Goal: Task Accomplishment & Management: Use online tool/utility

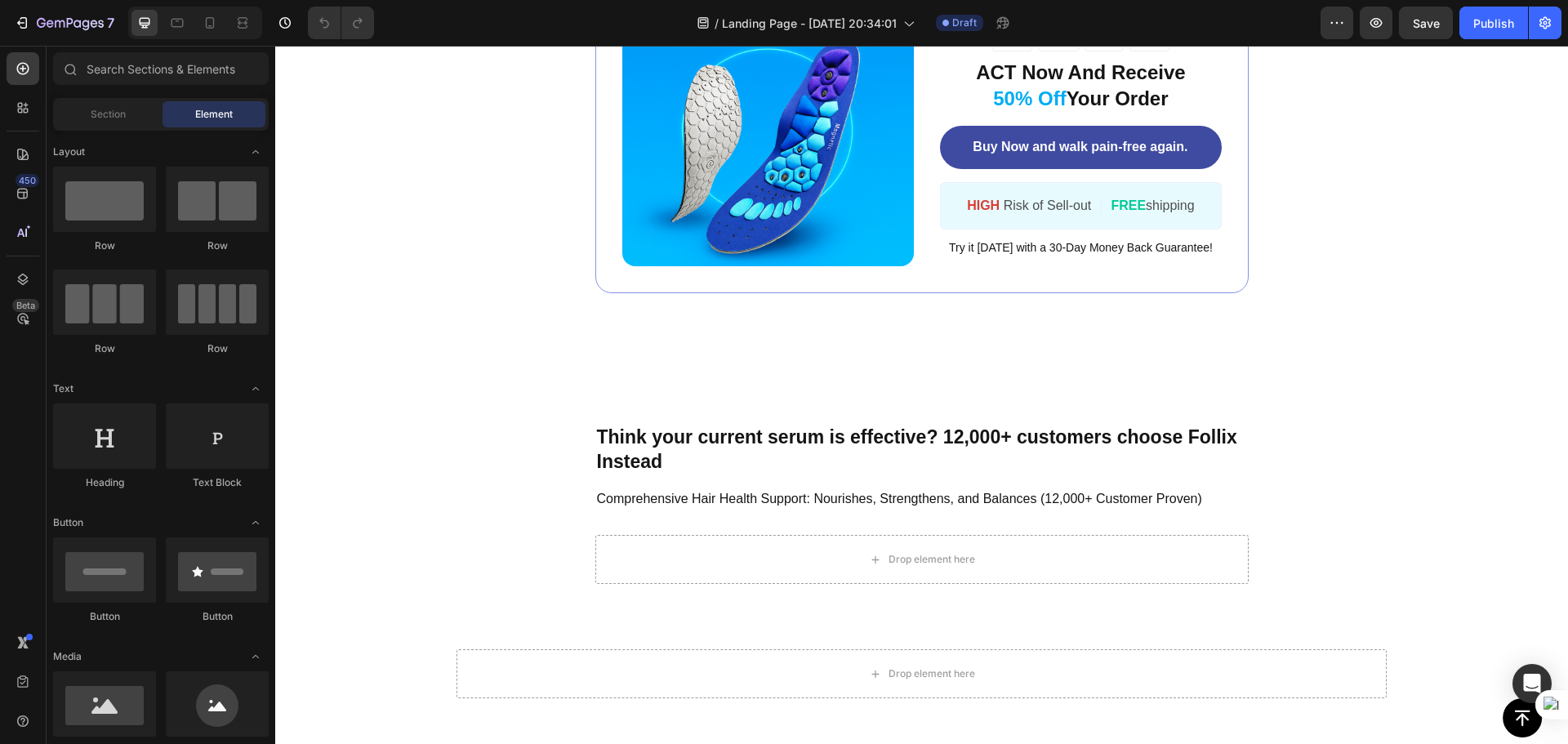
scroll to position [4807, 0]
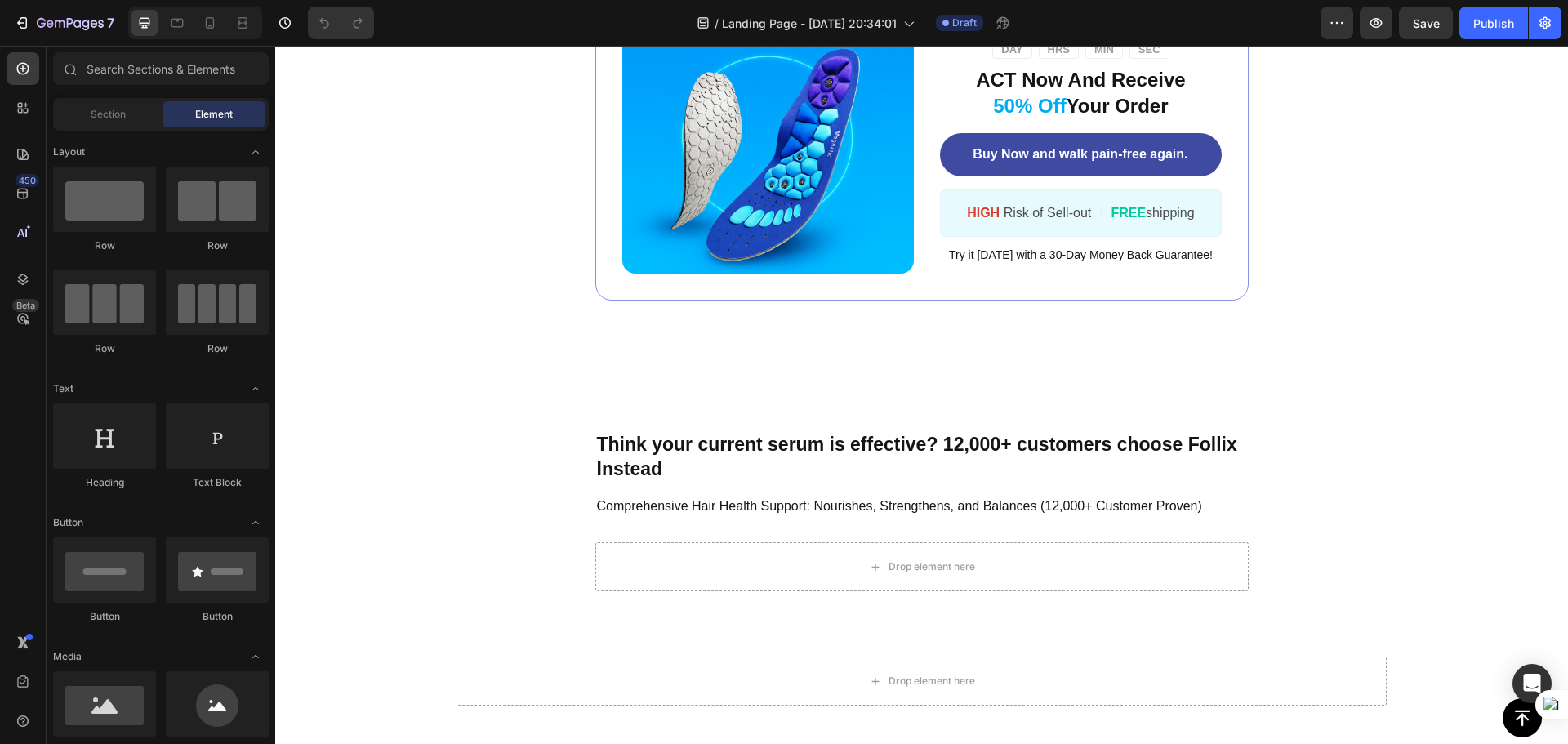
drag, startPoint x: 1562, startPoint y: 107, endPoint x: 1834, endPoint y: 751, distance: 699.1
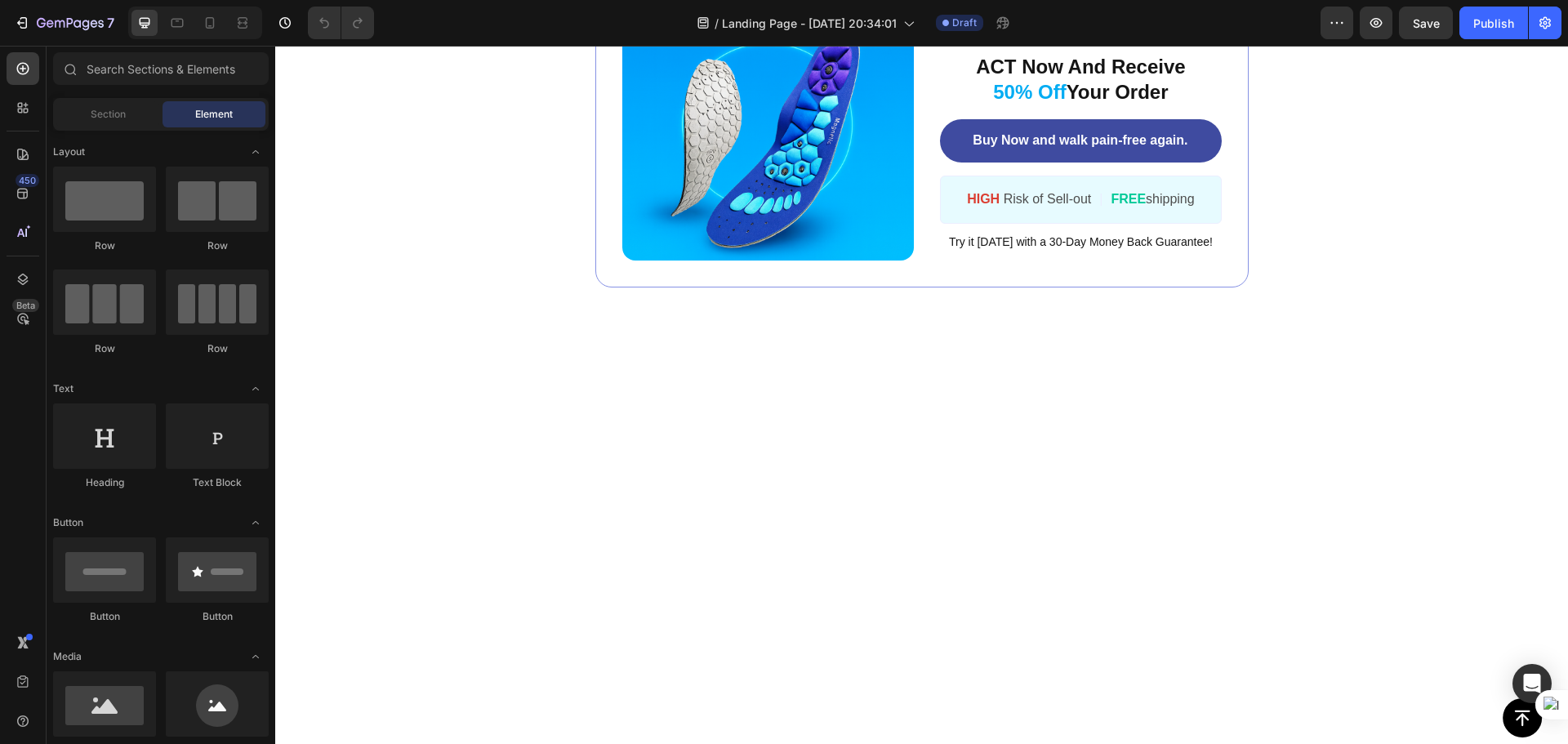
scroll to position [4644, 0]
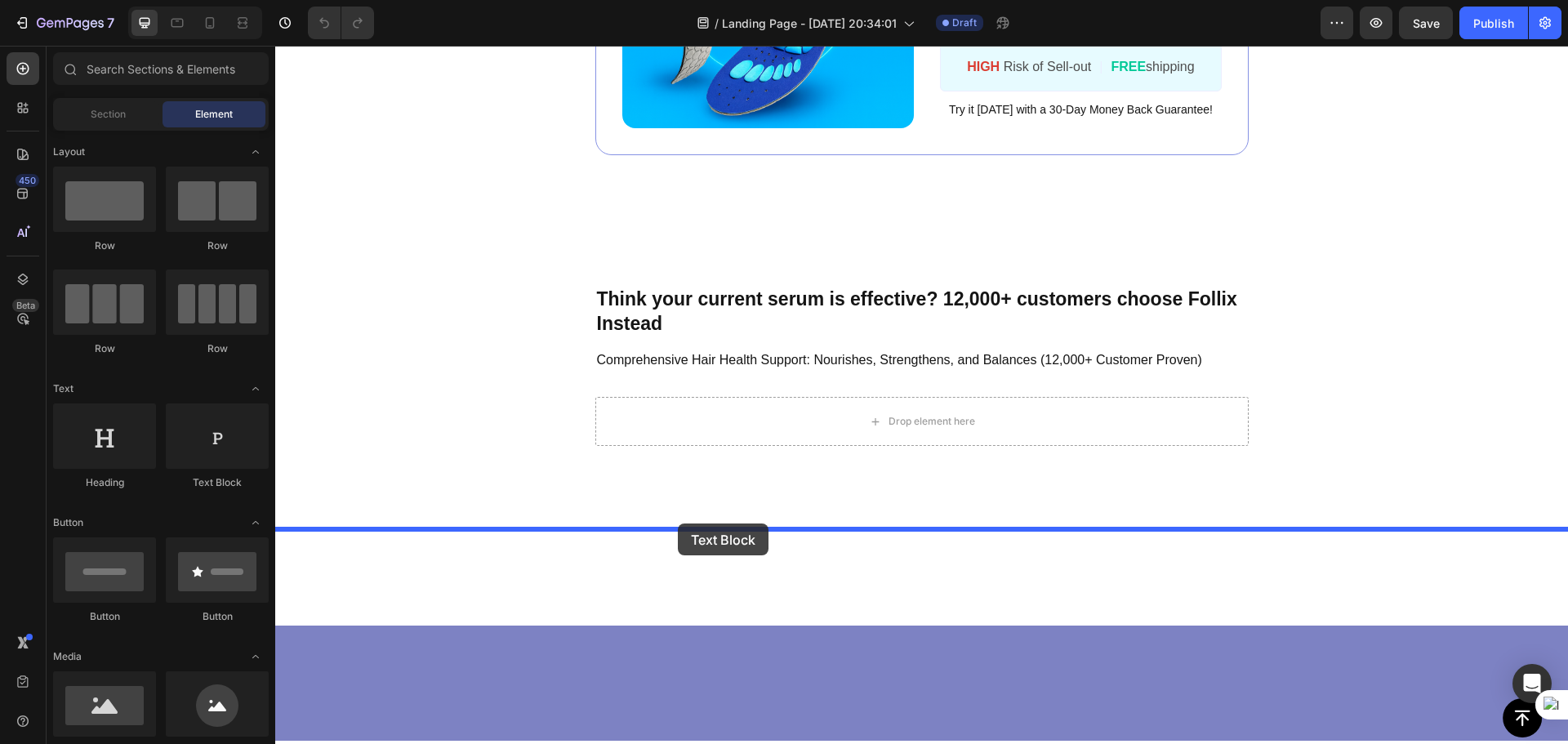
drag, startPoint x: 482, startPoint y: 493, endPoint x: 678, endPoint y: 523, distance: 198.3
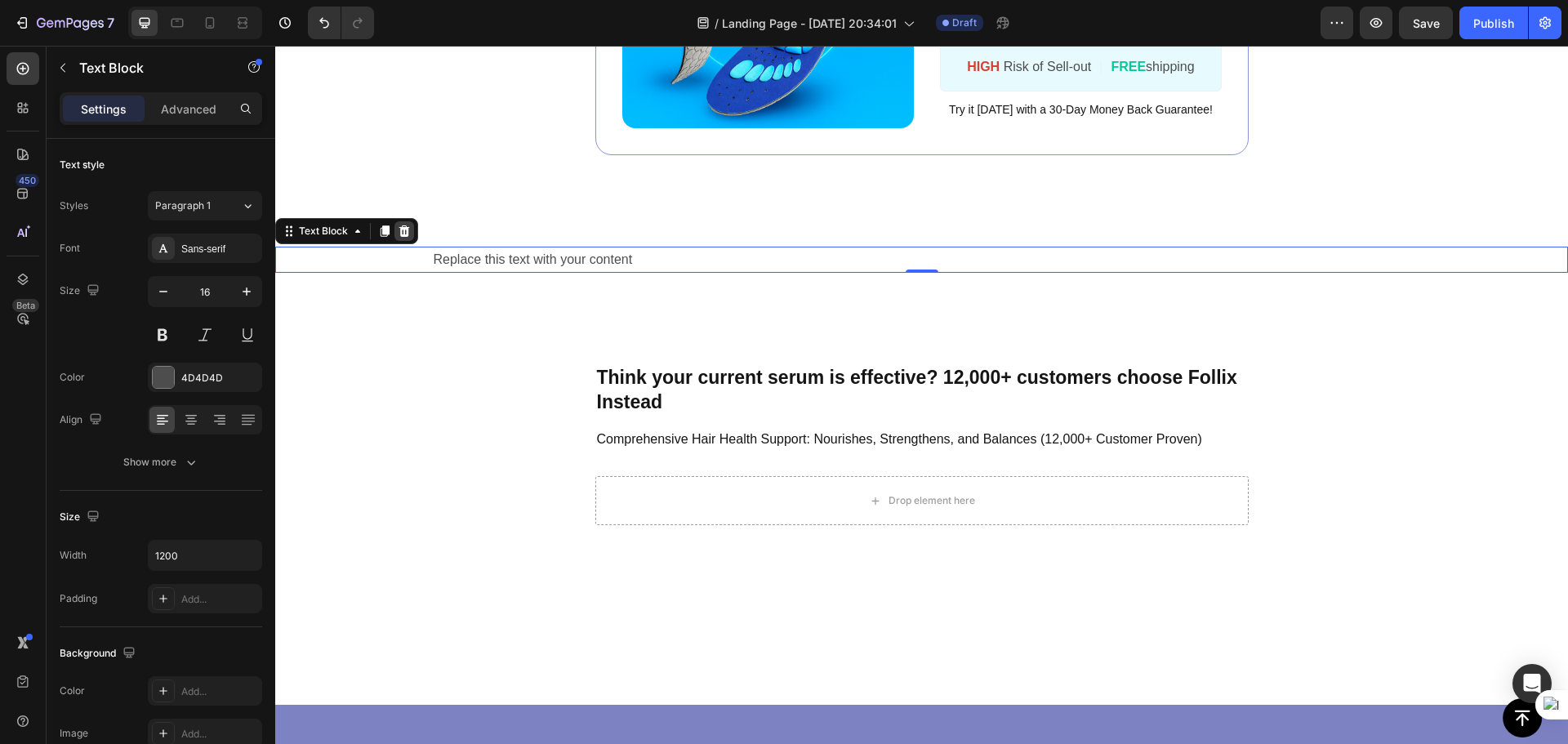
click at [410, 238] on icon at bounding box center [404, 230] width 13 height 13
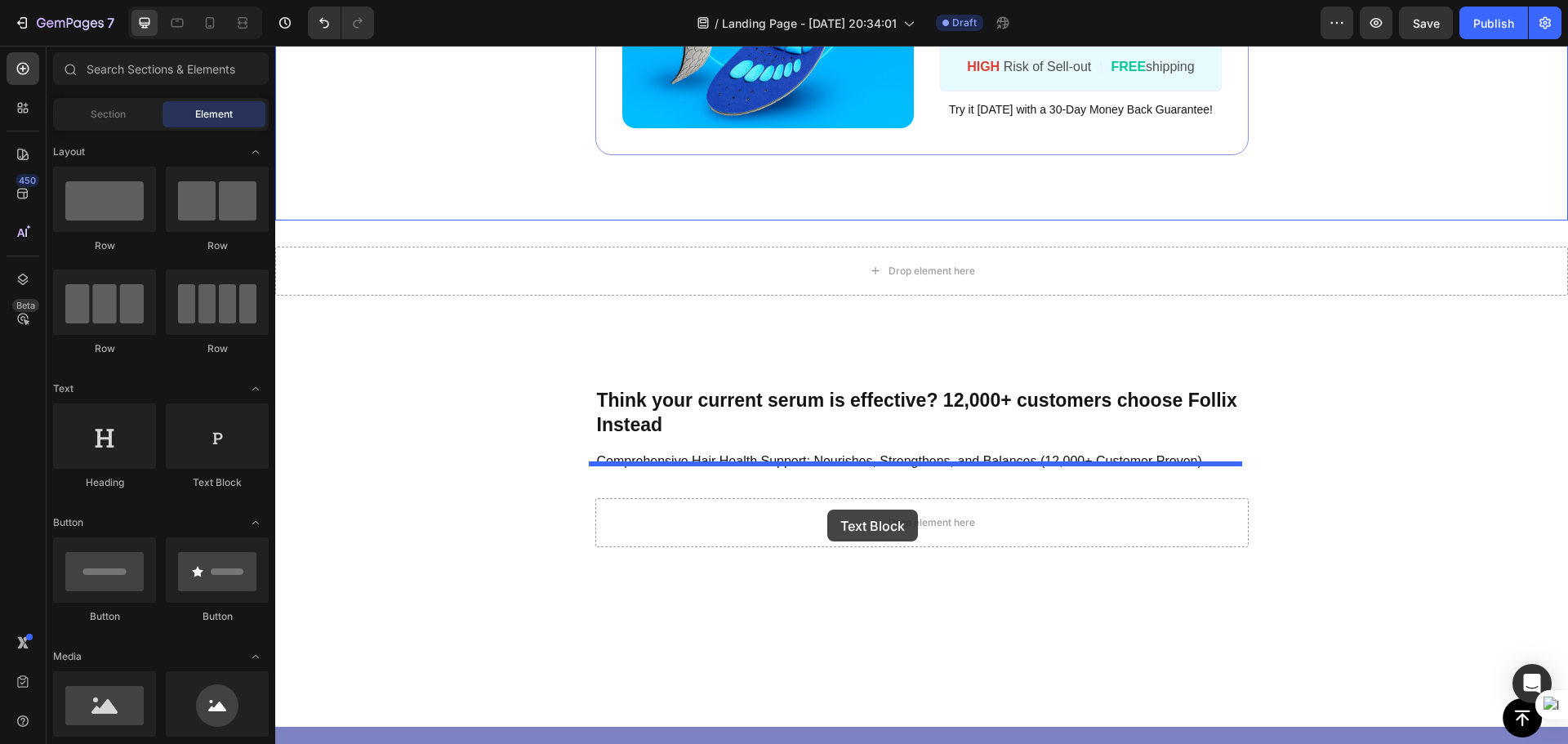
drag, startPoint x: 321, startPoint y: 457, endPoint x: 828, endPoint y: 509, distance: 509.7
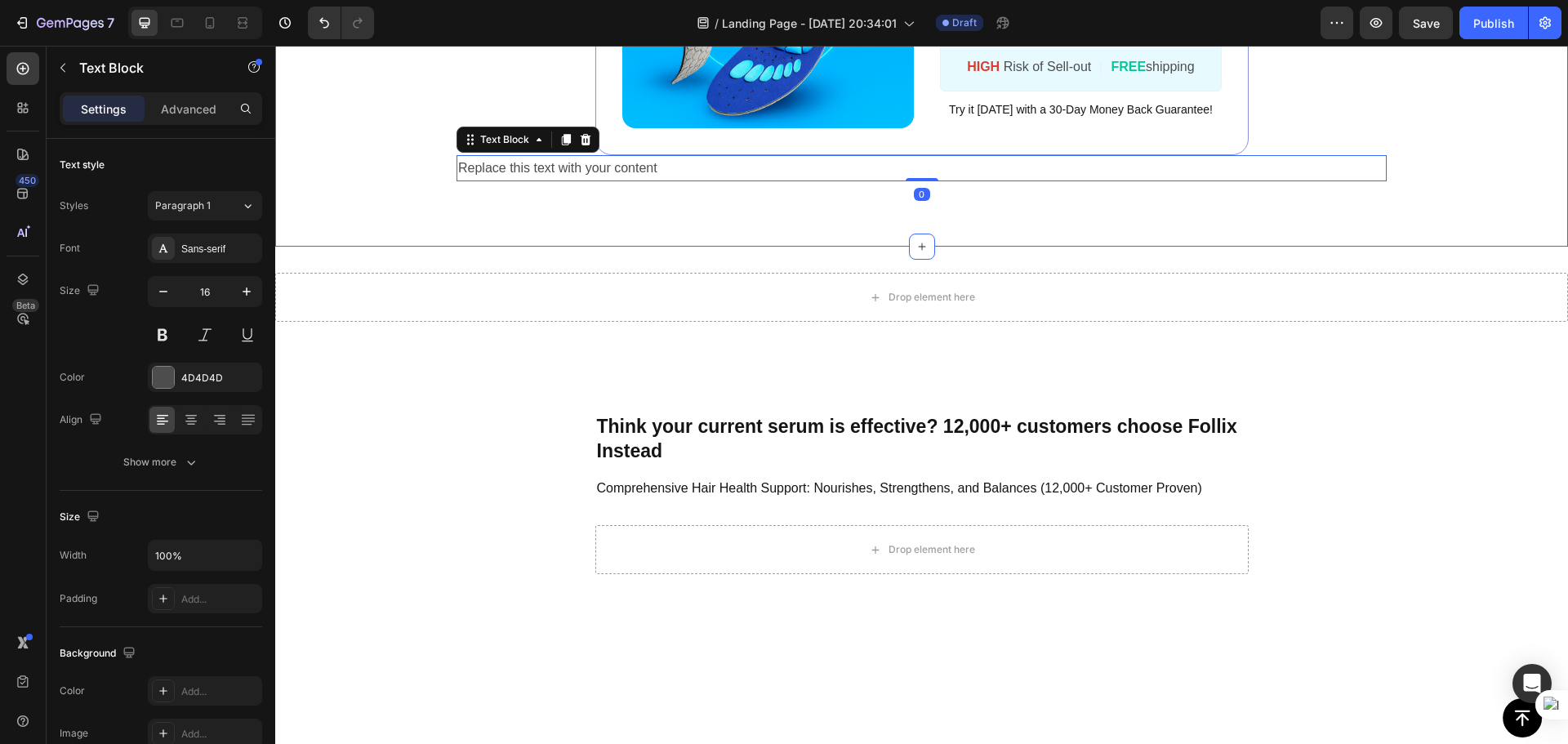
click at [669, 182] on div "Replace this text with your content" at bounding box center [921, 168] width 930 height 27
click at [684, 180] on p "Replace this text with your content" at bounding box center [921, 168] width 927 height 23
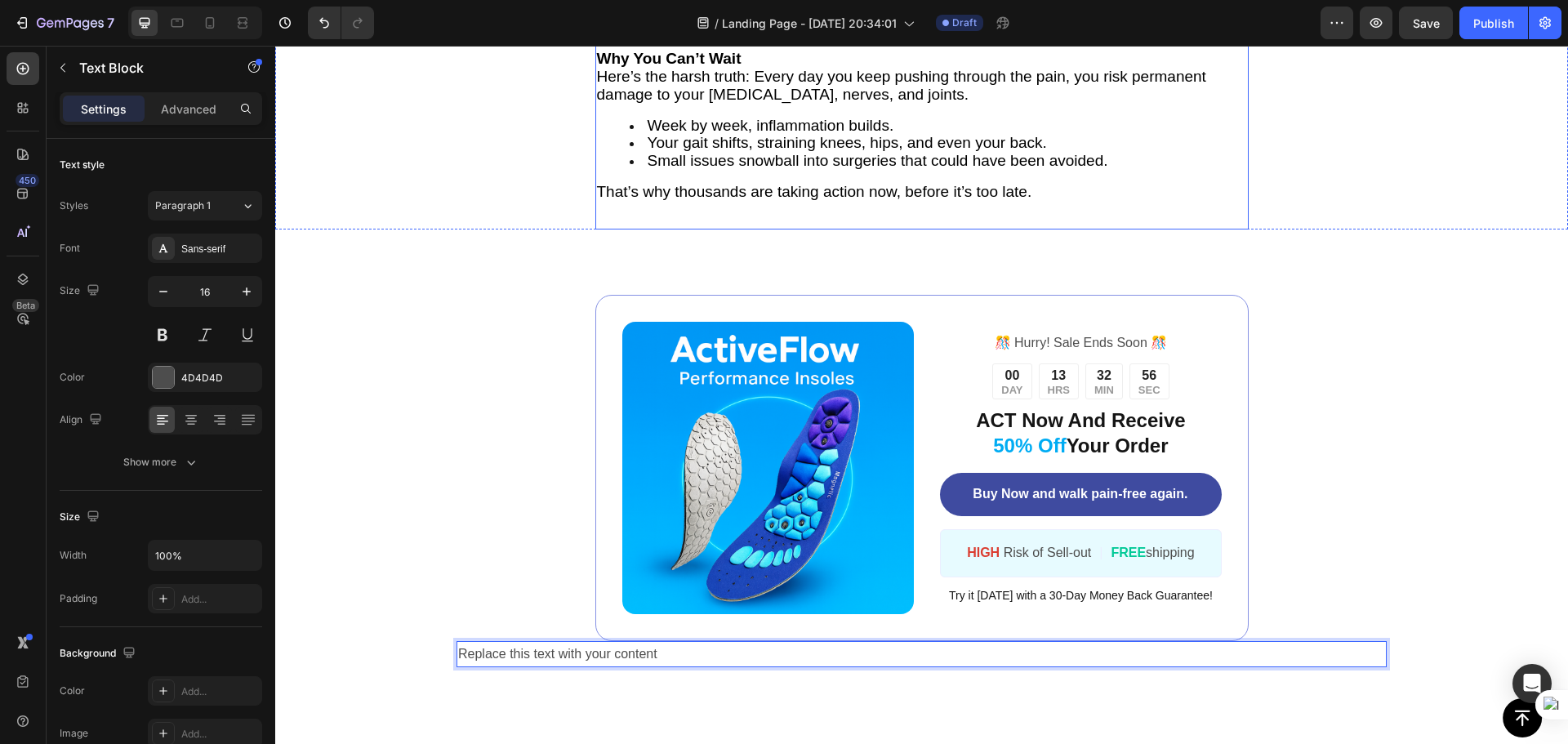
scroll to position [4154, 0]
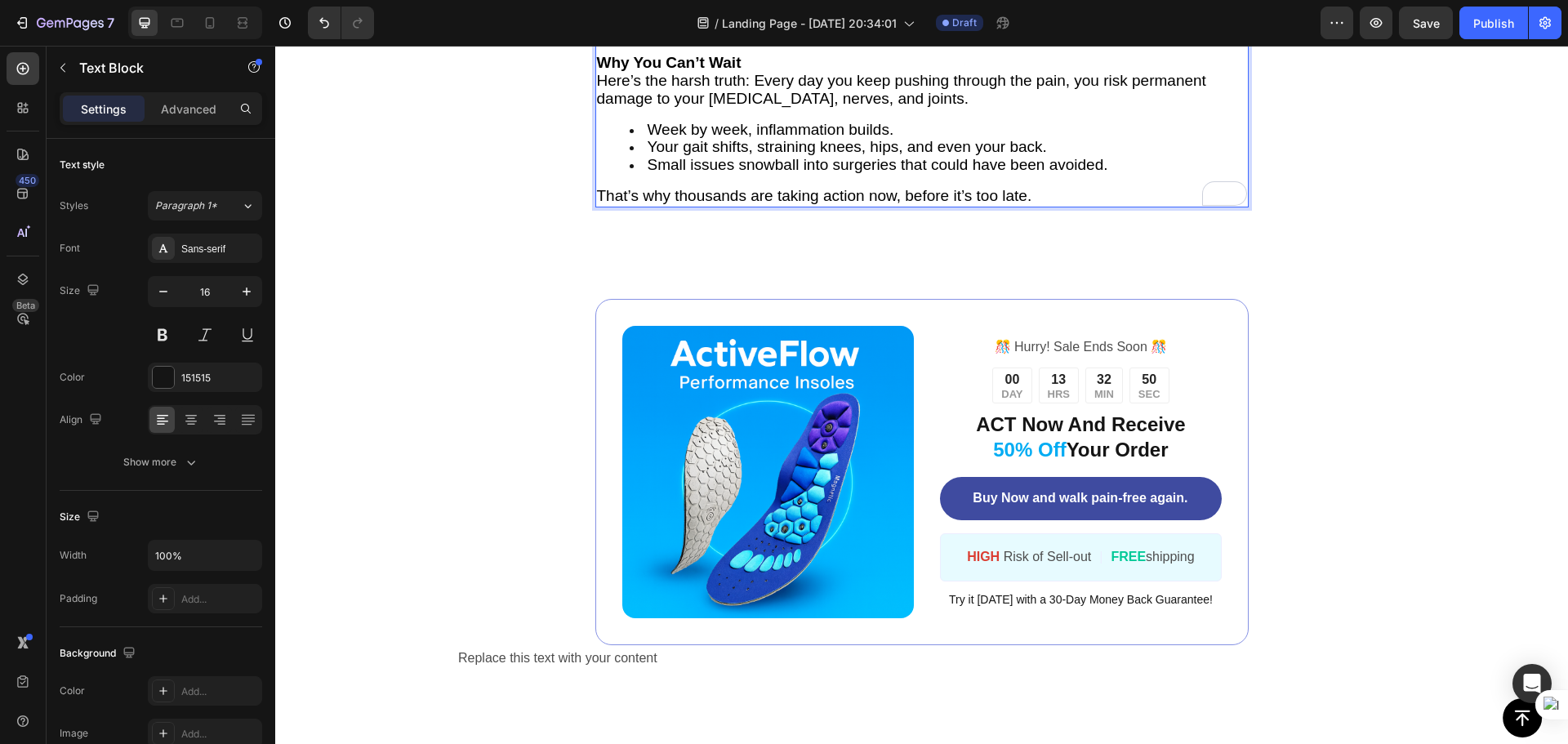
drag, startPoint x: 1110, startPoint y: 513, endPoint x: 1076, endPoint y: 485, distance: 44.0
click at [1076, 207] on div "Custom [MEDICAL_DATA]: $400–$800 per pair. Physical Therapy: $100 per session. …" at bounding box center [921, 24] width 653 height 365
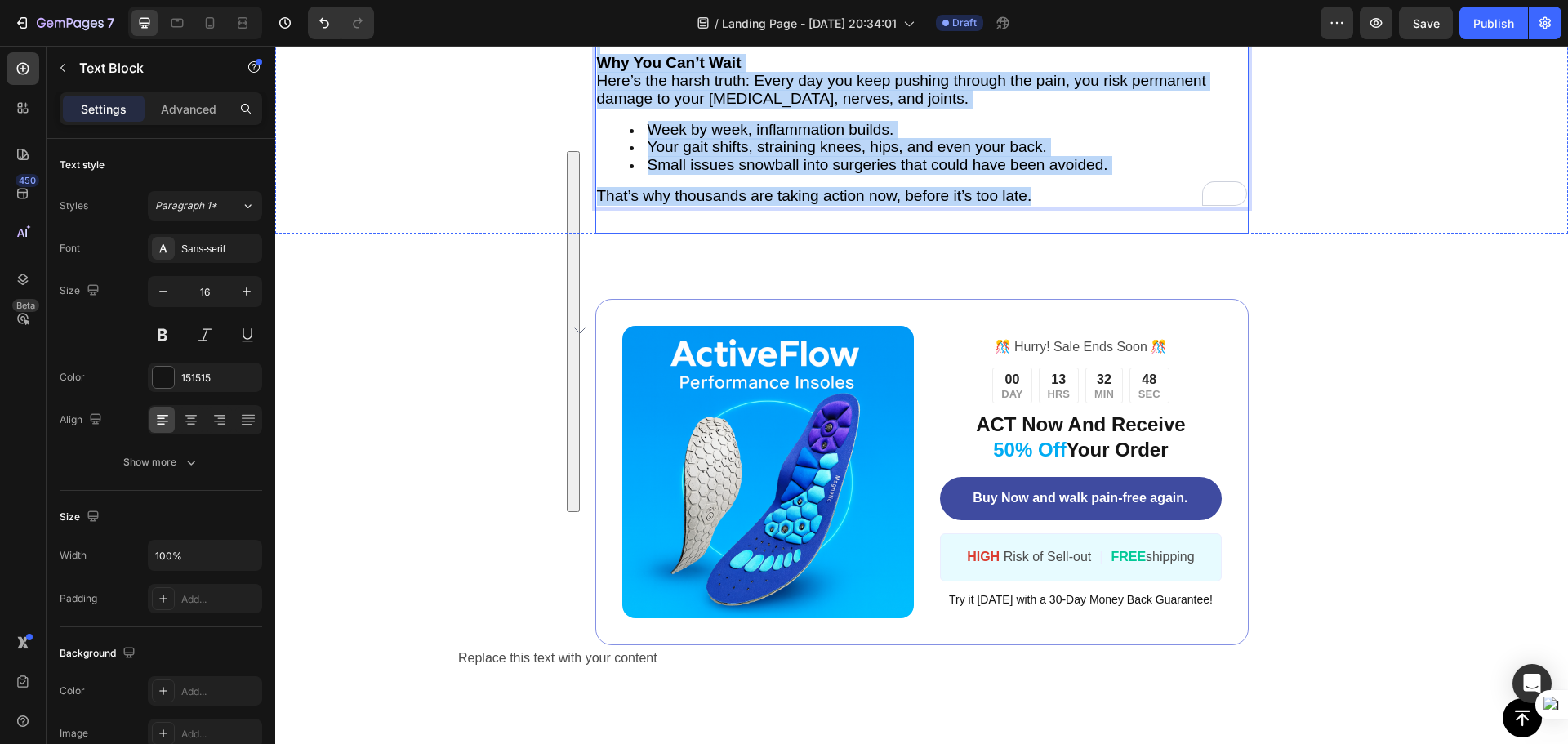
drag, startPoint x: 1043, startPoint y: 506, endPoint x: 591, endPoint y: 148, distance: 576.6
click at [595, 148] on div "Image How Much Are You Really Saving? Heading Custom [MEDICAL_DATA]: $400–$800 …" at bounding box center [921, 9] width 653 height 451
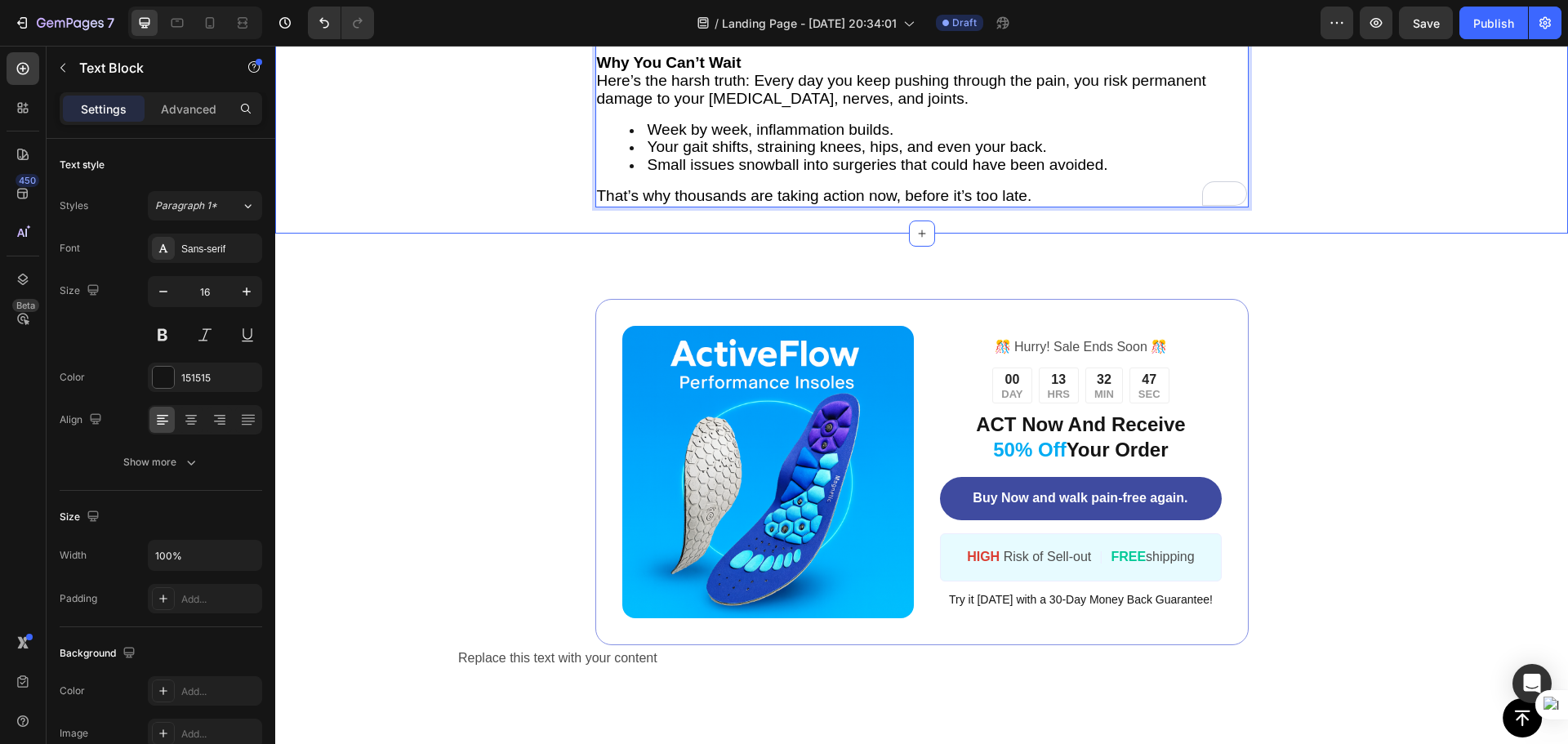
click at [595, 146] on div "Image How Much Are You Really Saving? Heading Custom [MEDICAL_DATA]: $400–$800 …" at bounding box center [921, 9] width 653 height 451
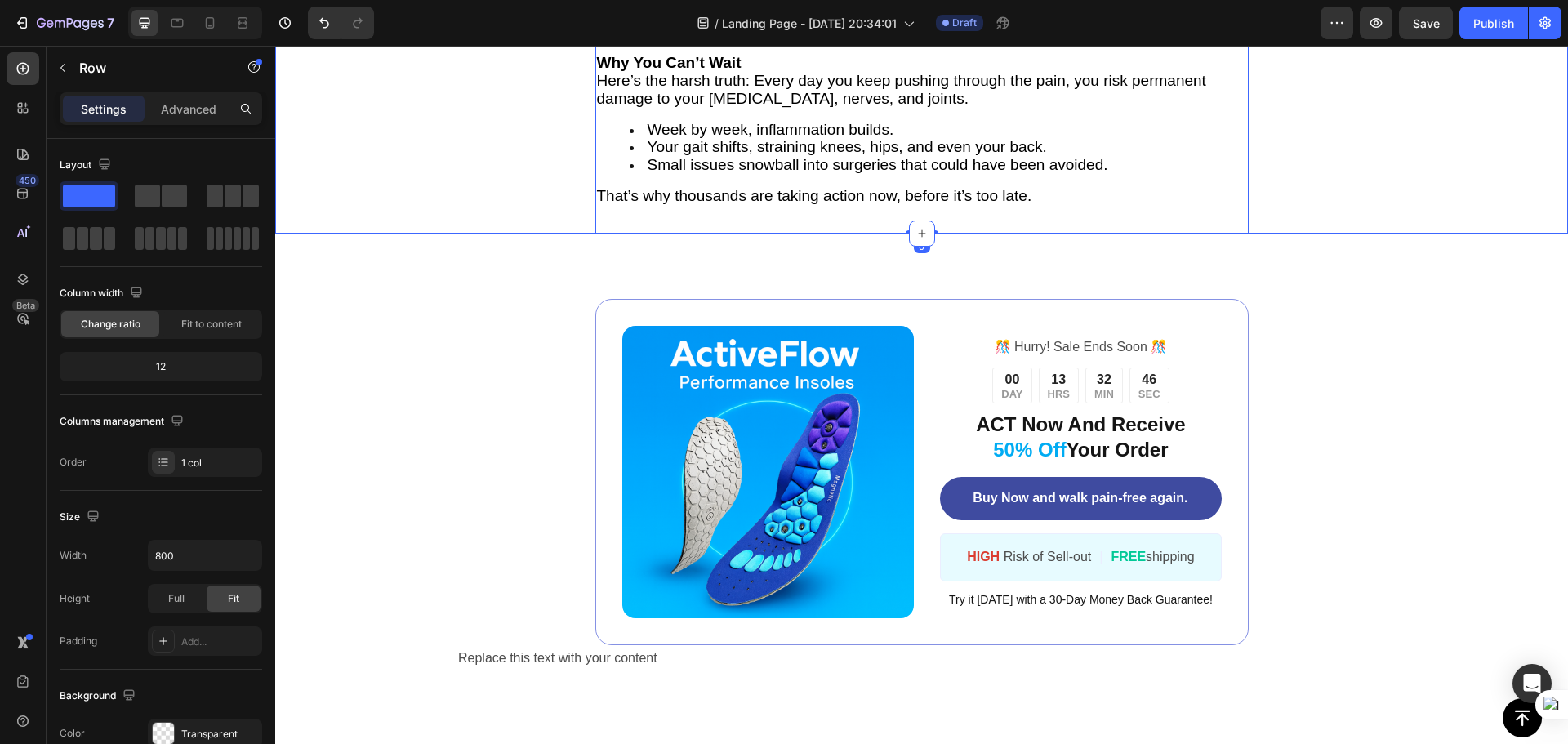
click at [610, 148] on div "Image How Much Are You Really Saving? Heading Custom [MEDICAL_DATA]: $400–$800 …" at bounding box center [921, 9] width 653 height 451
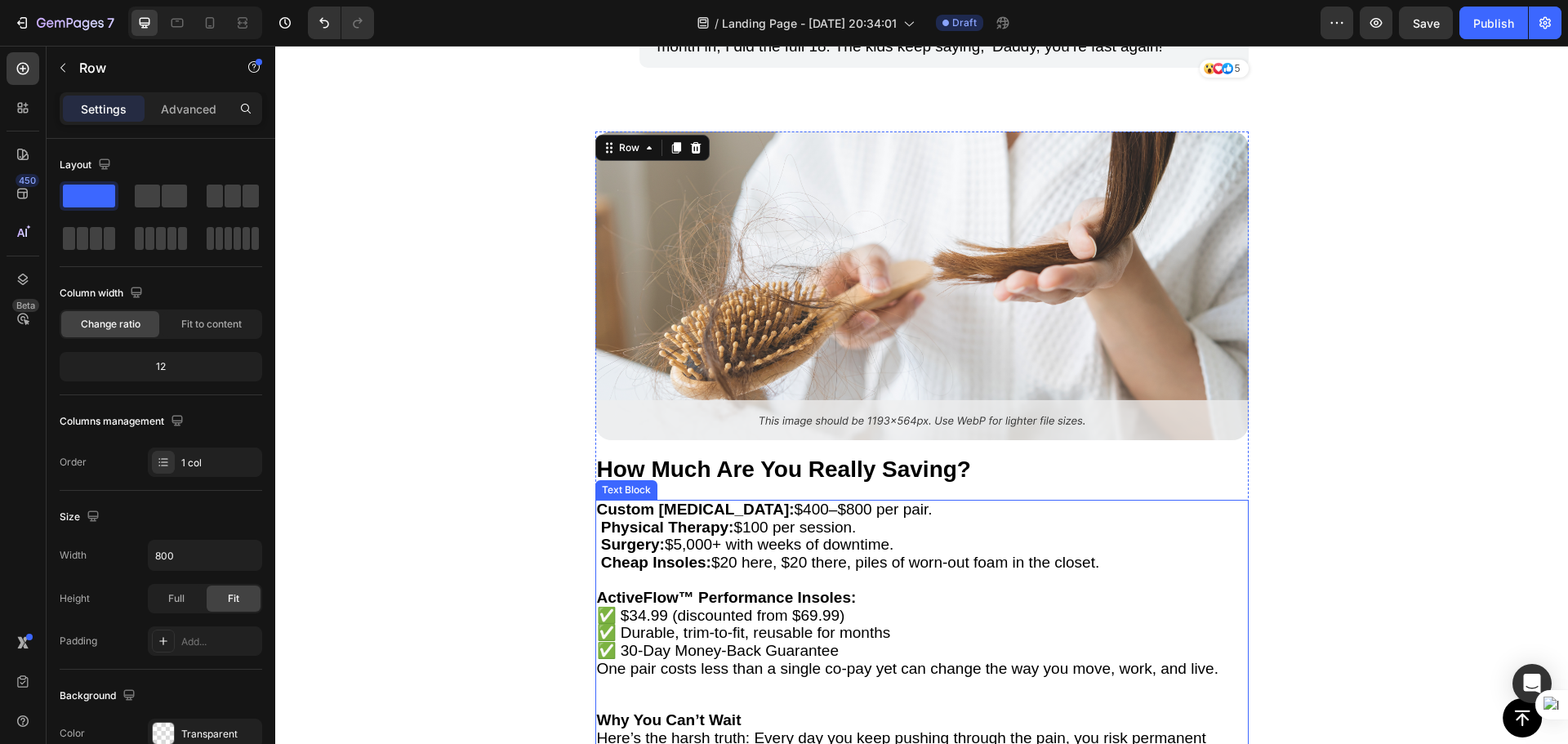
scroll to position [3746, 0]
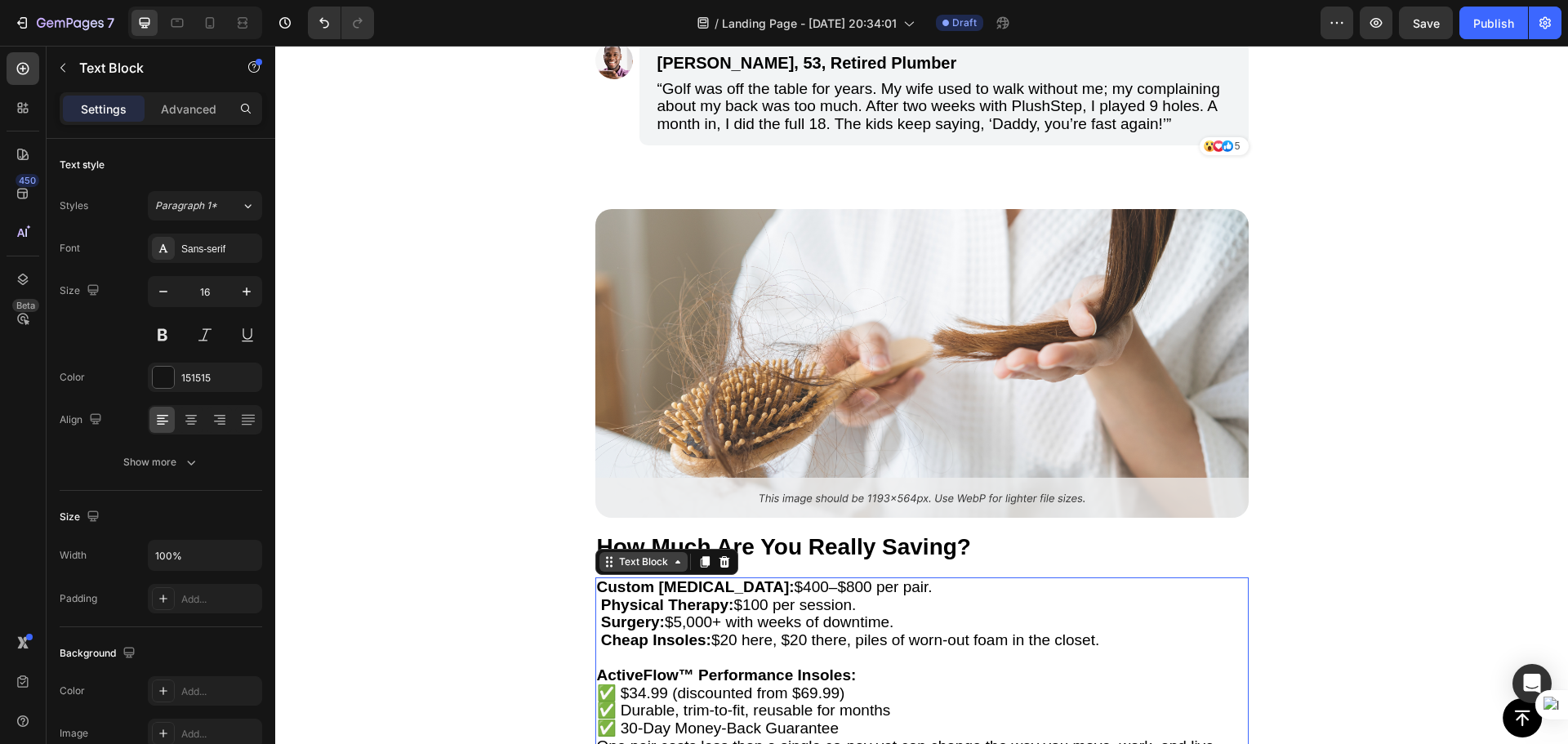
click at [618, 553] on div "Text Block" at bounding box center [667, 561] width 143 height 26
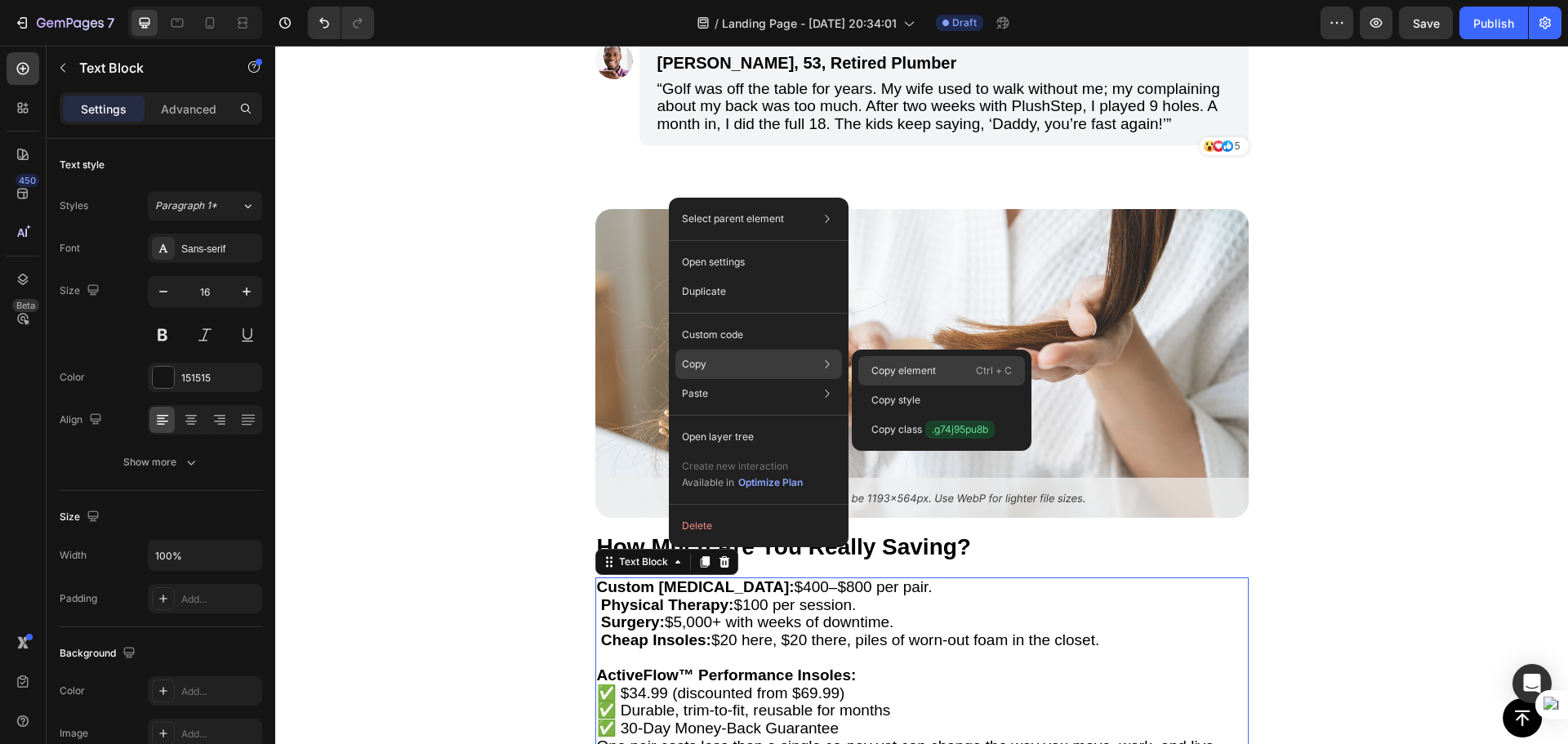
drag, startPoint x: 902, startPoint y: 366, endPoint x: 581, endPoint y: 525, distance: 358.2
click at [902, 366] on p "Copy element" at bounding box center [903, 370] width 65 height 15
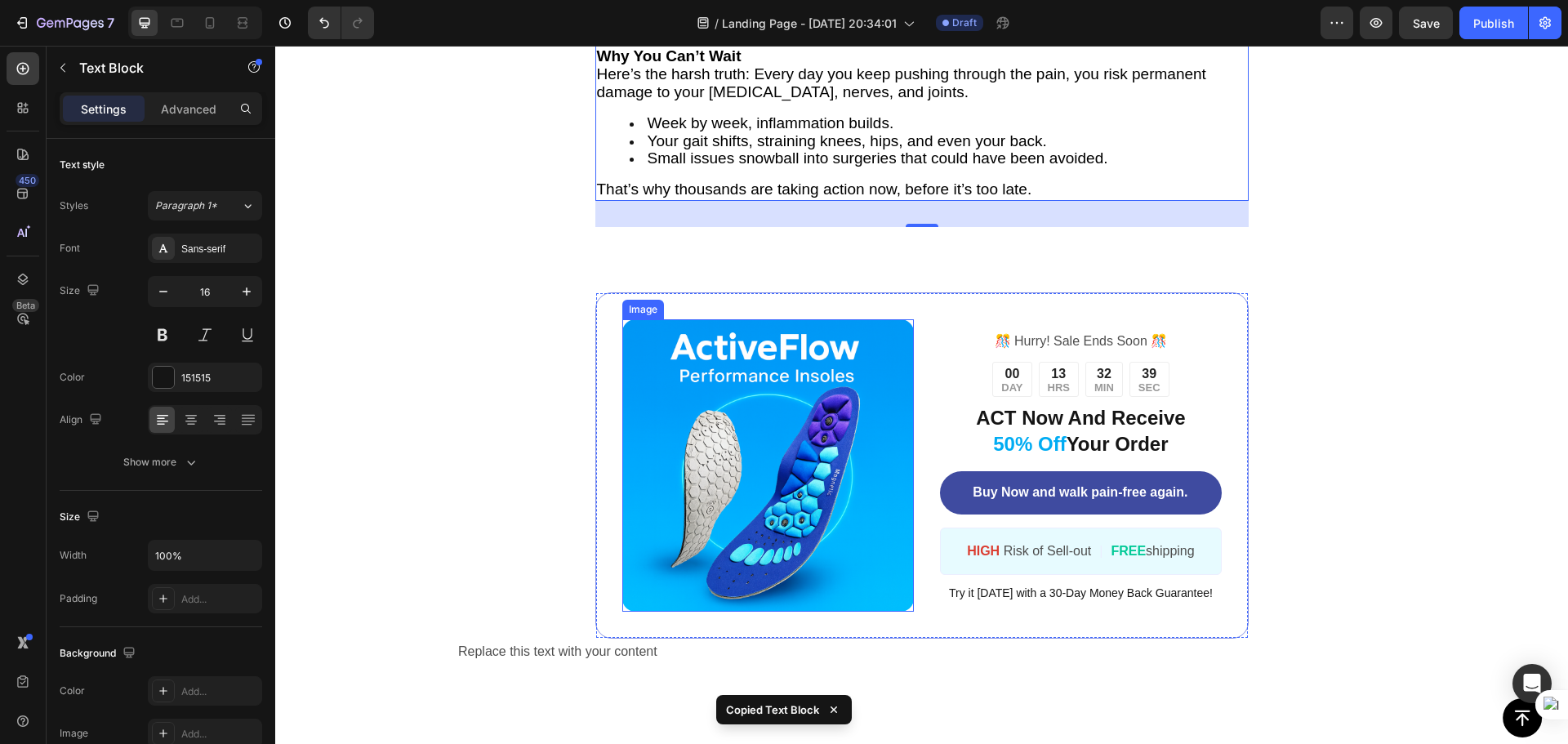
scroll to position [4563, 0]
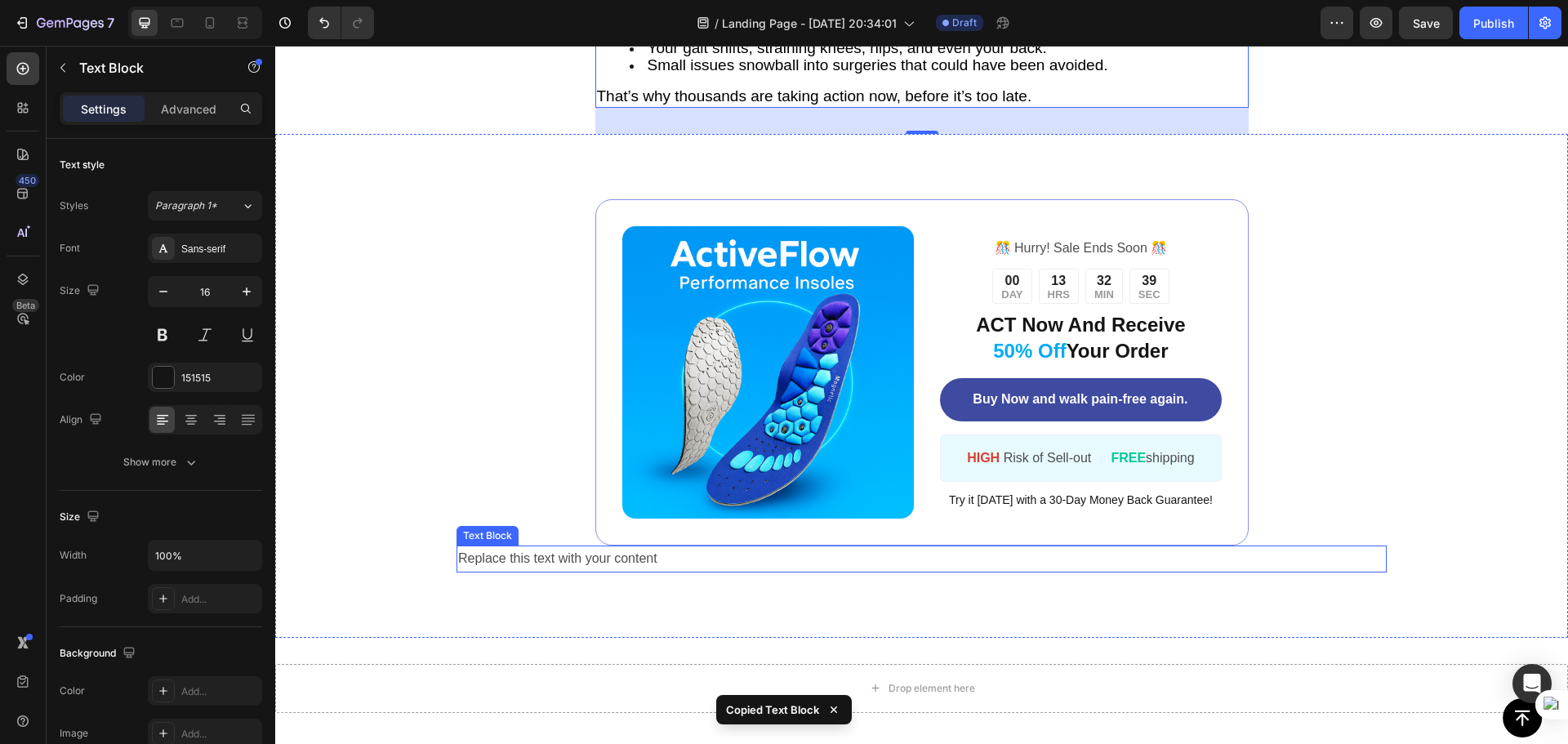
click at [643, 558] on div "Replace this text with your content" at bounding box center [921, 559] width 930 height 27
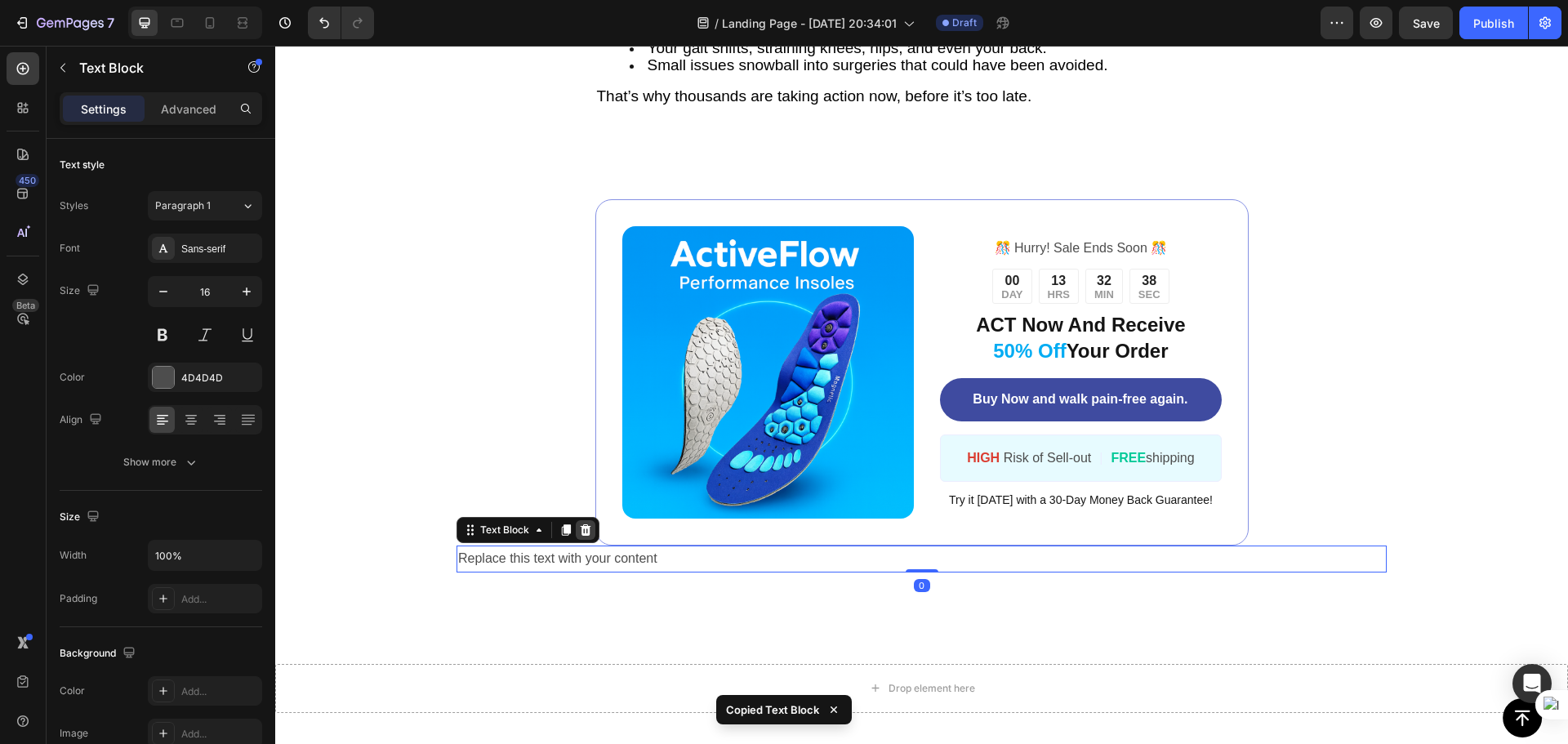
click at [588, 532] on icon at bounding box center [586, 530] width 11 height 12
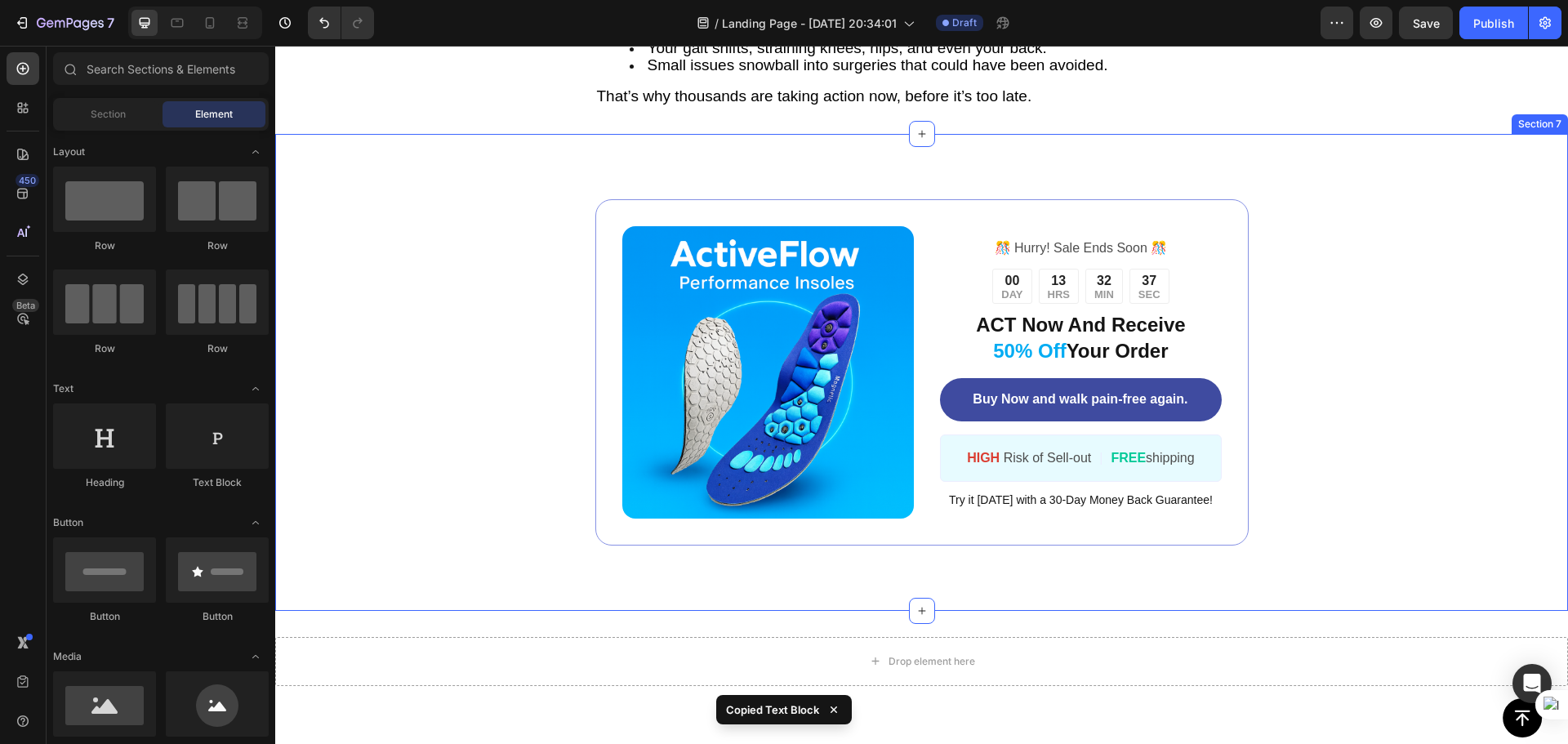
click at [619, 556] on div "Image ️🎊 Hurry! Sale Ends Soon ️🎊 Text Block 00 DAY 13 HRS 32 MIN 37 SEC Countd…" at bounding box center [920, 372] width 1292 height 477
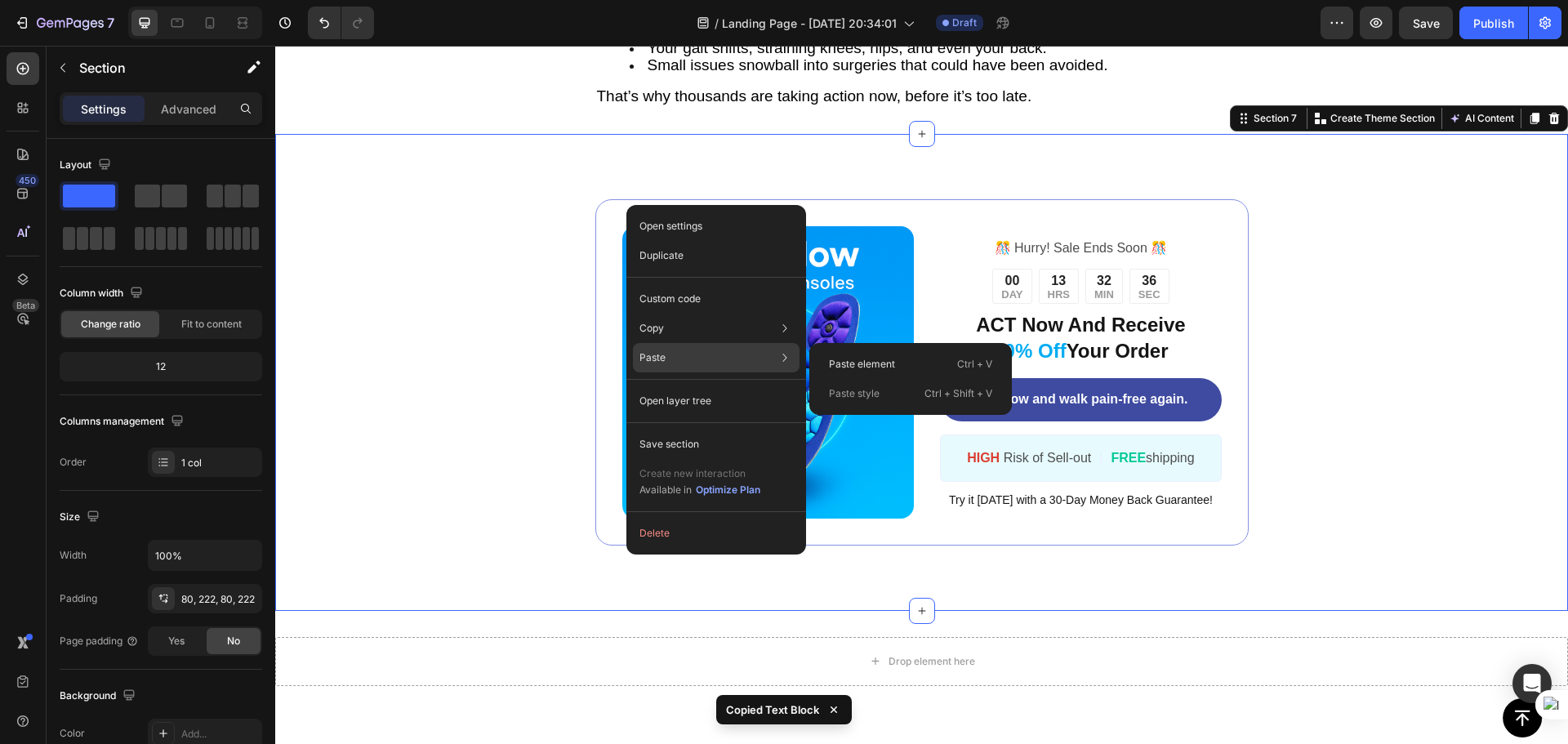
click at [662, 355] on p "Paste" at bounding box center [652, 357] width 26 height 15
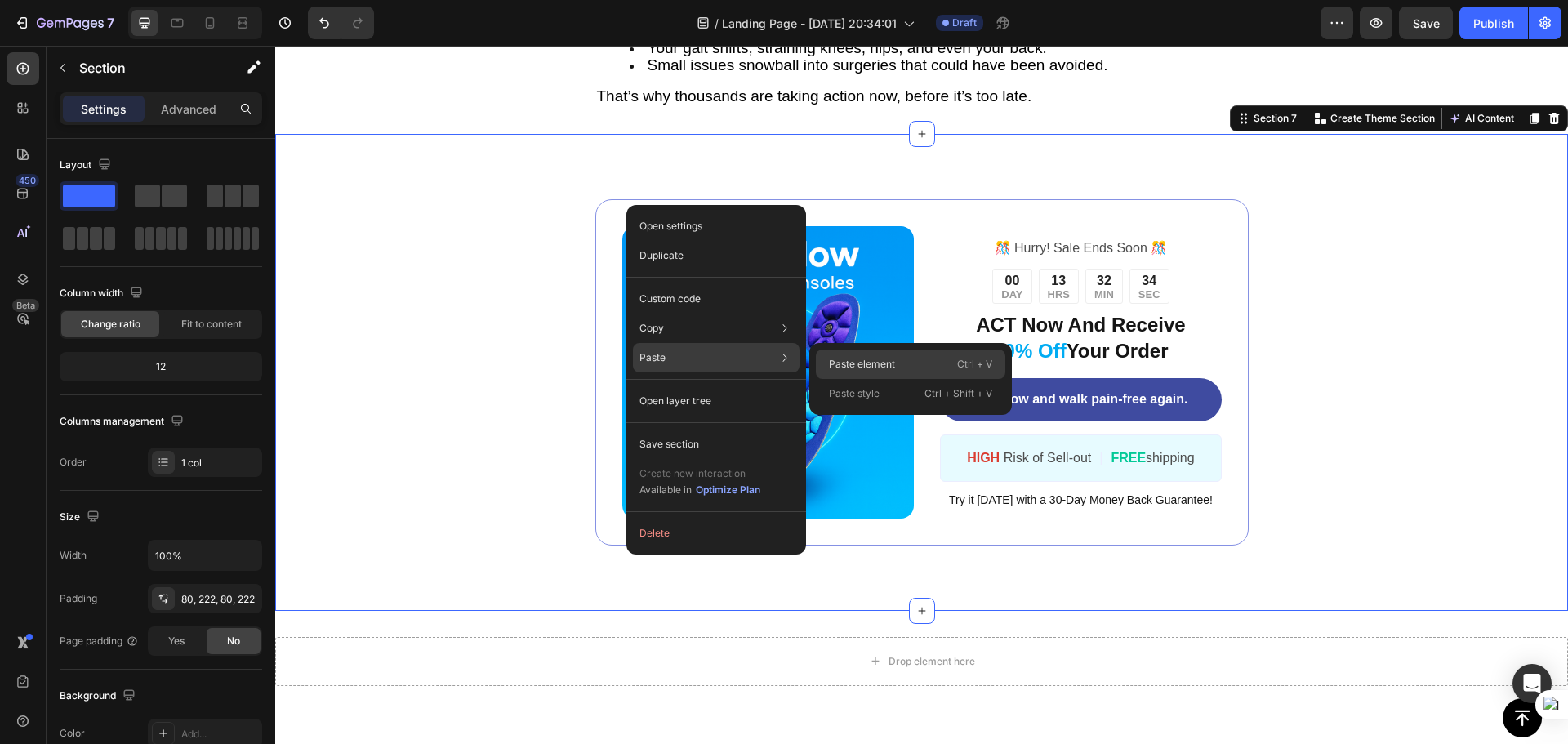
drag, startPoint x: 474, startPoint y: 438, endPoint x: 849, endPoint y: 360, distance: 383.0
click at [849, 360] on p "Paste element" at bounding box center [861, 364] width 66 height 15
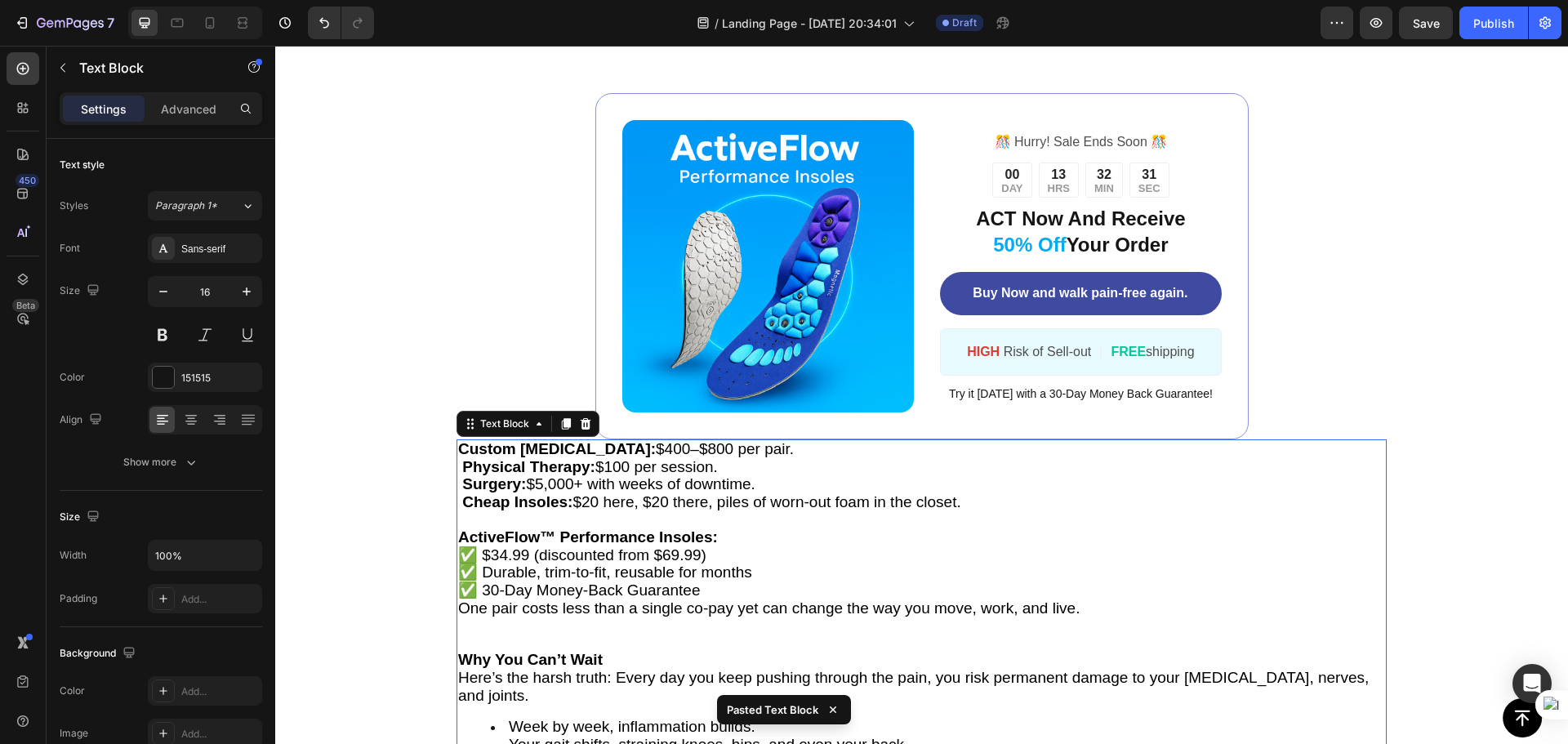
scroll to position [4760, 0]
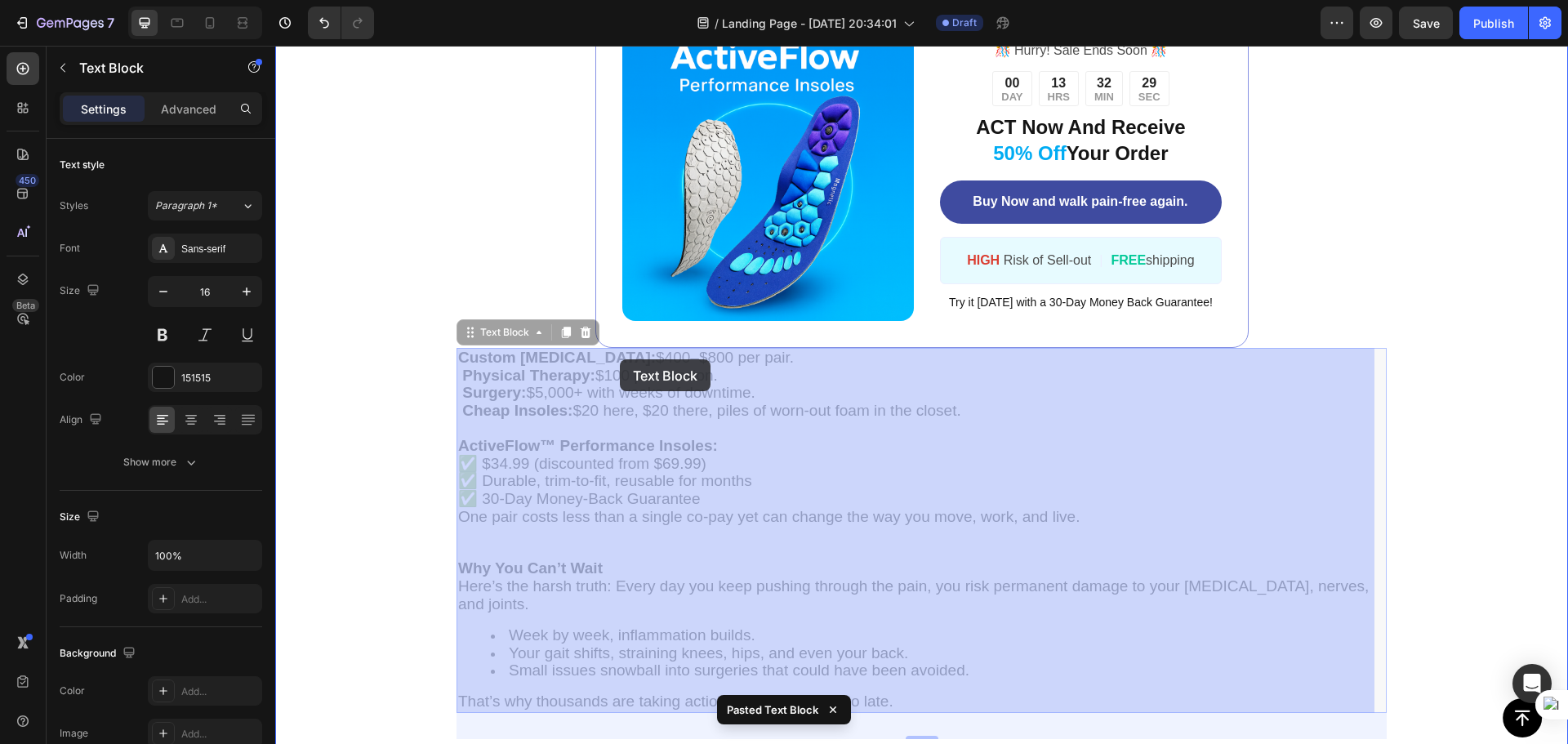
drag, startPoint x: 467, startPoint y: 330, endPoint x: 619, endPoint y: 359, distance: 154.7
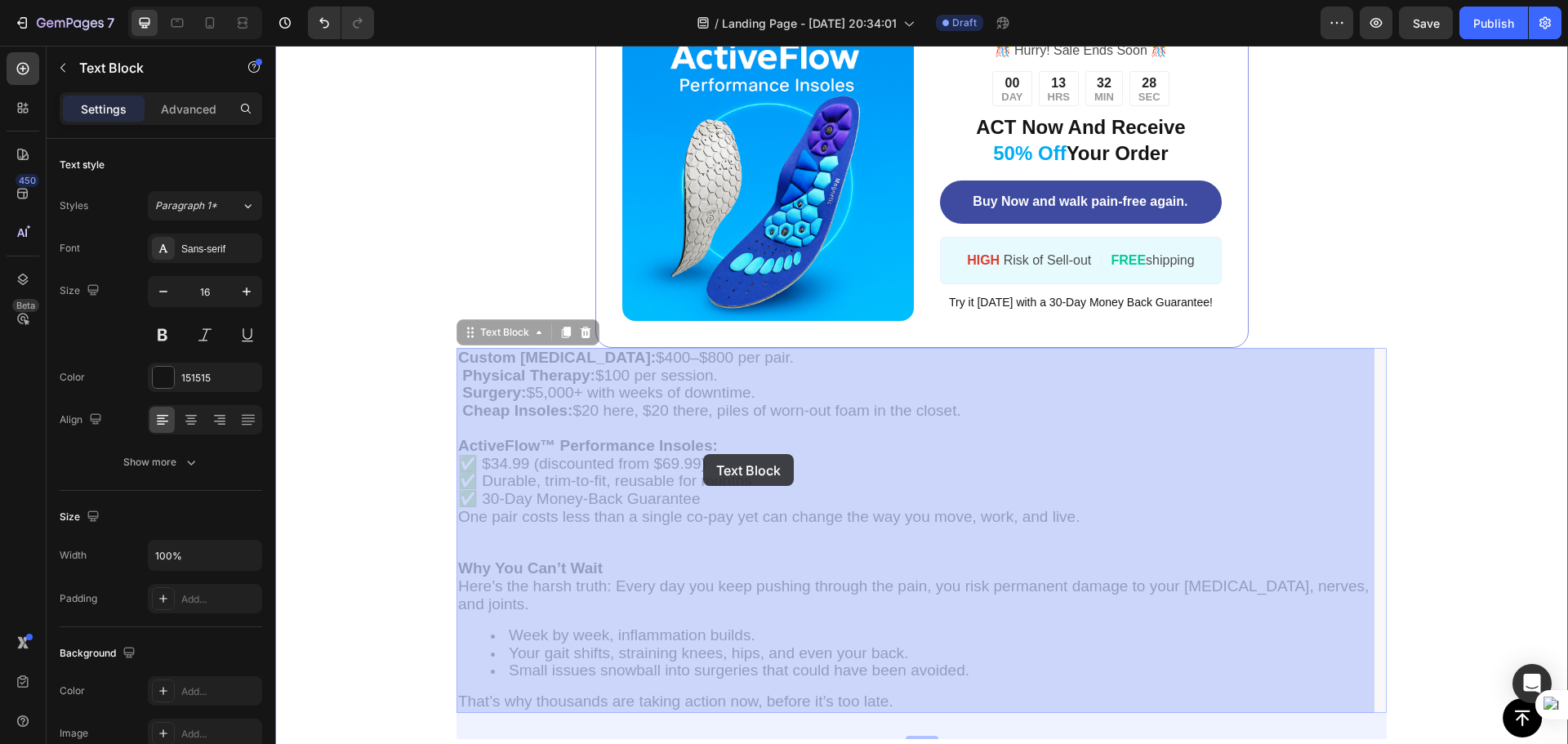
drag, startPoint x: 530, startPoint y: 335, endPoint x: 715, endPoint y: 441, distance: 213.2
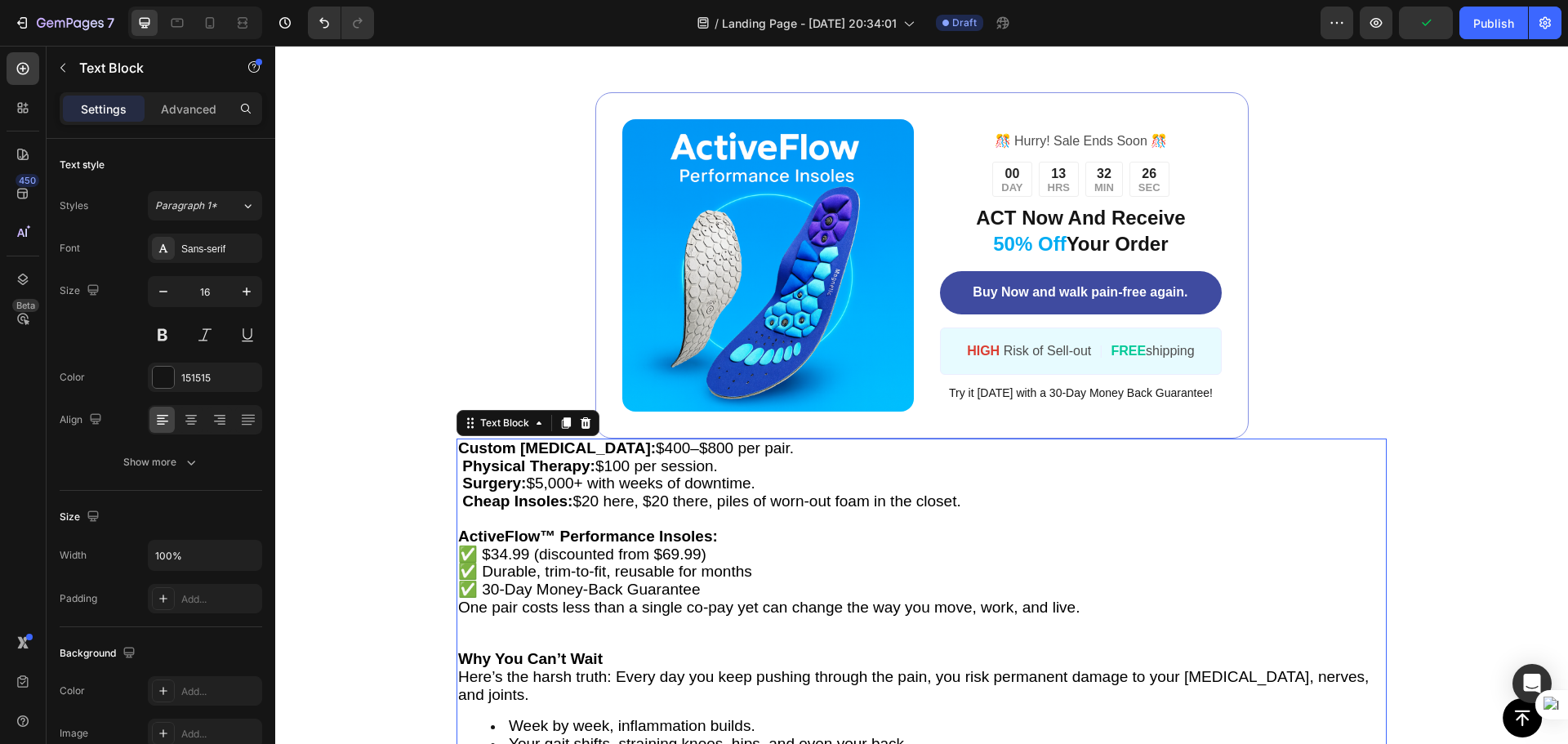
scroll to position [4515, 0]
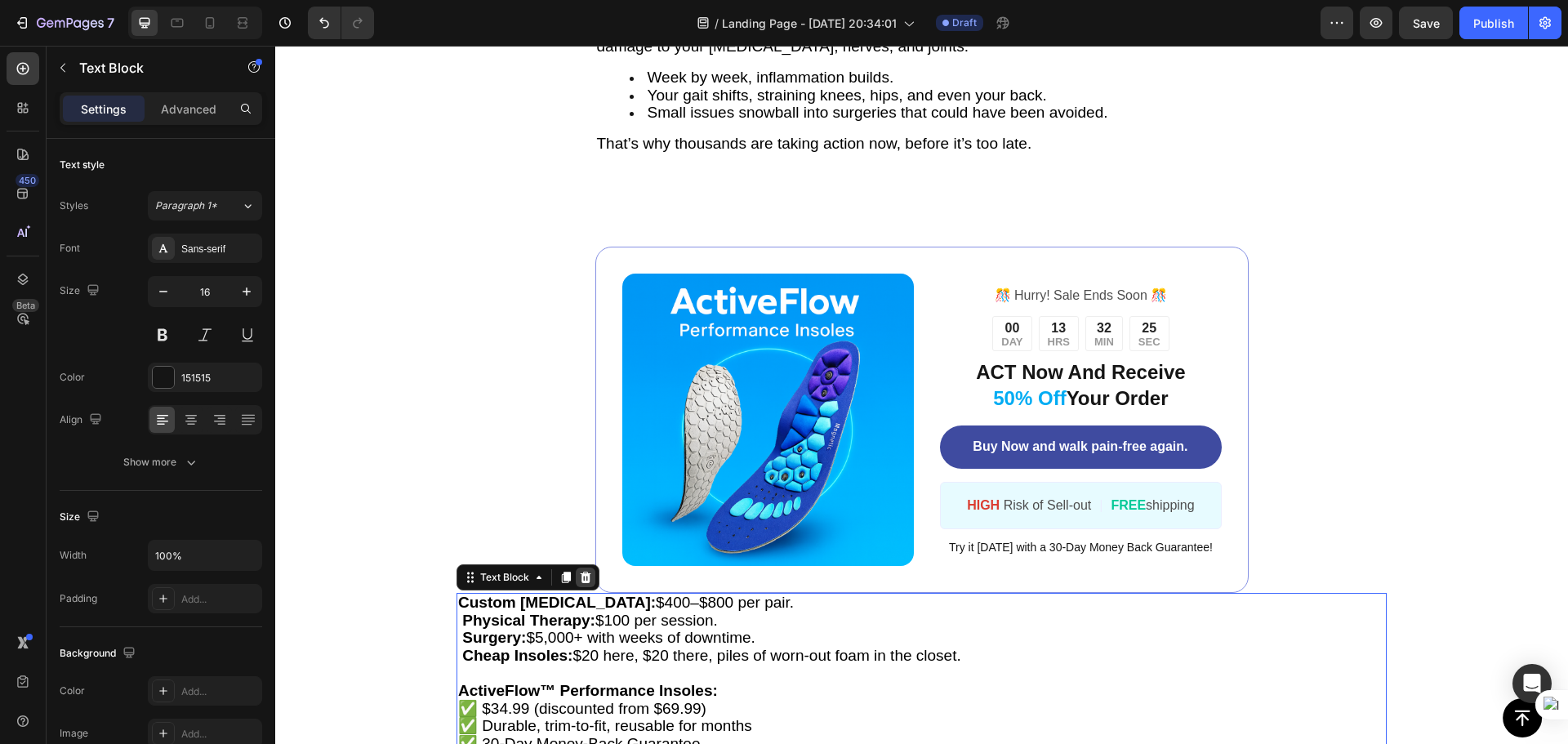
click at [590, 571] on icon at bounding box center [585, 577] width 13 height 13
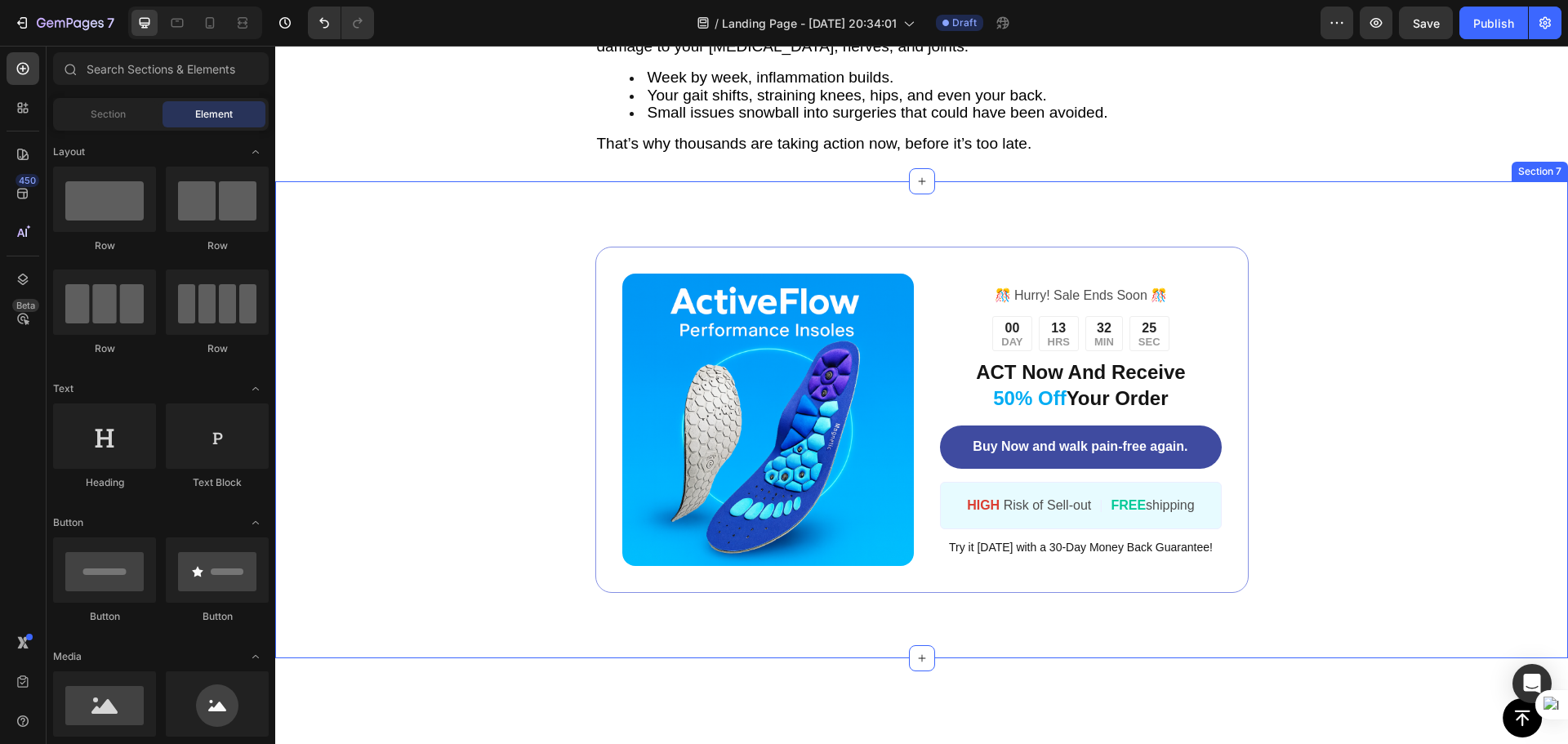
click at [829, 621] on div "Image ️🎊 Hurry! Sale Ends Soon ️🎊 Text Block 00 DAY 13 HRS 32 MIN 25 SEC Countd…" at bounding box center [920, 419] width 1292 height 477
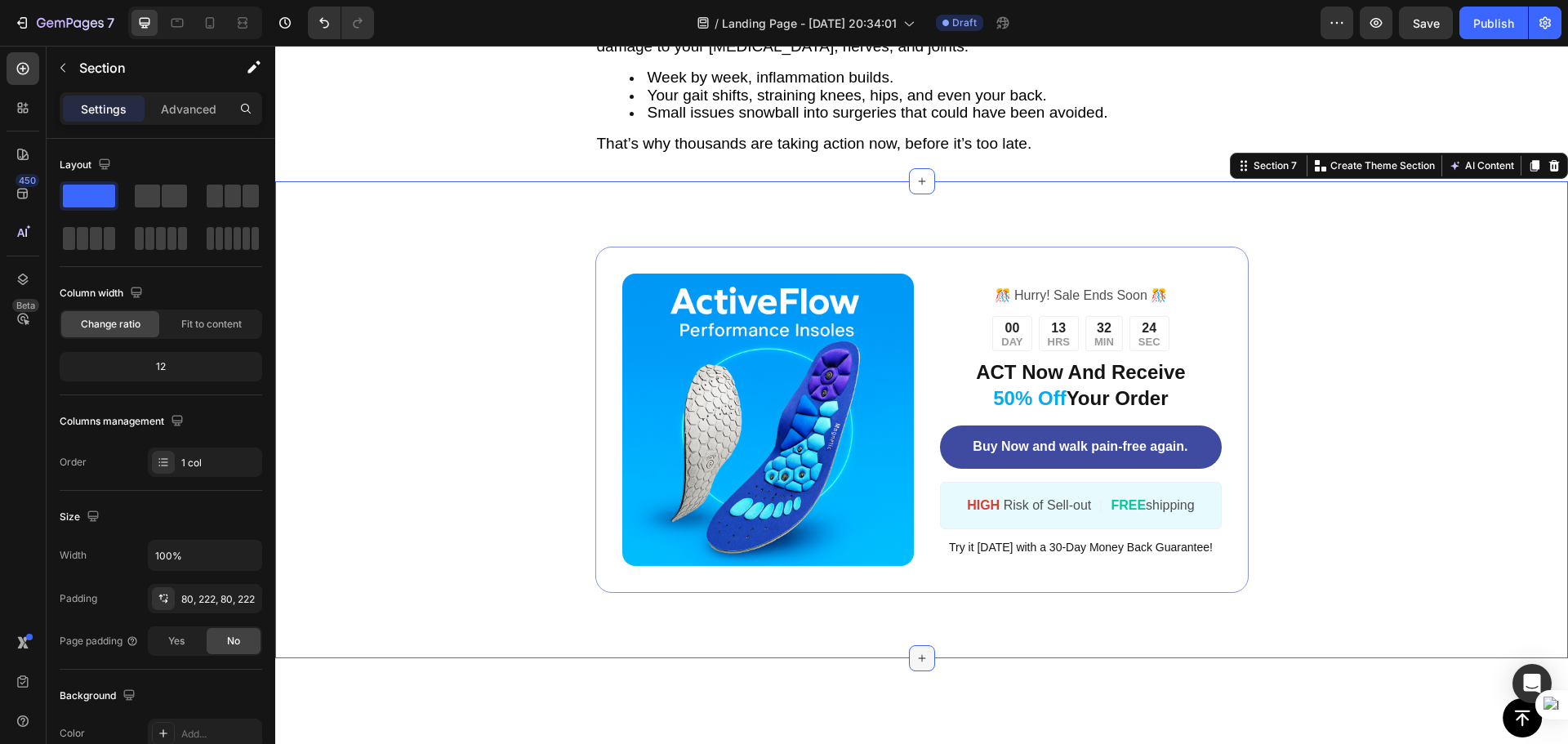
click at [909, 648] on div at bounding box center [921, 657] width 26 height 26
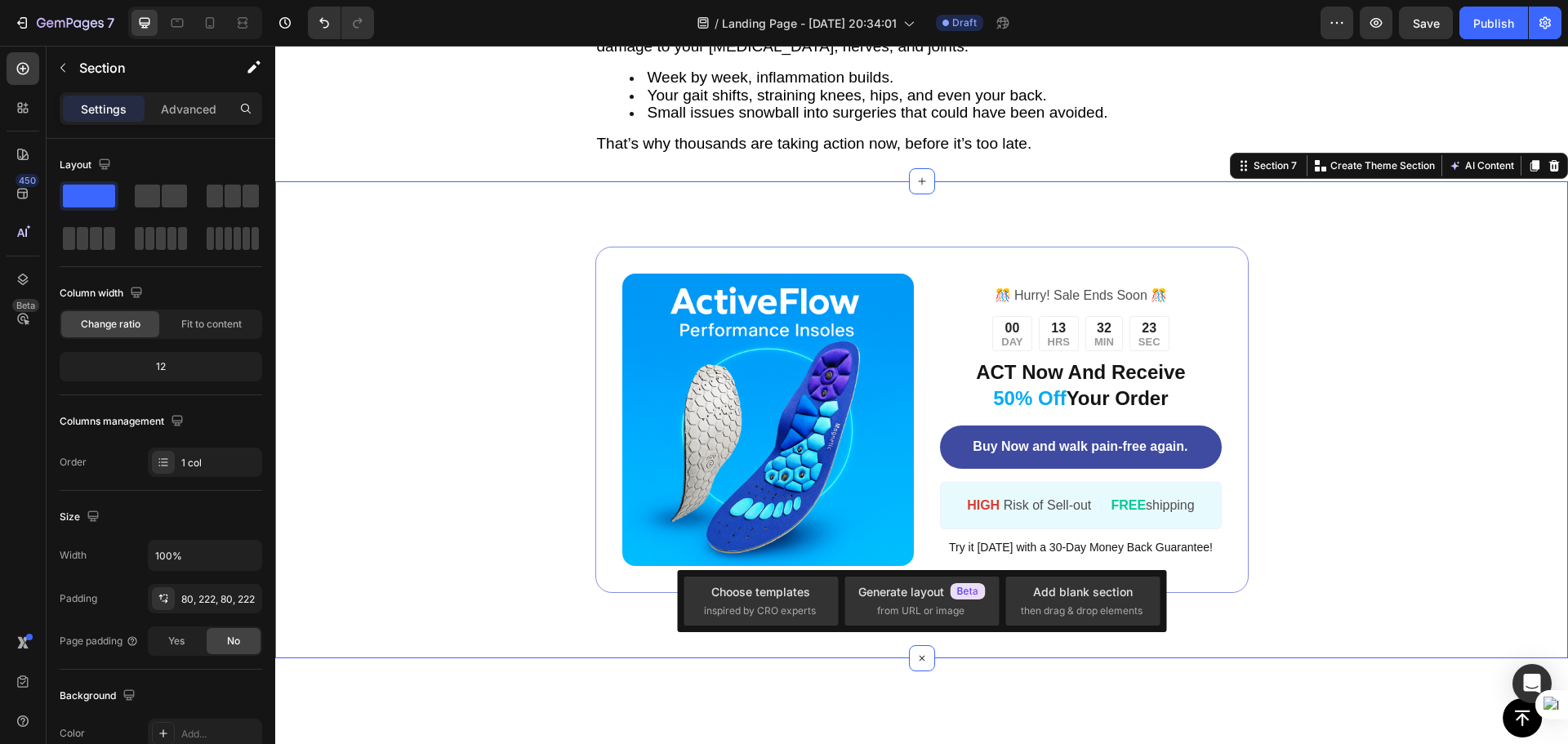
click at [798, 651] on div "Image ️🎊 Hurry! Sale Ends Soon ️🎊 Text Block 00 DAY 13 HRS 32 MIN 23 SEC Countd…" at bounding box center [920, 419] width 1292 height 477
click at [748, 231] on div "Image ️🎊 Hurry! Sale Ends Soon ️🎊 Text Block 00 DAY 13 HRS 32 MIN 22 SEC Countd…" at bounding box center [920, 419] width 1292 height 477
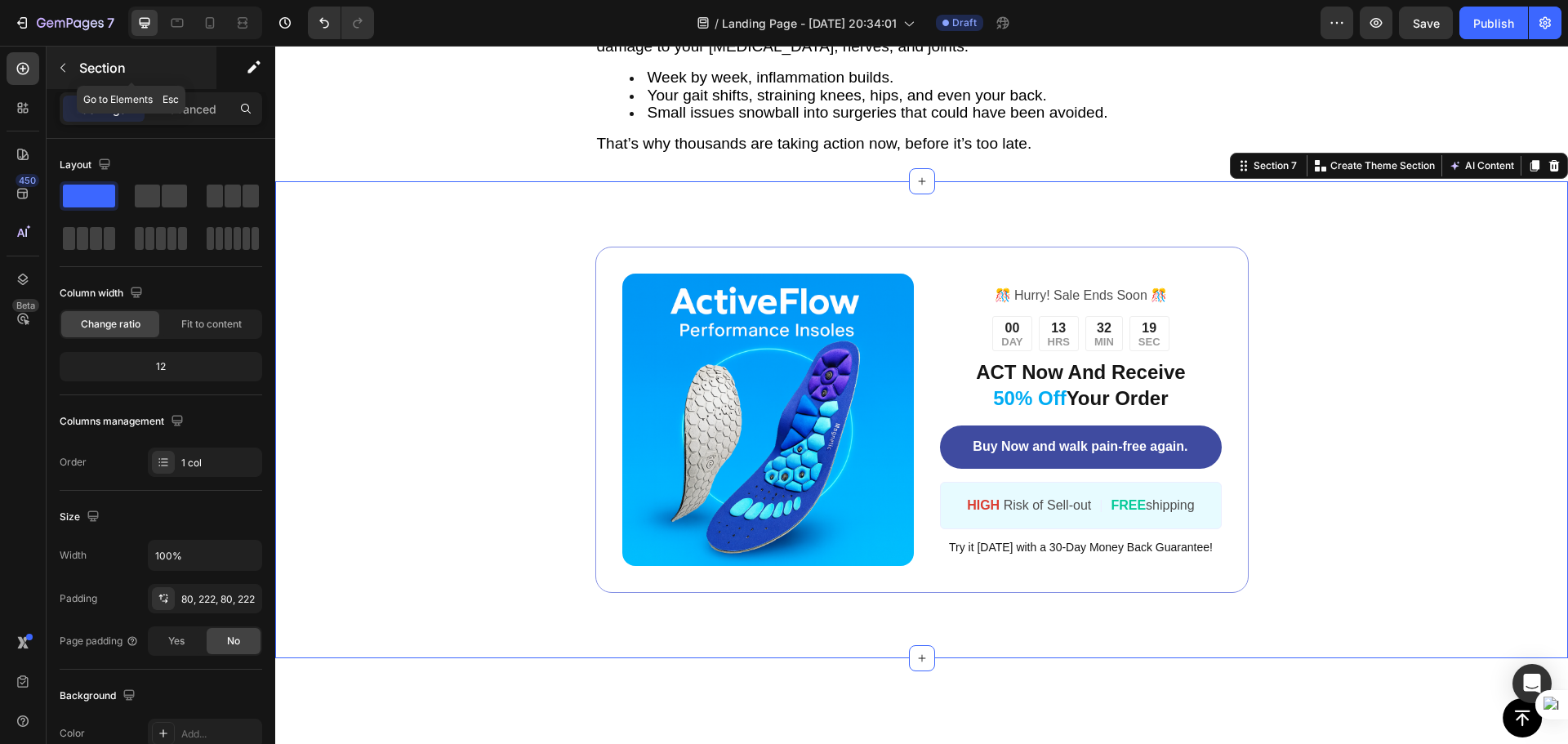
click at [69, 70] on icon "button" at bounding box center [62, 67] width 13 height 13
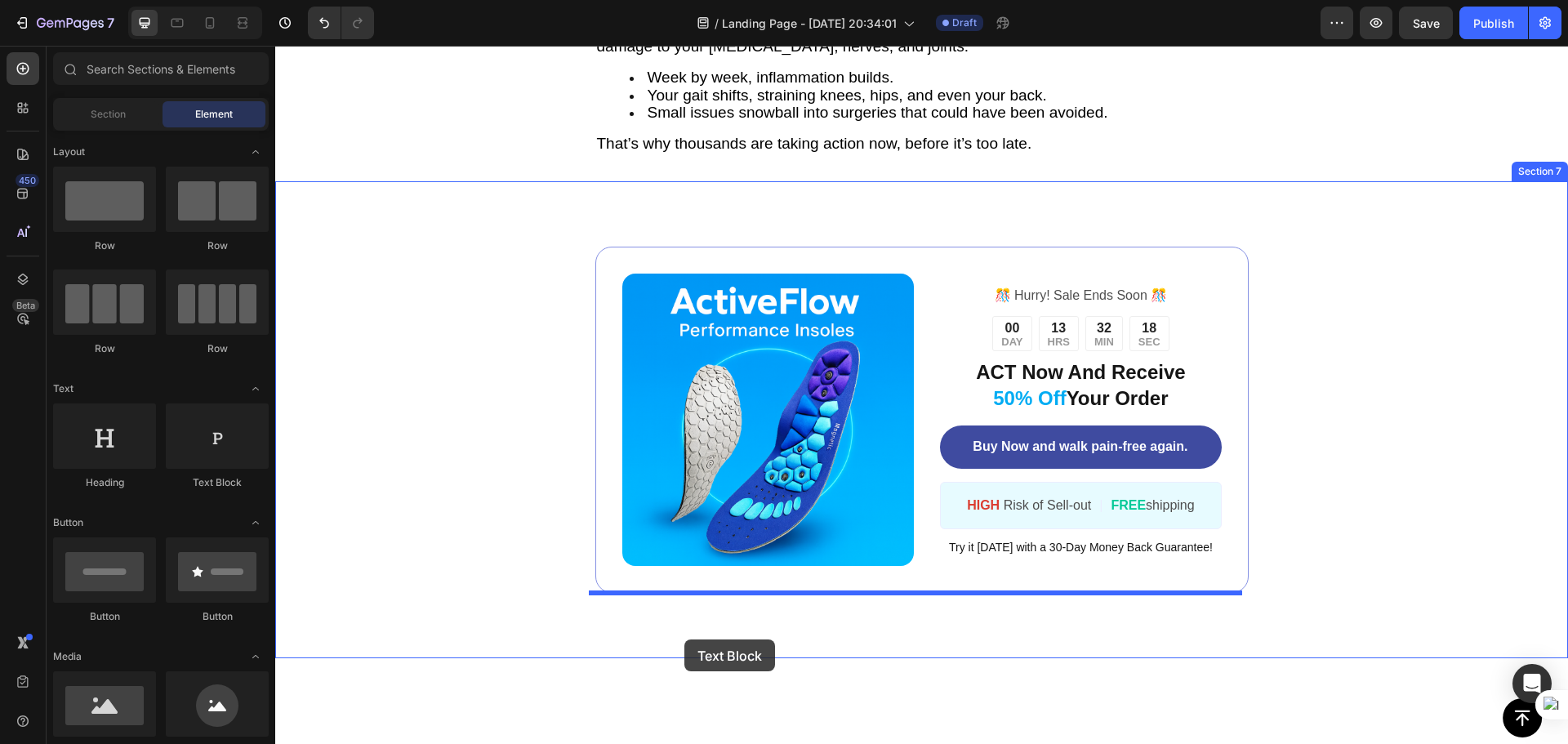
drag, startPoint x: 488, startPoint y: 504, endPoint x: 684, endPoint y: 640, distance: 238.6
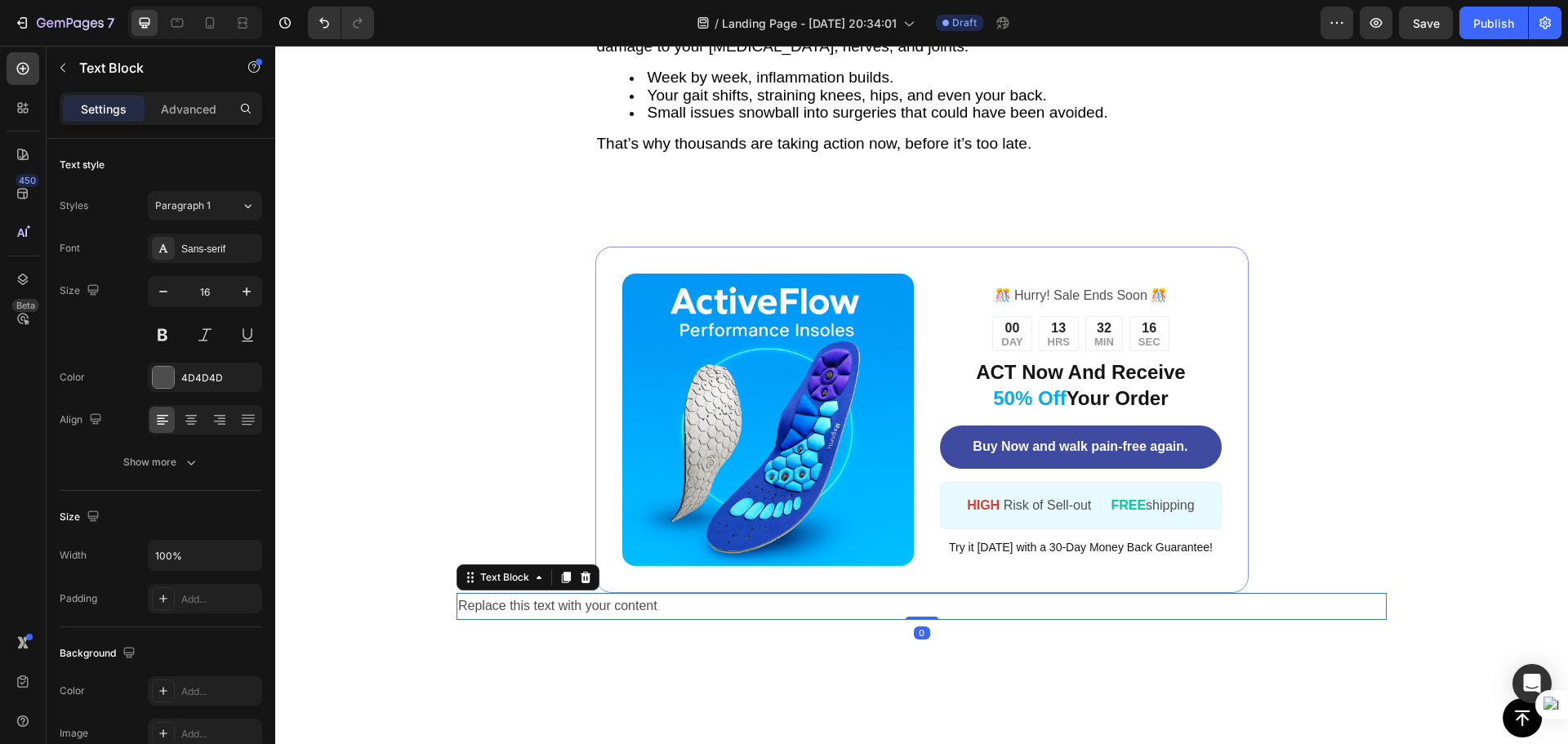
click at [688, 603] on div "Replace this text with your content" at bounding box center [921, 606] width 930 height 27
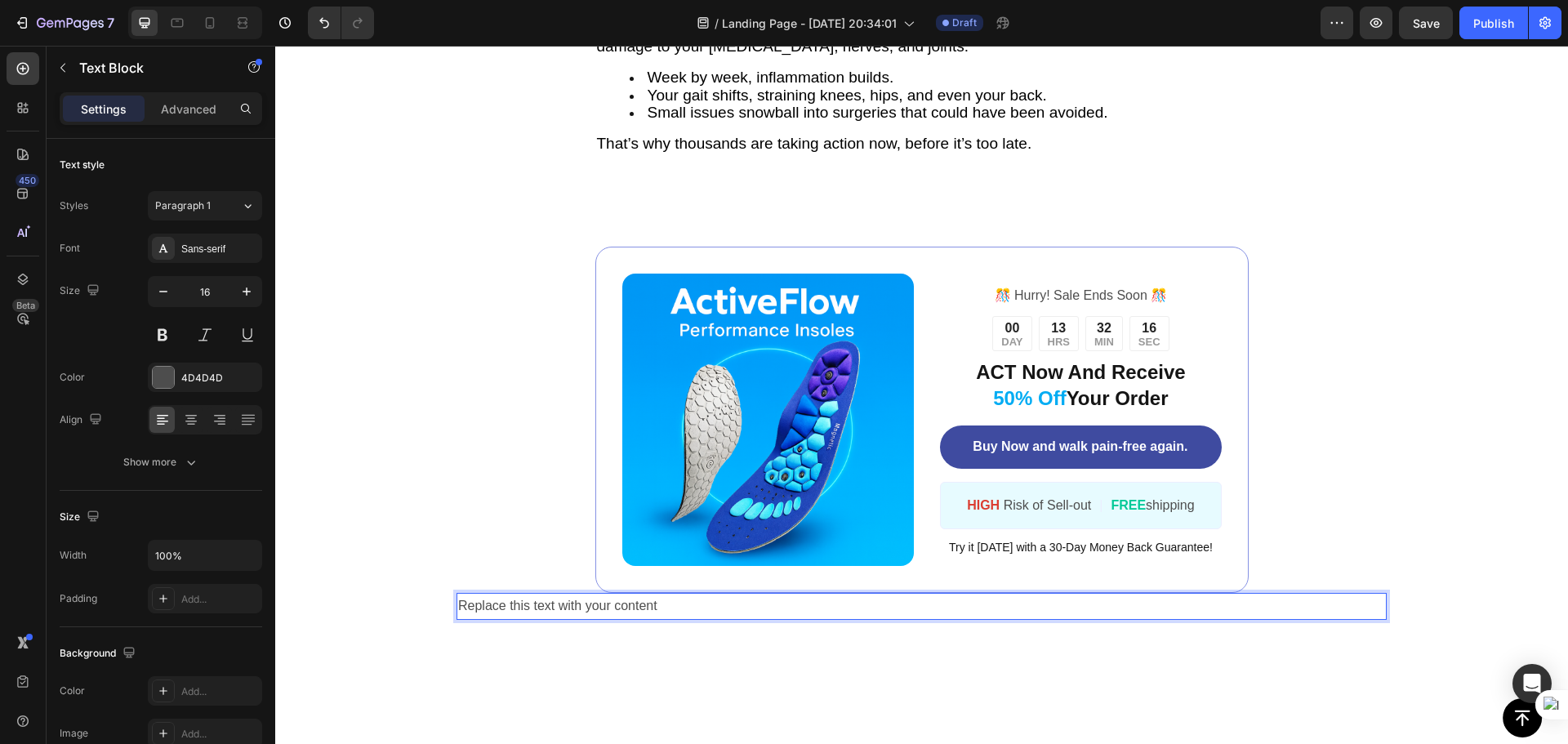
click at [688, 603] on p "Replace this text with your content" at bounding box center [921, 606] width 927 height 23
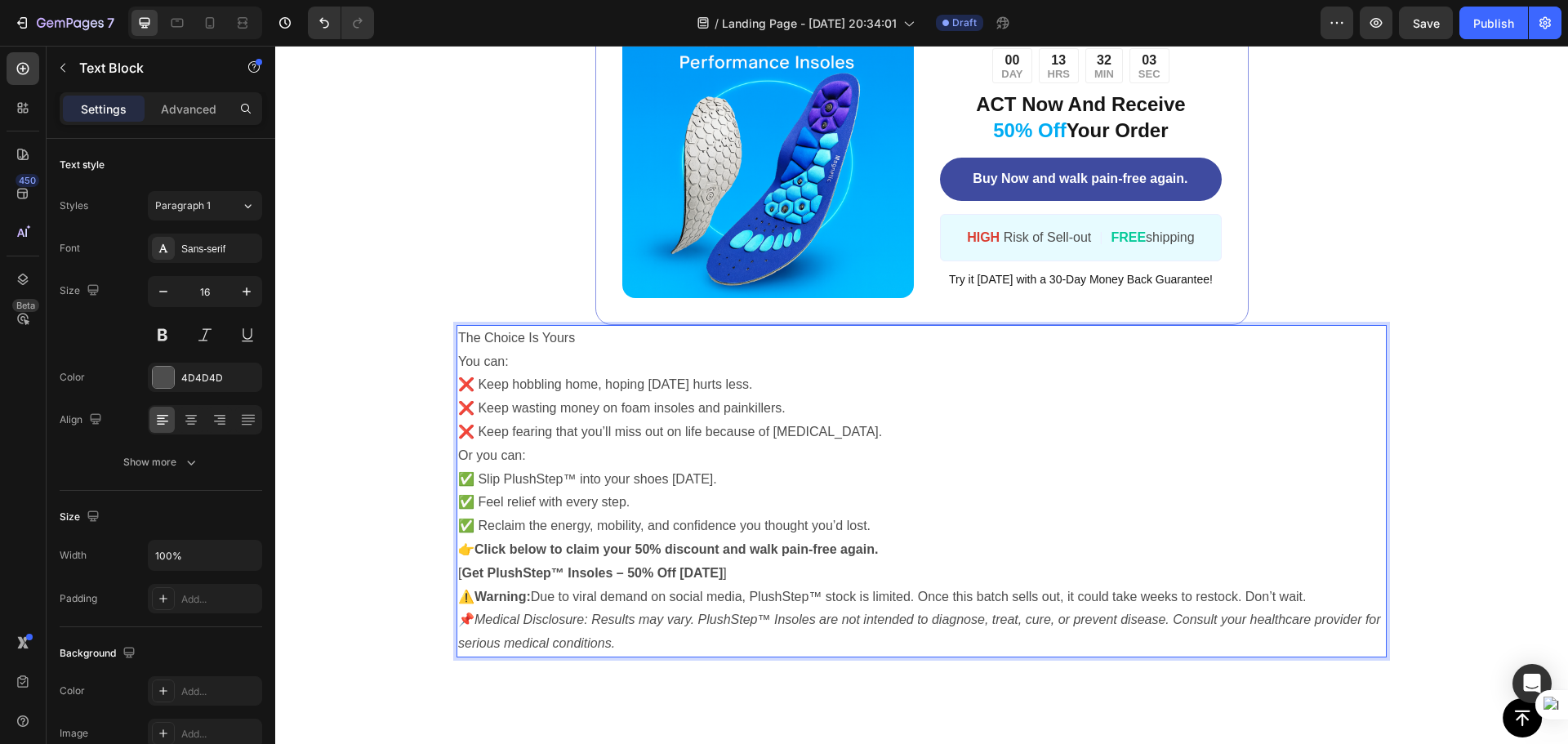
scroll to position [4787, 0]
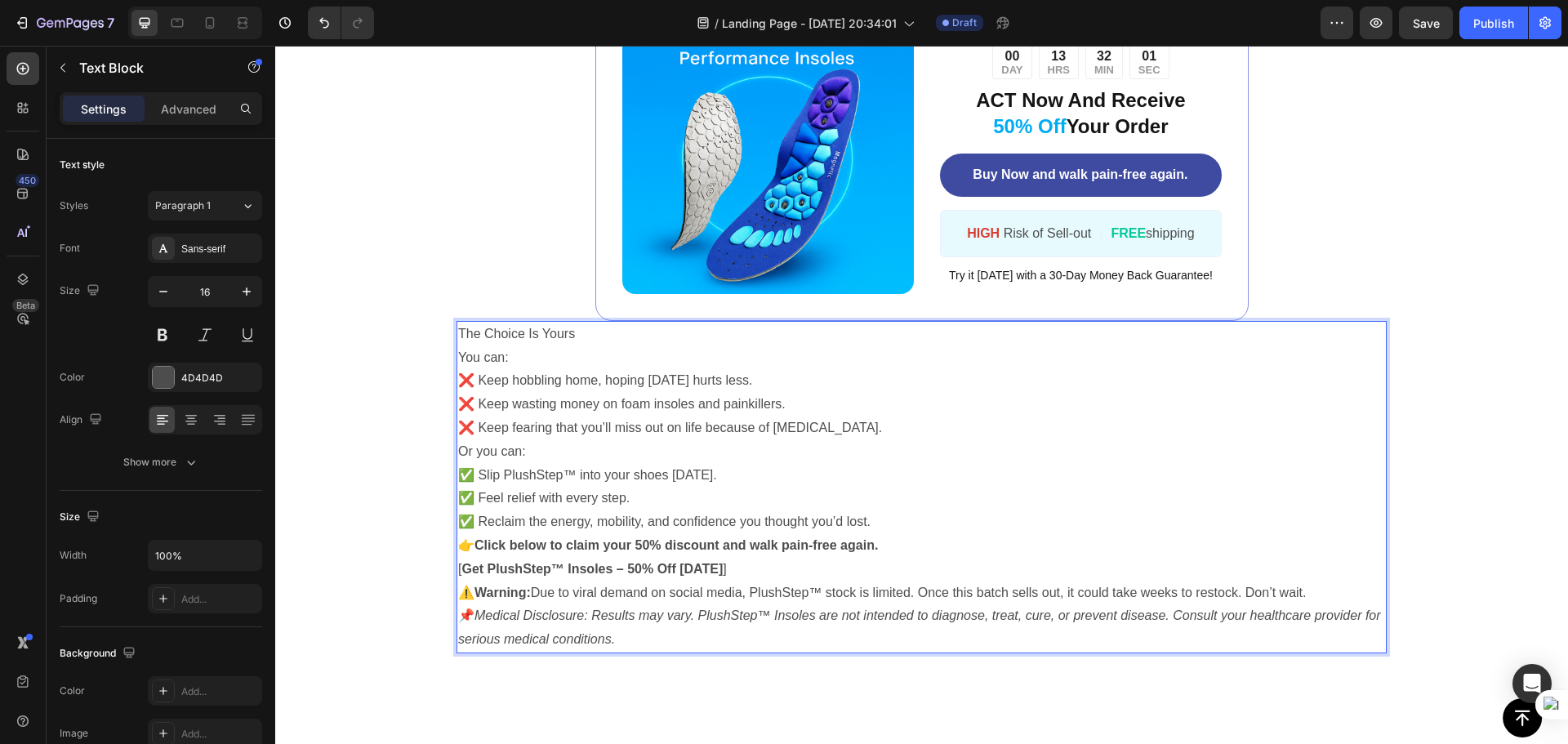
click at [565, 476] on p "Or you can: ✅ Slip PlushStep™ into your shoes [DATE]. ✅ Feel relief with every …" at bounding box center [921, 487] width 927 height 94
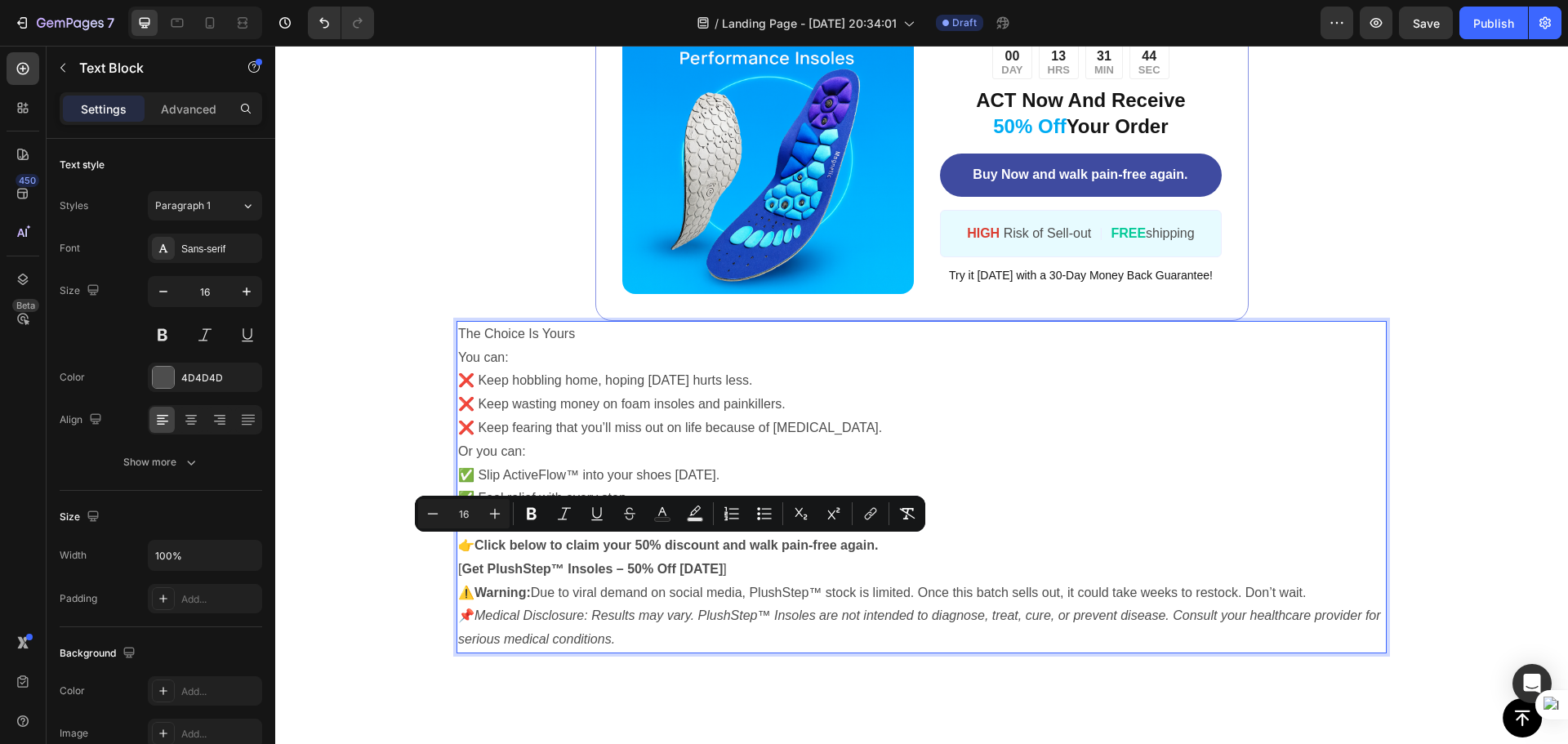
drag, startPoint x: 718, startPoint y: 566, endPoint x: 463, endPoint y: 548, distance: 255.6
click at [463, 548] on div "The Choice Is Yours You can: ❌ Keep hobbling home, hoping [DATE] hurts less. ❌ …" at bounding box center [921, 487] width 930 height 332
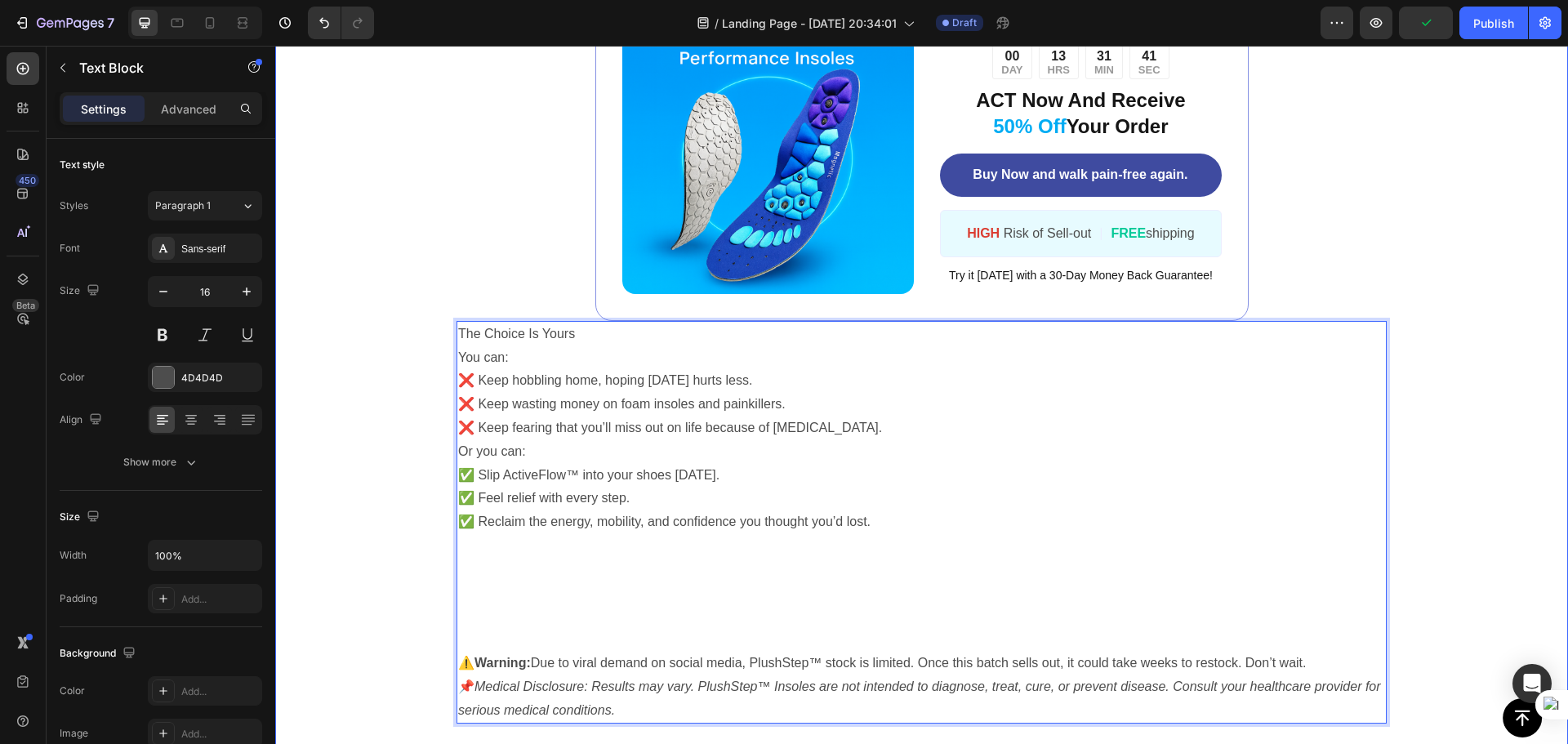
click at [1399, 539] on div "Image ️🎊 Hurry! Sale Ends Soon ️🎊 Text Block 00 DAY 13 HRS 31 MIN 41 SEC Countd…" at bounding box center [920, 348] width 1292 height 879
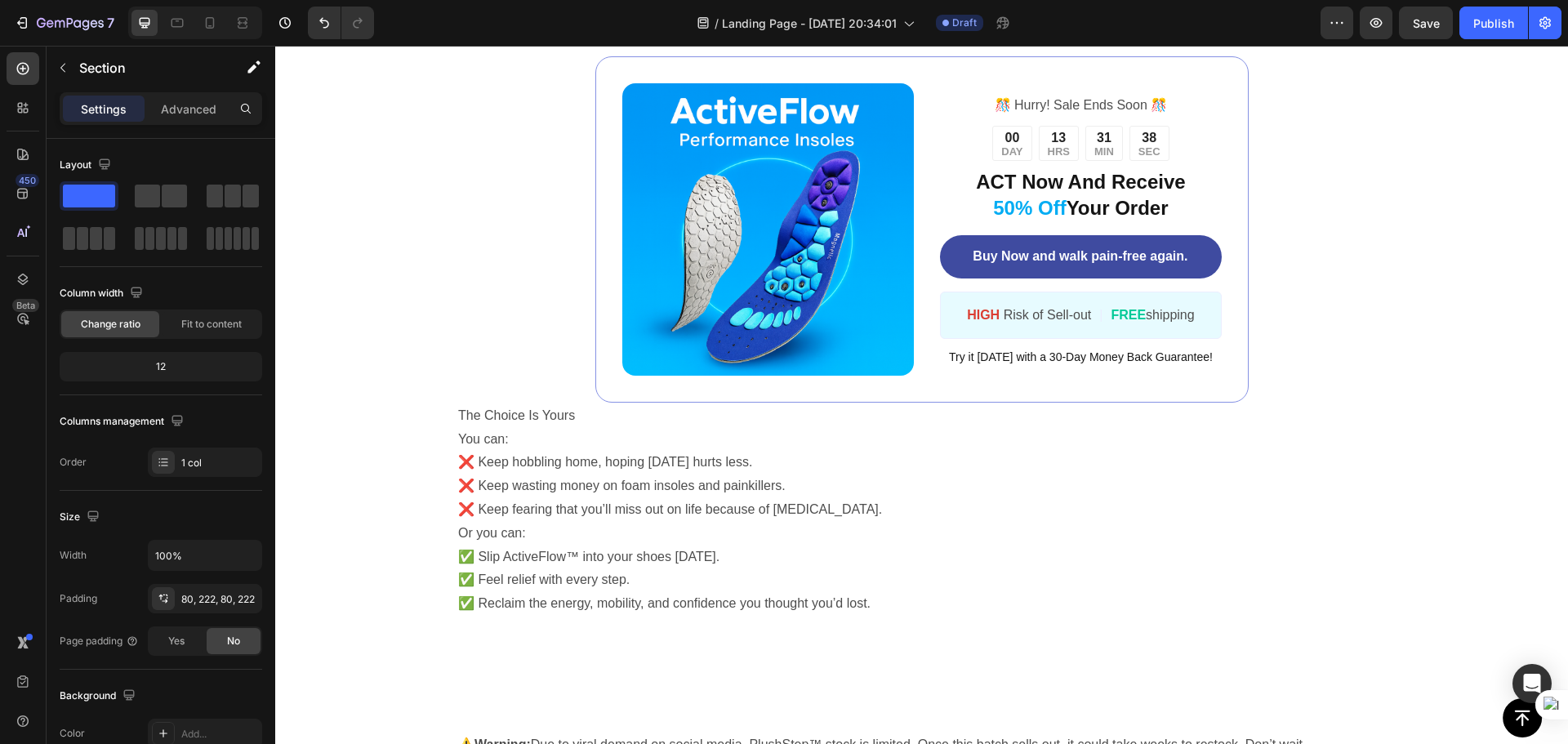
scroll to position [5195, 0]
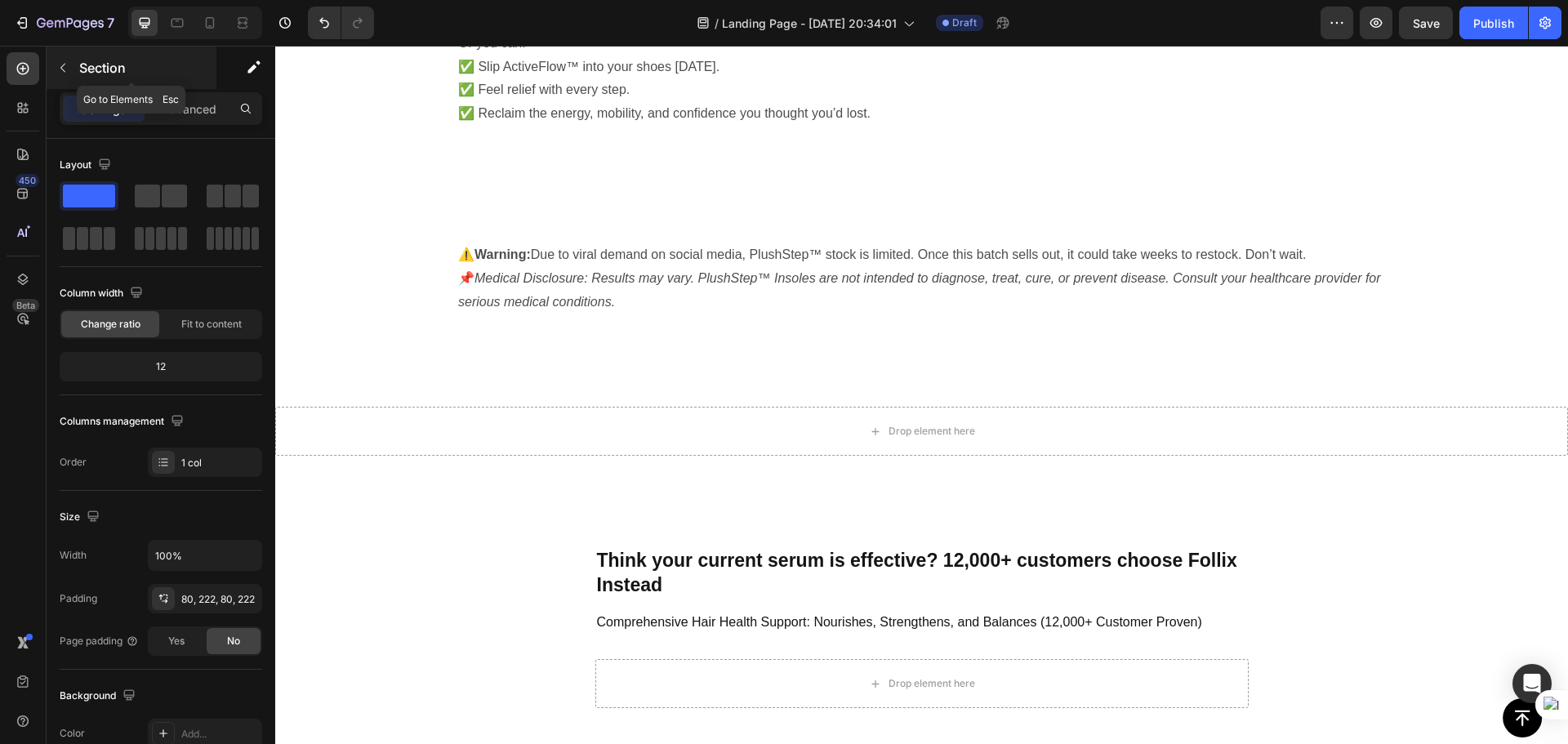
click at [71, 67] on button "button" at bounding box center [62, 68] width 26 height 26
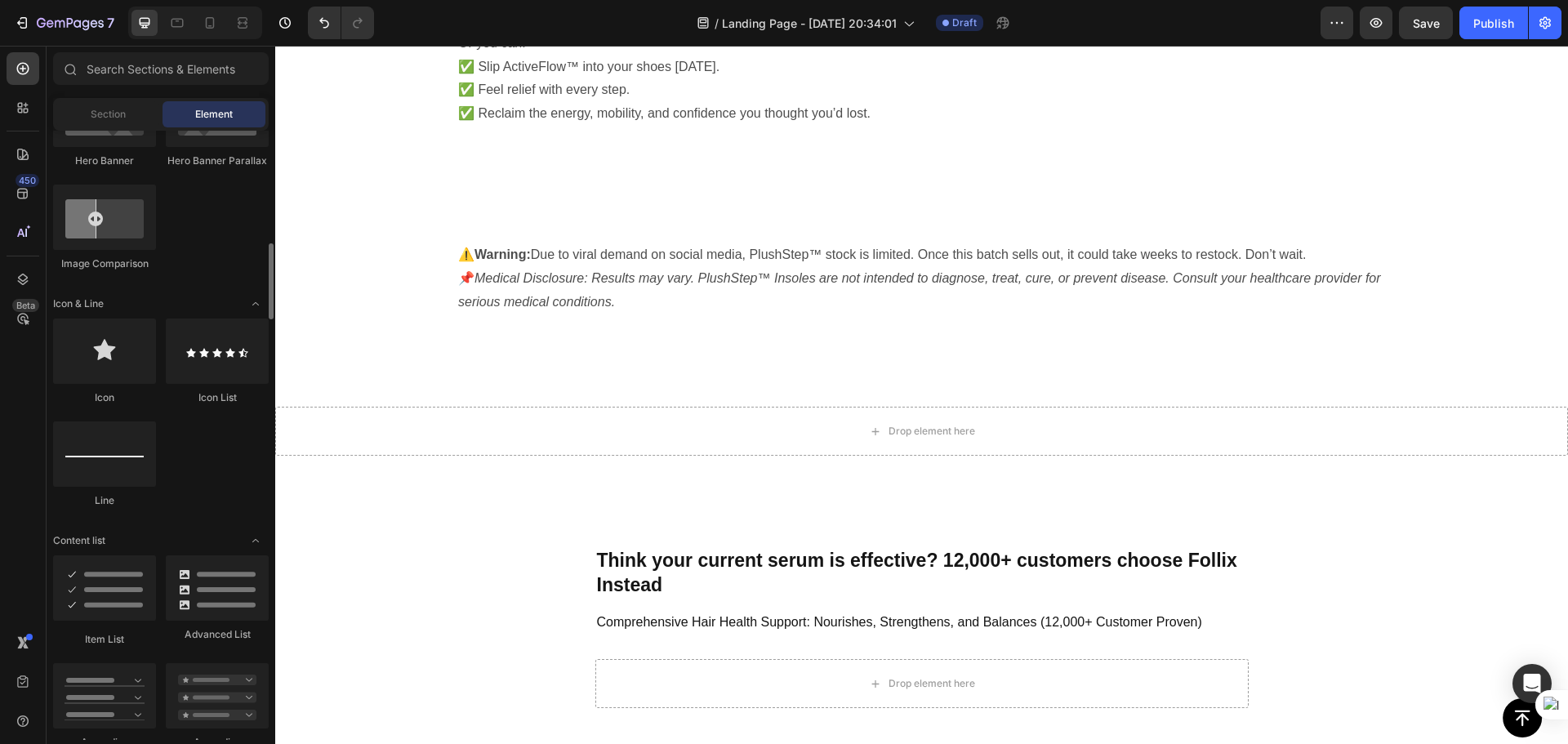
scroll to position [734, 0]
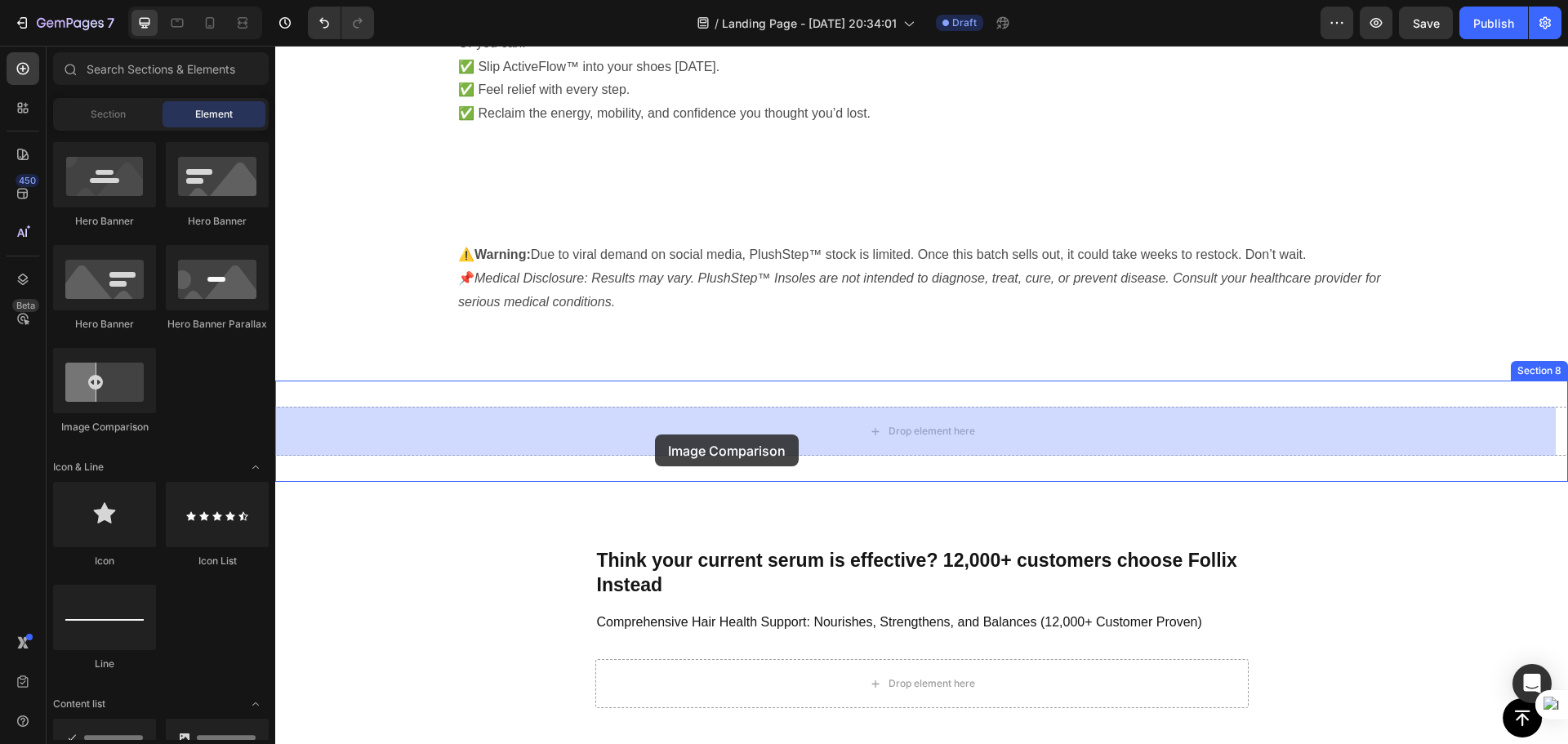
drag, startPoint x: 401, startPoint y: 417, endPoint x: 656, endPoint y: 434, distance: 255.6
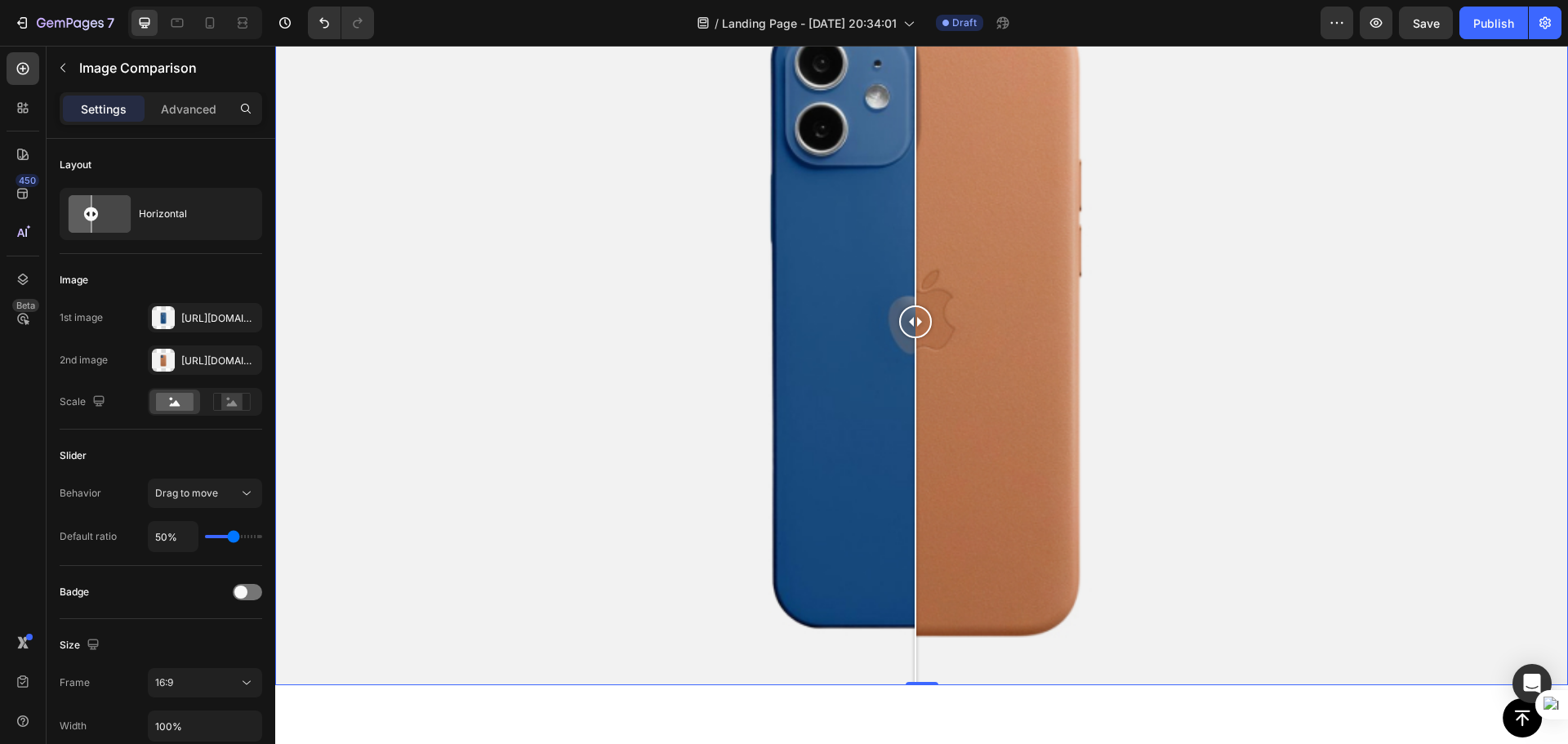
scroll to position [5604, 0]
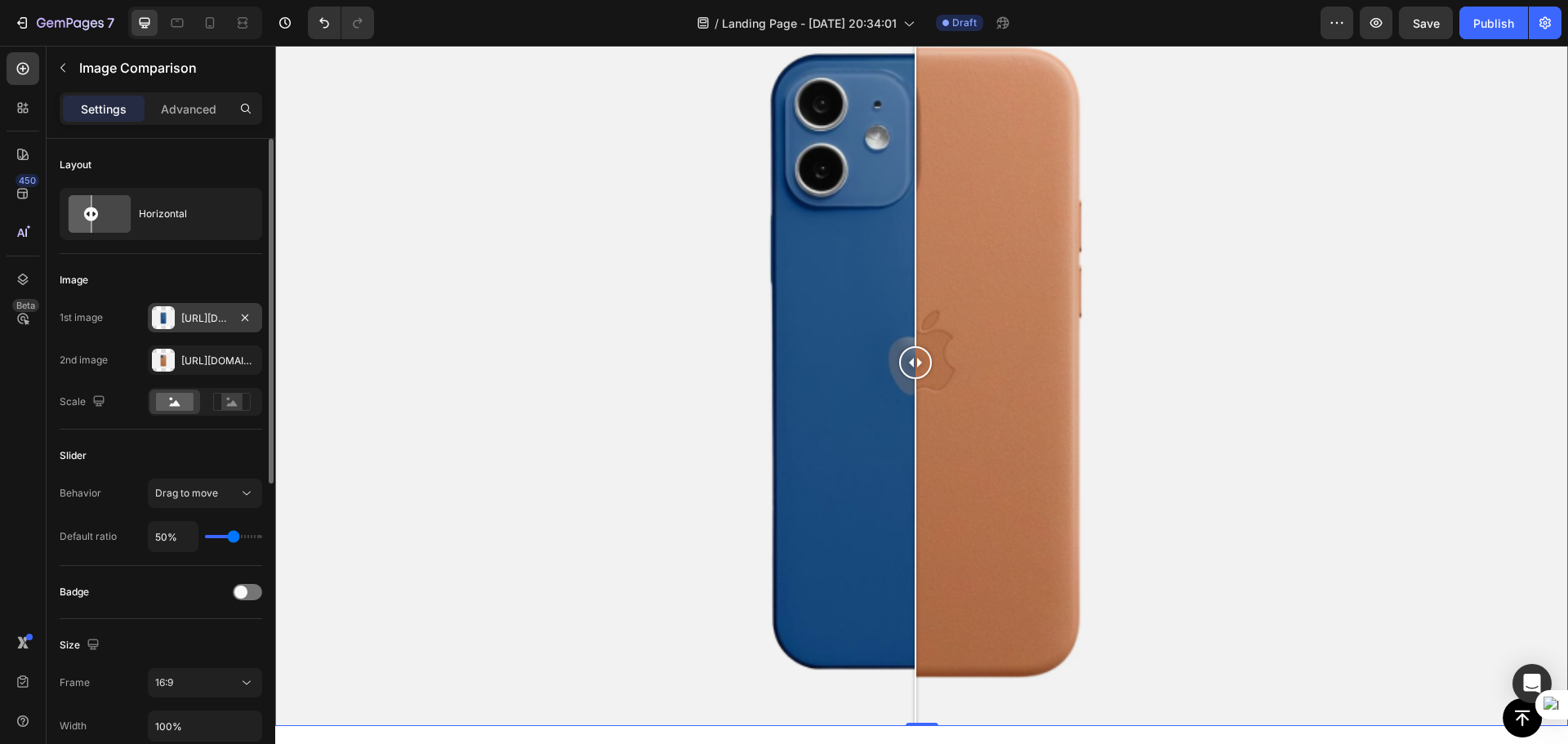
click at [183, 323] on div "[URL][DOMAIN_NAME]" at bounding box center [204, 317] width 47 height 15
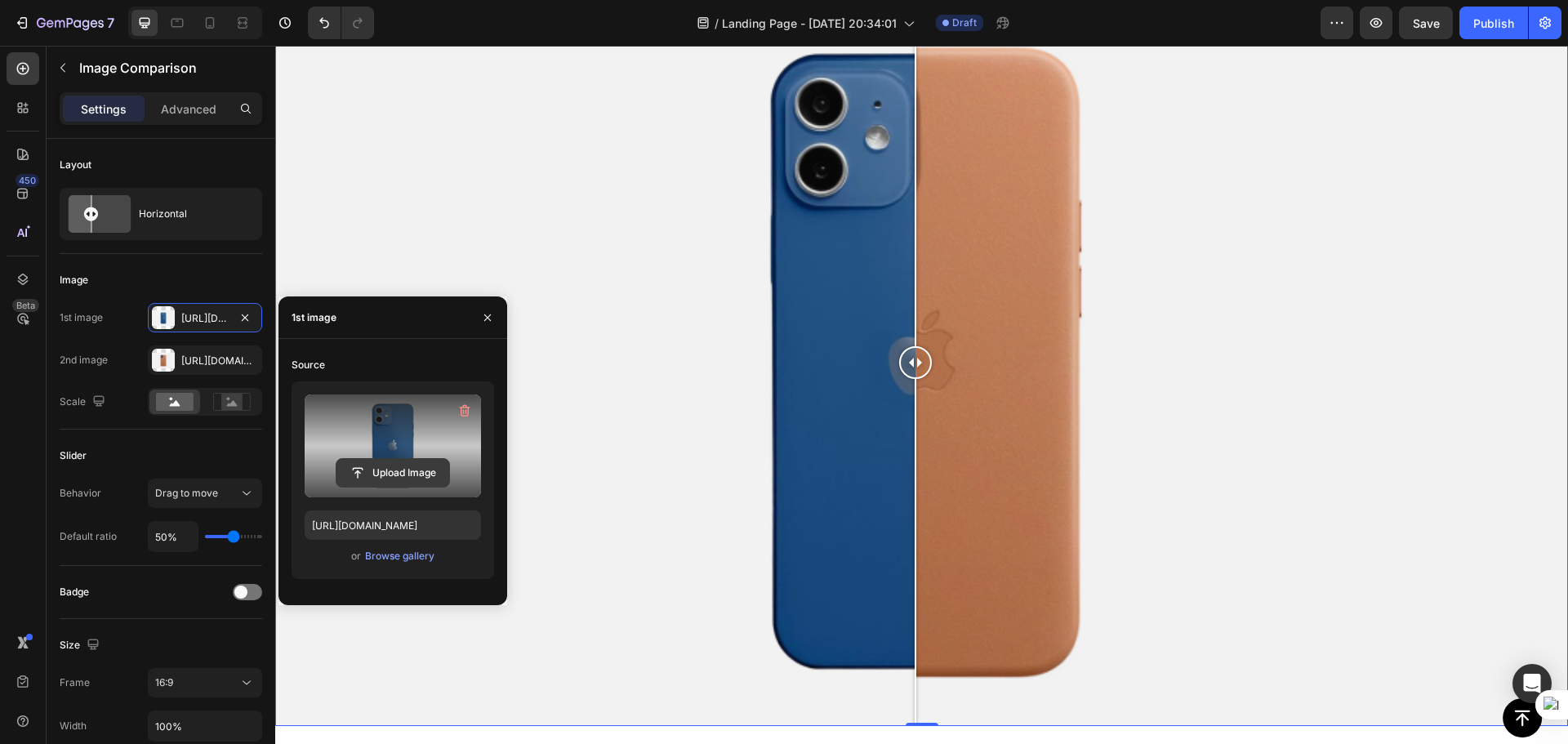
click at [405, 467] on input "file" at bounding box center [393, 472] width 112 height 28
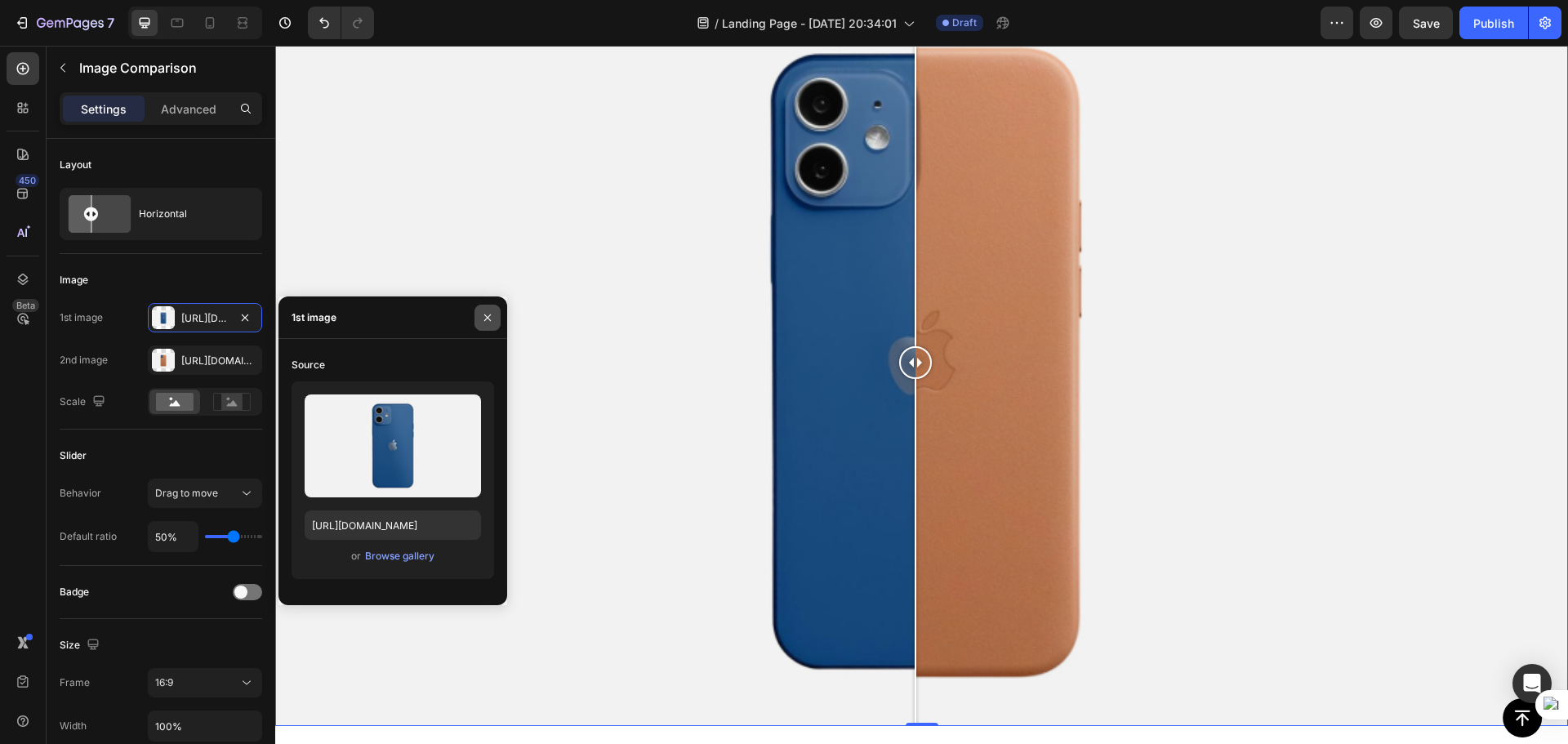
click at [481, 311] on icon "button" at bounding box center [487, 316] width 13 height 13
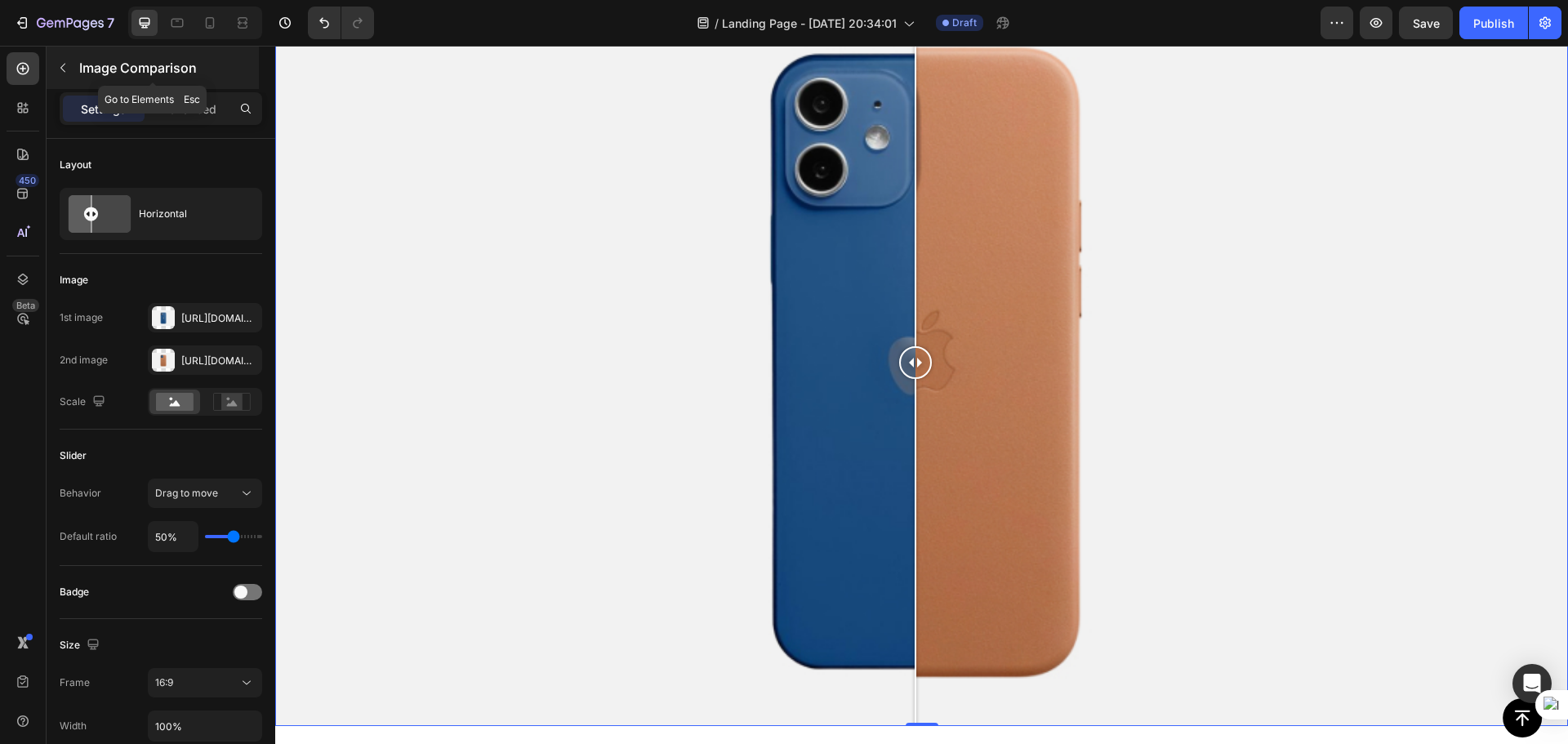
click at [76, 61] on div "Image Comparison" at bounding box center [152, 68] width 212 height 43
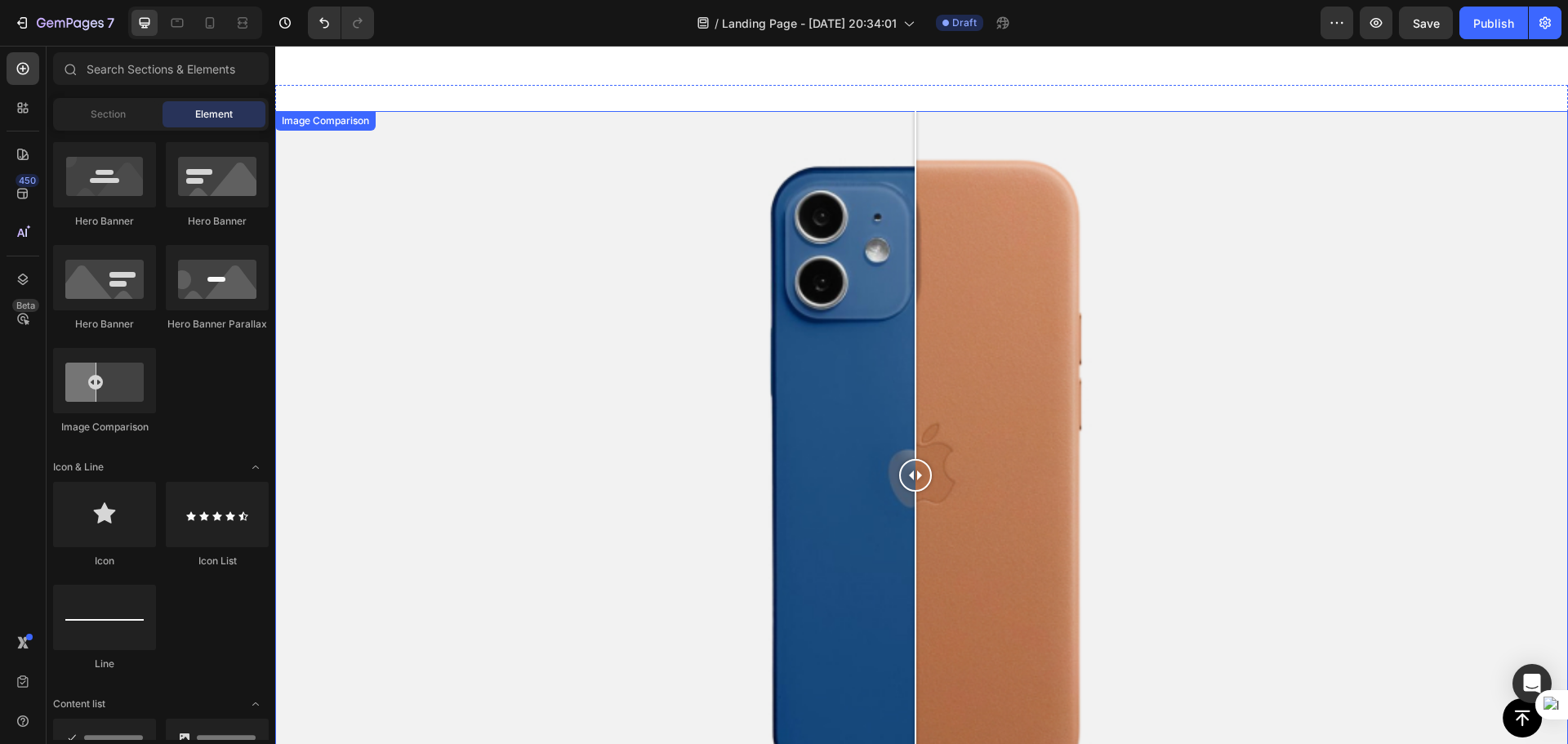
scroll to position [5277, 0]
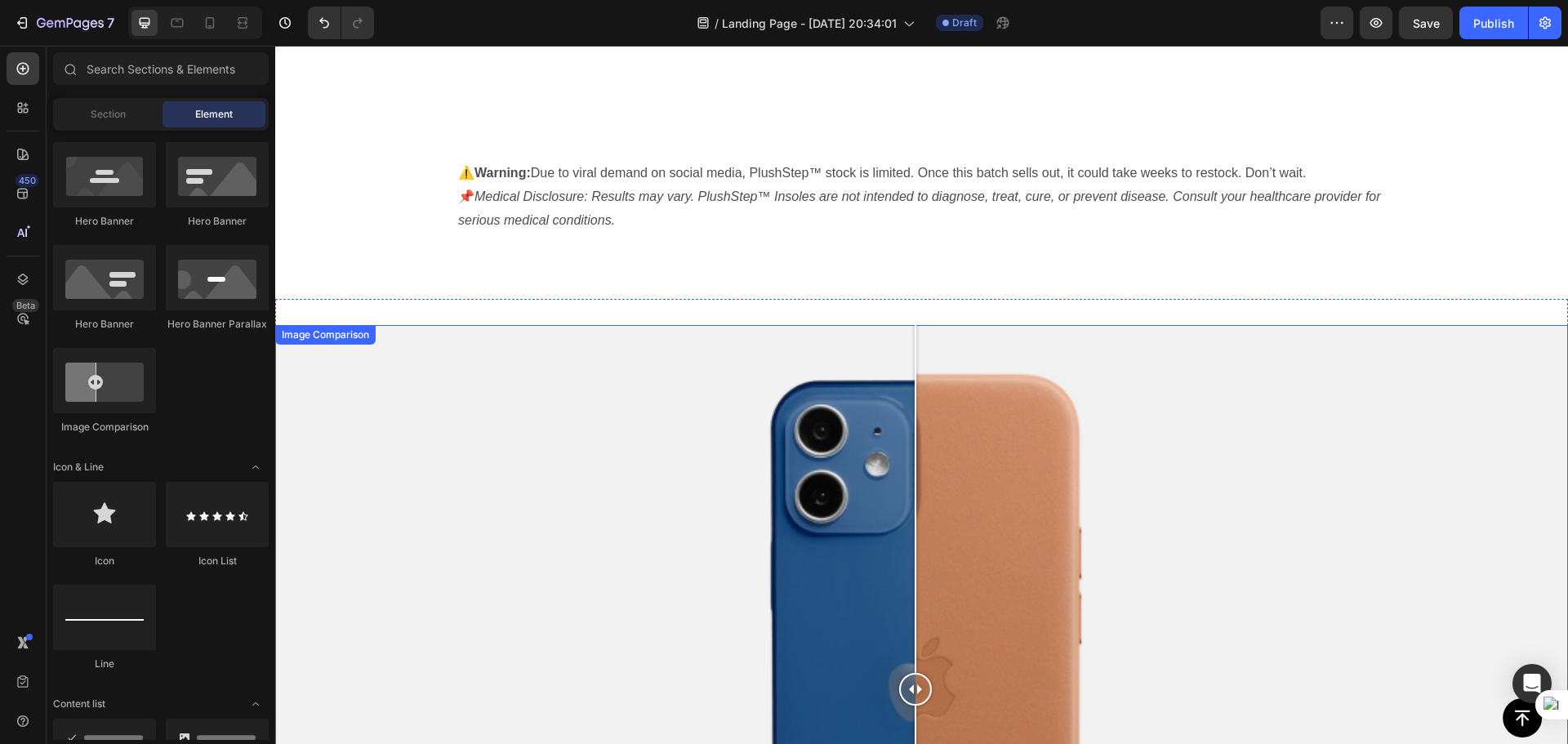
click at [1249, 472] on div at bounding box center [920, 688] width 1292 height 727
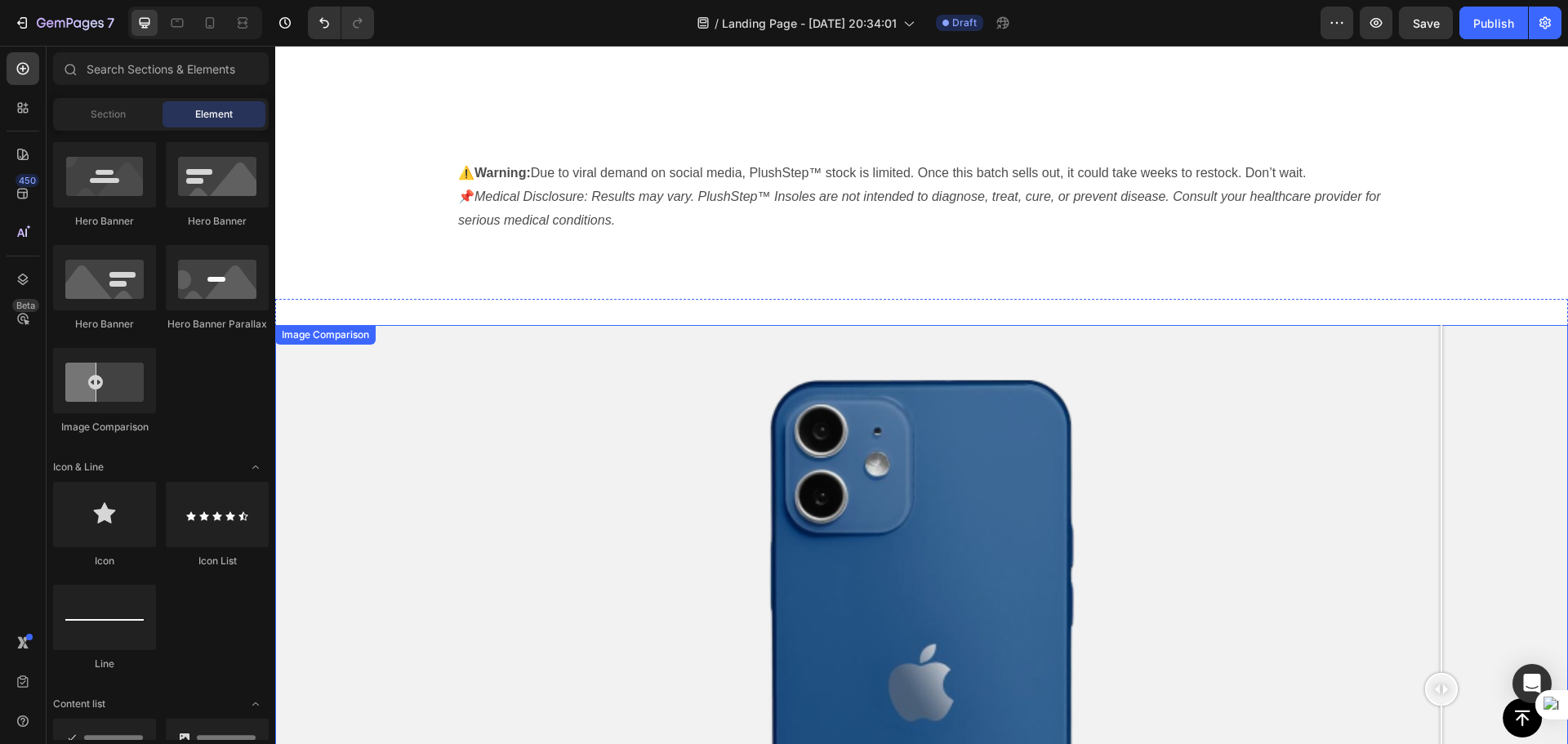
click at [1441, 337] on div at bounding box center [920, 688] width 1292 height 727
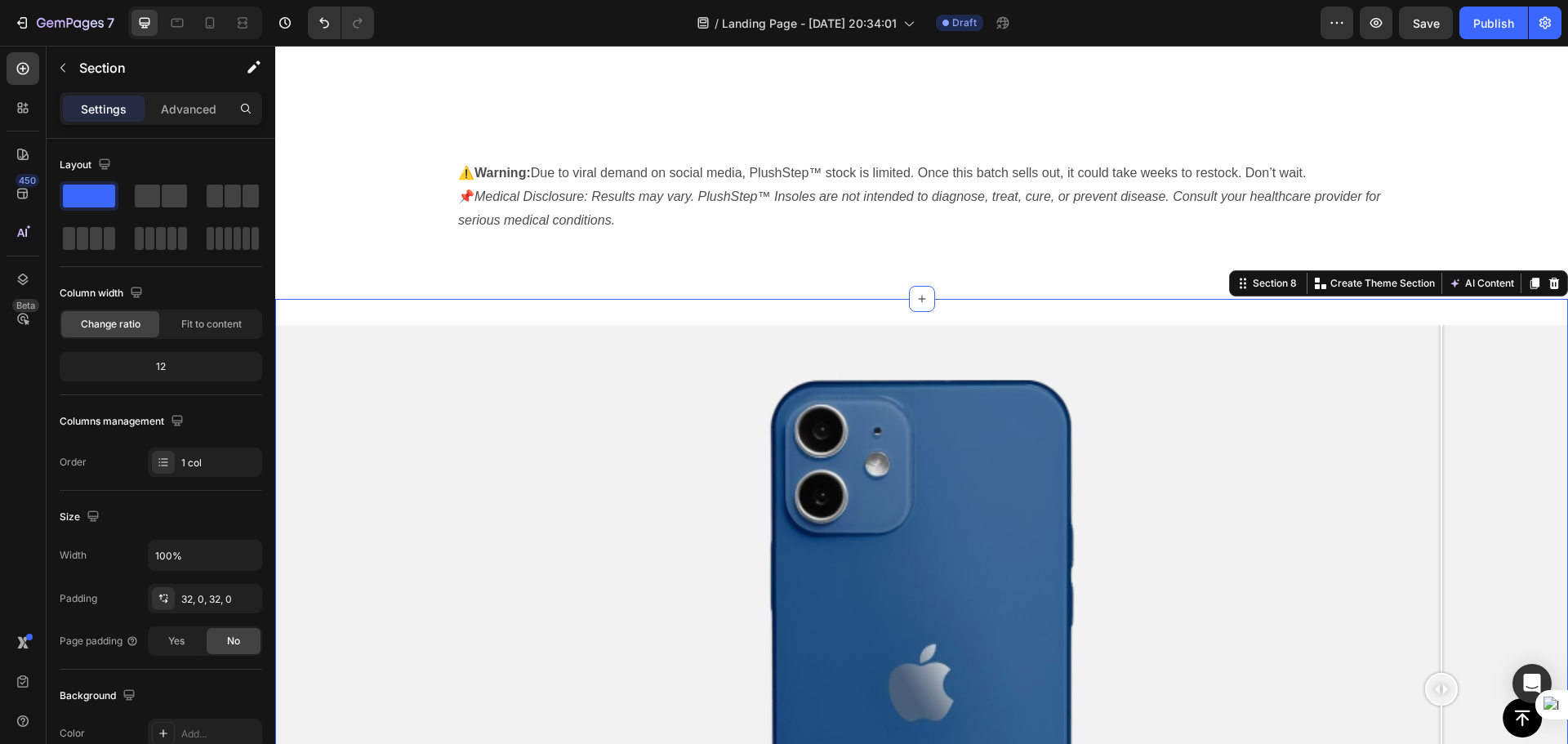
click at [1376, 317] on div "Image Comparison Section 8 You can create reusable sections Create Theme Sectio…" at bounding box center [920, 688] width 1292 height 779
click at [1549, 283] on icon at bounding box center [1553, 283] width 11 height 12
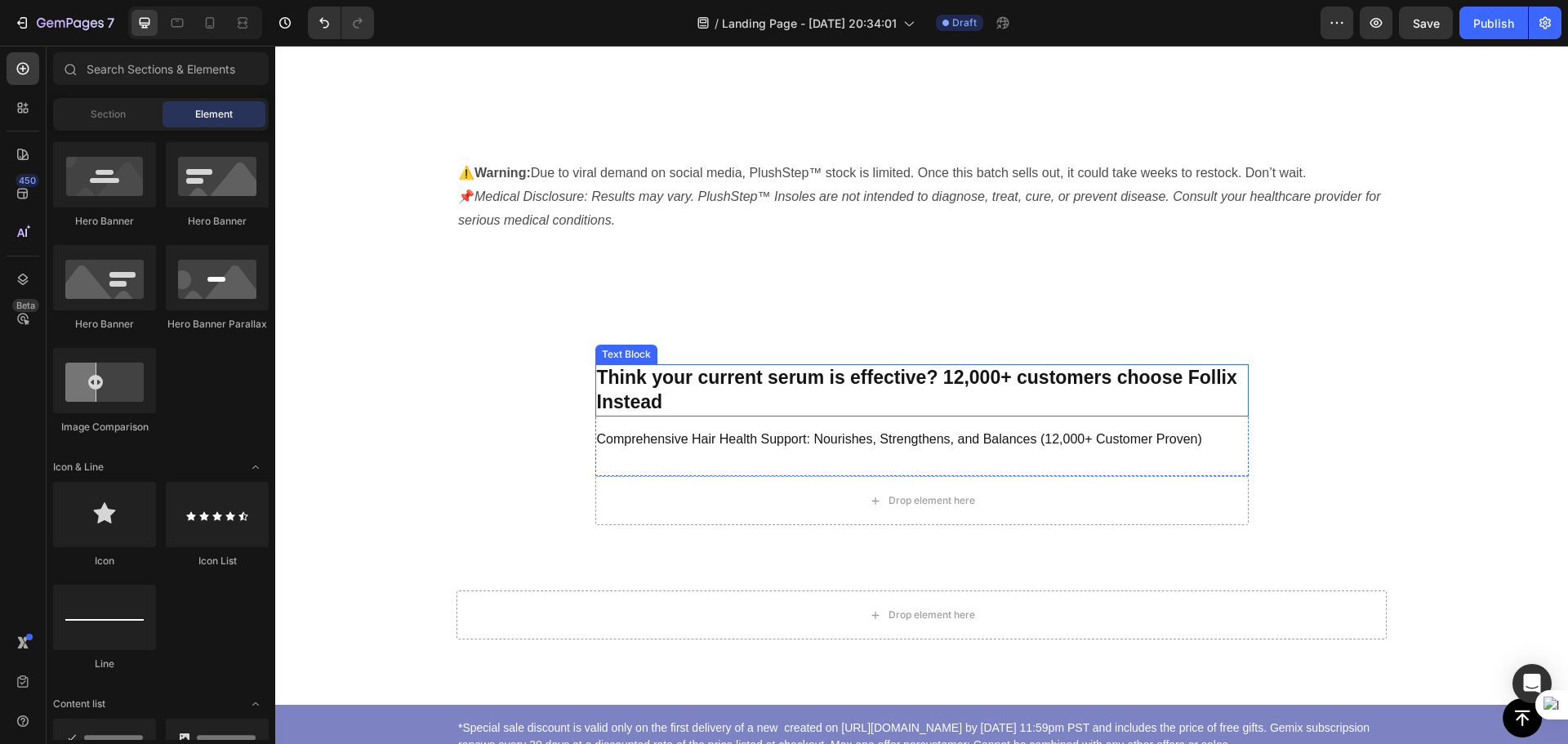
click at [1192, 389] on p "Think your current serum is effective? 12,000+ customers choose Follix Instead" at bounding box center [922, 390] width 650 height 49
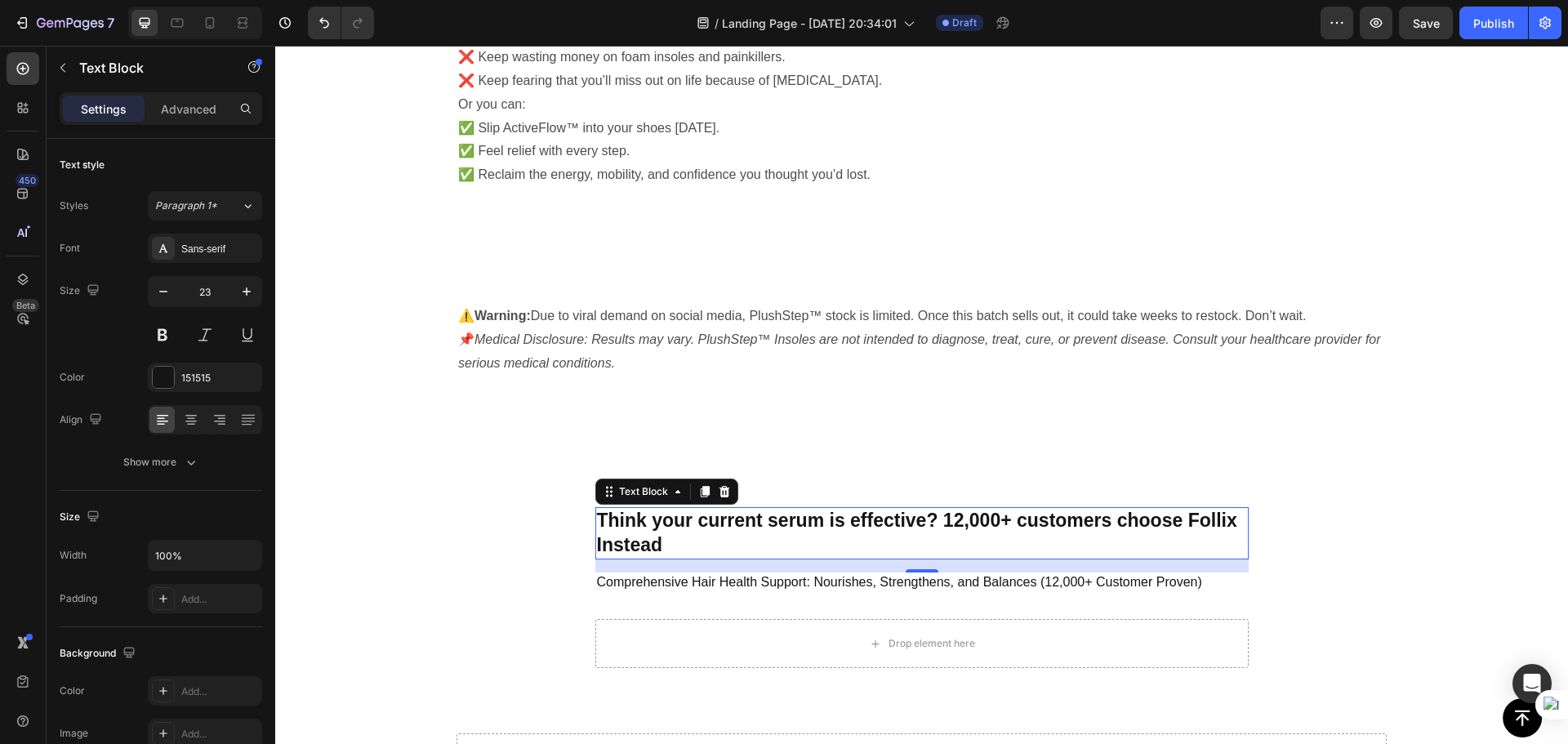
scroll to position [4868, 0]
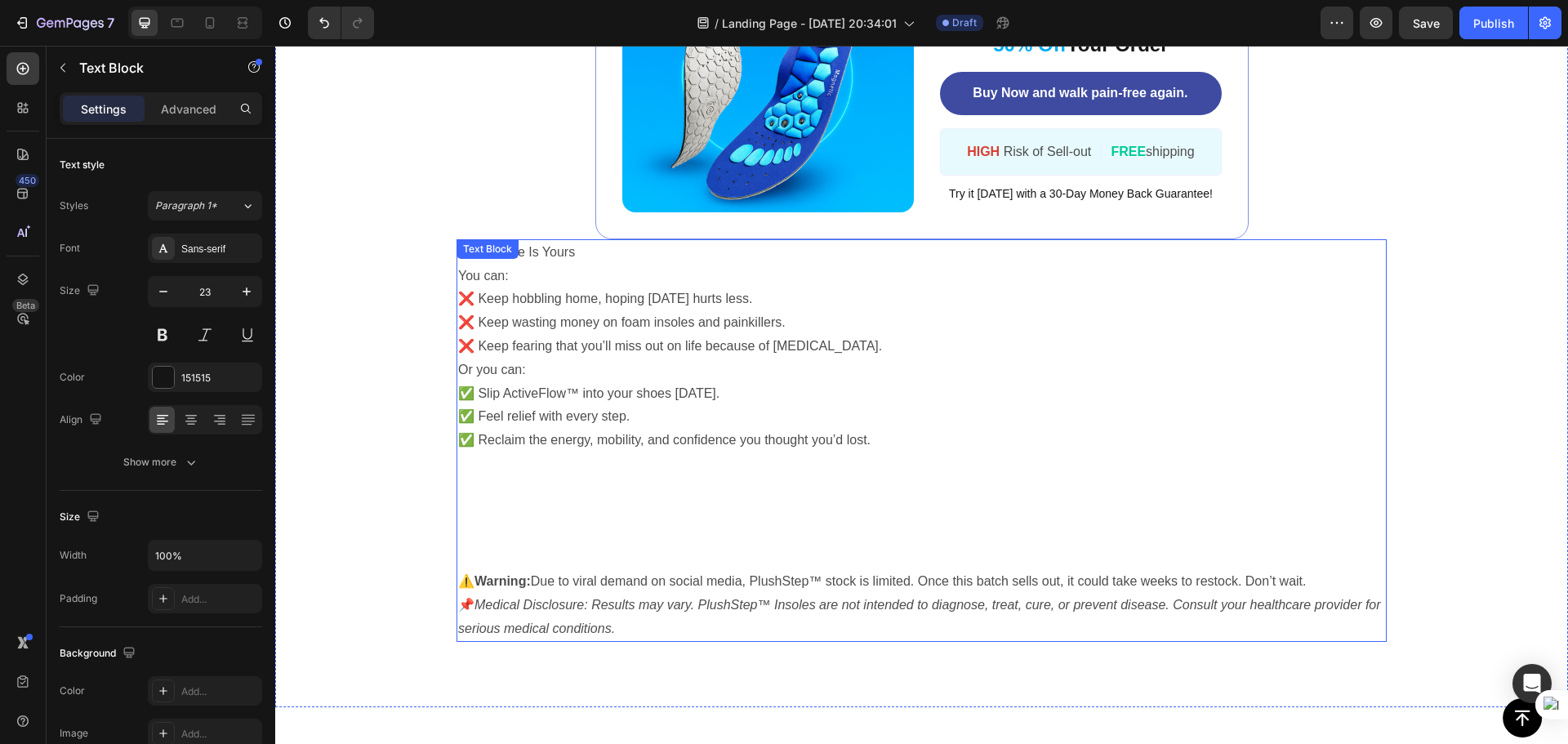
click at [551, 335] on p "You can: ❌ Keep hobbling home, hoping [DATE] hurts less. ❌ Keep wasting money o…" at bounding box center [921, 311] width 927 height 94
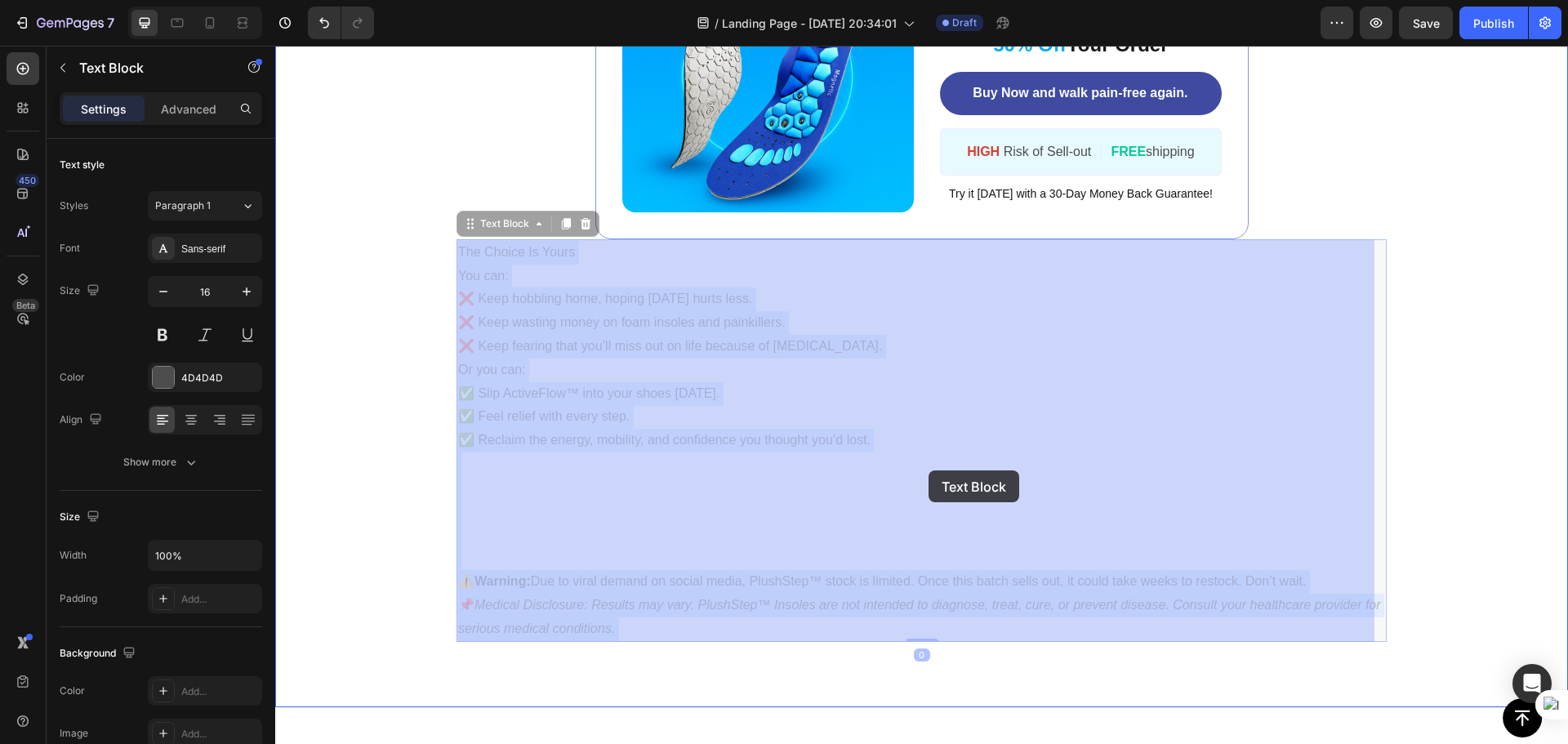
drag, startPoint x: 469, startPoint y: 249, endPoint x: 928, endPoint y: 470, distance: 509.4
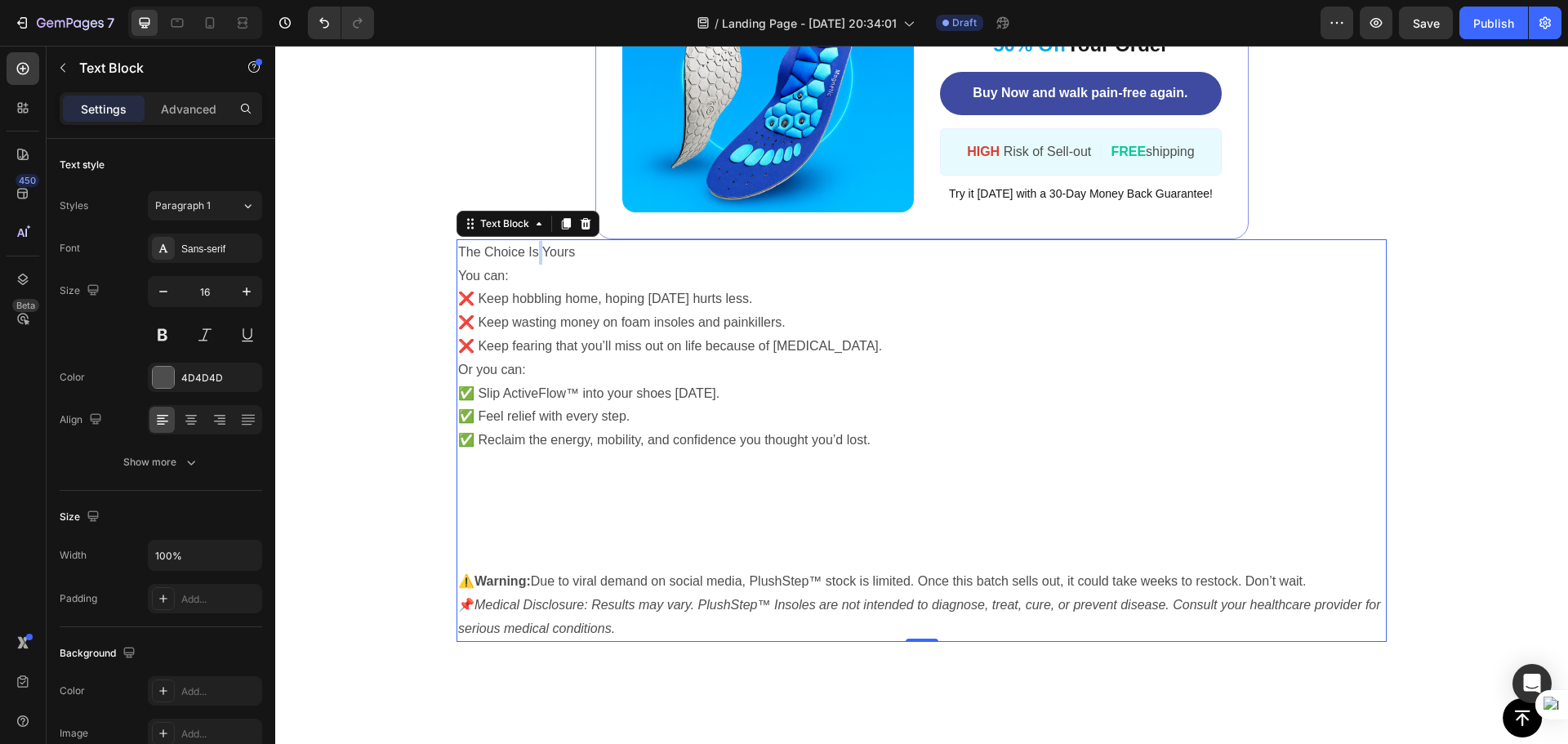
click at [536, 263] on p "The Choice Is Yours" at bounding box center [921, 253] width 927 height 23
click at [536, 262] on p "The Choice Is Yours" at bounding box center [921, 253] width 927 height 23
click at [535, 262] on p "The Choice Is Yours" at bounding box center [921, 253] width 927 height 23
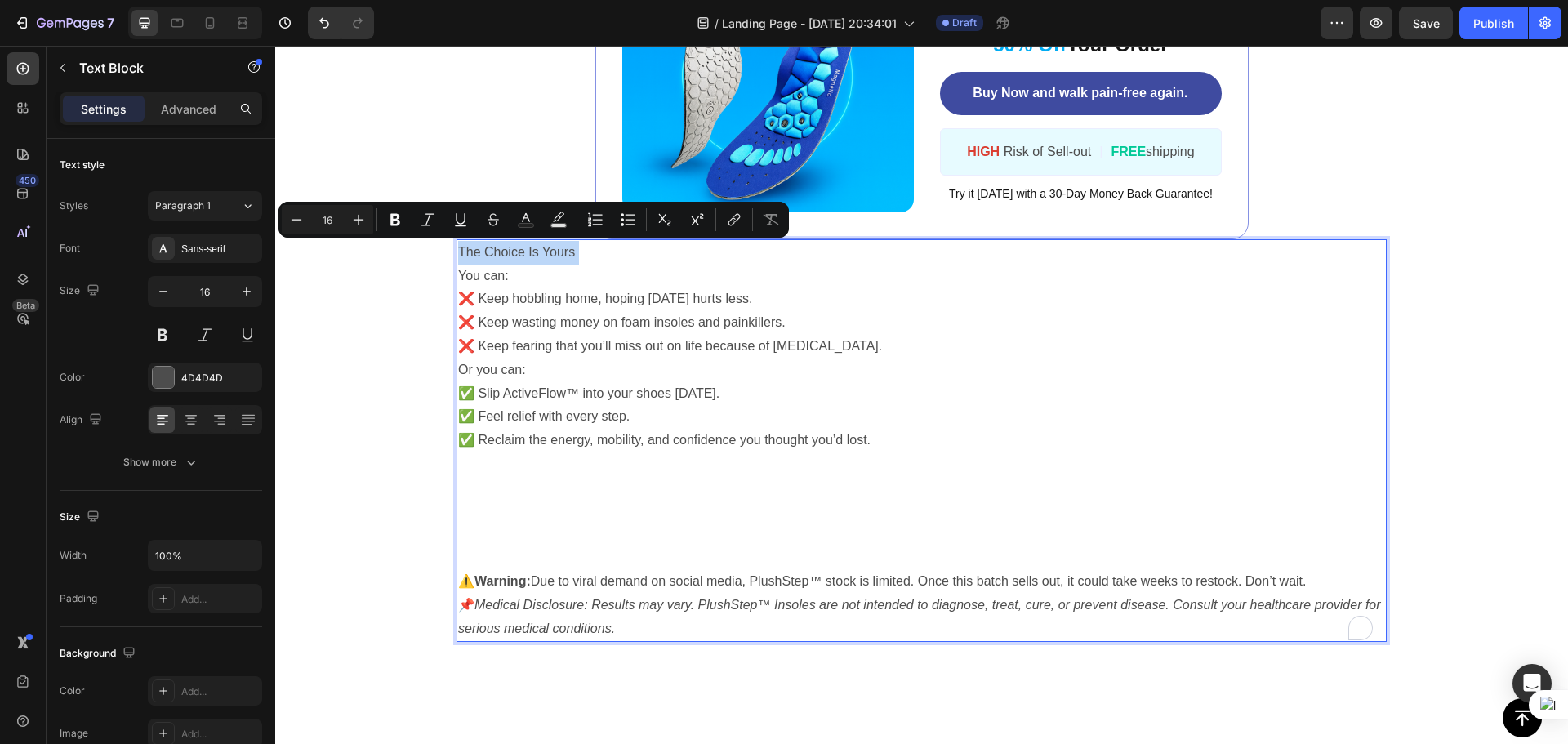
click at [535, 262] on p "The Choice Is Yours" at bounding box center [921, 253] width 927 height 23
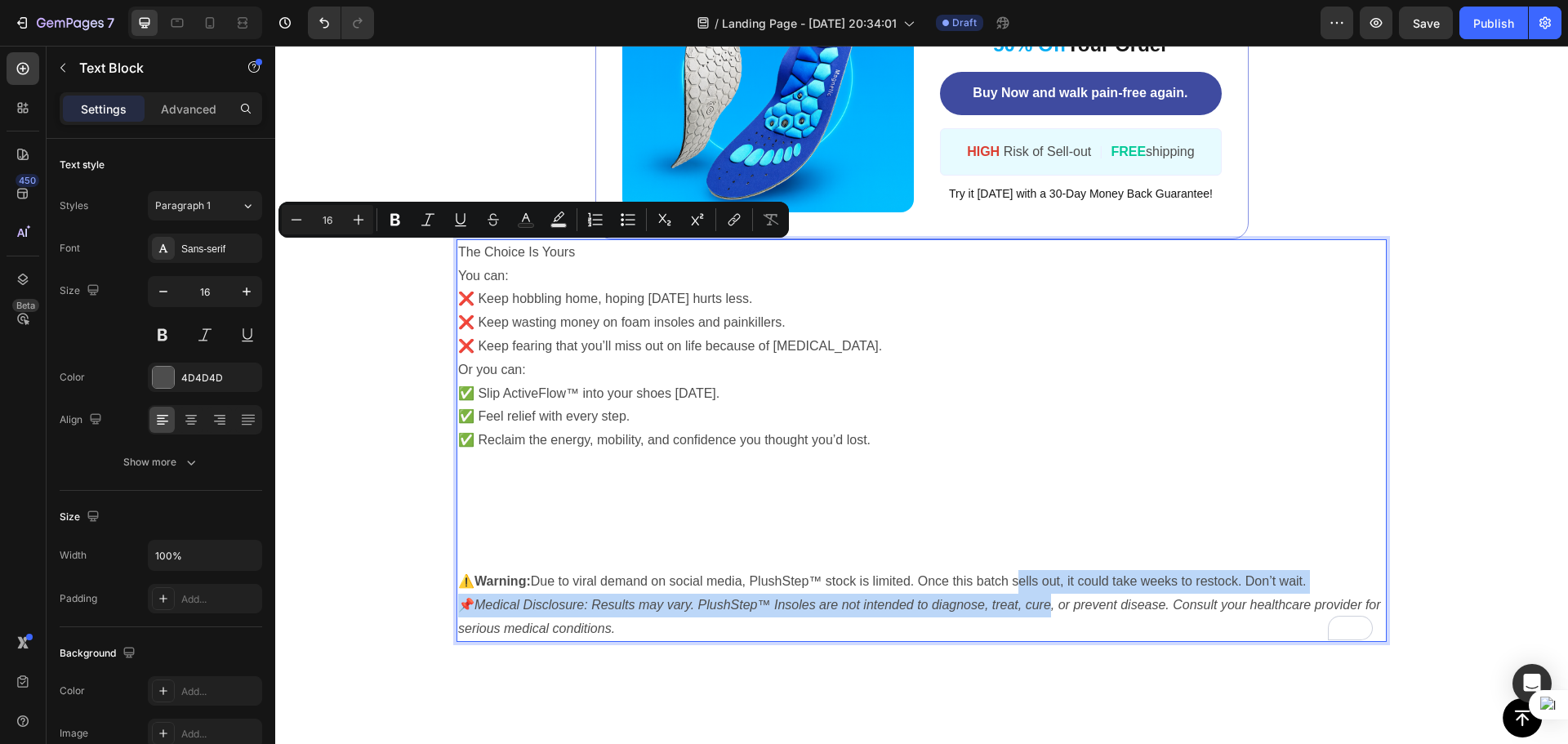
click at [1052, 599] on div "The Choice Is Yours You can: ❌ Keep hobbling home, hoping [DATE] hurts less. ❌ …" at bounding box center [921, 440] width 930 height 403
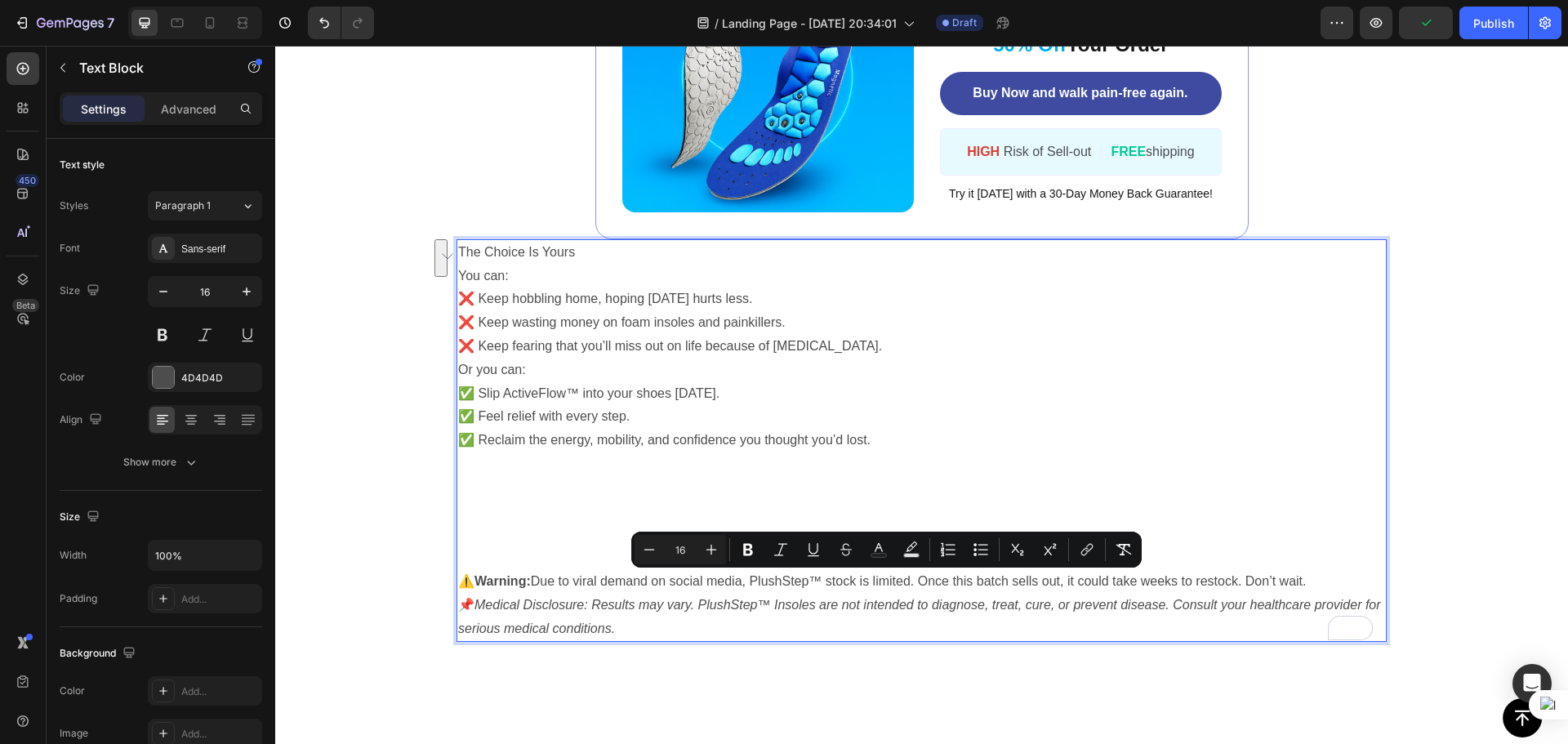
click at [639, 622] on p "📌 Medical Disclosure: Results may vary. PlushStep™ Insoles are not intended to …" at bounding box center [921, 616] width 927 height 47
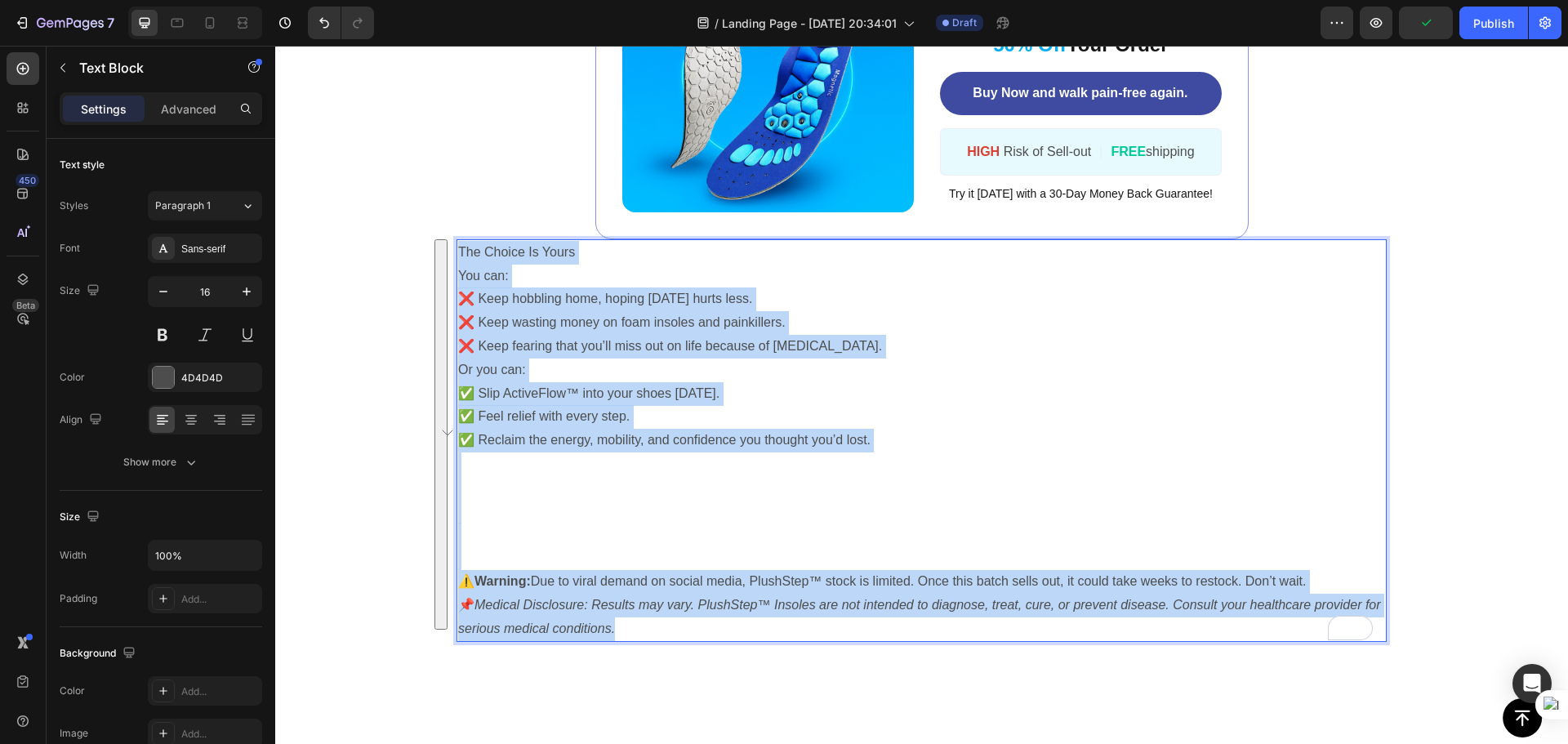
drag, startPoint x: 618, startPoint y: 612, endPoint x: 459, endPoint y: 253, distance: 392.6
click at [459, 253] on div "The Choice Is Yours You can: ❌ Keep hobbling home, hoping [DATE] hurts less. ❌ …" at bounding box center [921, 440] width 930 height 403
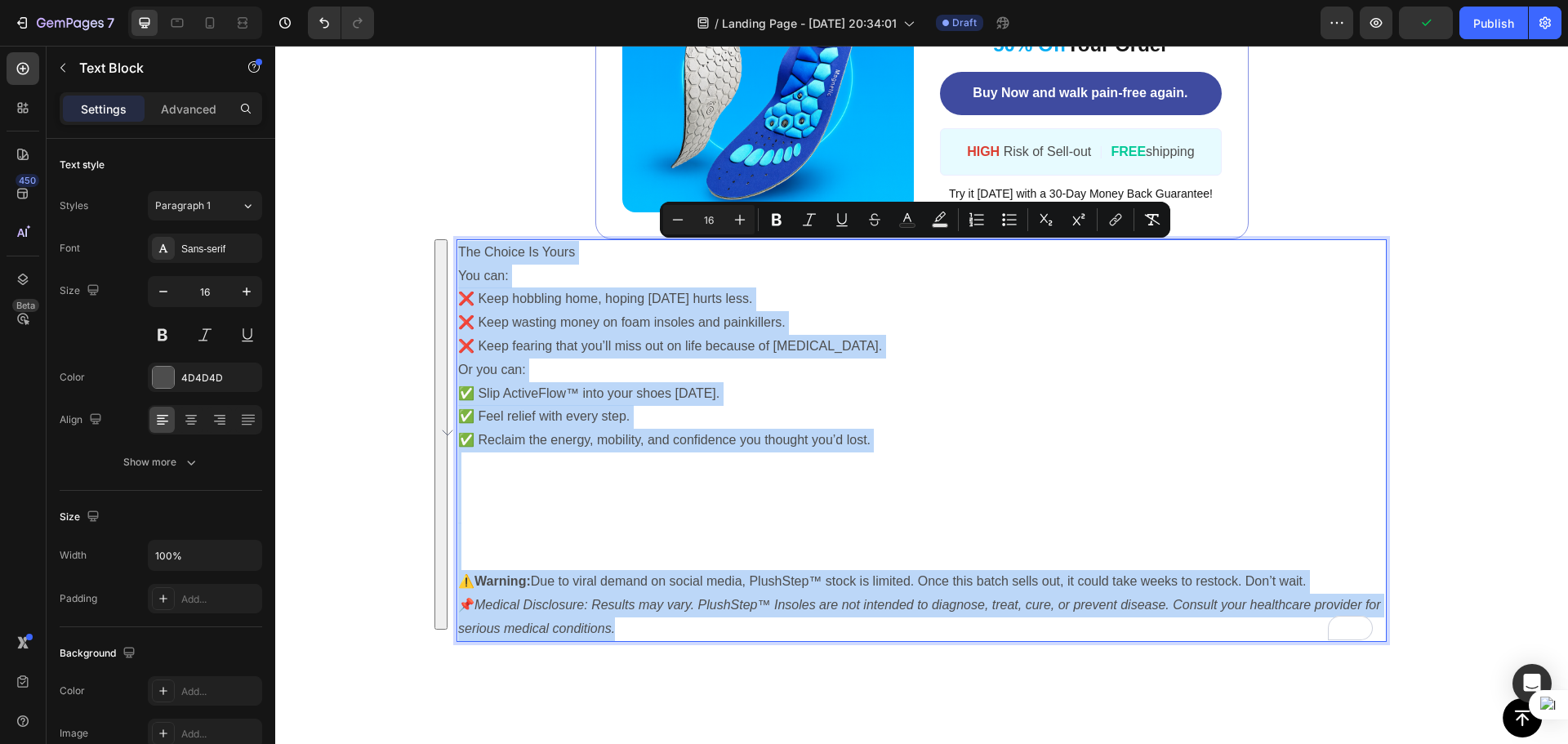
copy div "The Choice Is Yours You can: ❌ Keep hobbling home, hoping [DATE] hurts less. ❌ …"
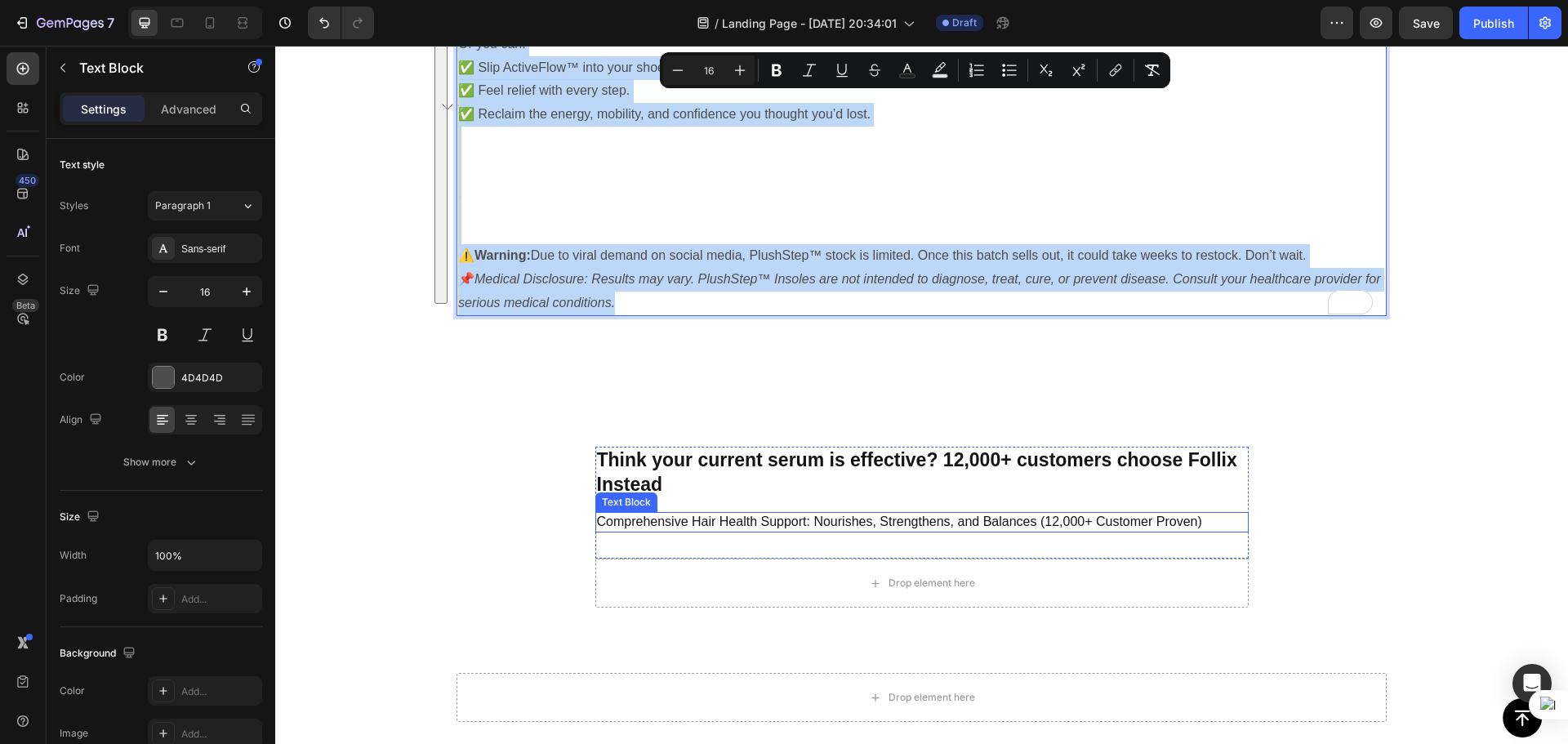
scroll to position [5195, 0]
click at [730, 525] on p "Comprehensive Hair Health Support: Nourishes, Strengthens, and Balances (12,000…" at bounding box center [922, 521] width 650 height 17
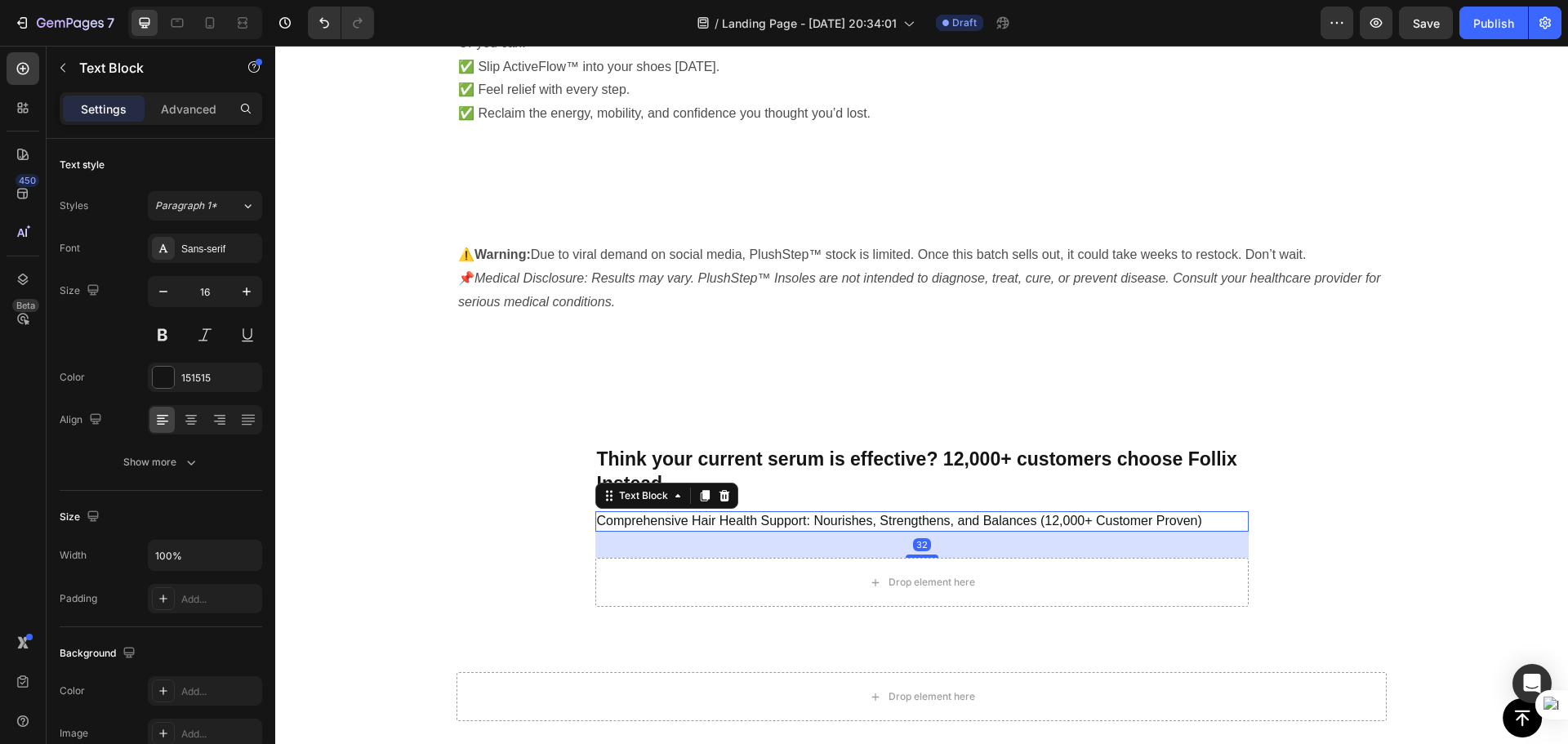
click at [1205, 514] on p "Comprehensive Hair Health Support: Nourishes, Strengthens, and Balances (12,000…" at bounding box center [922, 521] width 650 height 17
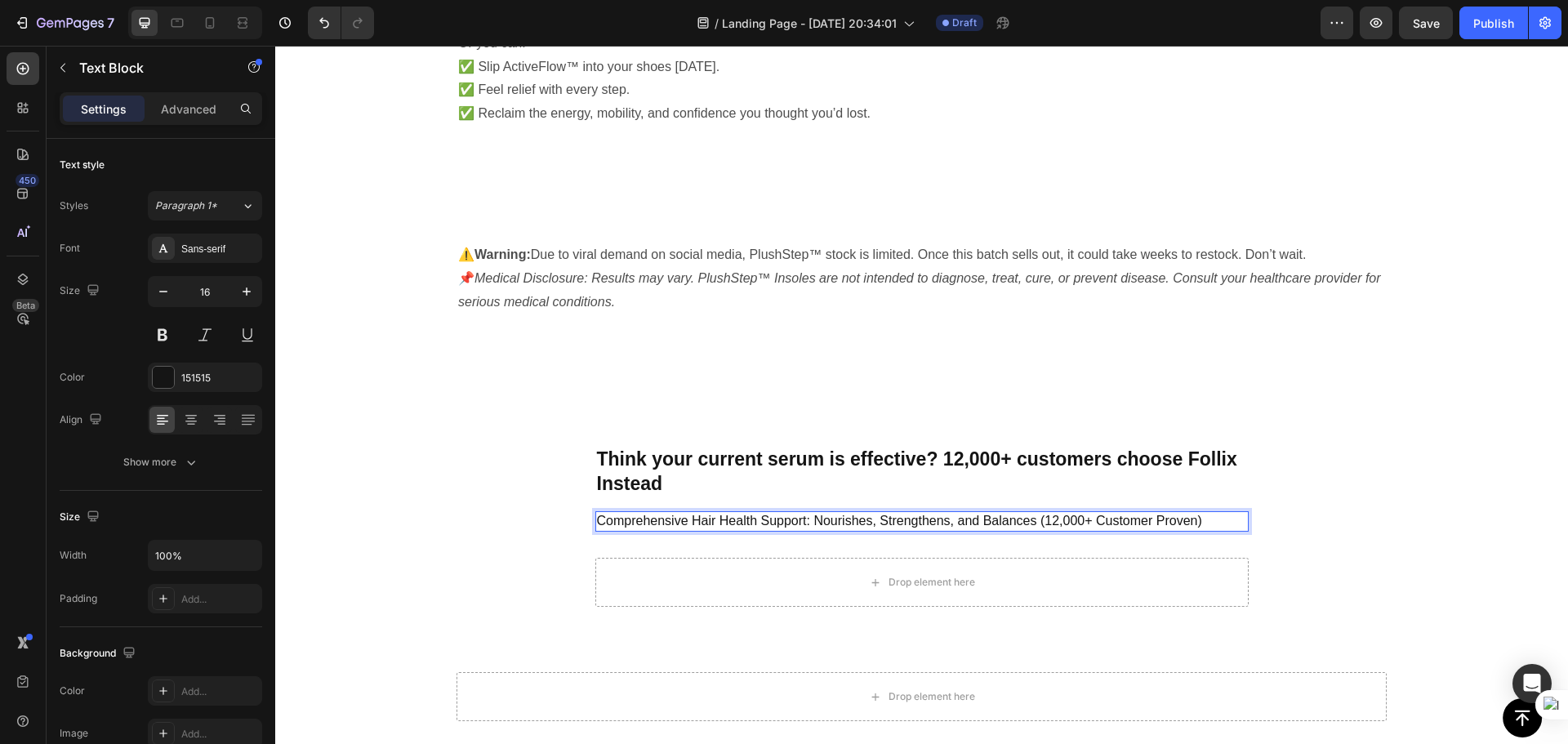
click at [1206, 516] on p "Comprehensive Hair Health Support: Nourishes, Strengthens, and Balances (12,000…" at bounding box center [922, 521] width 650 height 17
click at [1204, 517] on p "Comprehensive Hair Health Support: Nourishes, Strengthens, and Balances (12,000…" at bounding box center [922, 521] width 650 height 17
click at [1200, 518] on p "Comprehensive Hair Health Support: Nourishes, Strengthens, and Balances (12,000…" at bounding box center [922, 521] width 650 height 17
click at [1194, 519] on p "Comprehensive Hair Health Support: Nourishes, Strengthens, and Balances (12,000…" at bounding box center [922, 521] width 650 height 17
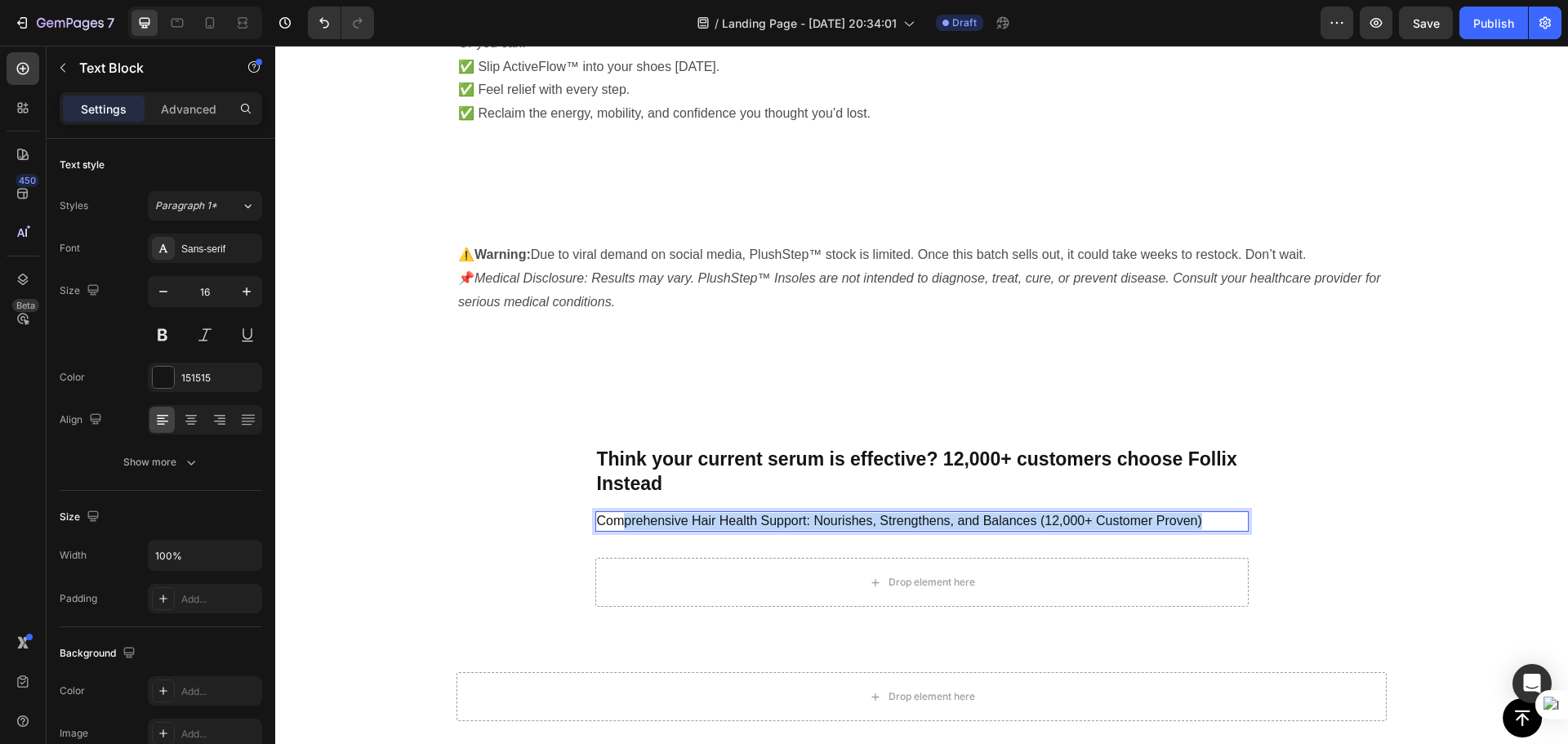
drag, startPoint x: 1194, startPoint y: 519, endPoint x: 616, endPoint y: 514, distance: 578.0
click at [616, 514] on p "Comprehensive Hair Health Support: Nourishes, Strengthens, and Balances (12,000…" at bounding box center [922, 521] width 650 height 17
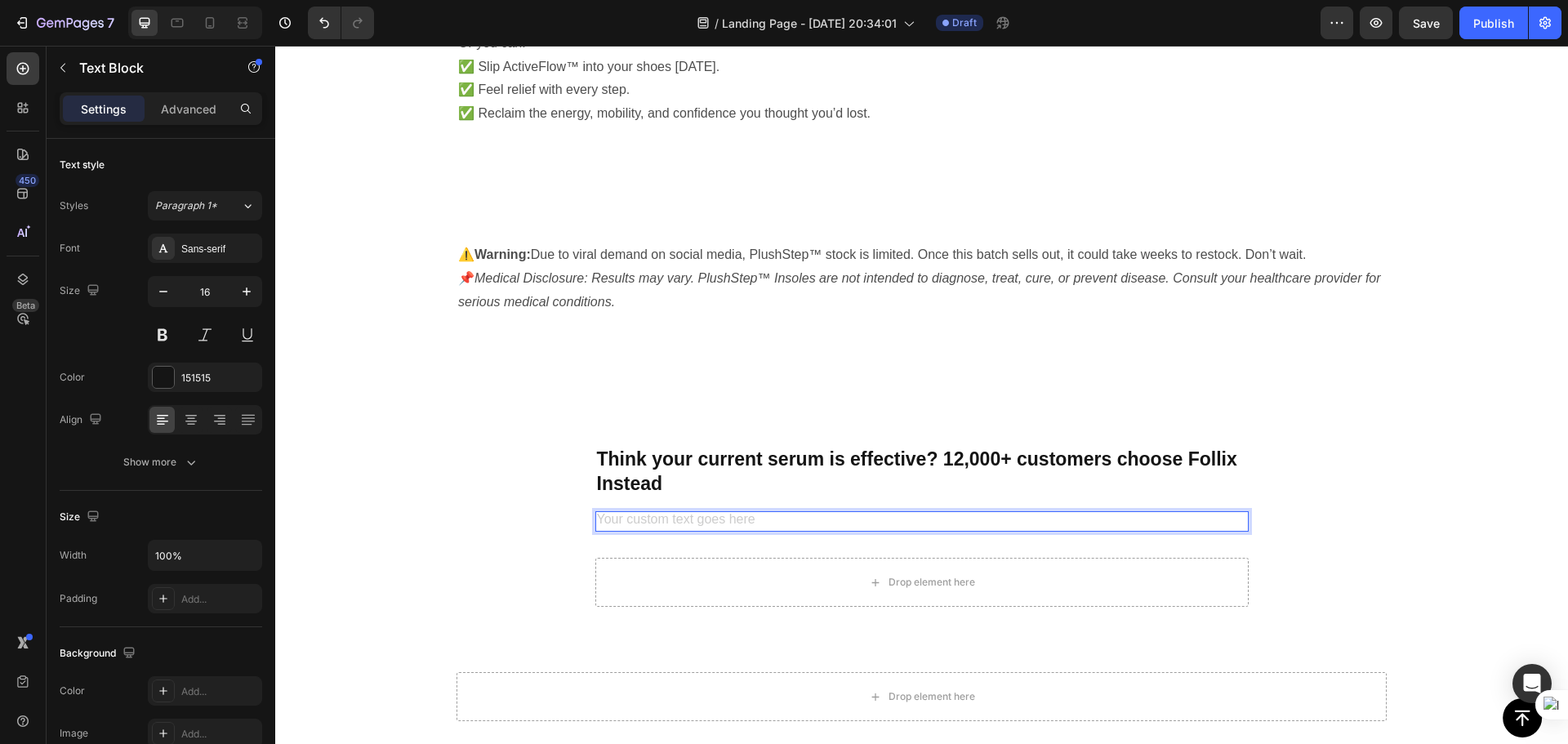
scroll to position [5284, 0]
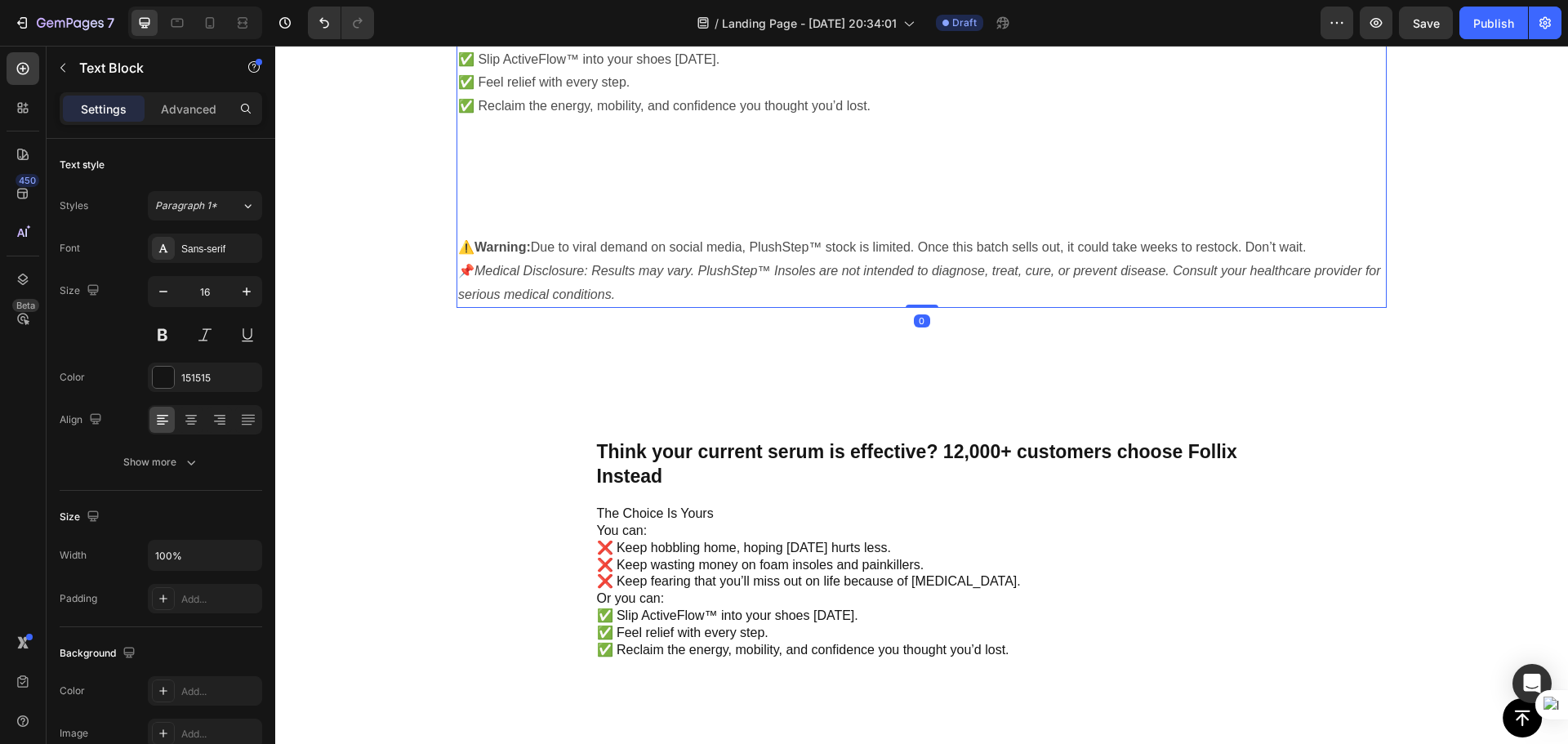
click at [650, 282] on p "📌 Medical Disclosure: Results may vary. PlushStep™ Insoles are not intended to …" at bounding box center [921, 283] width 927 height 47
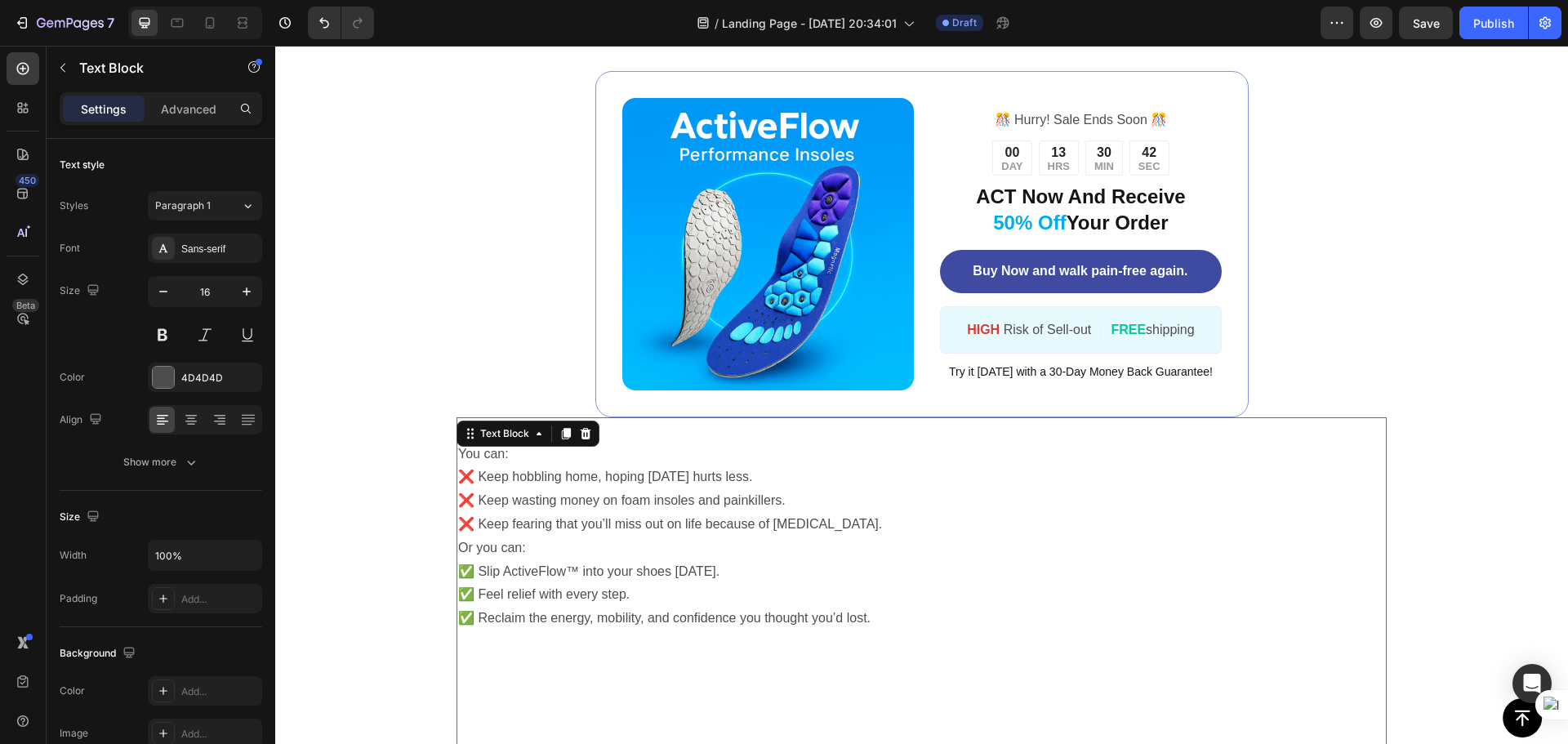
scroll to position [4631, 0]
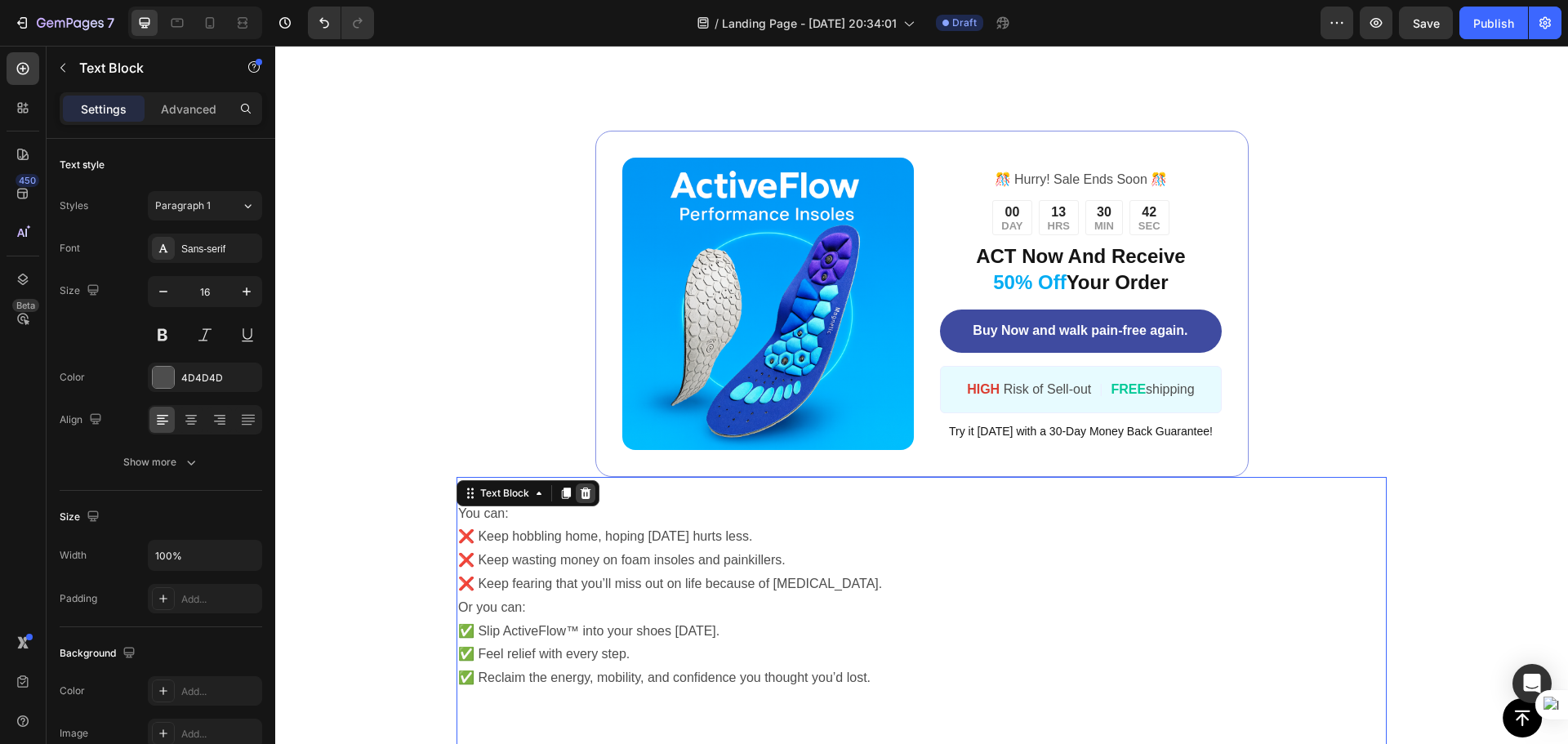
click at [586, 494] on icon at bounding box center [586, 493] width 11 height 12
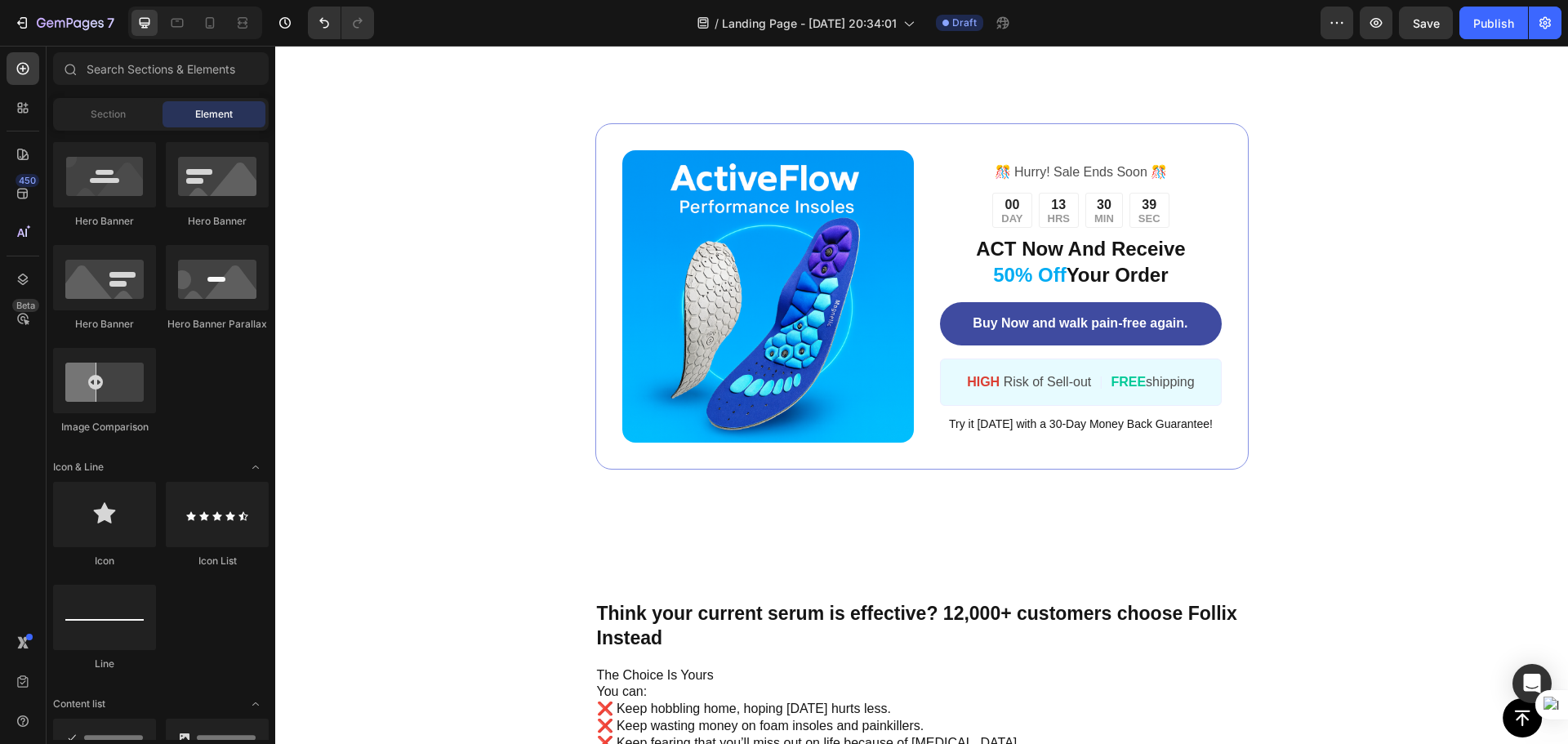
scroll to position [4876, 0]
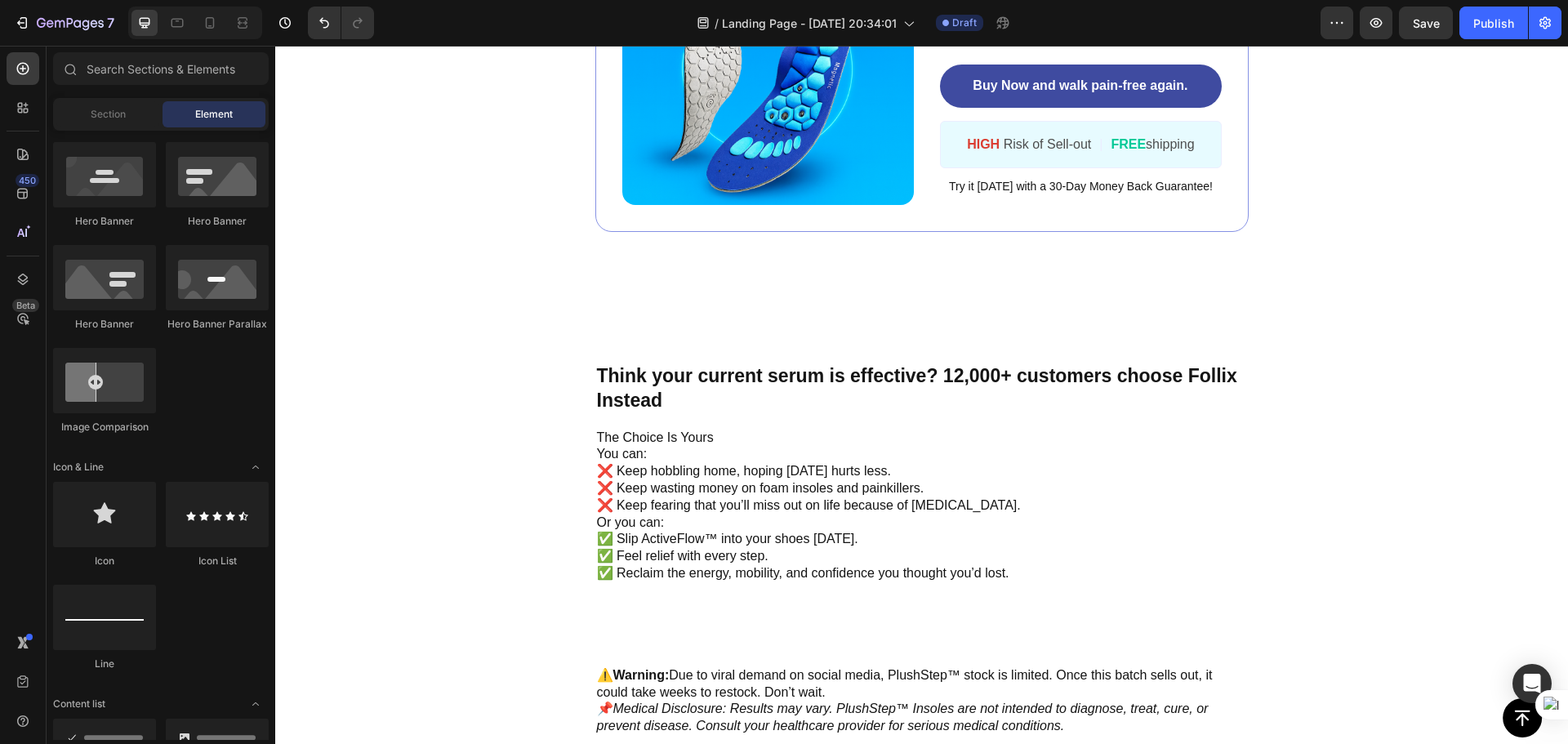
click at [790, 375] on p "Think your current serum is effective? 12,000+ customers choose Follix Instead" at bounding box center [922, 388] width 650 height 49
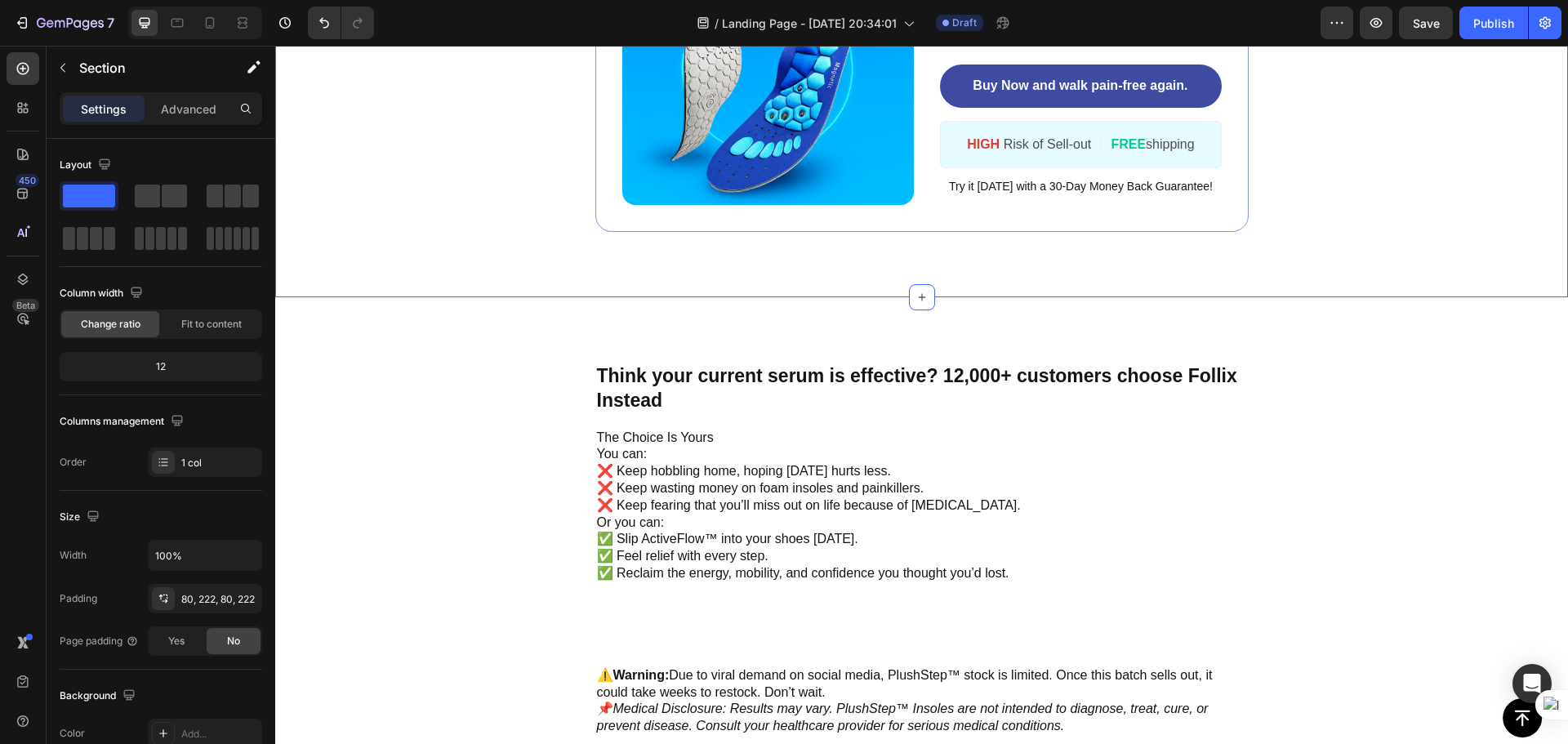
click at [933, 285] on div "Image ️🎊 Hurry! Sale Ends Soon ️🎊 Text Block 00 DAY 13 HRS 30 MIN 37 SEC Countd…" at bounding box center [920, 58] width 1292 height 477
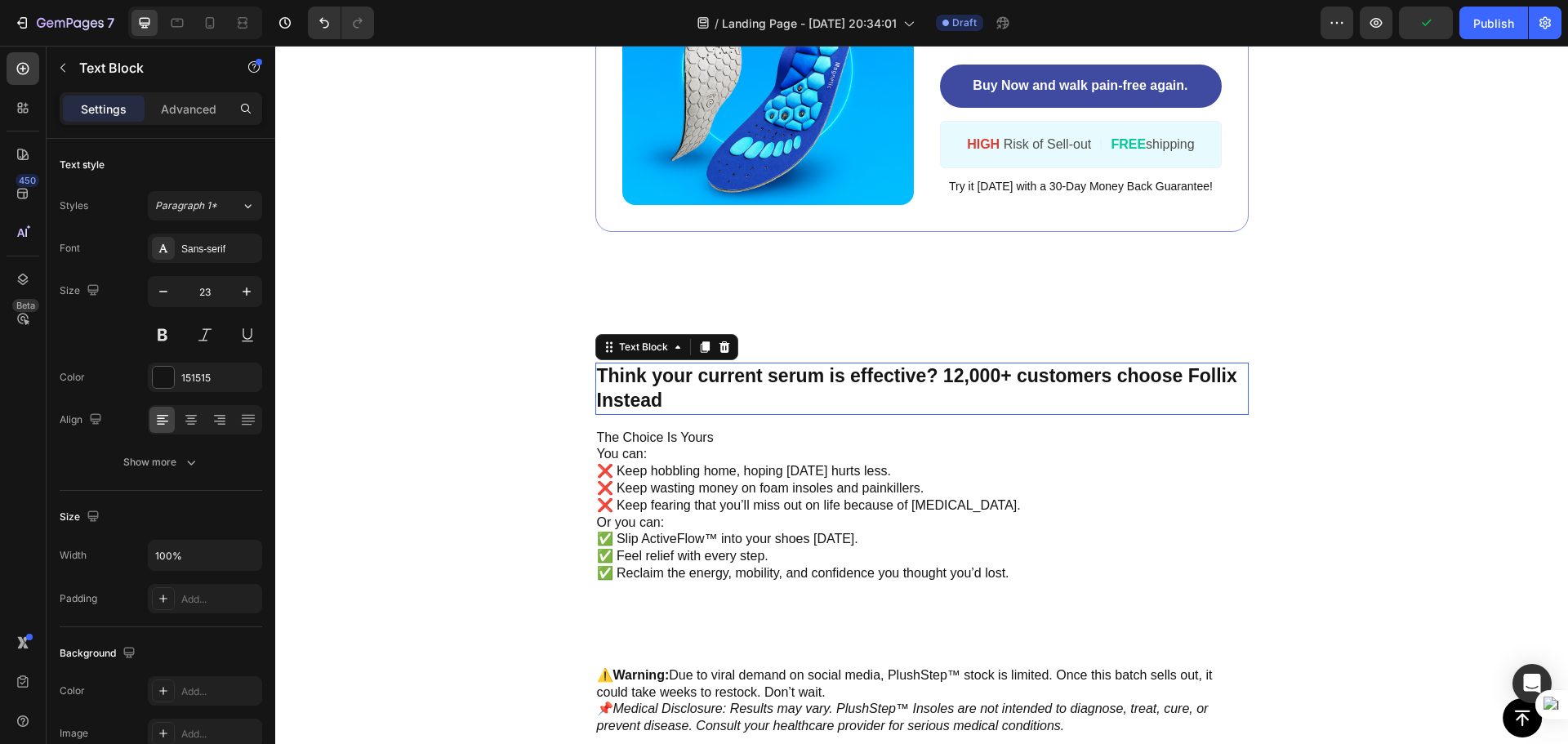
click at [964, 366] on p "Think your current serum is effective? 12,000+ customers choose Follix Instead" at bounding box center [922, 388] width 650 height 49
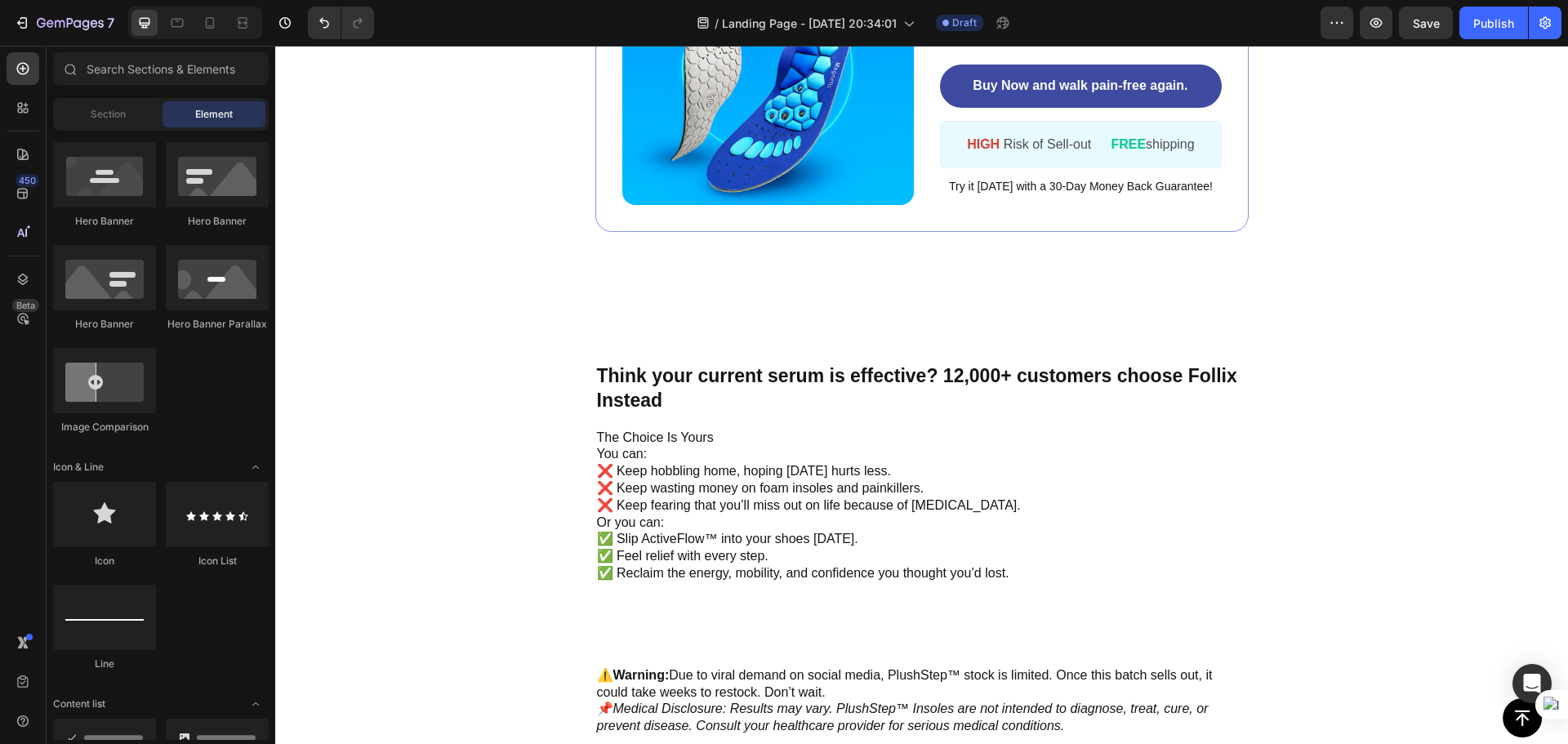
drag, startPoint x: 951, startPoint y: 332, endPoint x: 951, endPoint y: 316, distance: 16.0
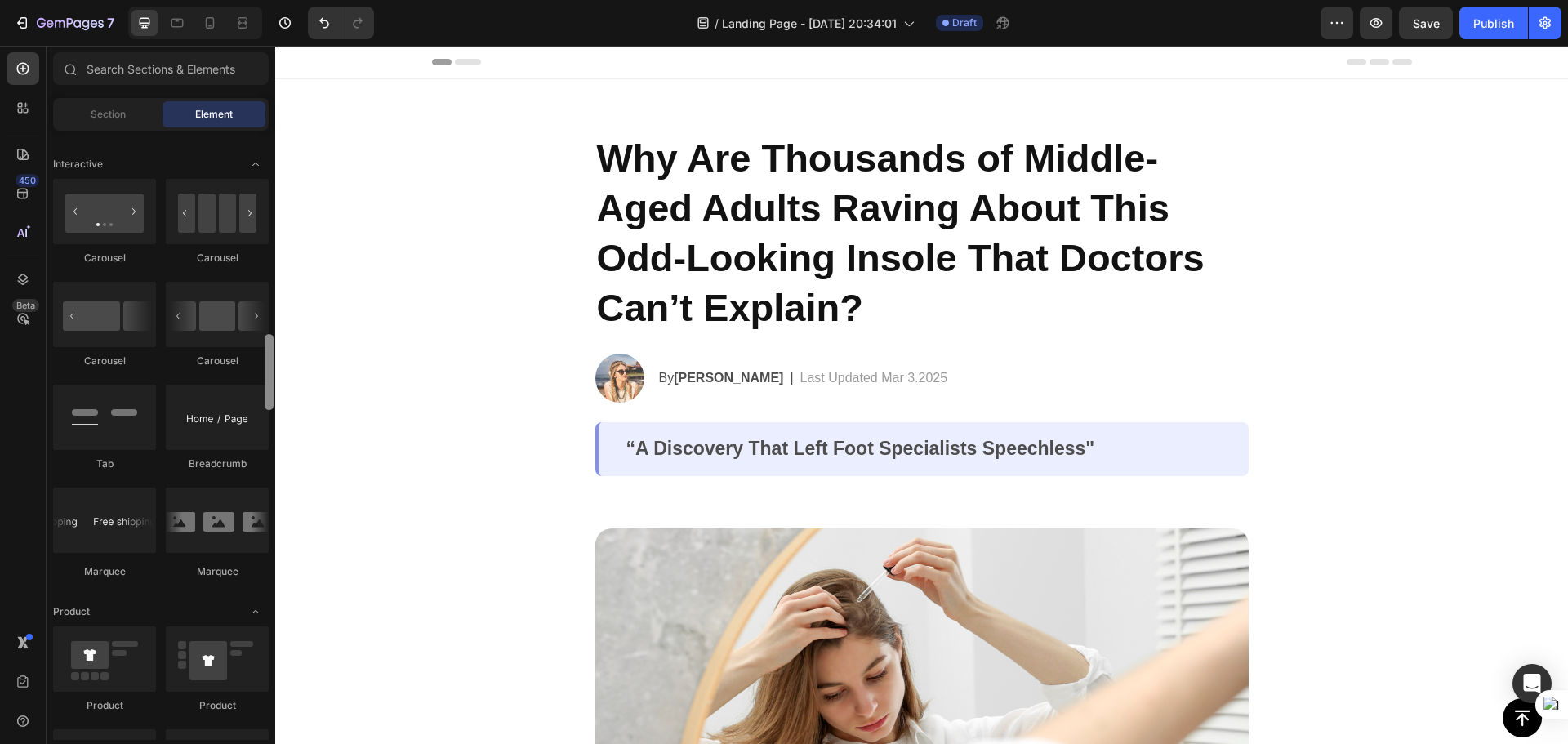
scroll to position [0, 0]
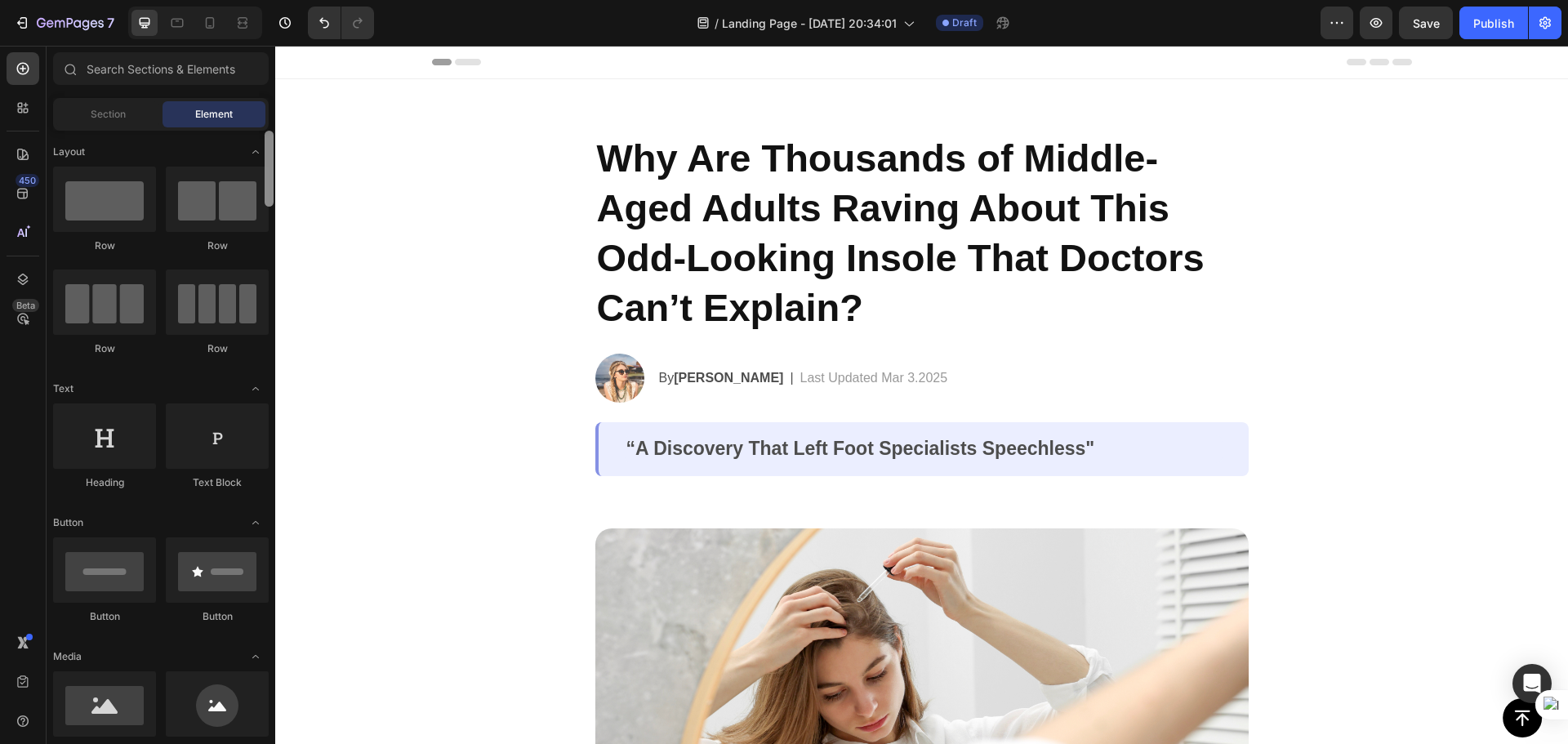
drag, startPoint x: 267, startPoint y: 692, endPoint x: 272, endPoint y: 144, distance: 548.0
click at [272, 144] on div at bounding box center [268, 168] width 9 height 75
drag, startPoint x: 1401, startPoint y: 134, endPoint x: 1399, endPoint y: 123, distance: 11.2
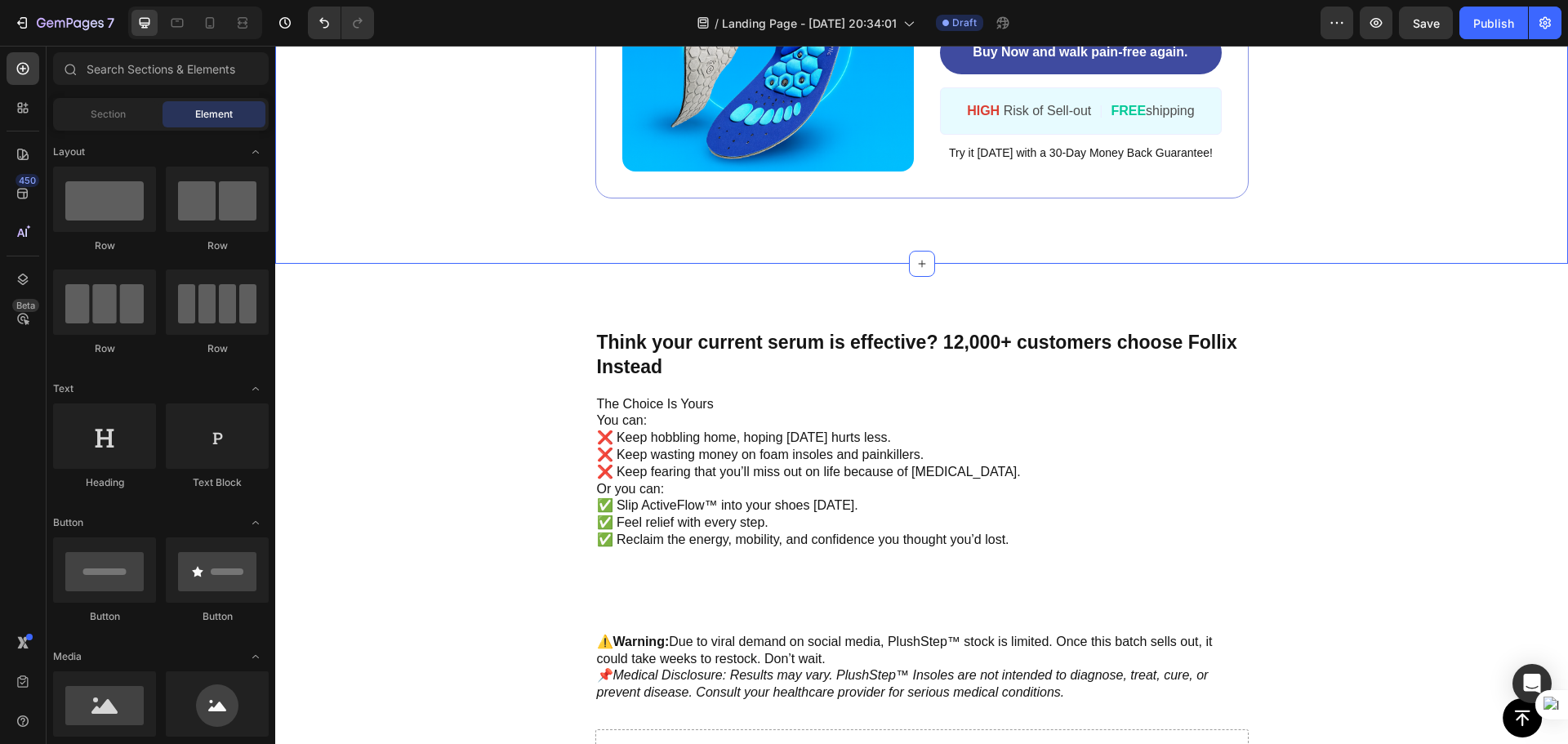
scroll to position [4979, 0]
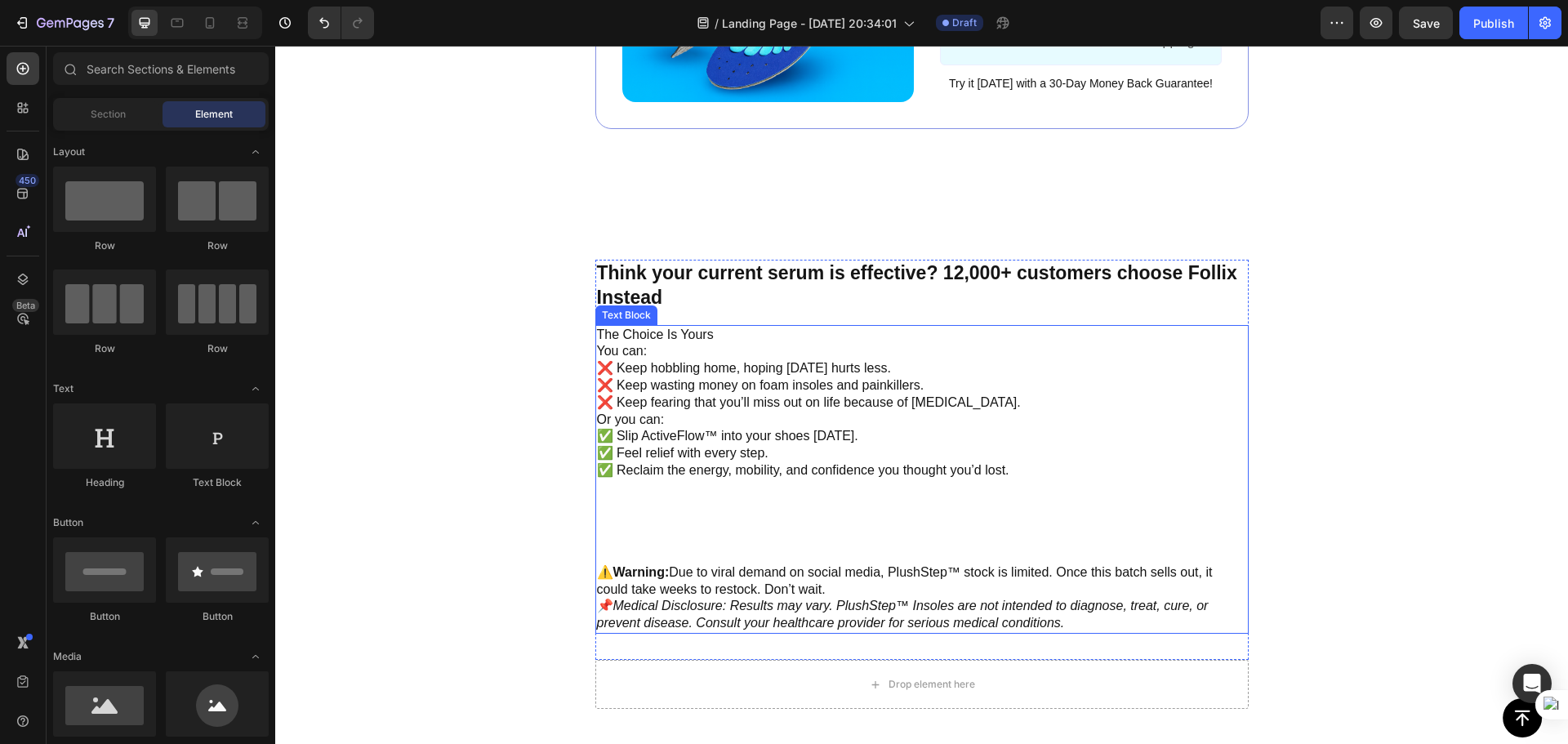
click at [677, 552] on p at bounding box center [922, 555] width 650 height 17
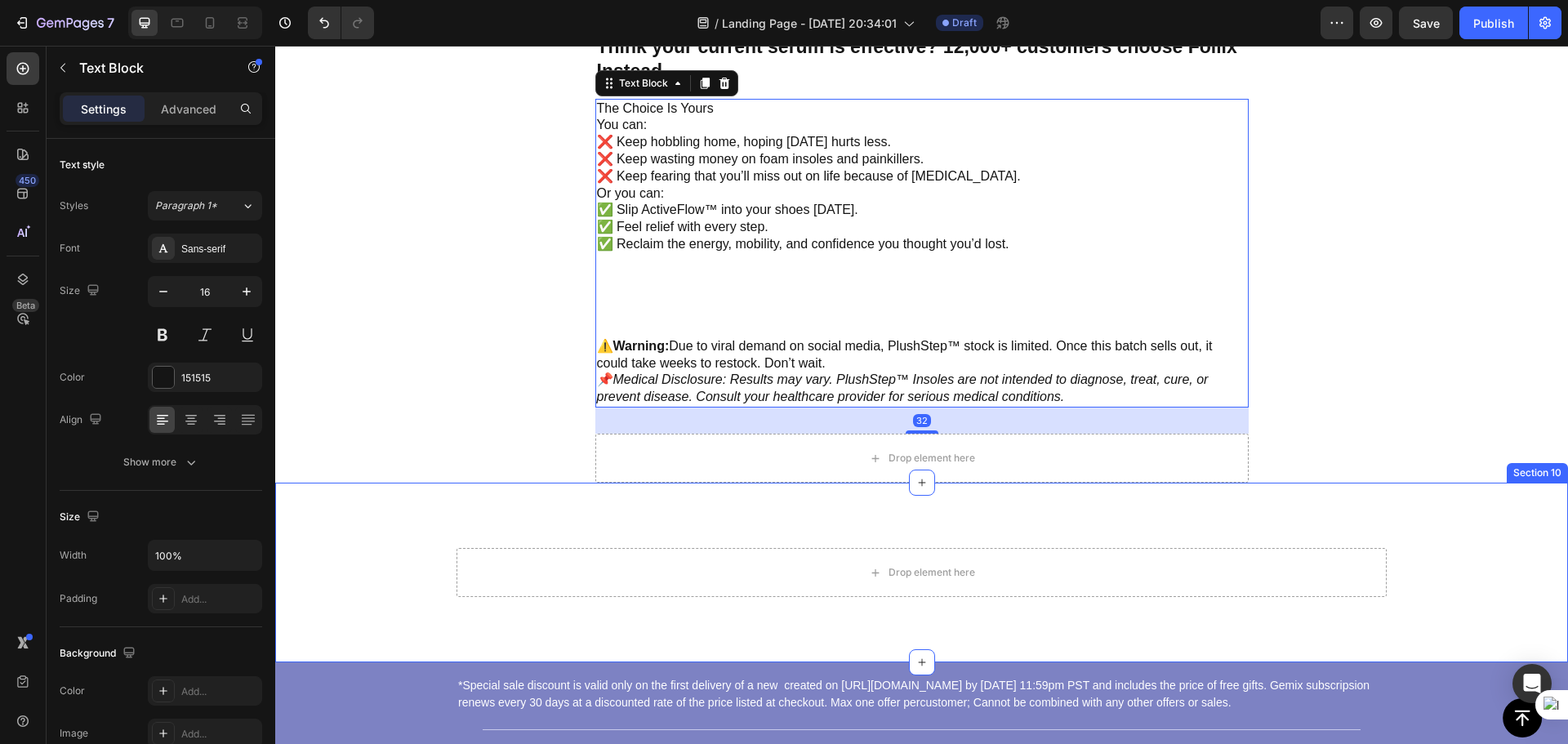
scroll to position [5223, 0]
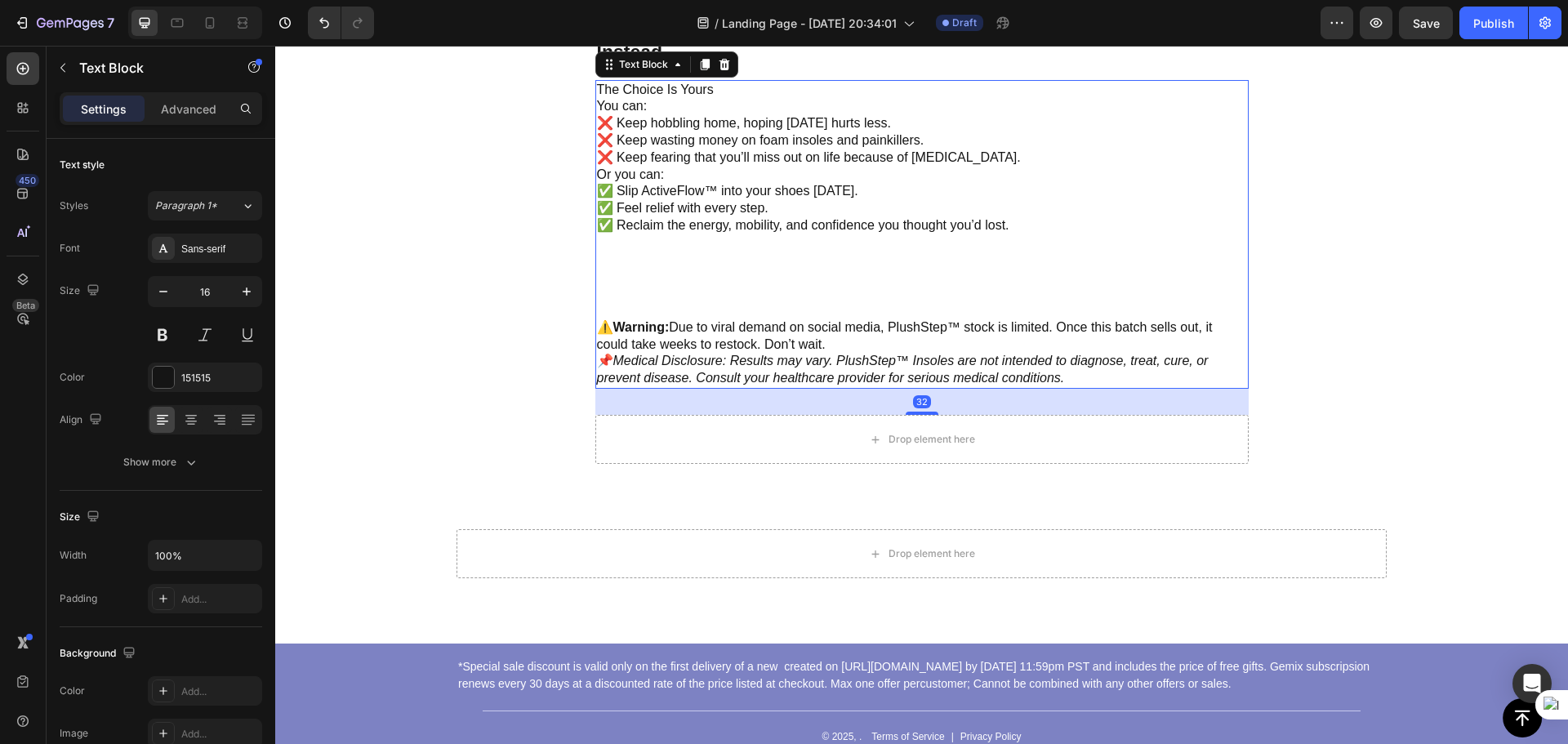
click at [648, 330] on strong "Warning:" at bounding box center [642, 327] width 56 height 14
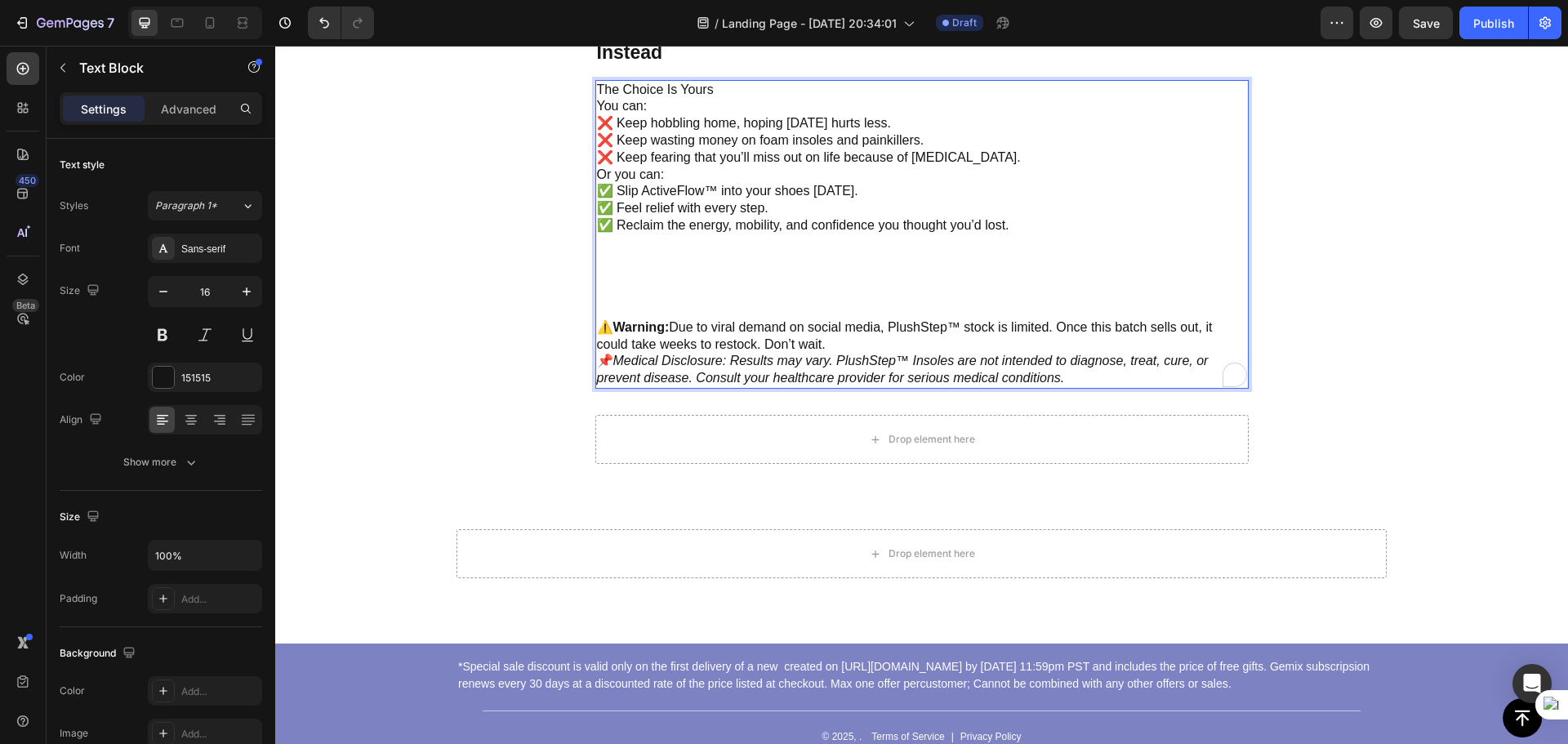
click at [611, 324] on p "⚠️ Warning: Due to viral demand on social media, PlushStep™ stock is limited. O…" at bounding box center [922, 336] width 650 height 34
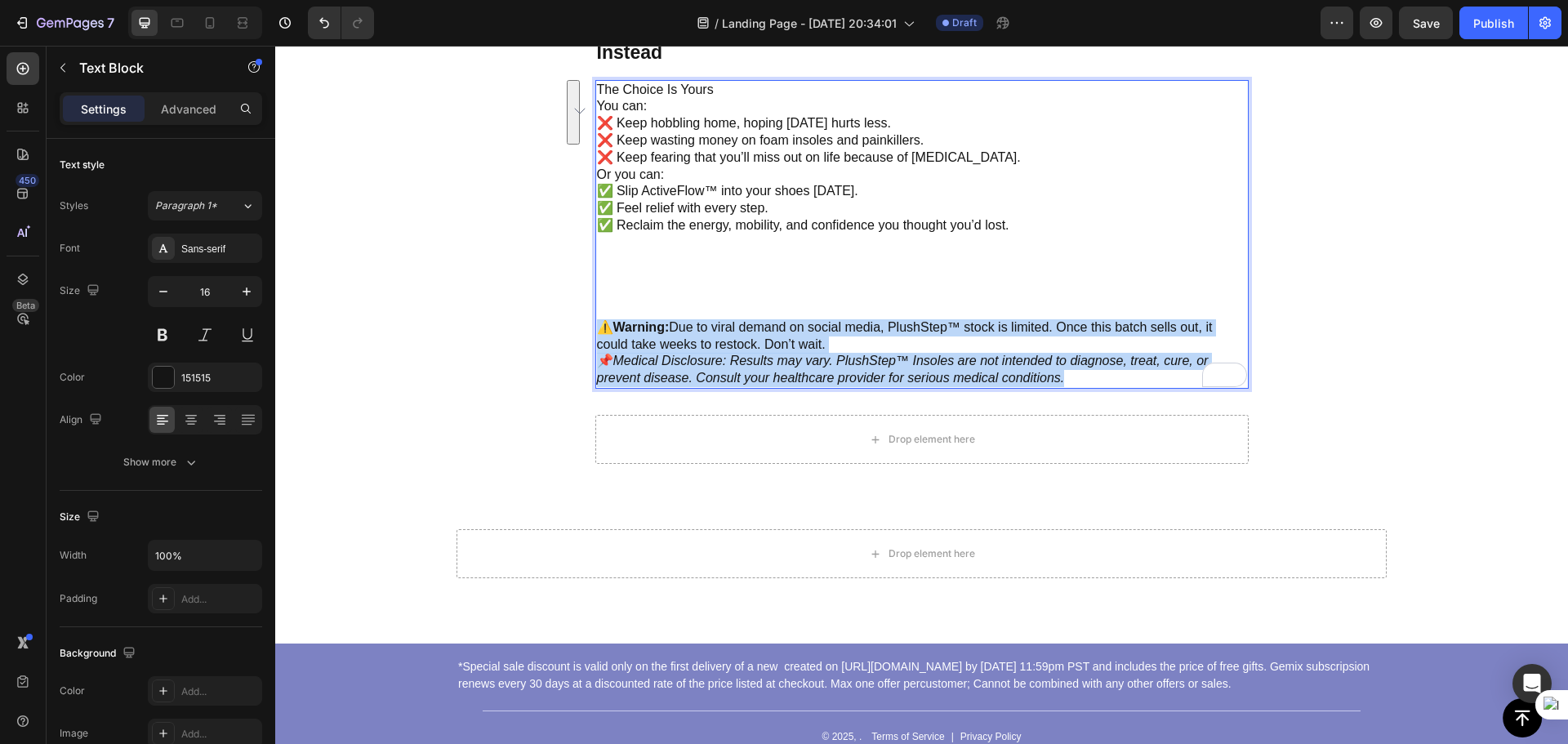
drag, startPoint x: 589, startPoint y: 323, endPoint x: 1089, endPoint y: 377, distance: 502.9
click at [1089, 377] on div "The Choice Is Yours You can: ❌ Keep hobbling home, hoping [DATE] hurts less. ❌ …" at bounding box center [921, 234] width 653 height 309
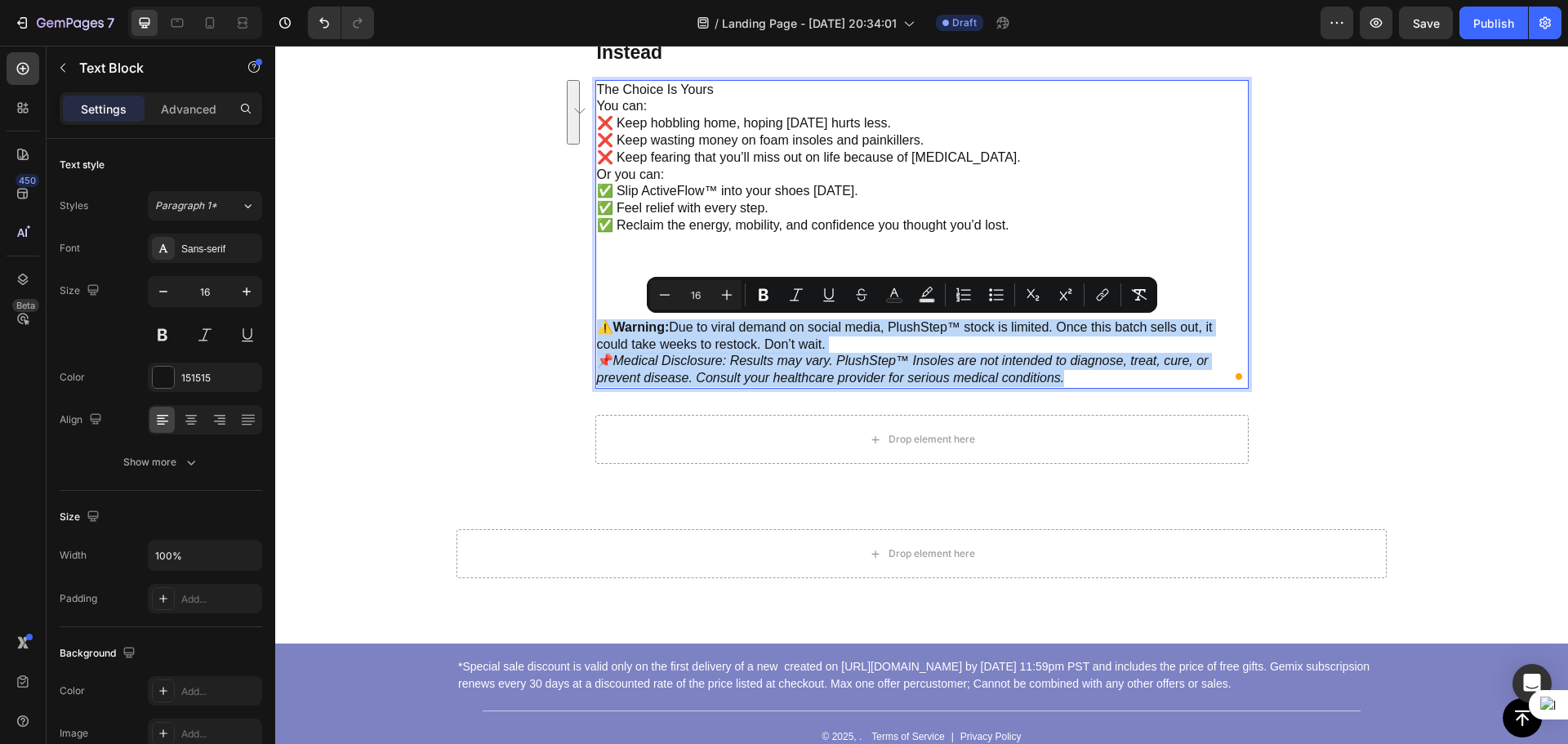
copy div "⚠️ Warning: Due to viral demand on social media, PlushStep™ stock is limited. O…"
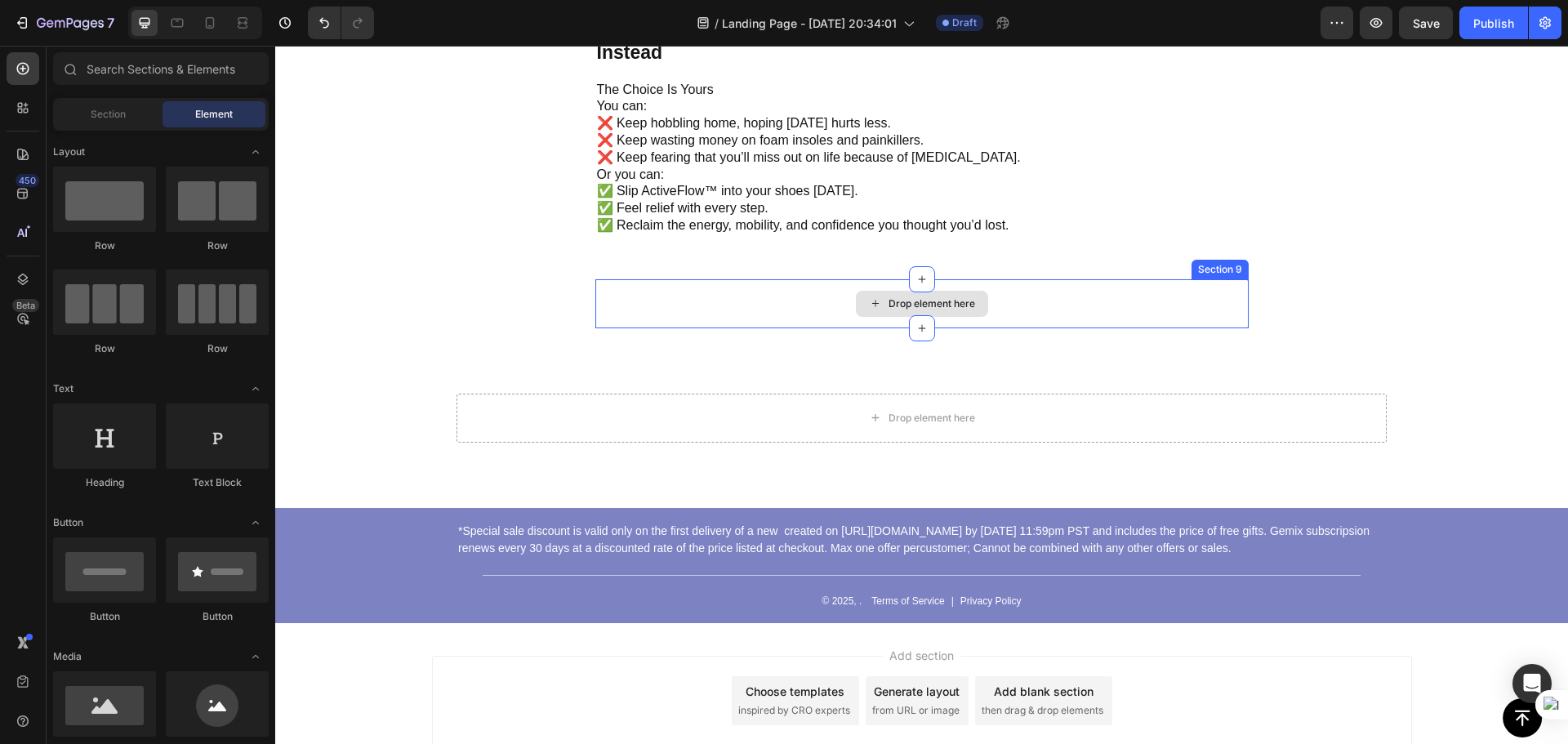
click at [937, 312] on div "Drop element here" at bounding box center [921, 303] width 133 height 26
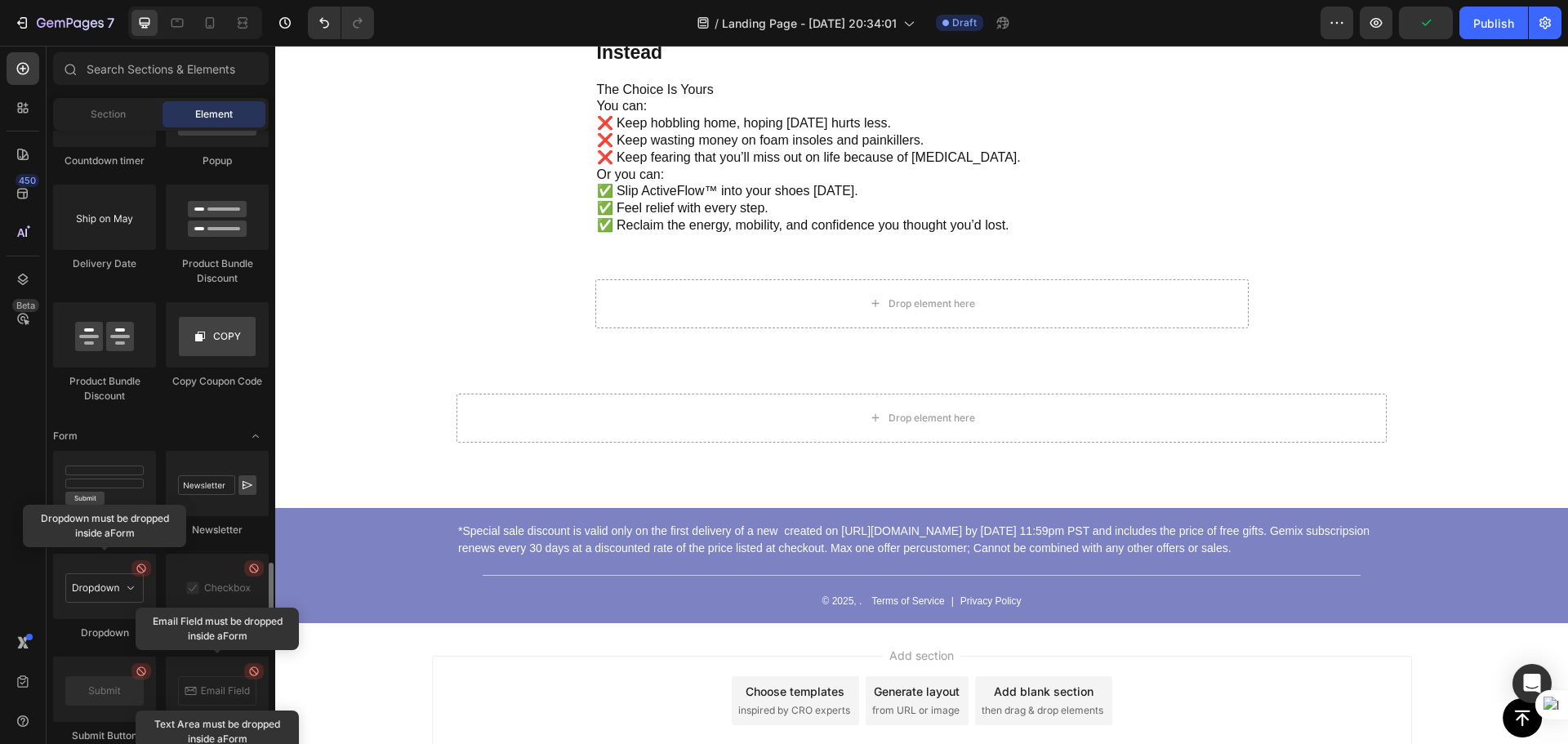
scroll to position [3510, 0]
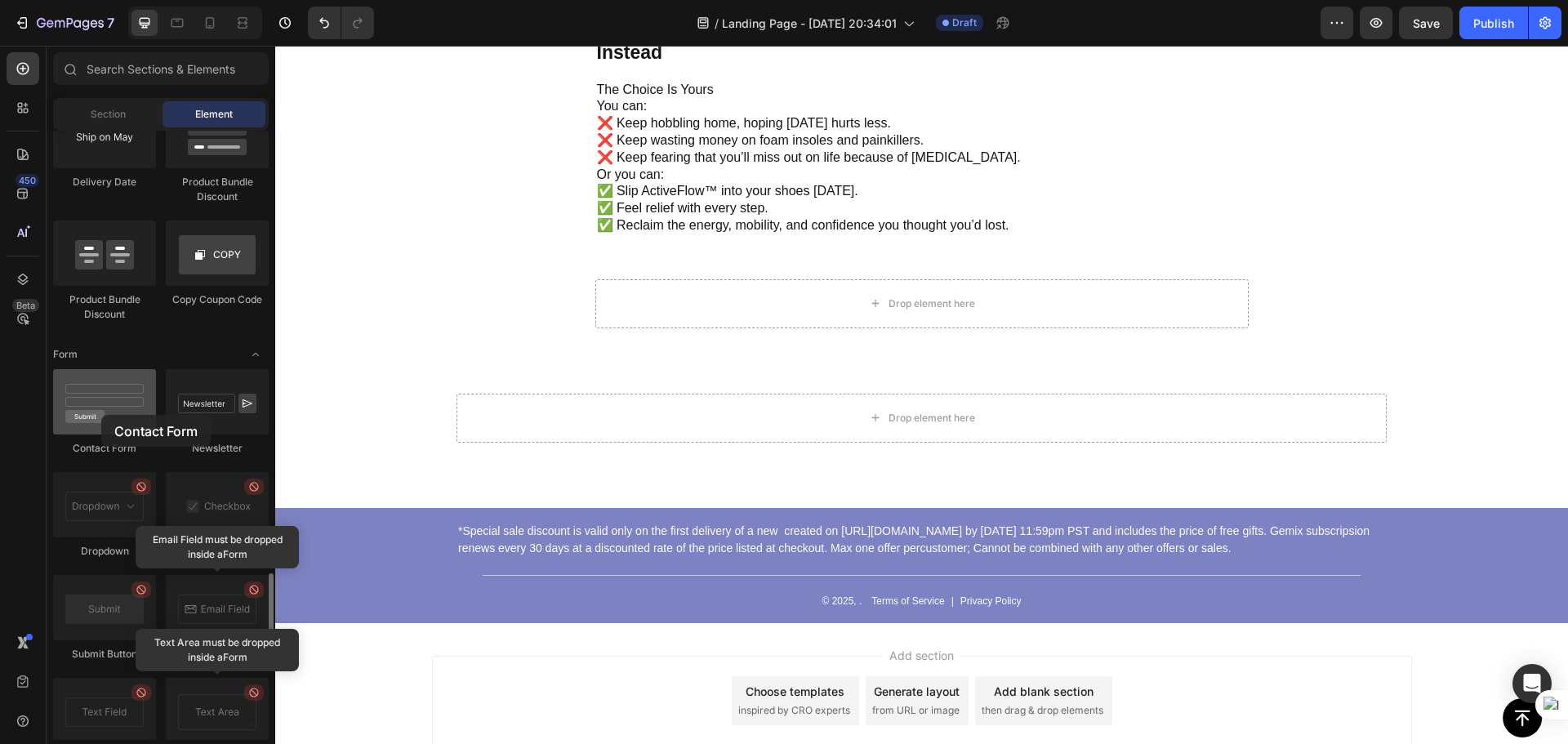
click at [102, 415] on div at bounding box center [105, 401] width 103 height 65
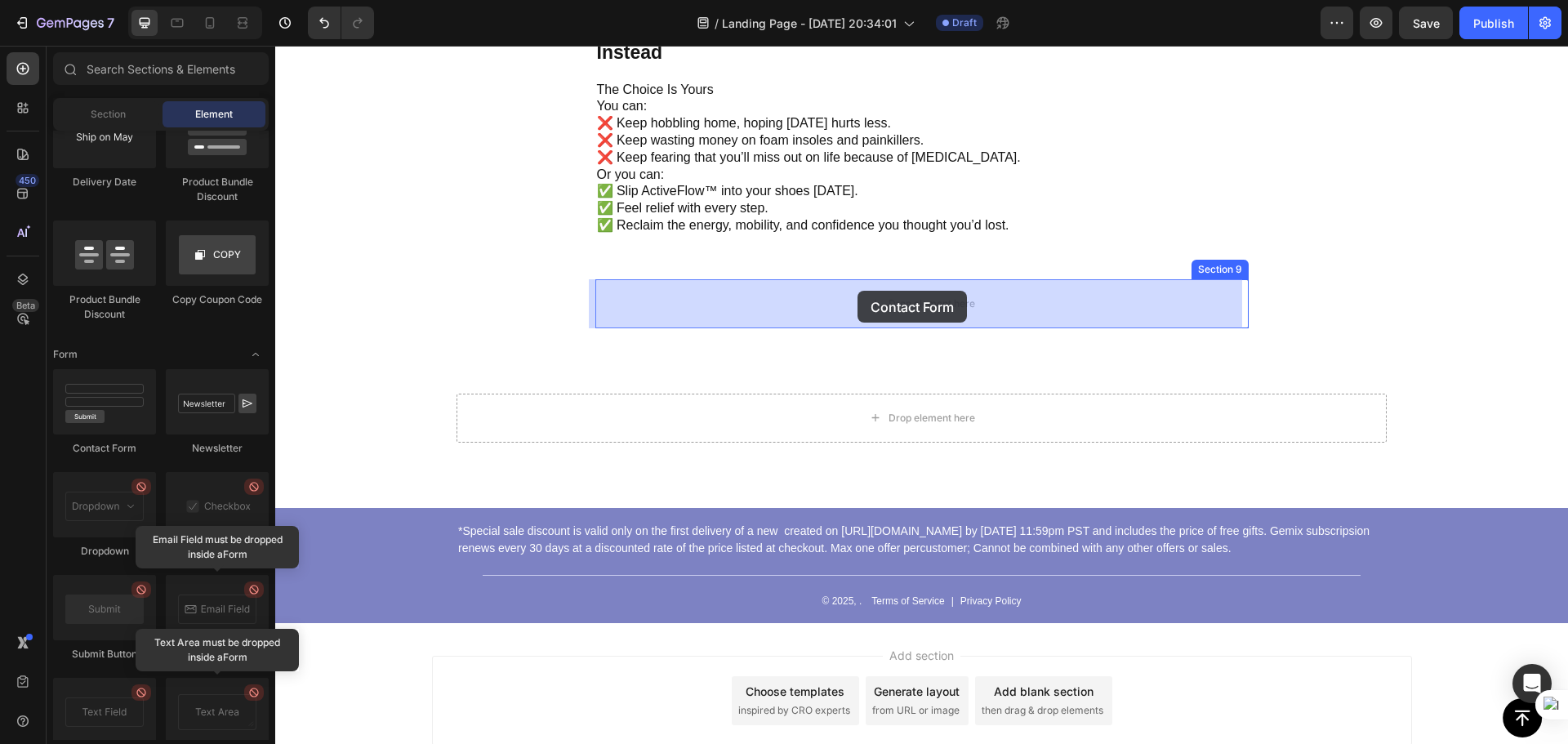
drag, startPoint x: 384, startPoint y: 462, endPoint x: 859, endPoint y: 291, distance: 504.8
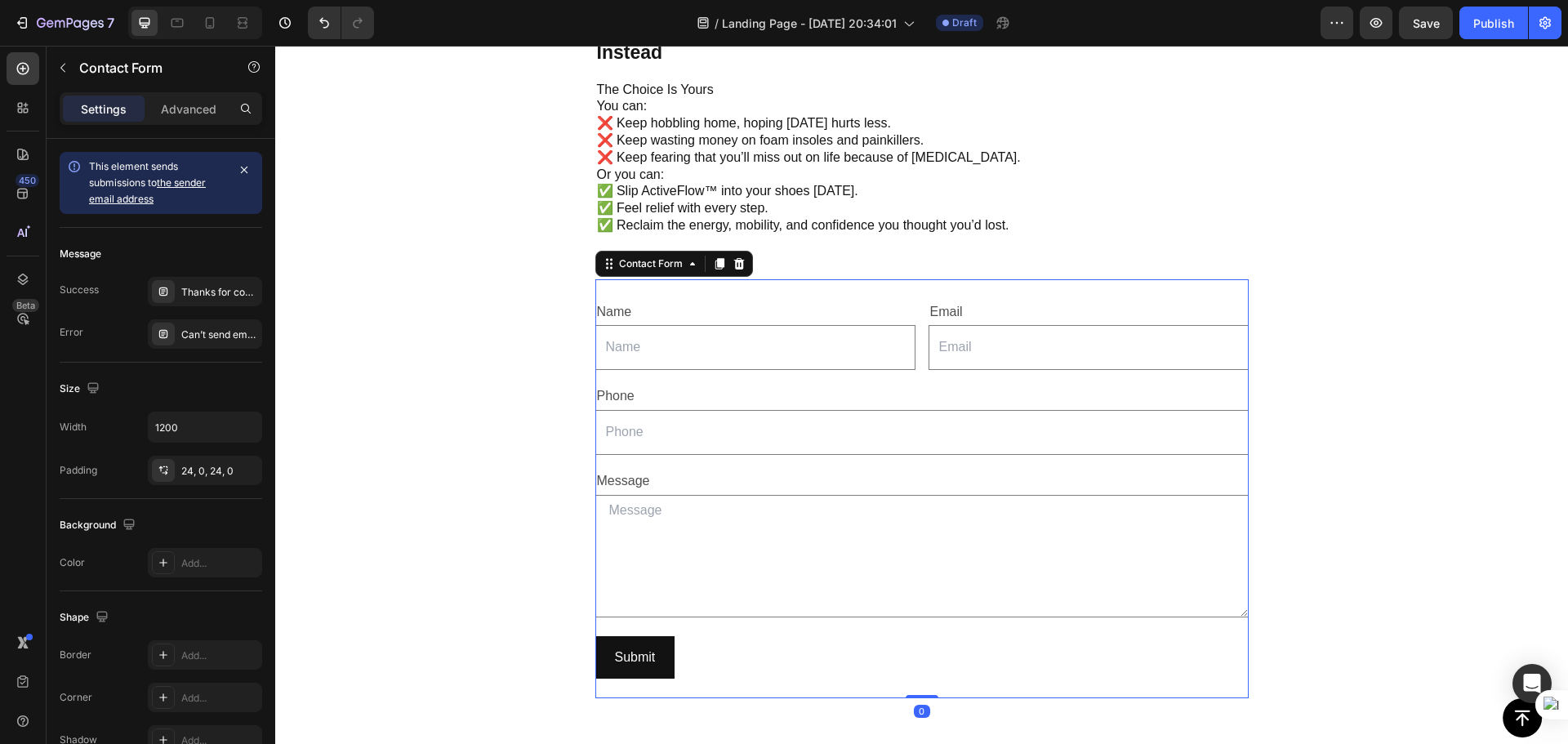
click at [673, 284] on div "Name Text Block Text Field Email Text Block Email Field Row Phone Text Block Te…" at bounding box center [921, 490] width 653 height 420
click at [734, 269] on icon at bounding box center [739, 264] width 11 height 12
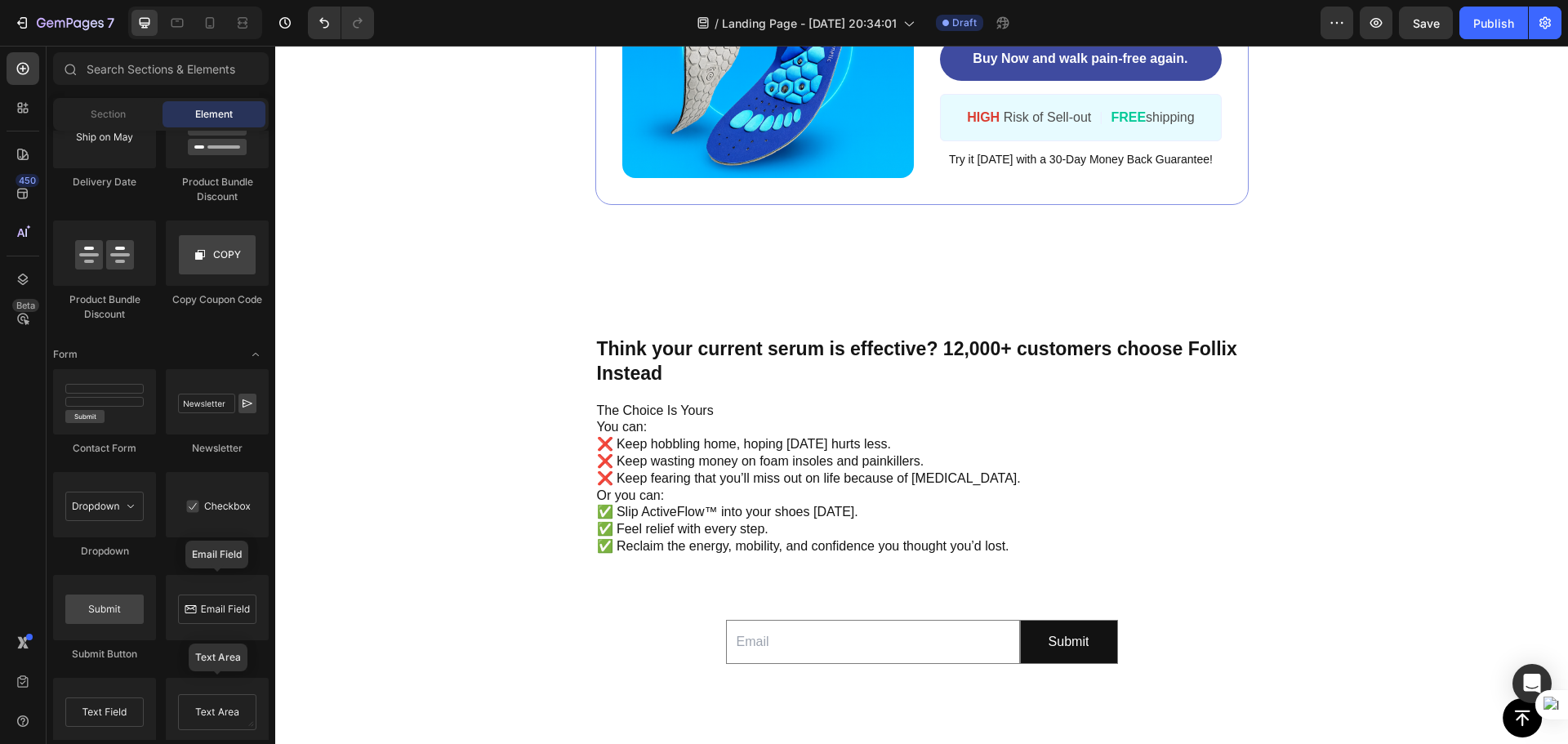
scroll to position [4897, 0]
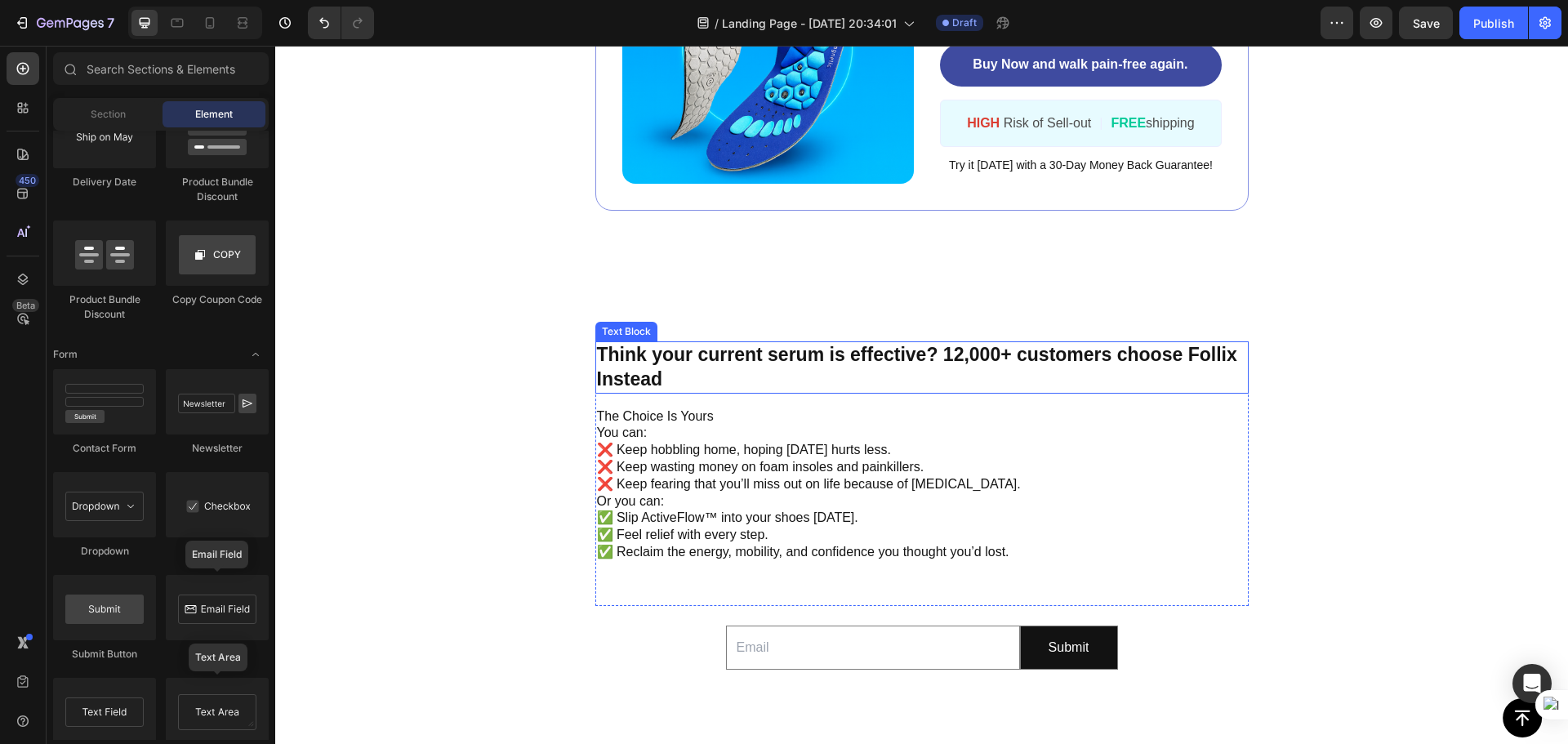
click at [666, 378] on p "Think your current serum is effective? 12,000+ customers choose Follix Instead" at bounding box center [922, 367] width 650 height 49
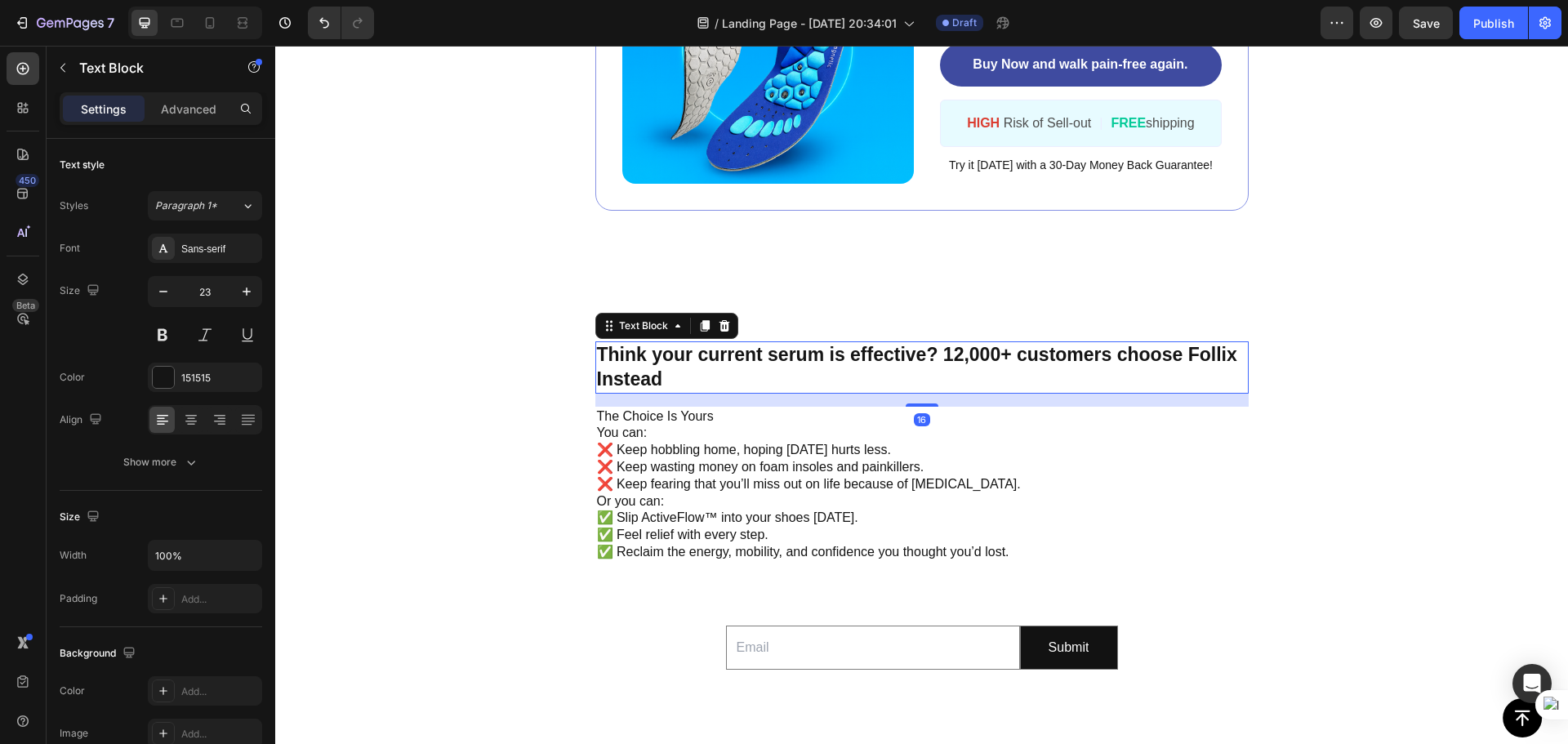
click at [666, 377] on p "Think your current serum is effective? 12,000+ customers choose Follix Instead" at bounding box center [922, 367] width 650 height 49
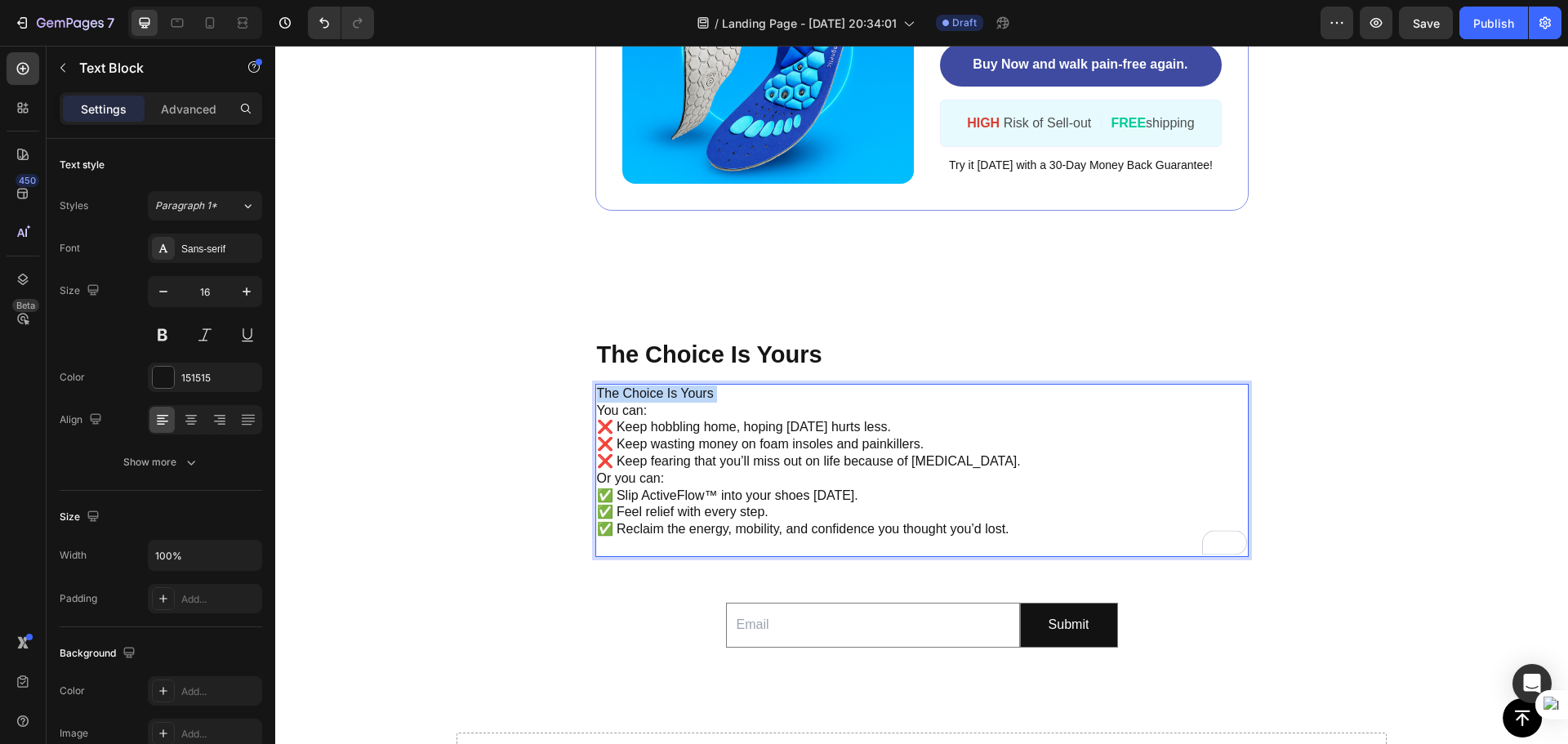
click at [597, 391] on p "The Choice Is Yours" at bounding box center [922, 394] width 650 height 17
click at [1037, 514] on p "Or you can: ✅ Slip ActiveFlow™ into your shoes today. ✅ Feel relief with every …" at bounding box center [922, 504] width 650 height 68
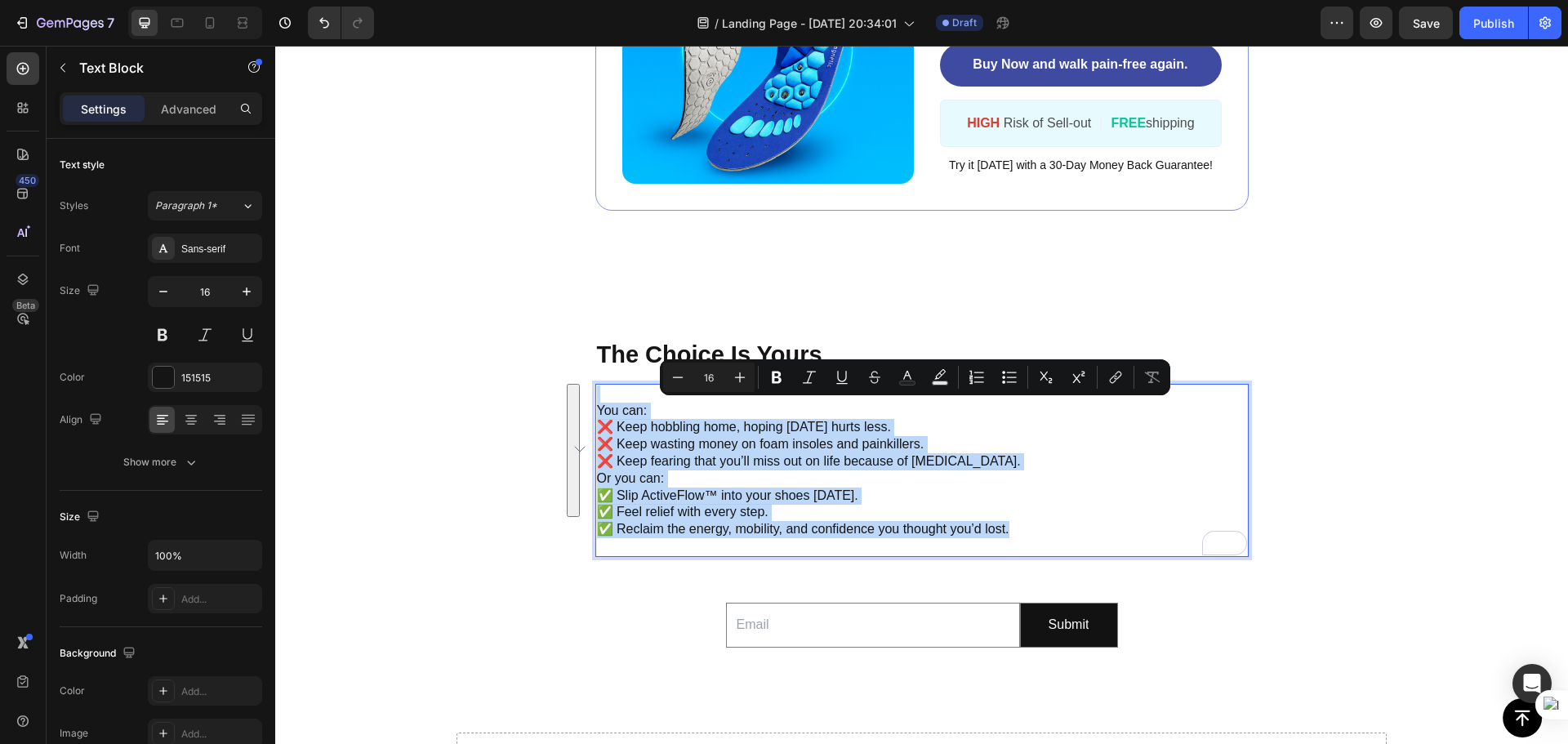
drag, startPoint x: 1010, startPoint y: 530, endPoint x: 604, endPoint y: 397, distance: 427.2
click at [605, 397] on div "You can: ❌ Keep hobbling home, hoping tomorrow hurts less. ❌ Keep wasting money…" at bounding box center [921, 470] width 653 height 173
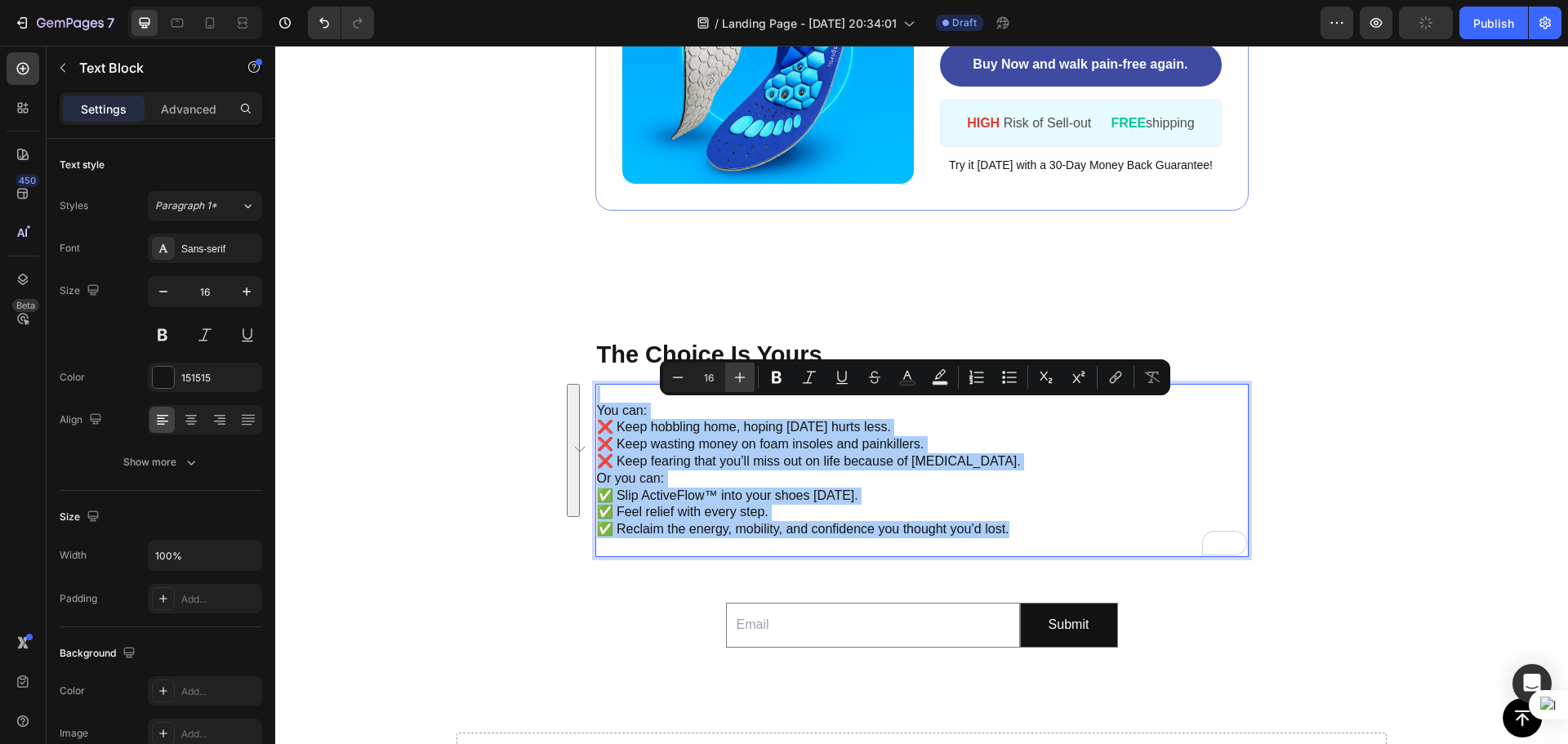
click at [735, 379] on icon "Editor contextual toolbar" at bounding box center [739, 376] width 16 height 16
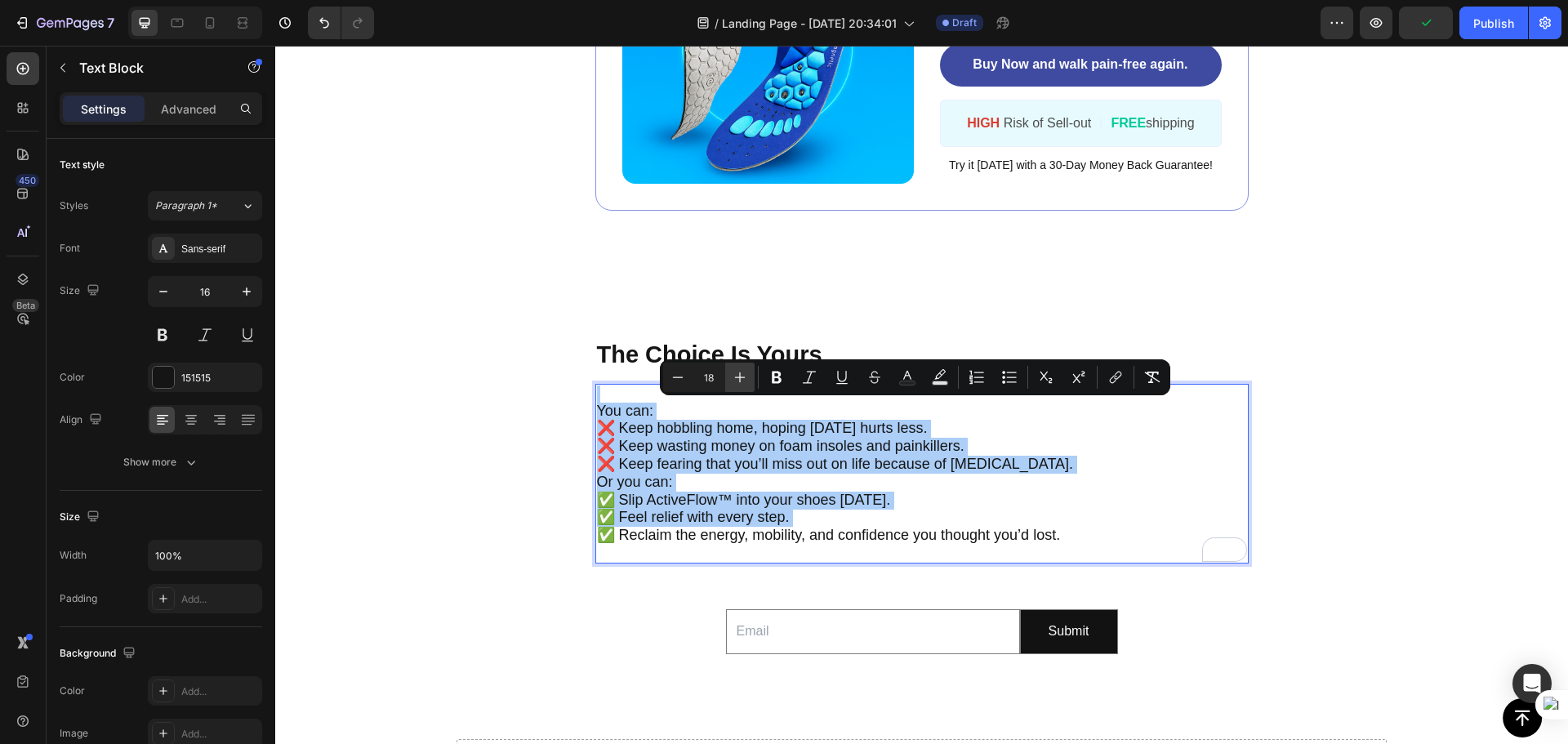
click at [735, 379] on icon "Editor contextual toolbar" at bounding box center [739, 376] width 16 height 16
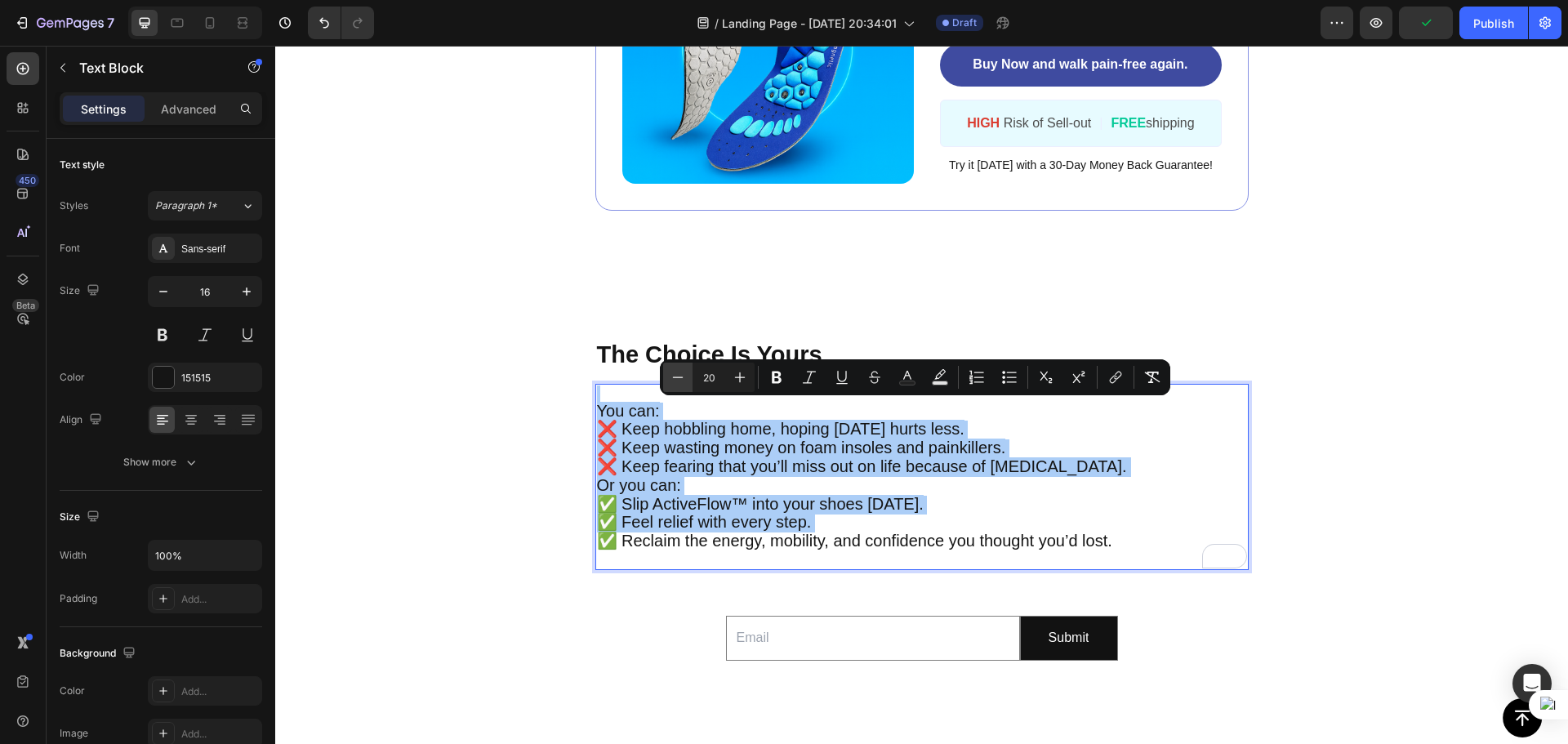
click at [679, 376] on icon "Editor contextual toolbar" at bounding box center [678, 376] width 16 height 16
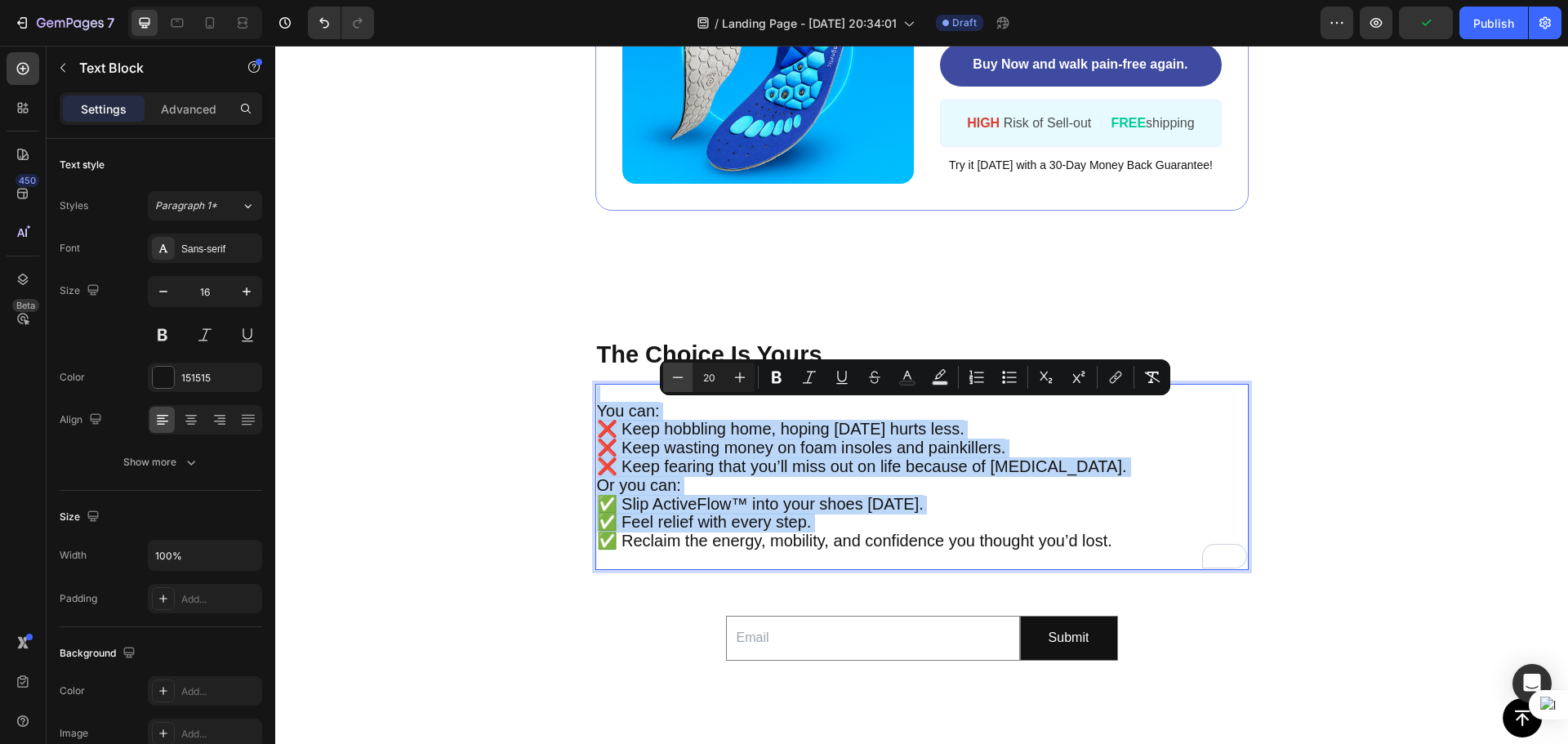
type input "19"
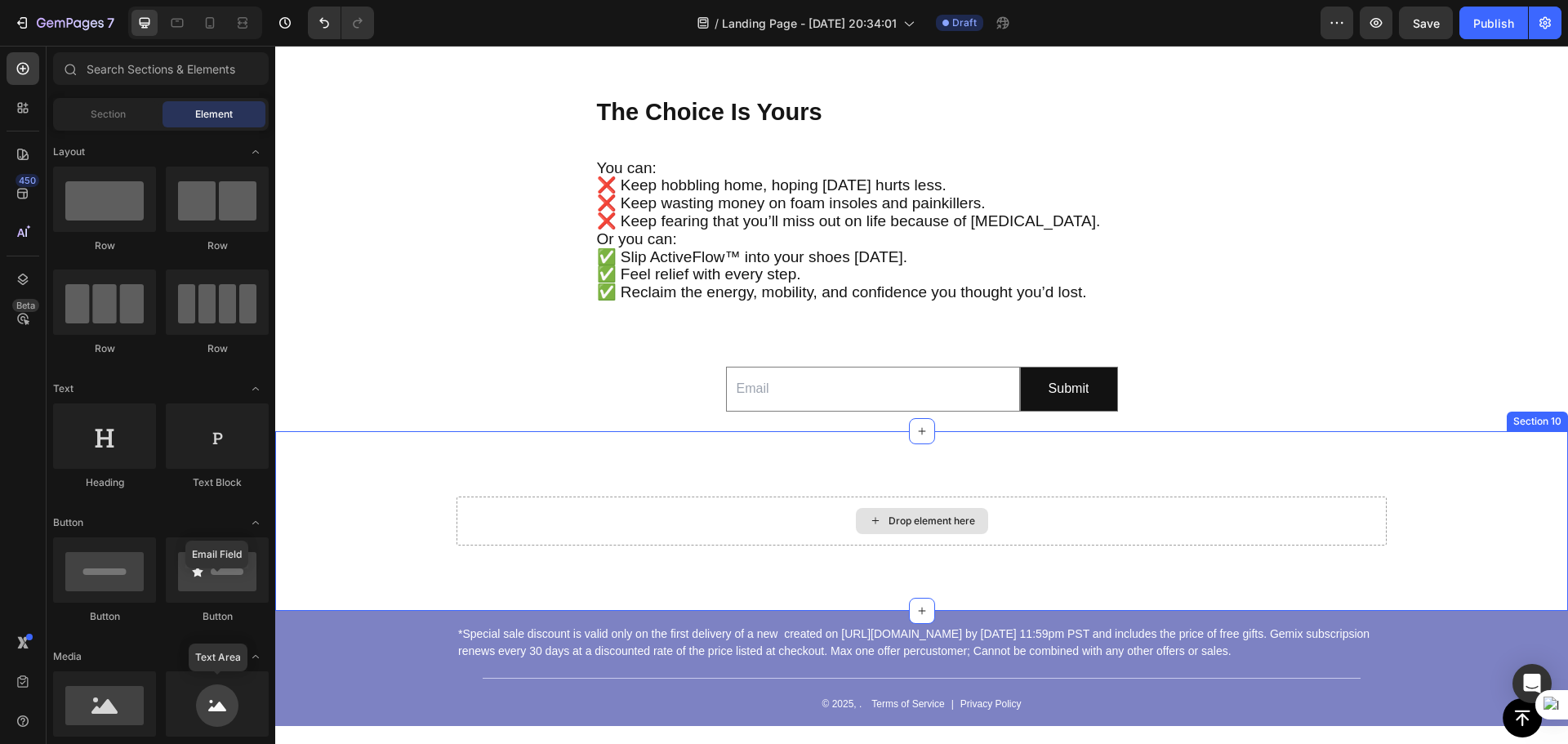
scroll to position [5142, 0]
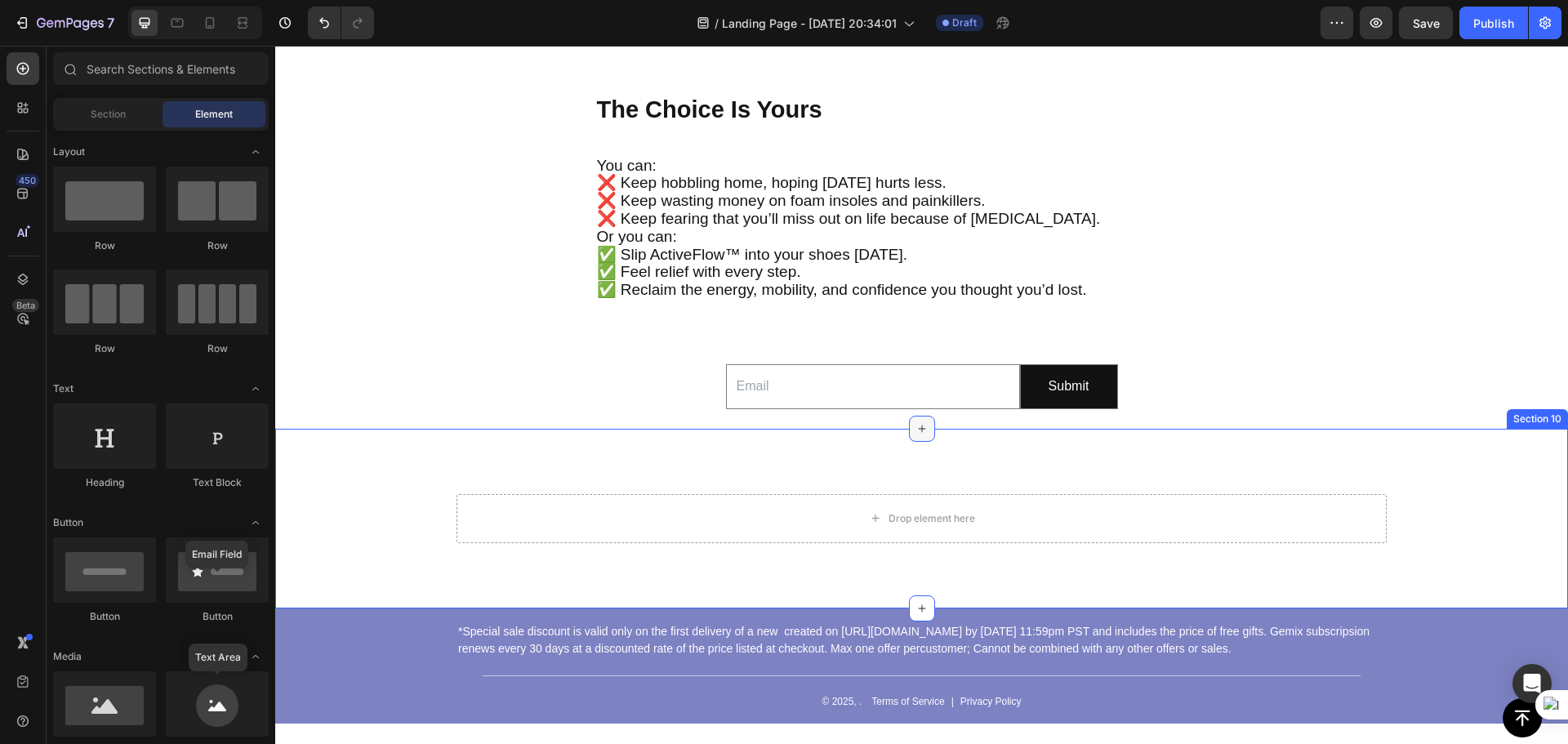
click at [915, 436] on div at bounding box center [921, 428] width 26 height 26
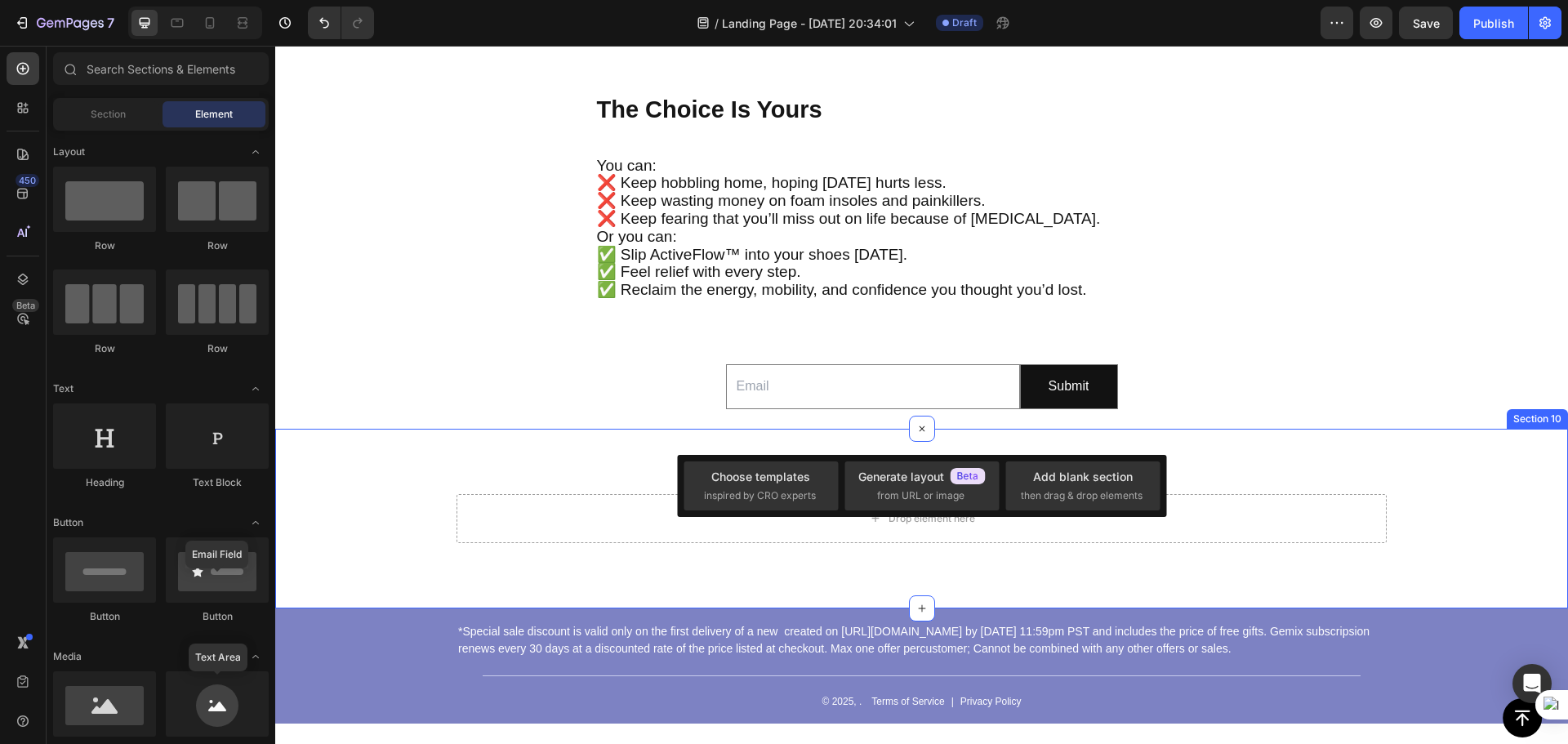
click at [547, 446] on div "Drop element here Section 10" at bounding box center [920, 519] width 1292 height 180
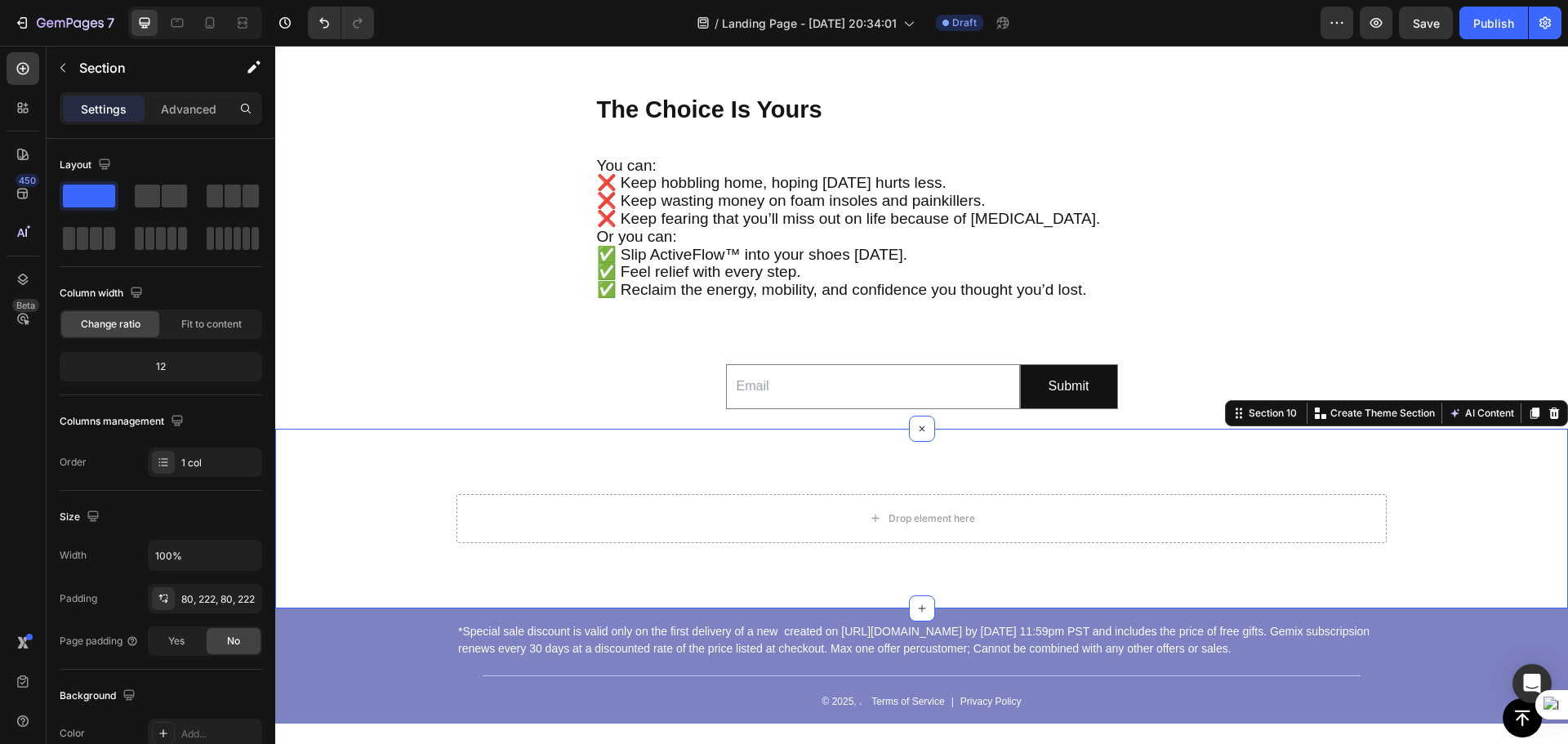
click at [559, 475] on div "Drop element here Section 10 You can create reusable sections Create Theme Sect…" at bounding box center [920, 519] width 1292 height 180
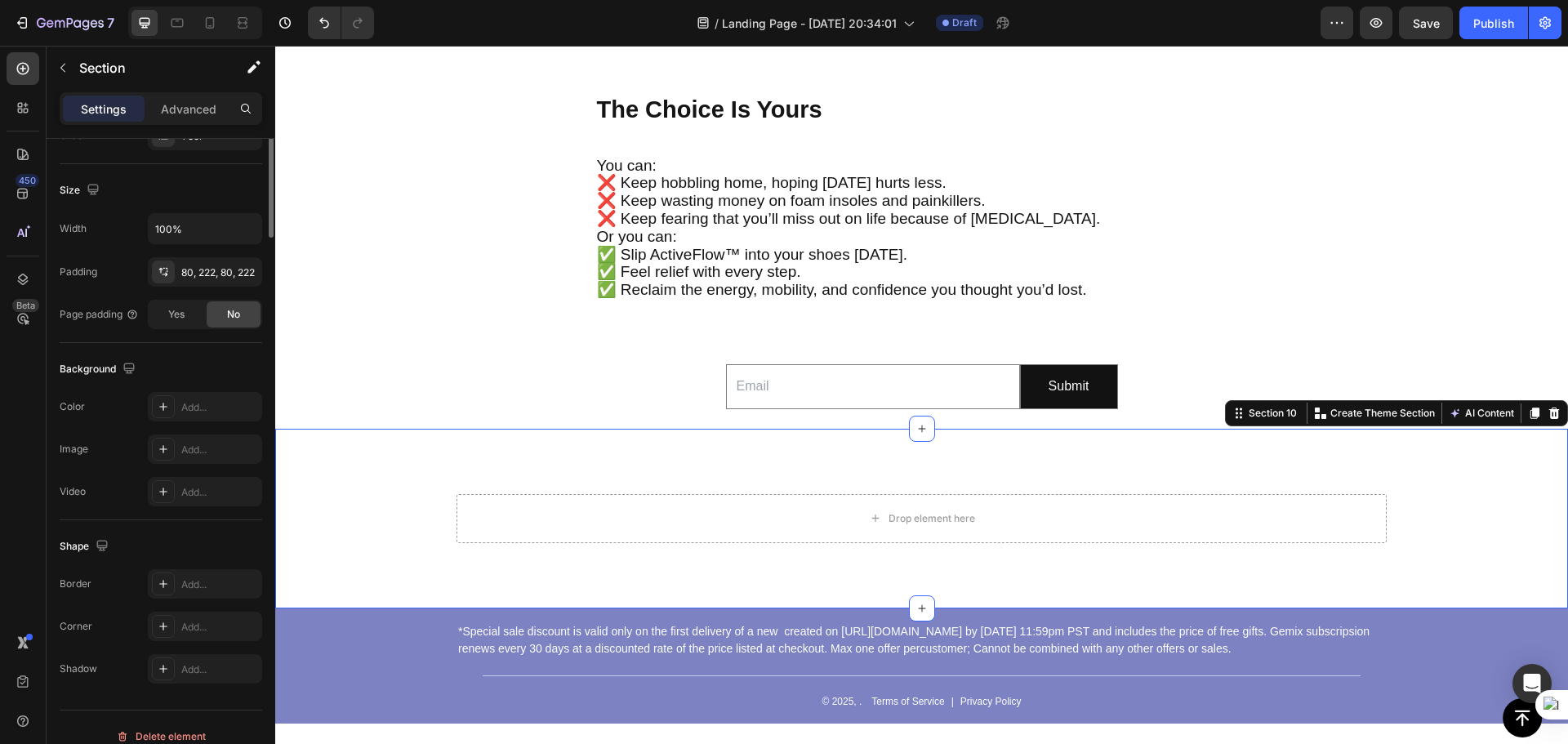
scroll to position [344, 0]
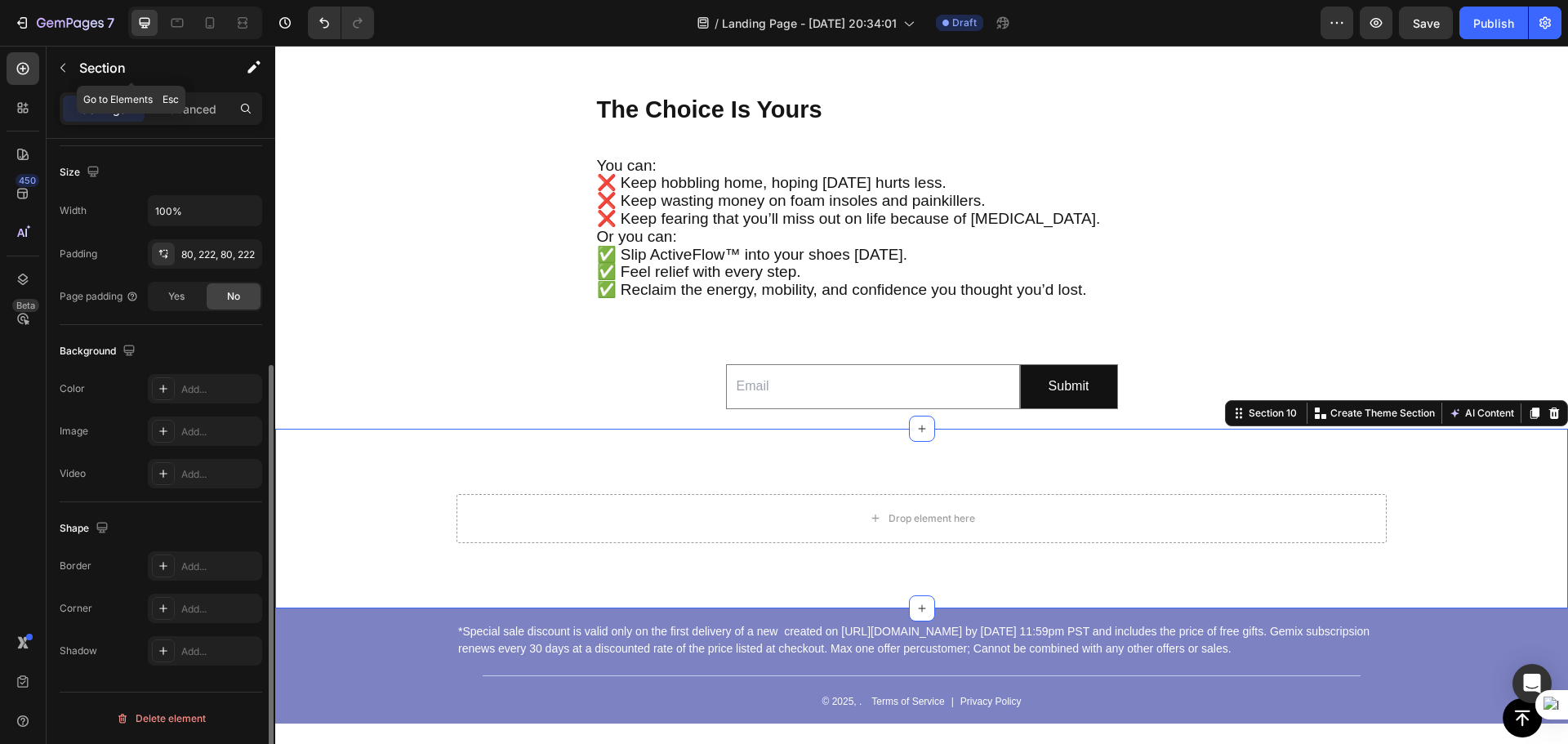
click at [86, 65] on p "Section" at bounding box center [146, 68] width 134 height 19
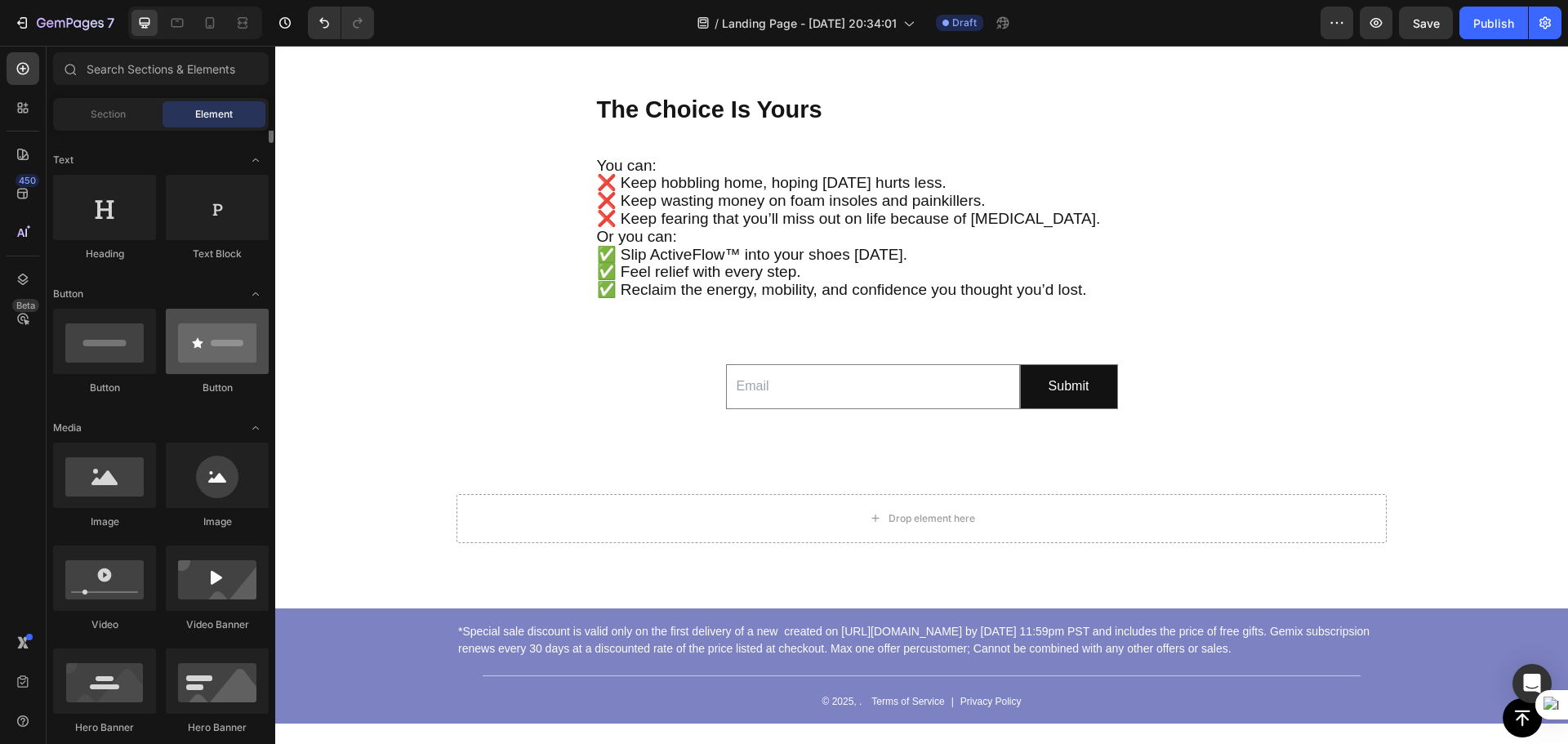
scroll to position [147, 0]
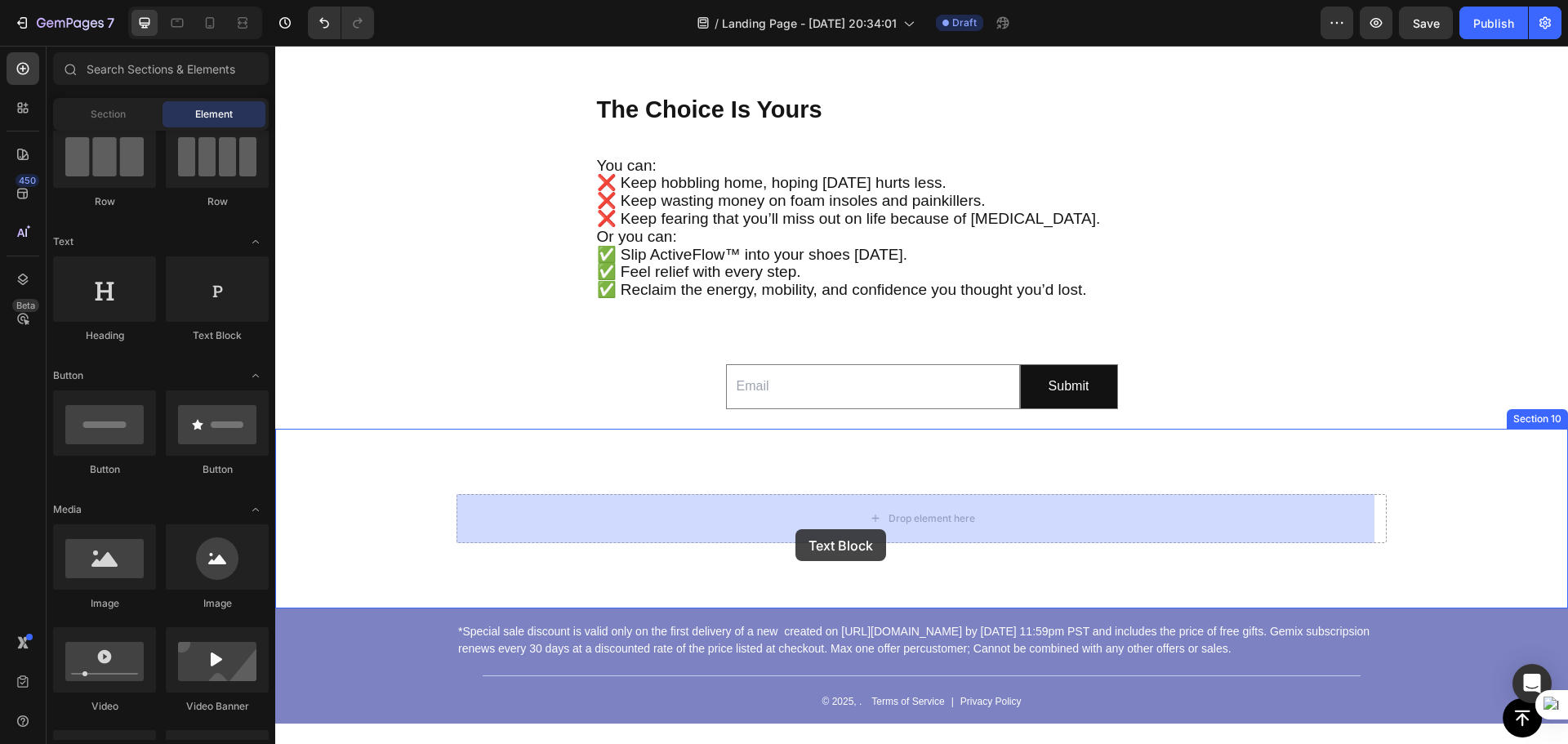
drag, startPoint x: 492, startPoint y: 355, endPoint x: 796, endPoint y: 529, distance: 350.3
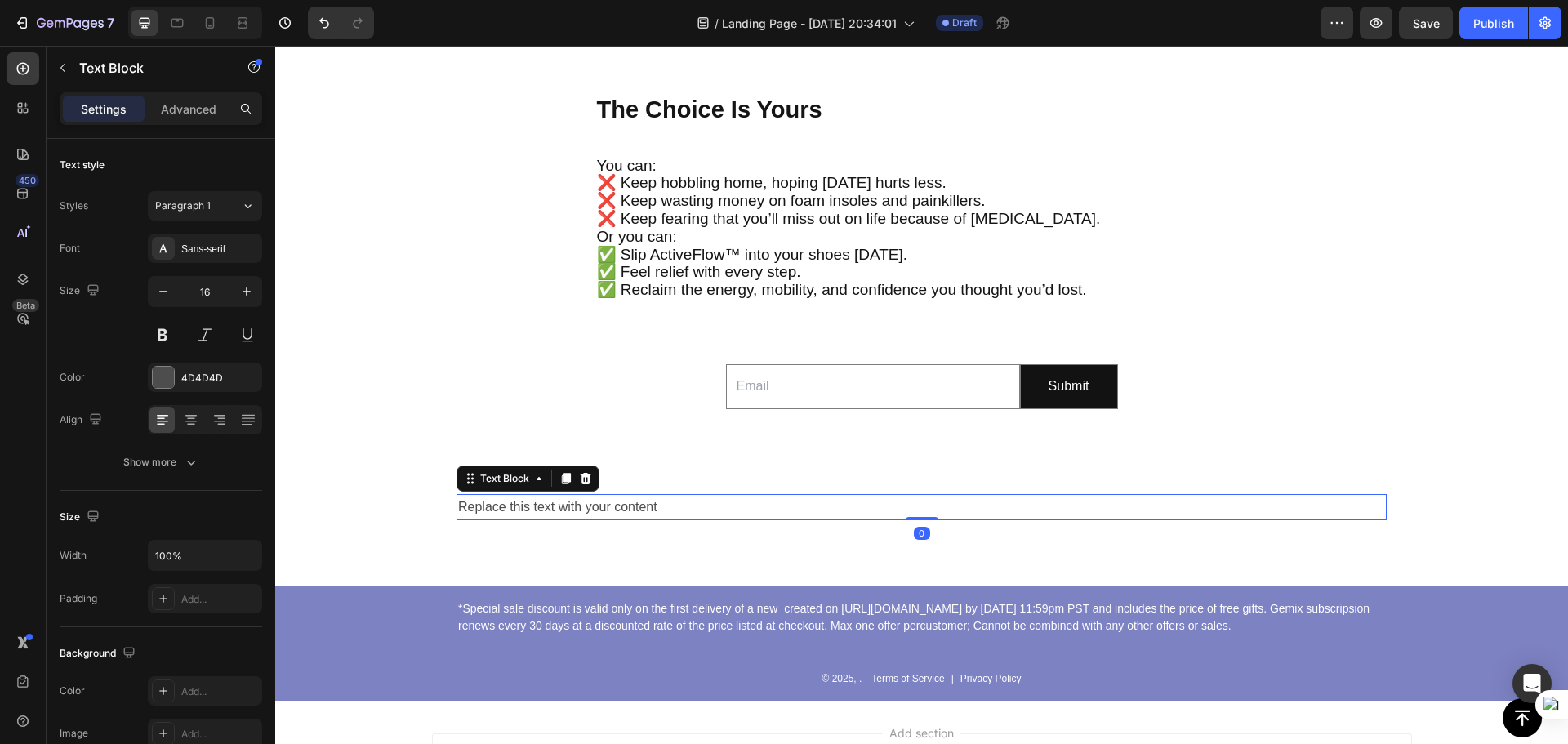
click at [773, 506] on div "Replace this text with your content" at bounding box center [921, 507] width 930 height 27
click at [773, 506] on p "Replace this text with your content" at bounding box center [921, 507] width 927 height 23
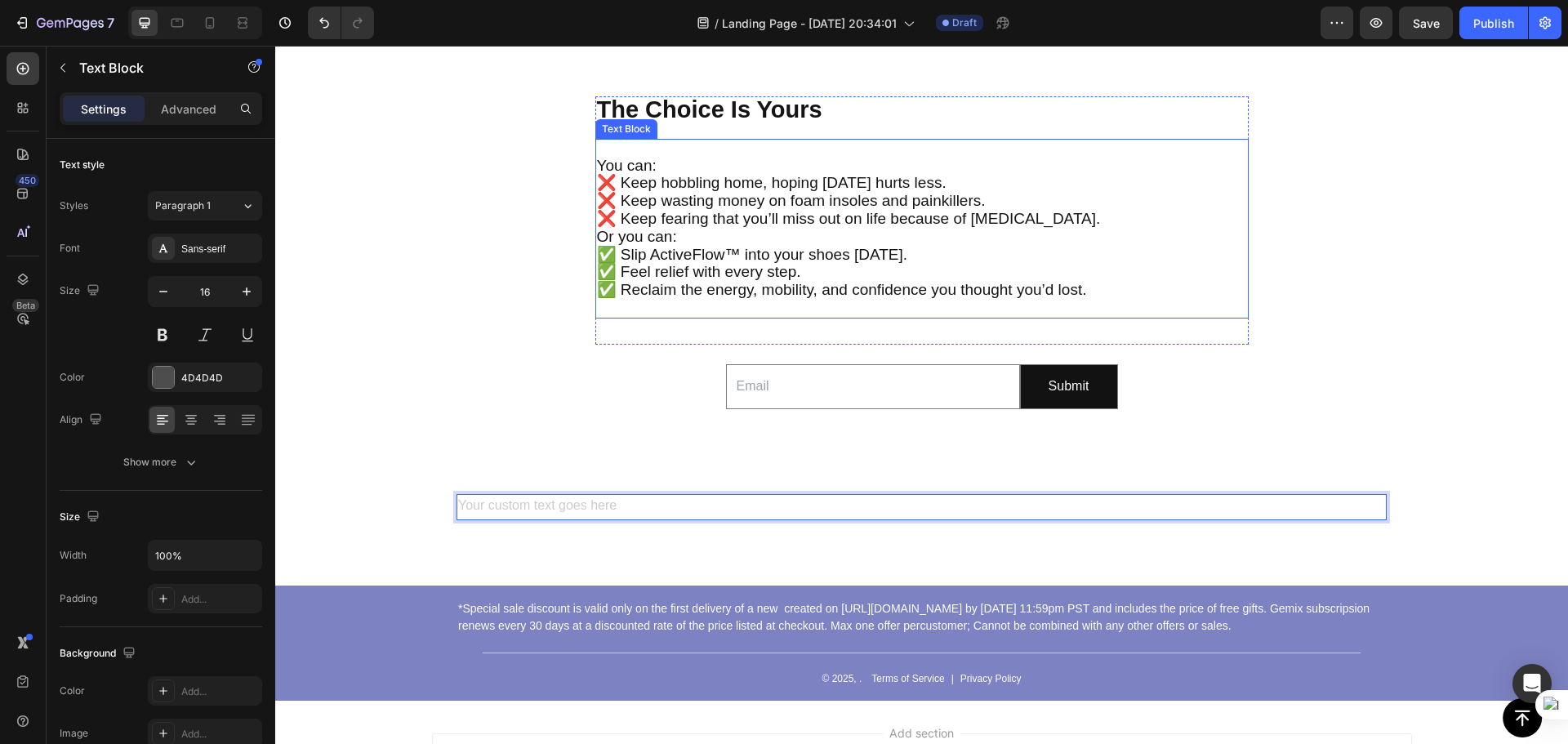
click at [703, 309] on p at bounding box center [922, 309] width 650 height 17
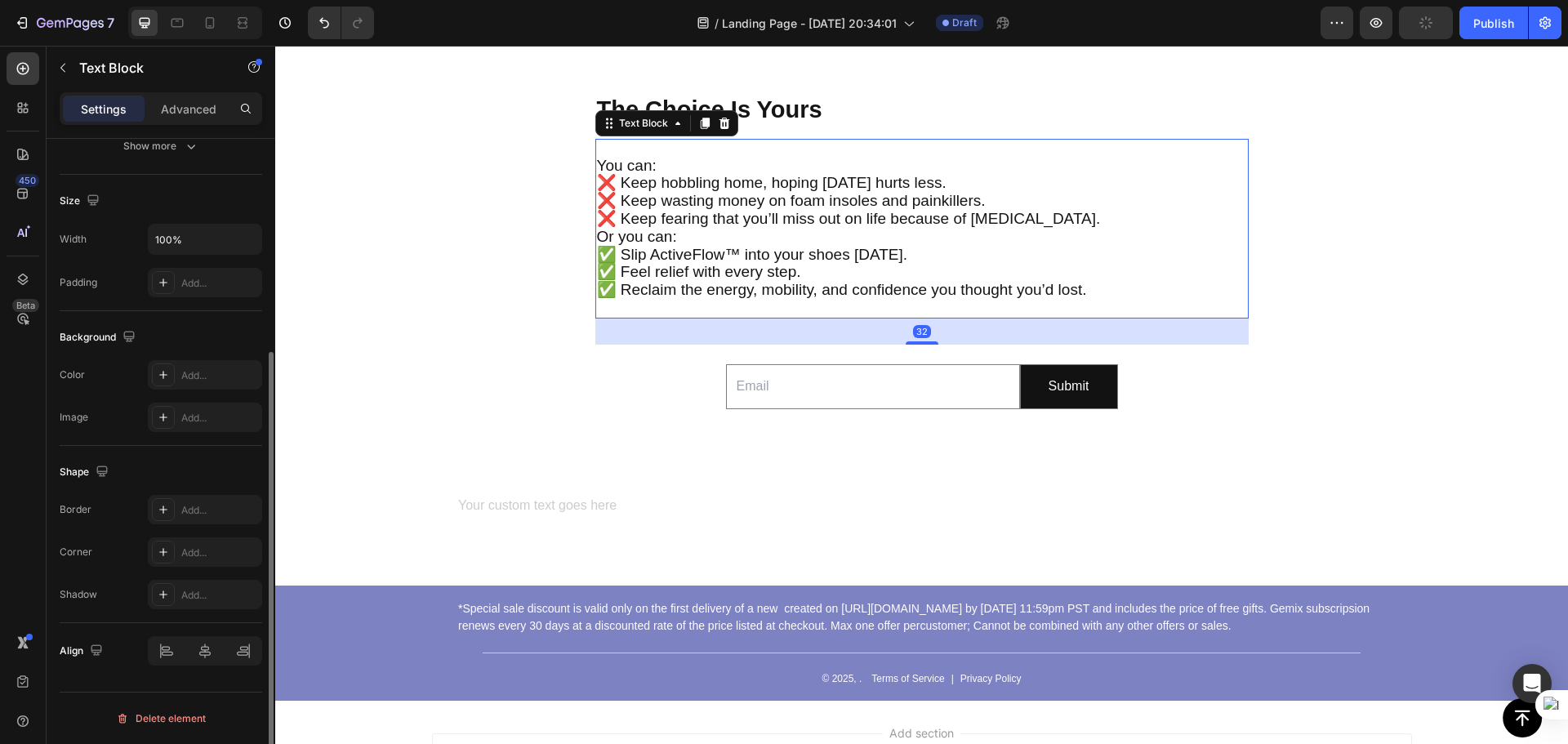
click at [1126, 292] on p "Or you can: ✅ Slip ActiveFlow™ into your shoes today. ✅ Feel relief with every …" at bounding box center [922, 263] width 650 height 71
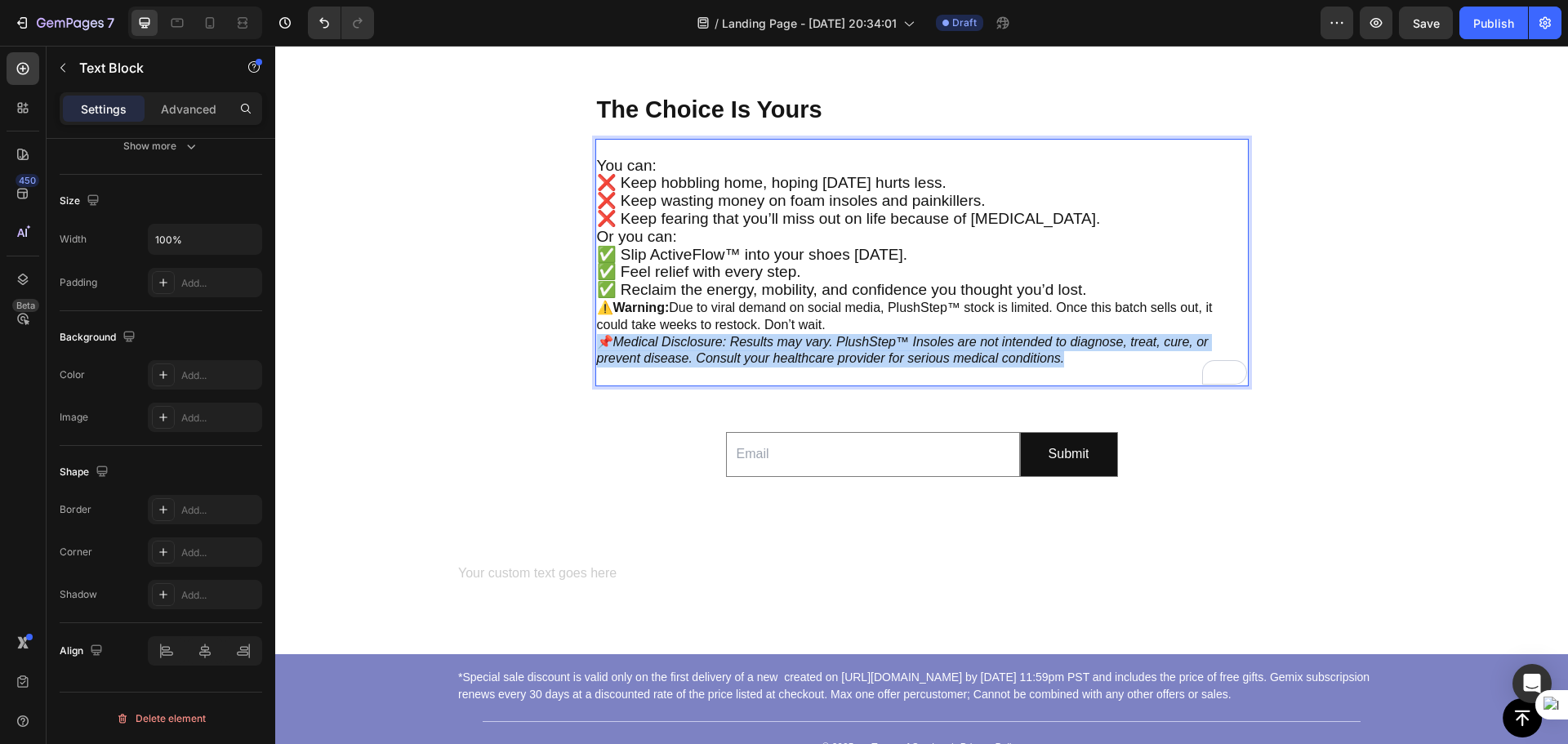
drag, startPoint x: 1078, startPoint y: 363, endPoint x: 597, endPoint y: 336, distance: 481.8
click at [597, 336] on p "📌 Medical Disclosure: Results may vary. PlushStep™ Insoles are not intended to …" at bounding box center [922, 350] width 650 height 34
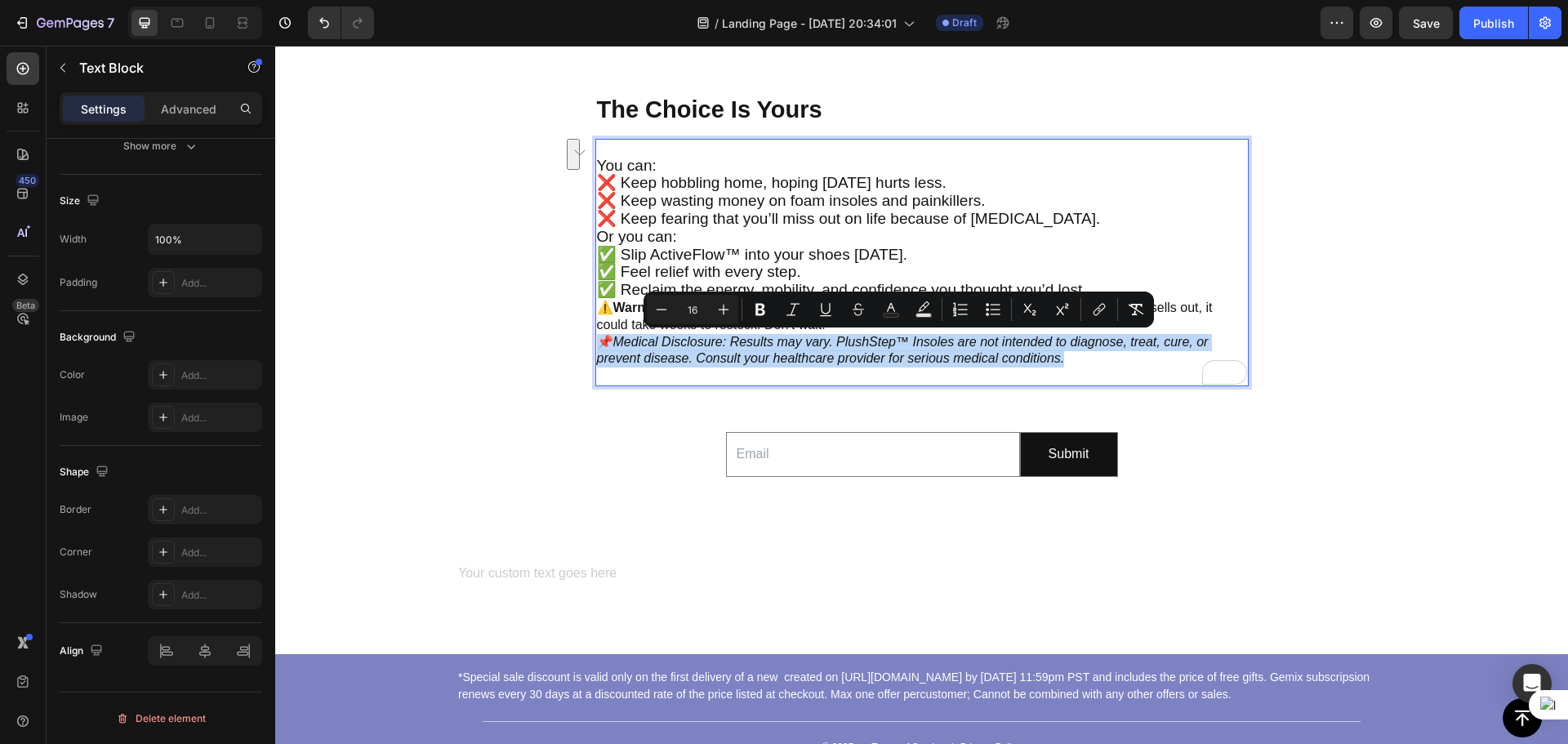
copy p "📌 Medical Disclosure: Results may vary. PlushStep™ Insoles are not intended to …"
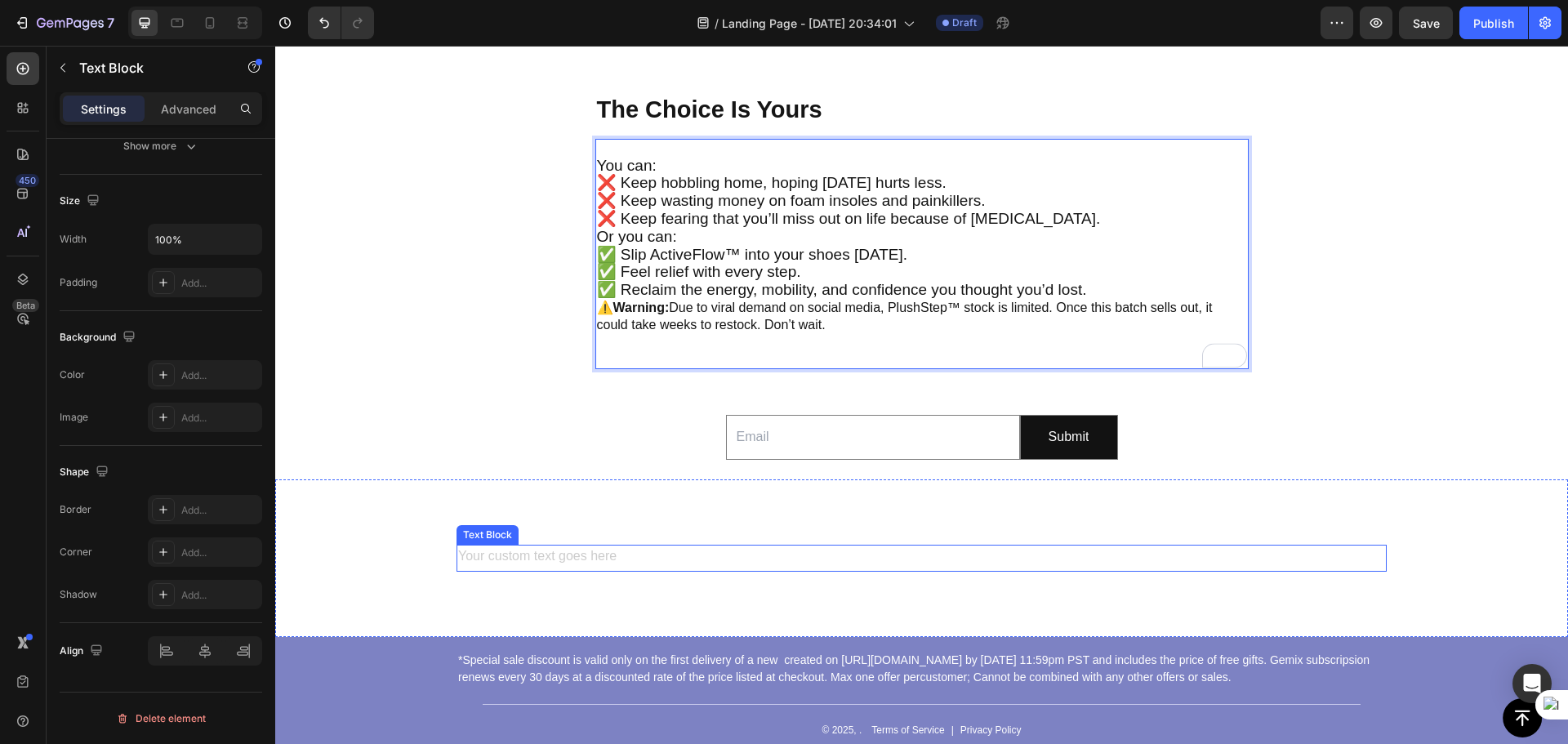
click at [511, 561] on div "Rich Text Editor. Editing area: main" at bounding box center [921, 558] width 930 height 27
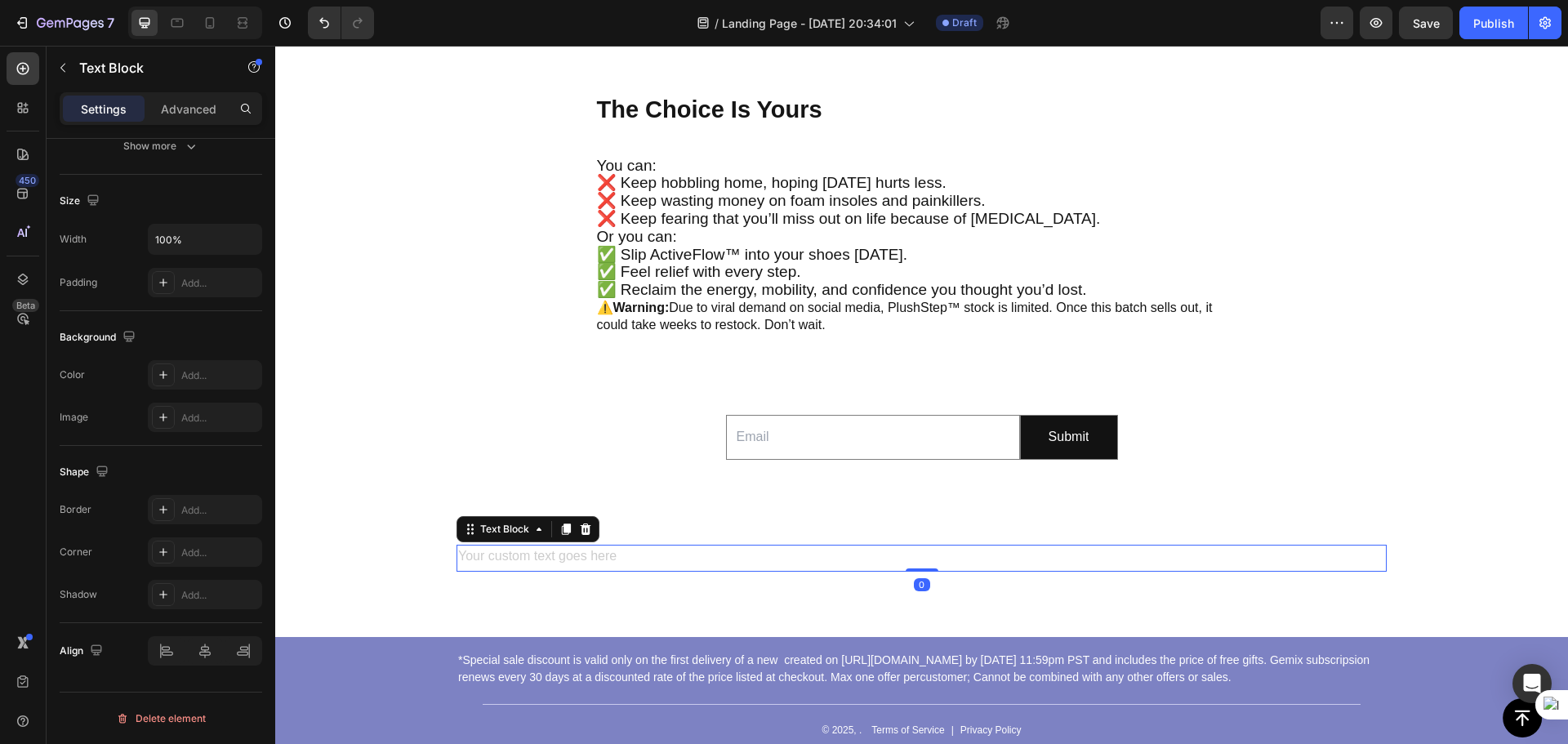
click at [520, 556] on div "Rich Text Editor. Editing area: main" at bounding box center [921, 558] width 930 height 27
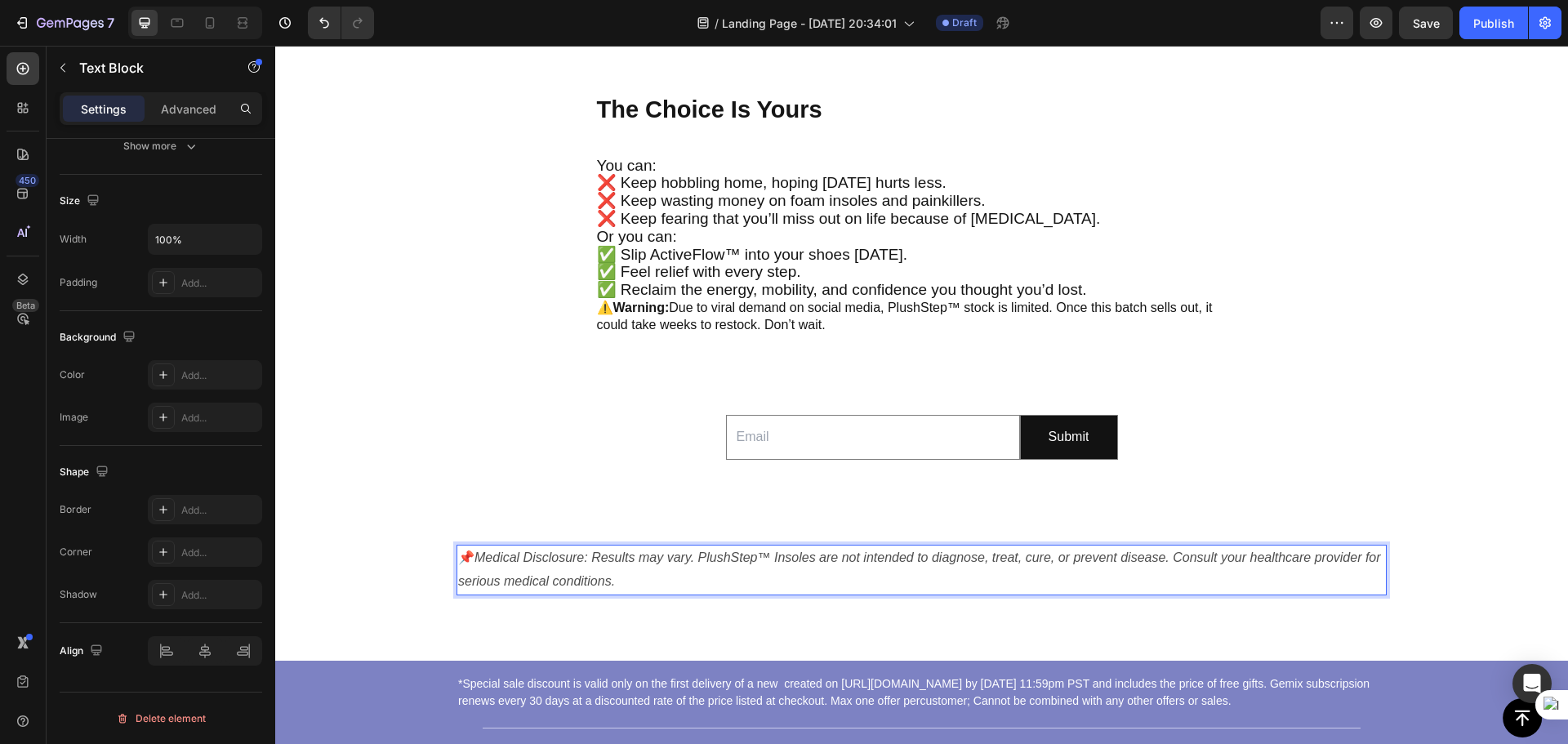
click at [488, 554] on icon "Medical Disclosure: Results may vary. PlushStep™ Insoles are not intended to di…" at bounding box center [919, 569] width 922 height 38
click at [478, 551] on p "📌 Medical Disclosure: Results may vary. PlushStep™ Insoles are not intended to …" at bounding box center [921, 569] width 927 height 47
click at [832, 321] on p "⚠️ Warning: Due to viral demand on social media, PlushStep™ stock is limited. O…" at bounding box center [922, 316] width 650 height 34
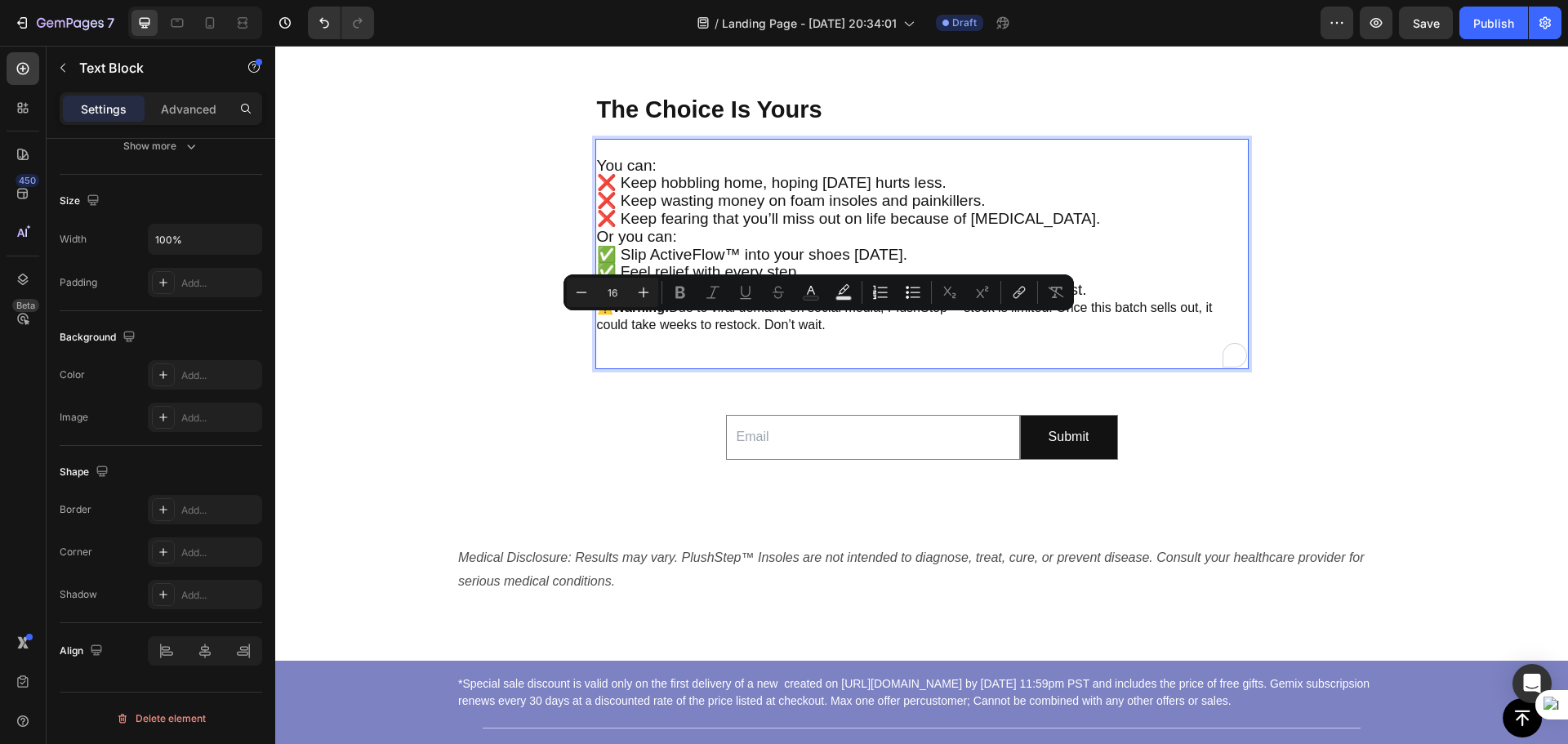
click at [823, 320] on p "⚠️ Warning: Due to viral demand on social media, PlushStep™ stock is limited. O…" at bounding box center [922, 316] width 650 height 34
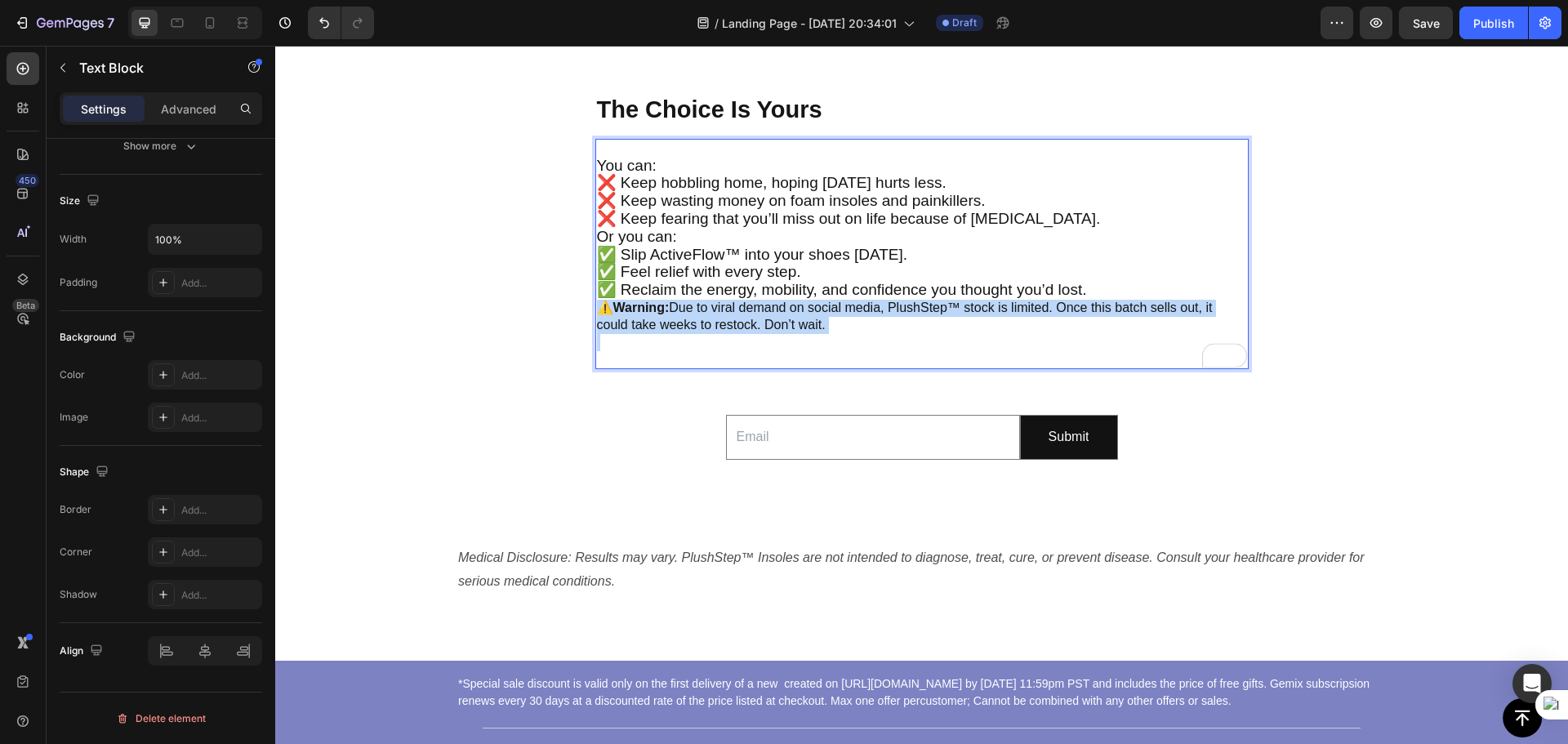
drag, startPoint x: 821, startPoint y: 320, endPoint x: 596, endPoint y: 310, distance: 225.2
click at [597, 310] on p "⚠️ Warning: Due to viral demand on social media, PlushStep™ stock is limited. O…" at bounding box center [922, 316] width 650 height 34
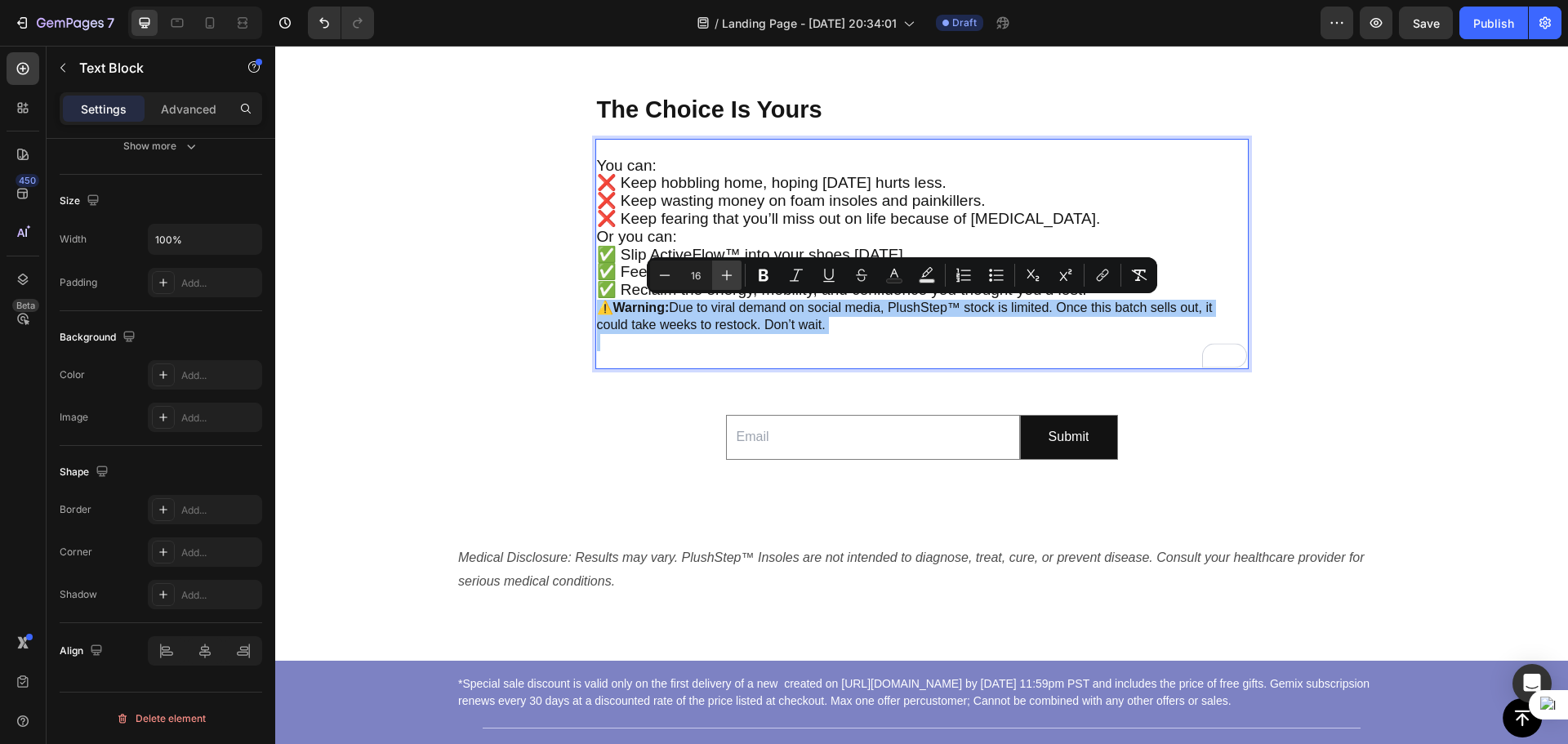
click at [734, 280] on icon "Editor contextual toolbar" at bounding box center [726, 275] width 16 height 16
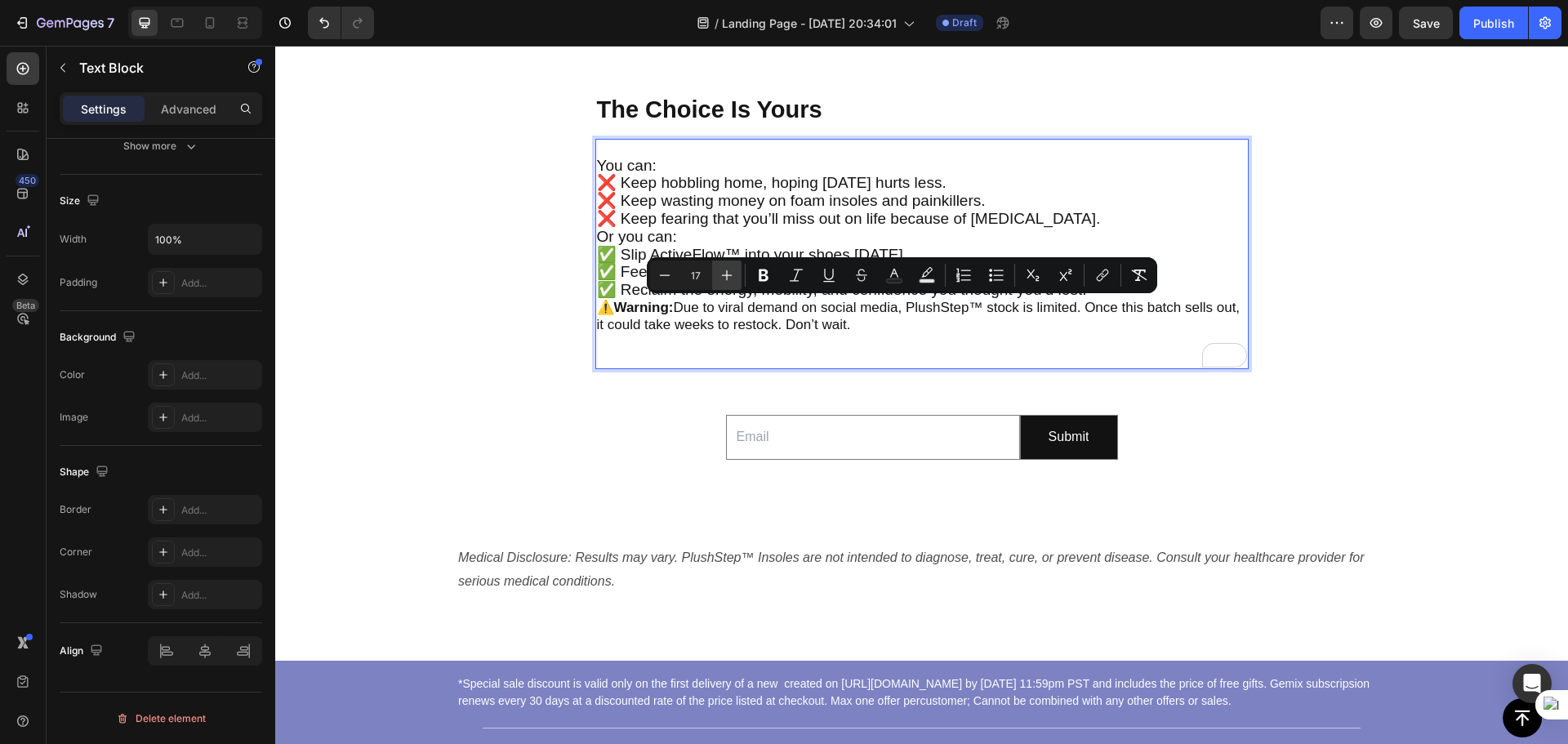
click at [734, 279] on icon "Editor contextual toolbar" at bounding box center [726, 275] width 16 height 16
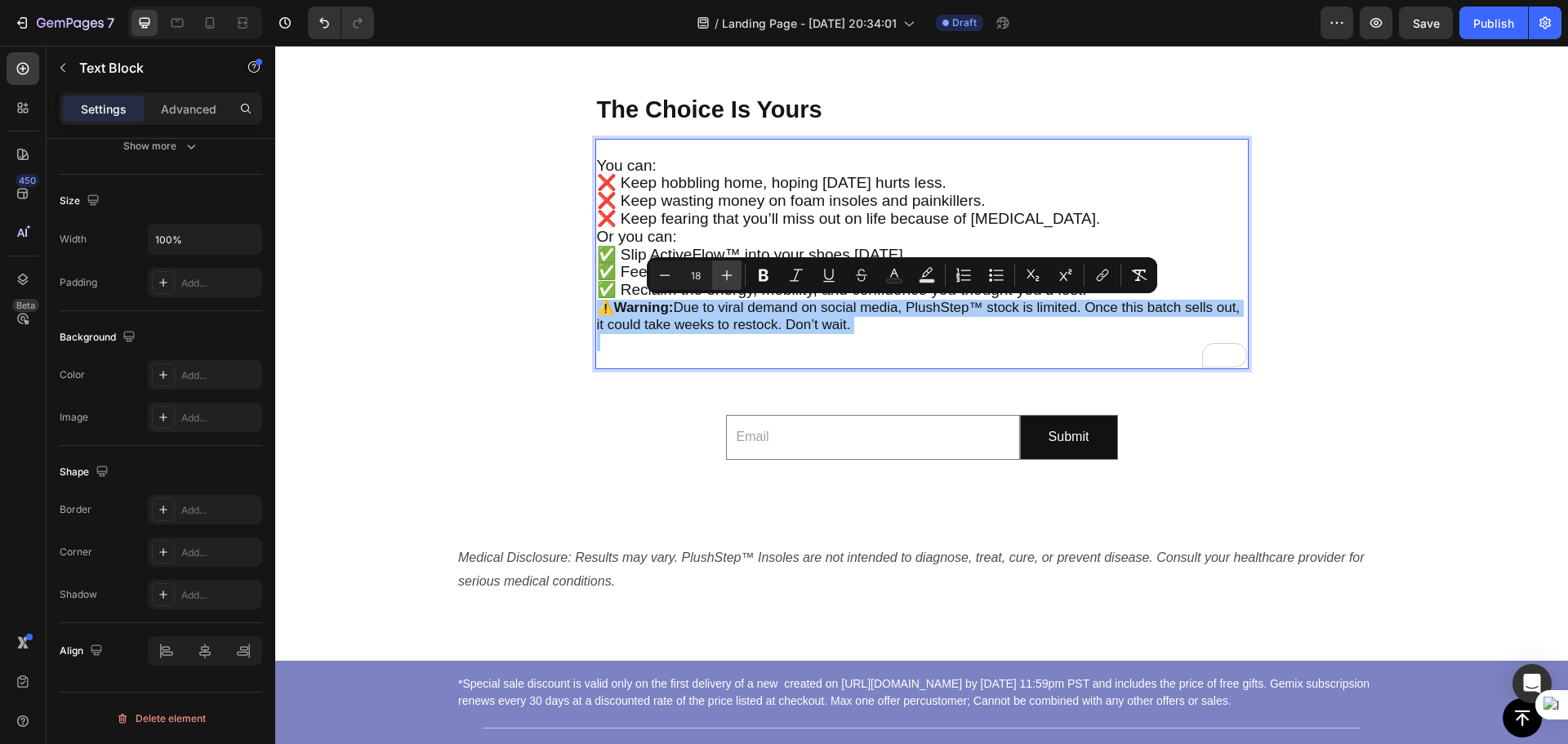
click at [734, 279] on icon "Editor contextual toolbar" at bounding box center [726, 275] width 16 height 16
type input "19"
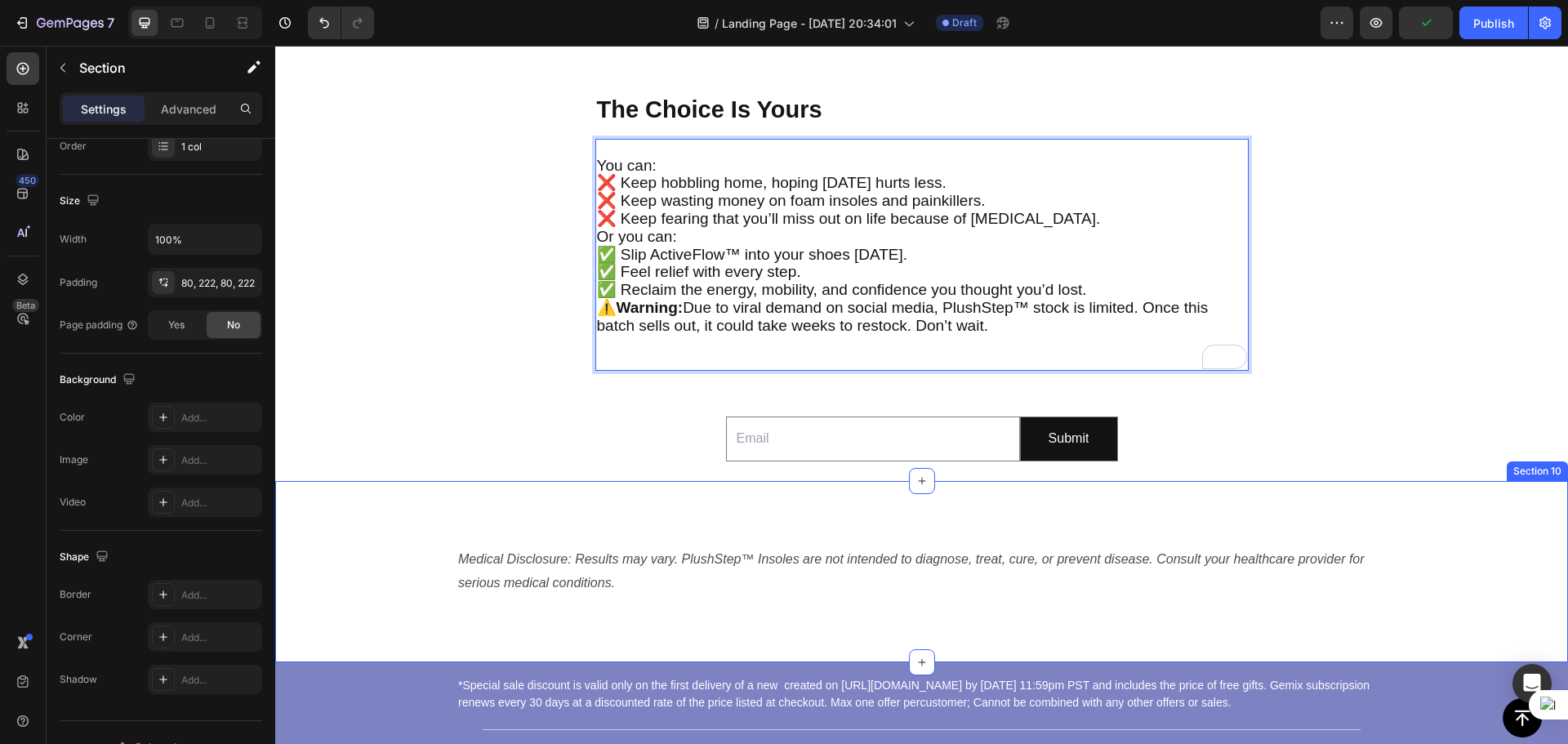
click at [756, 599] on div "Medical Disclosure: Results may vary. PlushStep™ Insoles are not intended to di…" at bounding box center [920, 571] width 1292 height 181
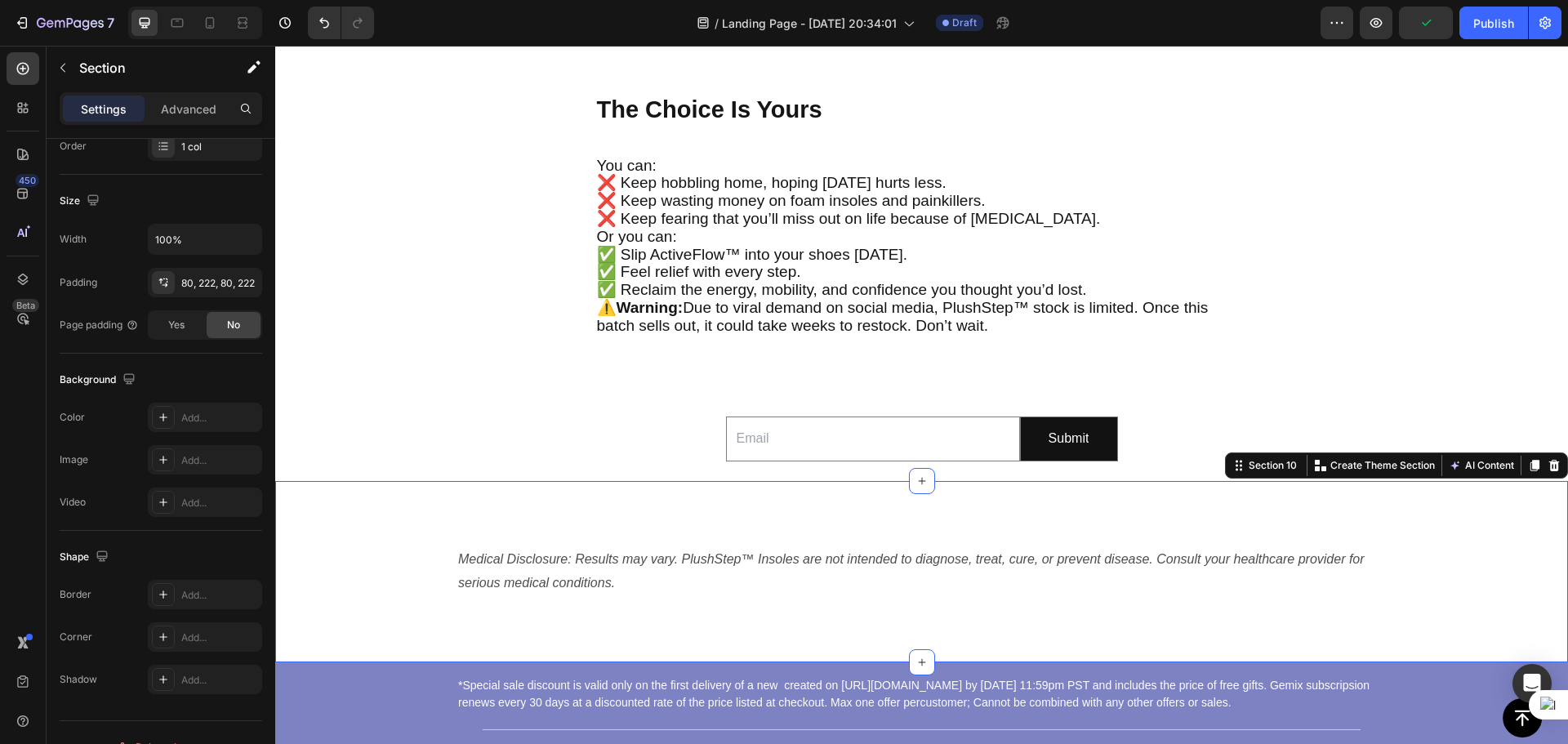
scroll to position [0, 0]
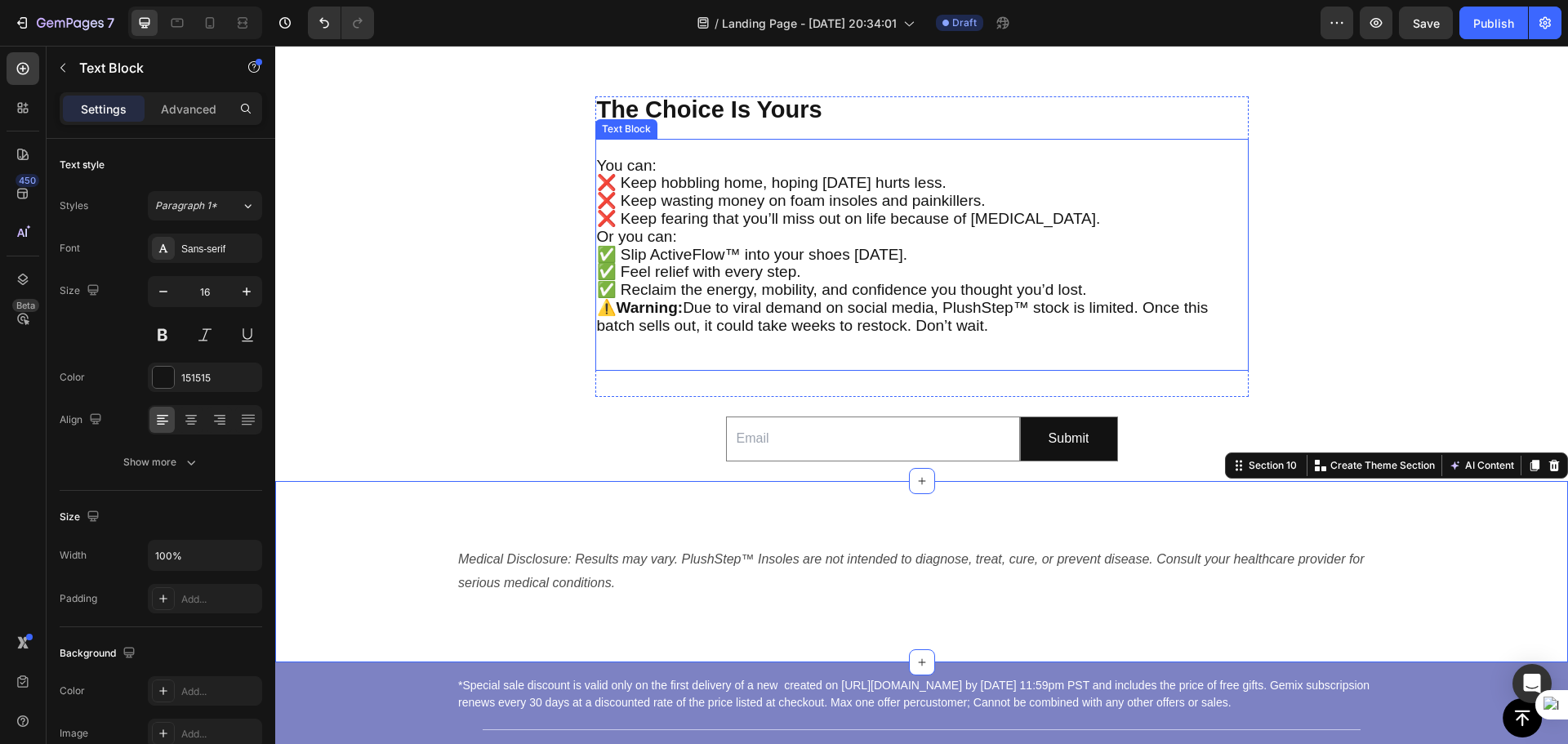
click at [1014, 312] on span "⚠️ Warning: Due to viral demand on social media, PlushStep™ stock is limited. O…" at bounding box center [903, 316] width 612 height 35
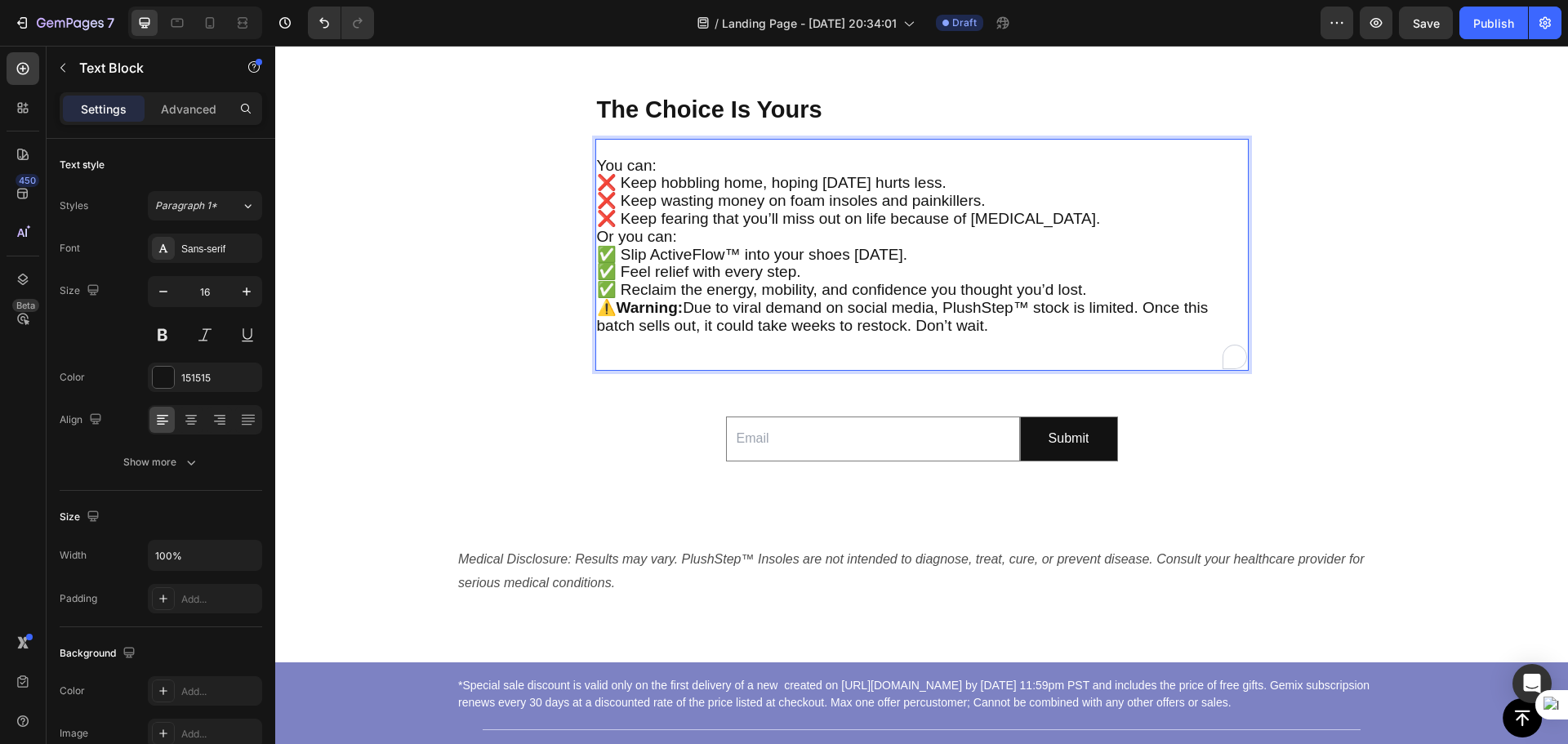
click at [1015, 307] on span "⚠️ Warning: Due to viral demand on social media, PlushStep™ stock is limited. O…" at bounding box center [903, 316] width 612 height 35
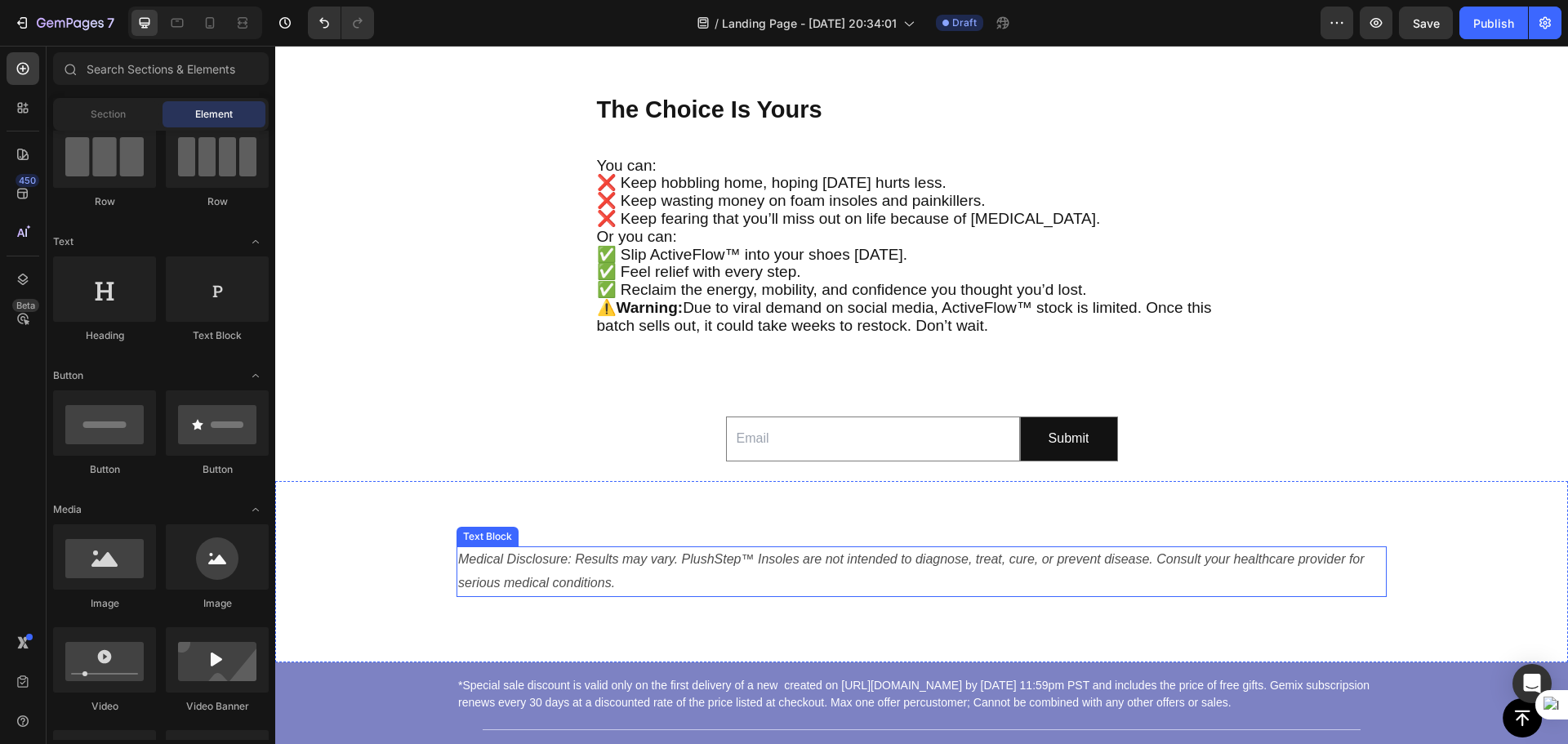
click at [656, 580] on p "Medical Disclosure: Results may vary. PlushStep™ Insoles are not intended to di…" at bounding box center [921, 571] width 927 height 47
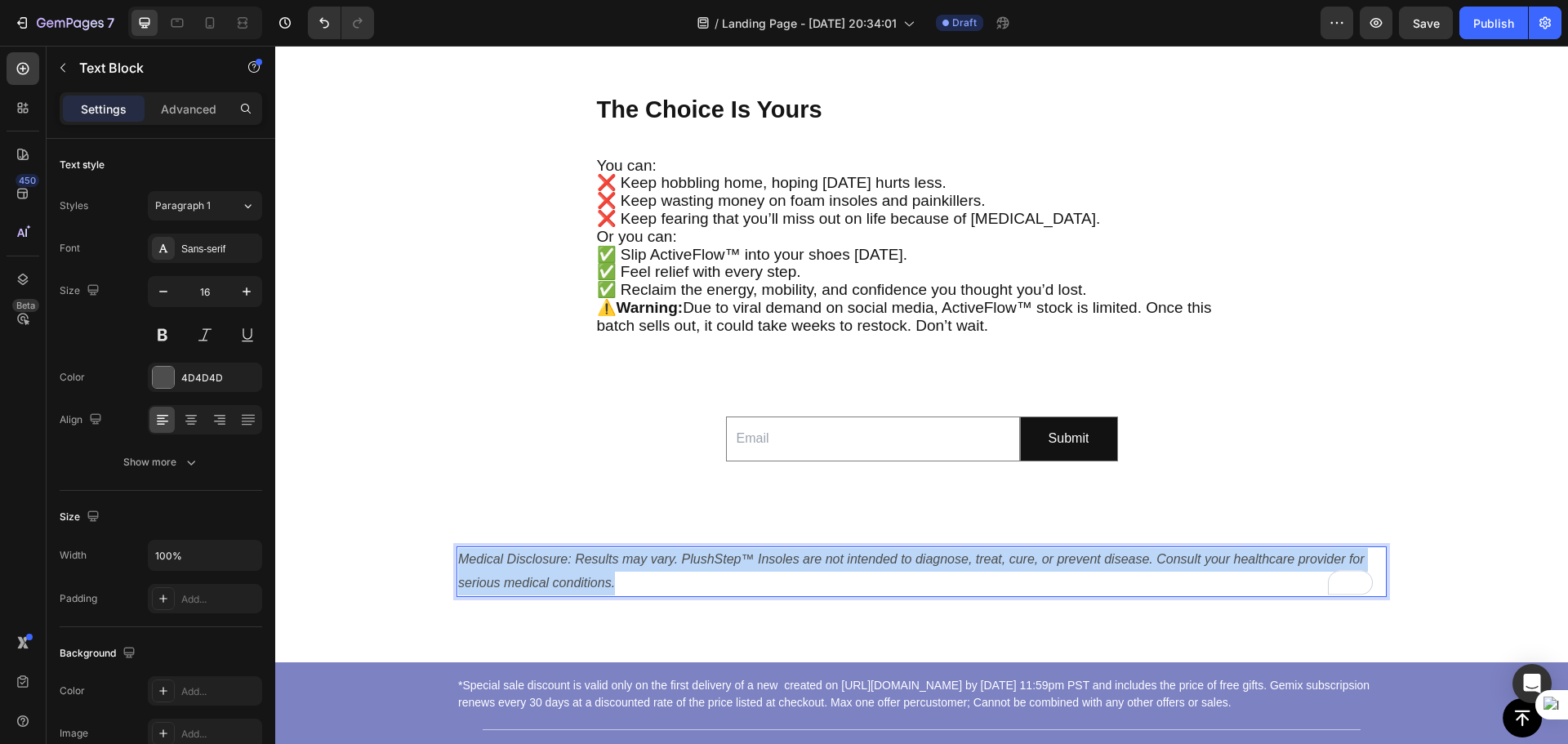
drag, startPoint x: 614, startPoint y: 580, endPoint x: 460, endPoint y: 556, distance: 155.9
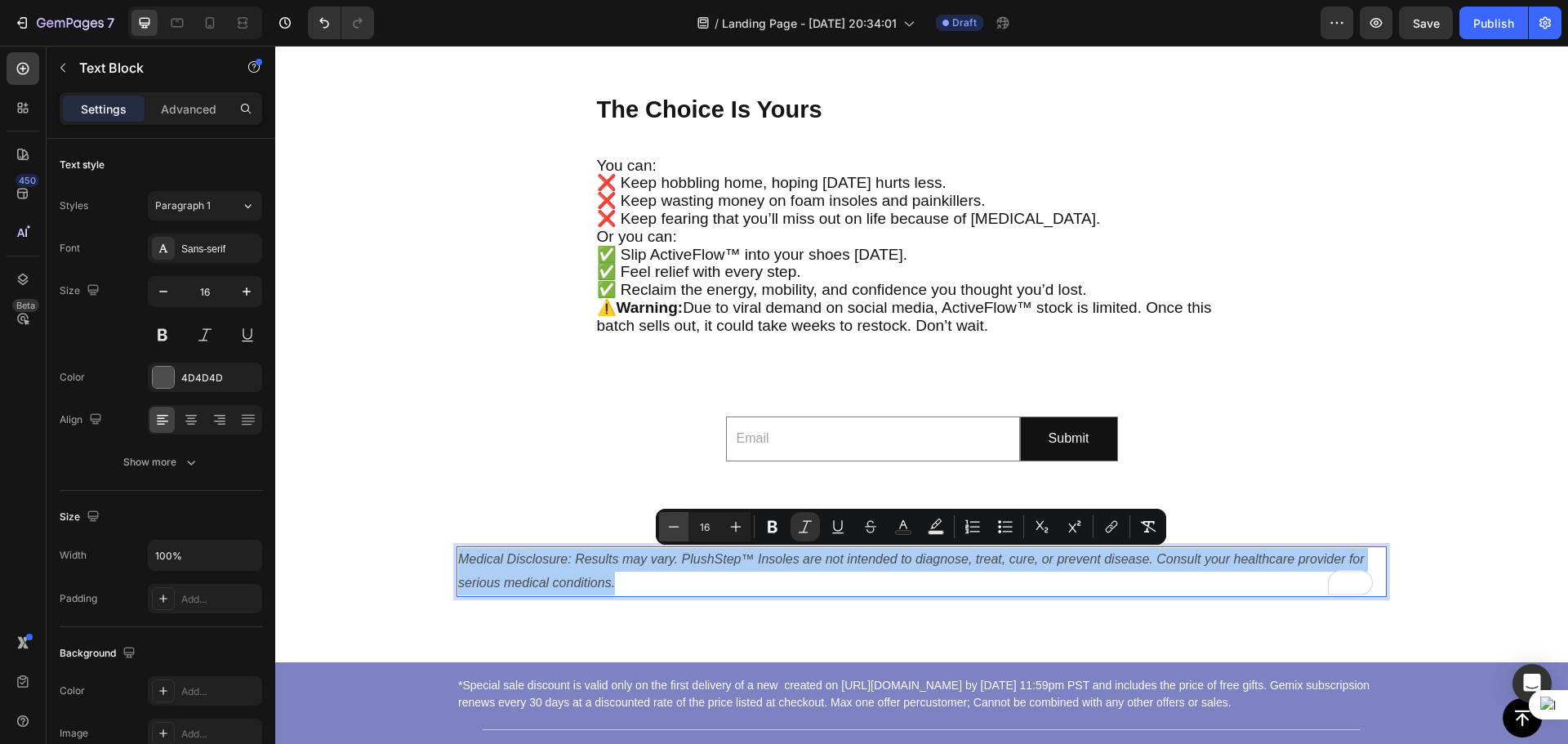
click at [671, 529] on icon "Editor contextual toolbar" at bounding box center [674, 526] width 16 height 16
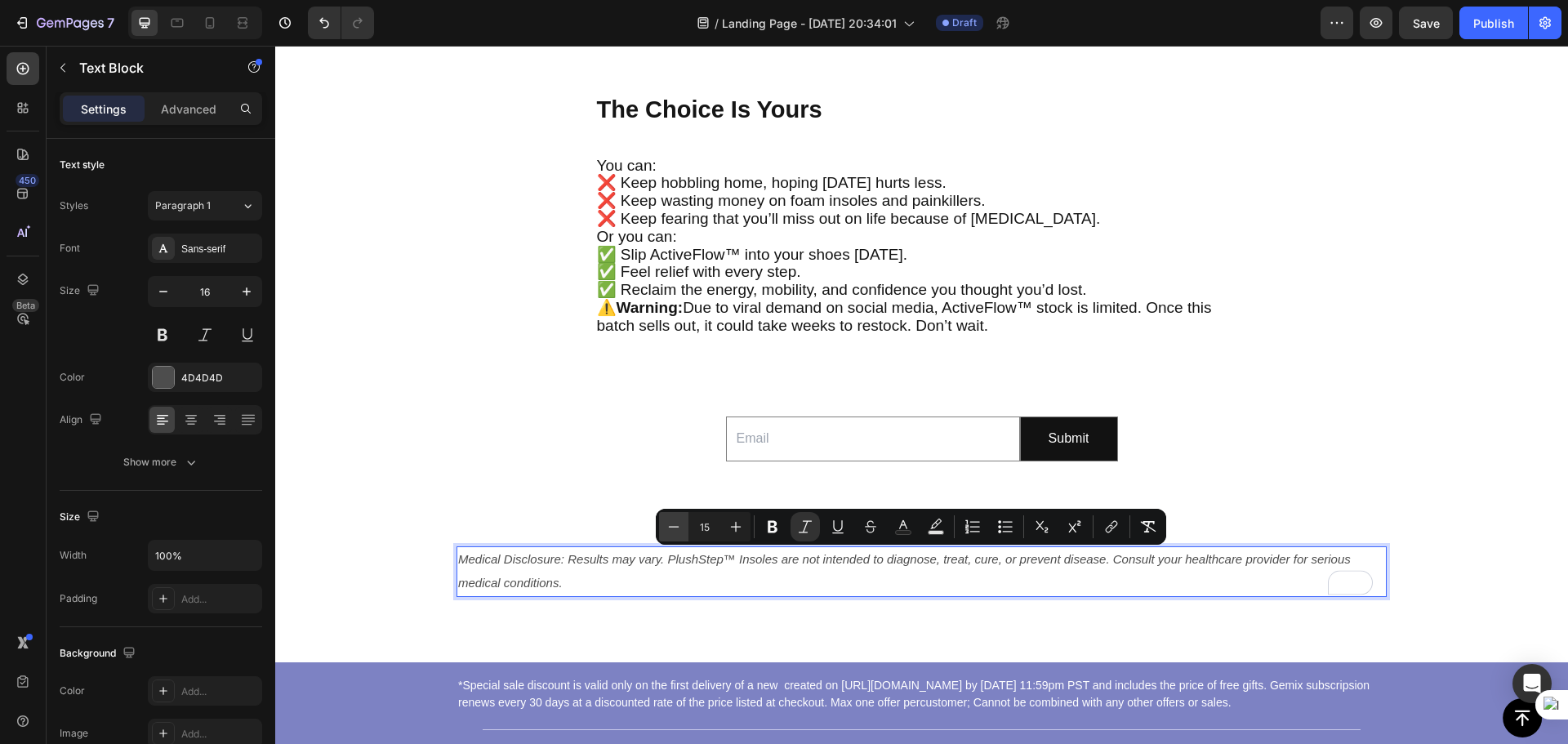
click at [670, 529] on icon "Editor contextual toolbar" at bounding box center [674, 526] width 16 height 16
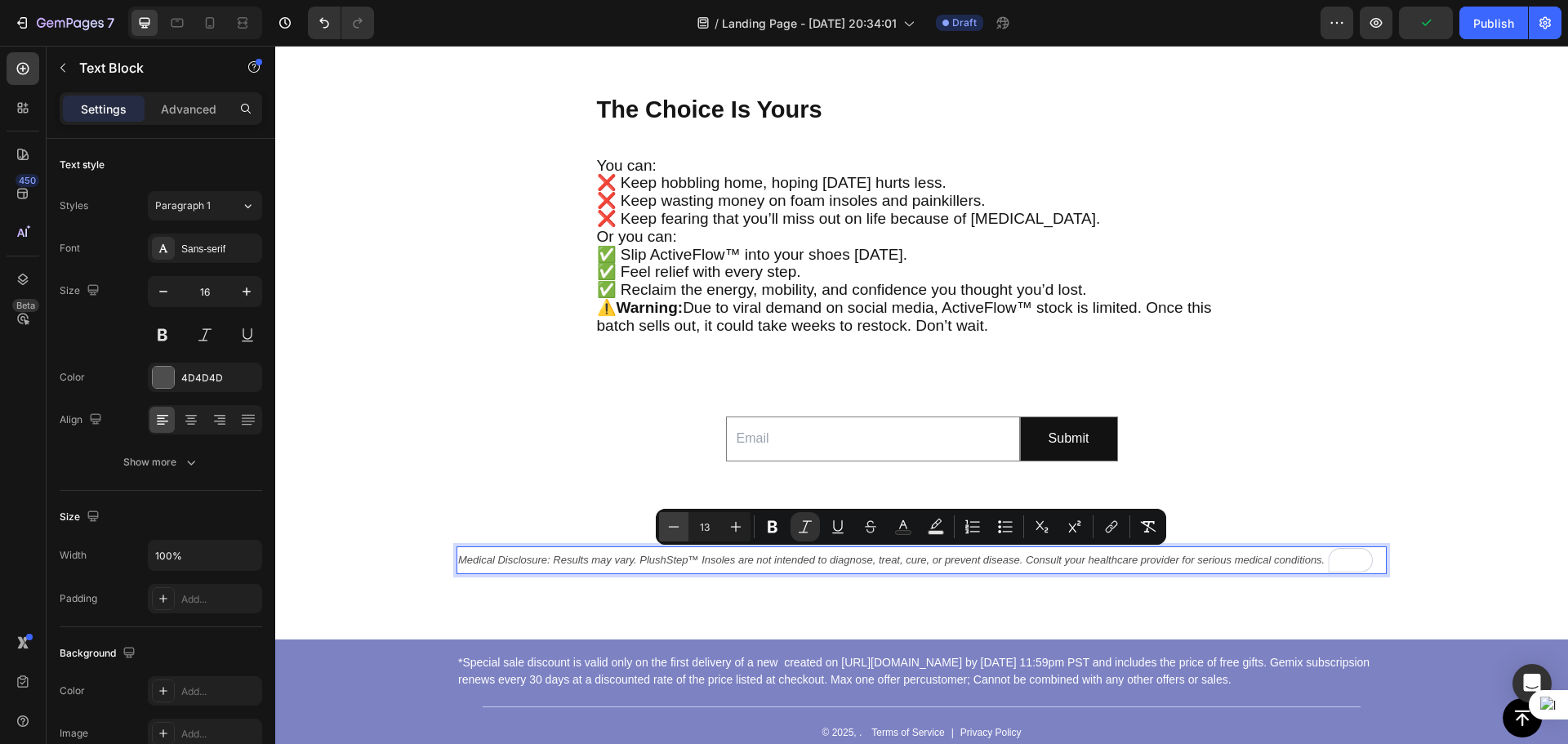
click at [674, 530] on icon "Editor contextual toolbar" at bounding box center [674, 526] width 16 height 16
type input "11"
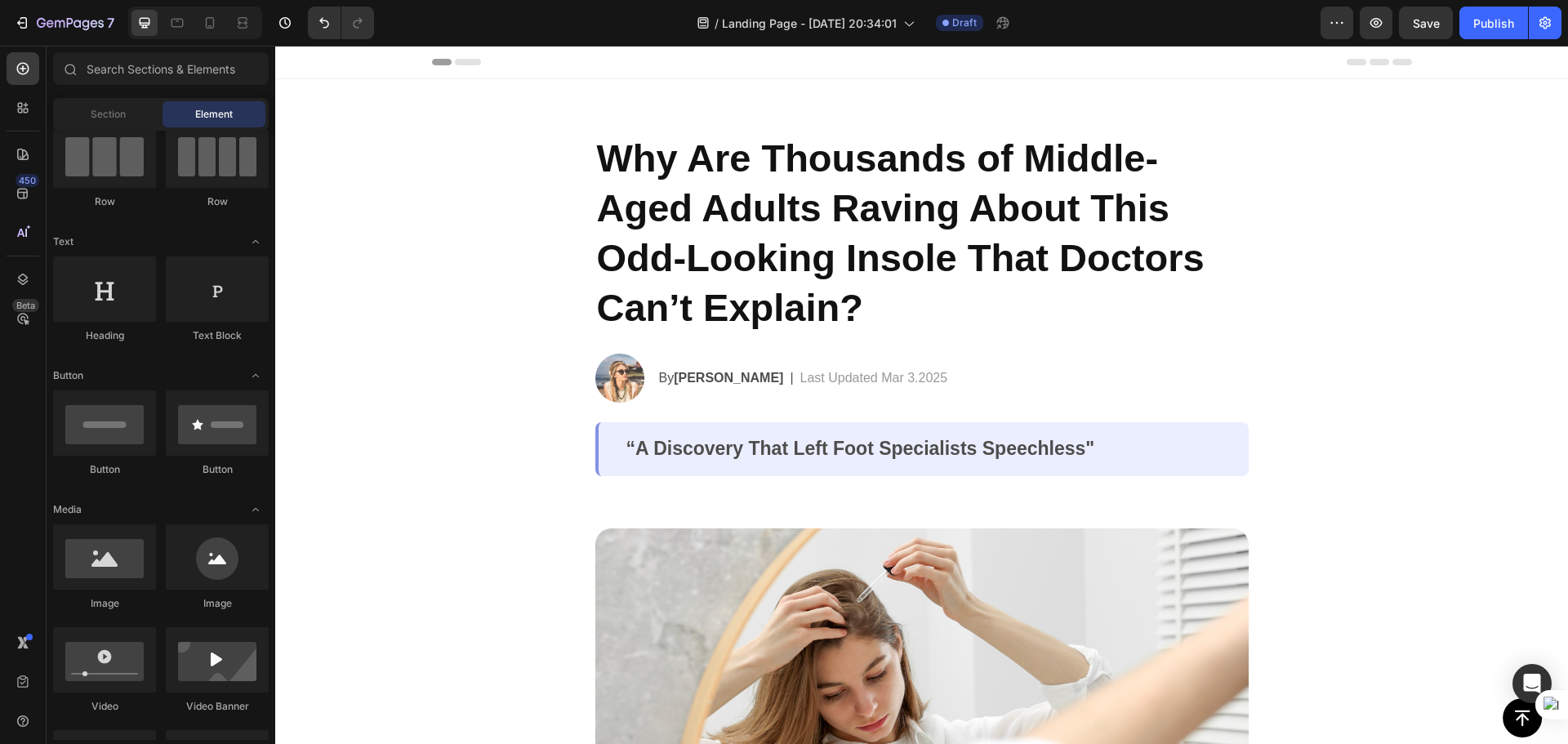
click at [1211, 62] on div "Header" at bounding box center [921, 62] width 980 height 33
click at [1371, 70] on div "Header" at bounding box center [921, 62] width 980 height 33
click at [1392, 57] on div "Header" at bounding box center [921, 62] width 980 height 33
click at [332, 60] on span "Header" at bounding box center [323, 62] width 36 height 16
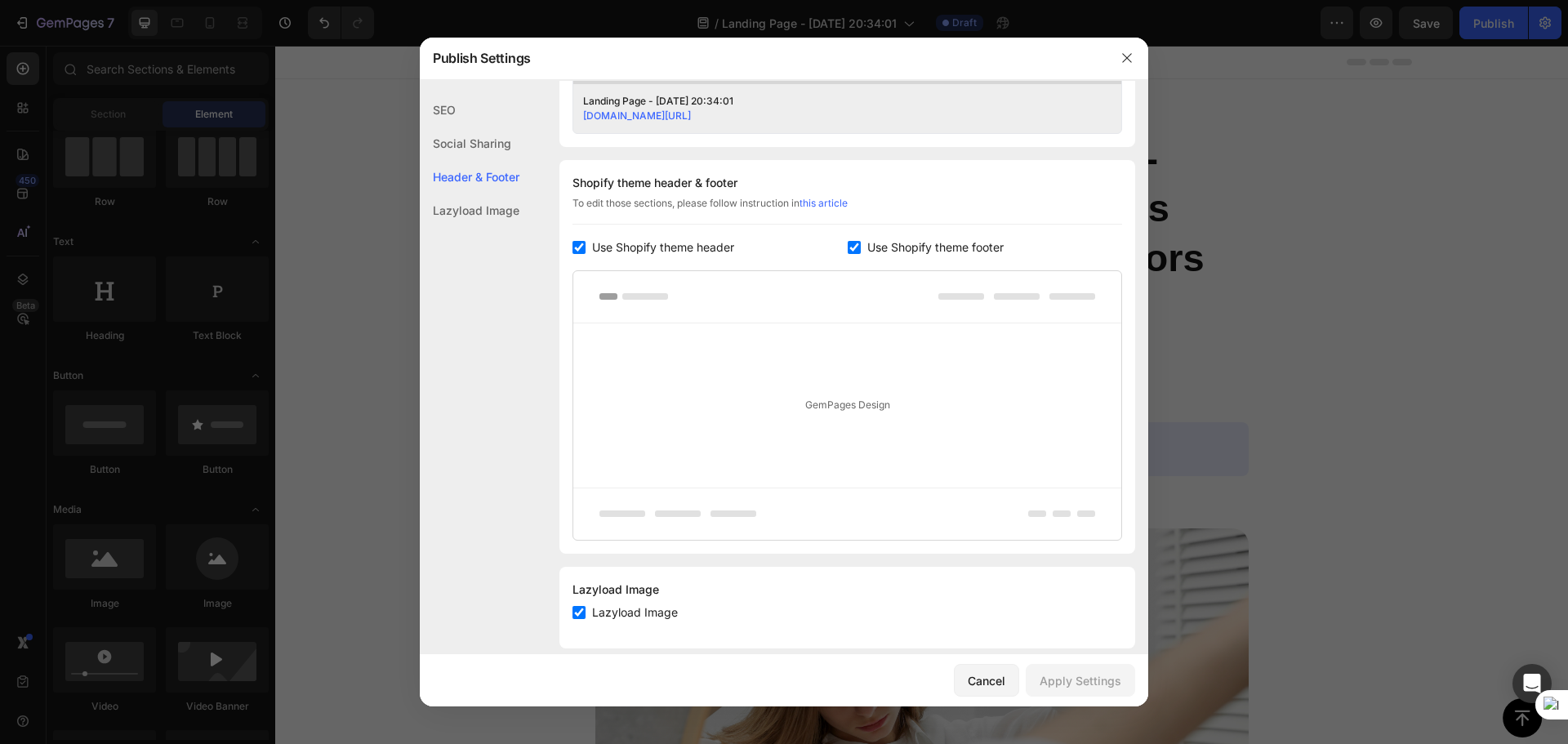
scroll to position [721, 0]
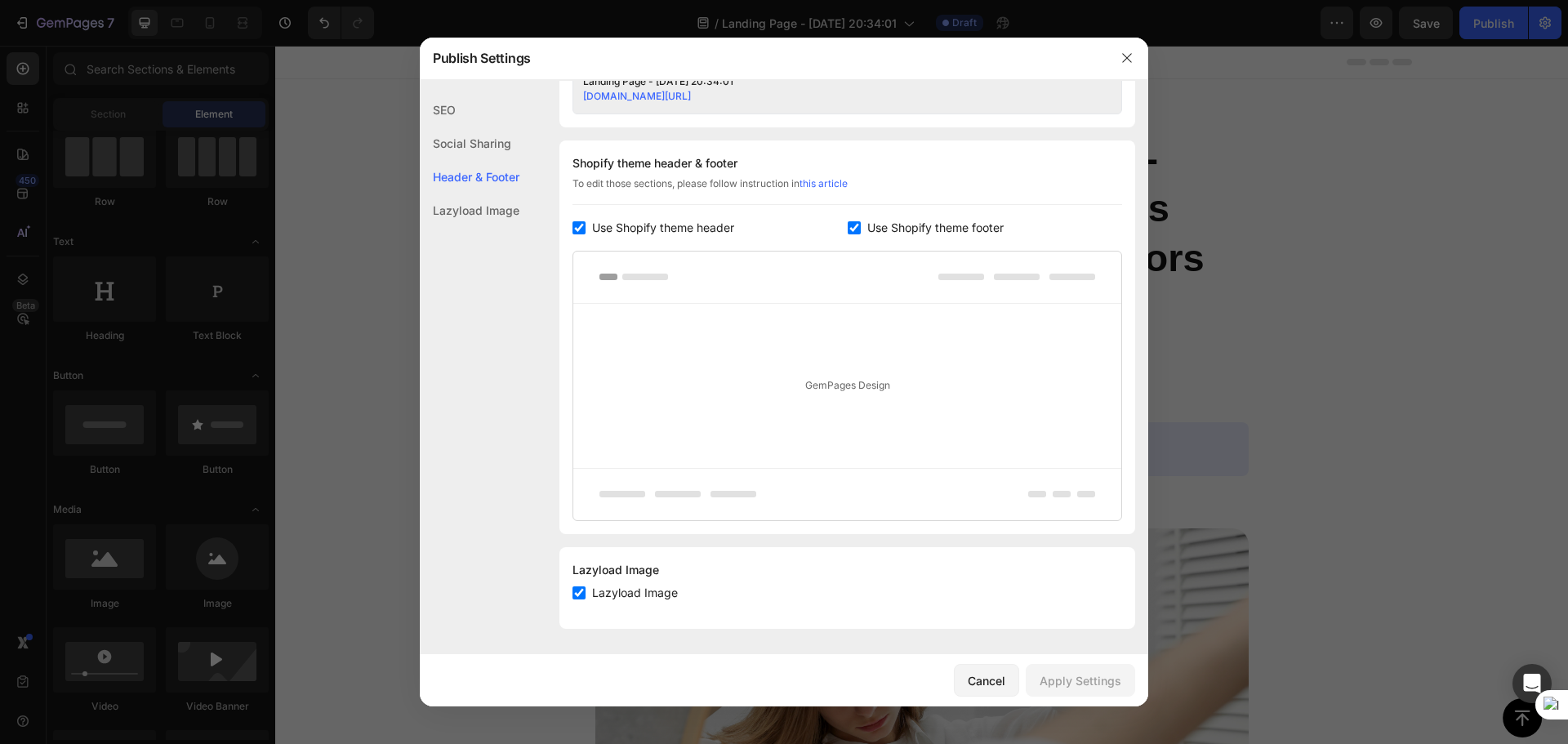
click at [849, 229] on input "checkbox" at bounding box center [854, 227] width 13 height 13
checkbox input "false"
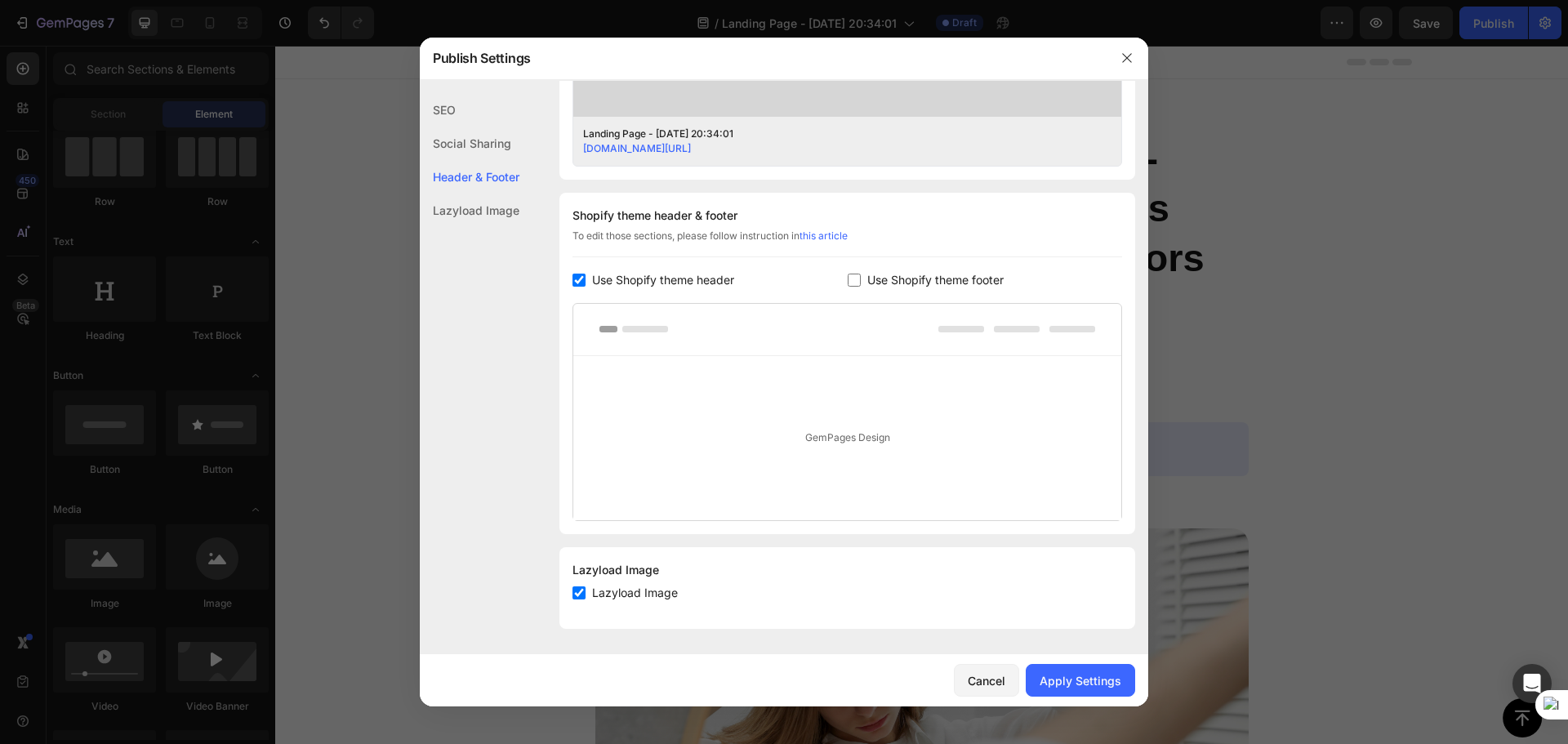
click at [578, 277] on input "checkbox" at bounding box center [578, 280] width 13 height 13
checkbox input "false"
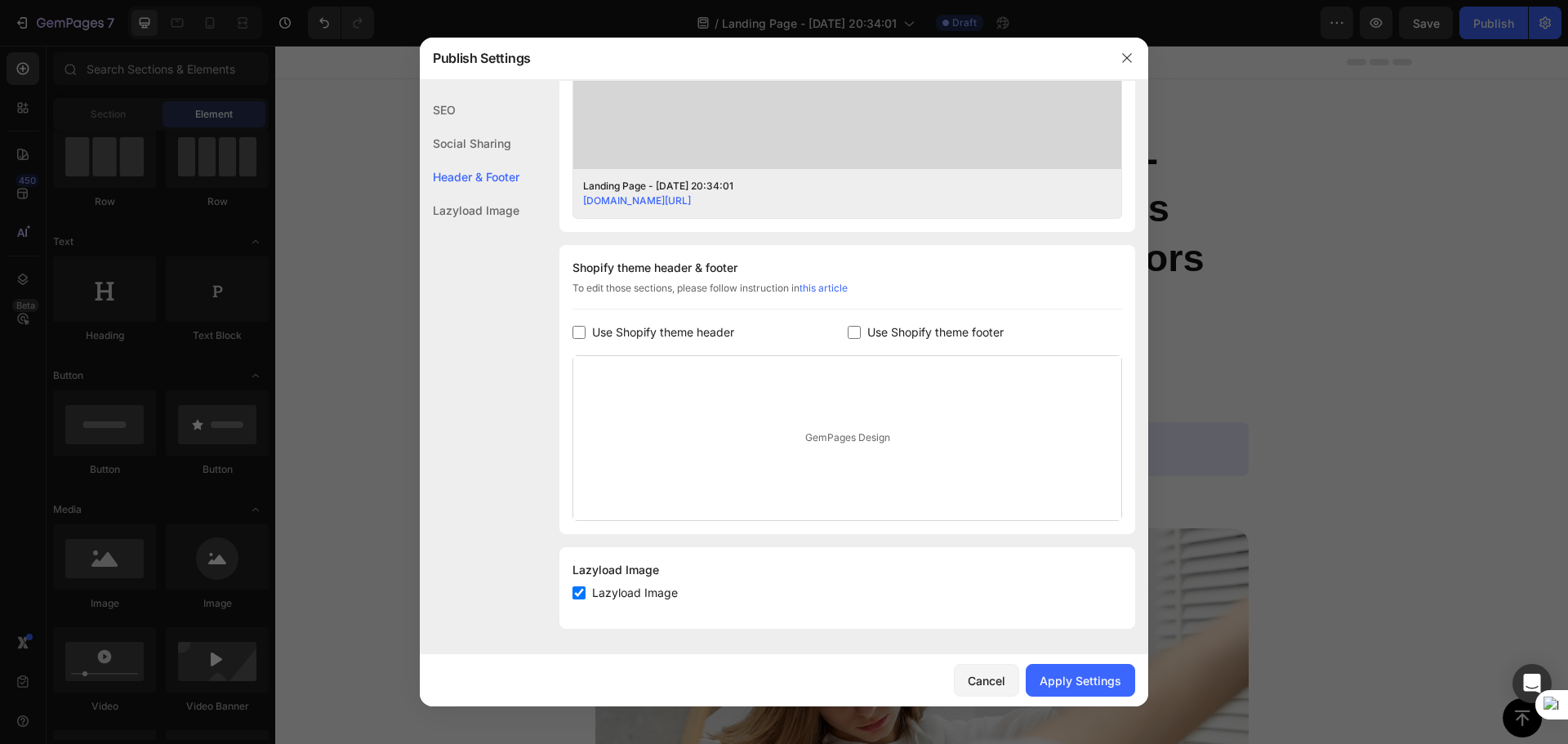
click at [636, 593] on span "Lazyload Image" at bounding box center [635, 592] width 86 height 19
checkbox input "false"
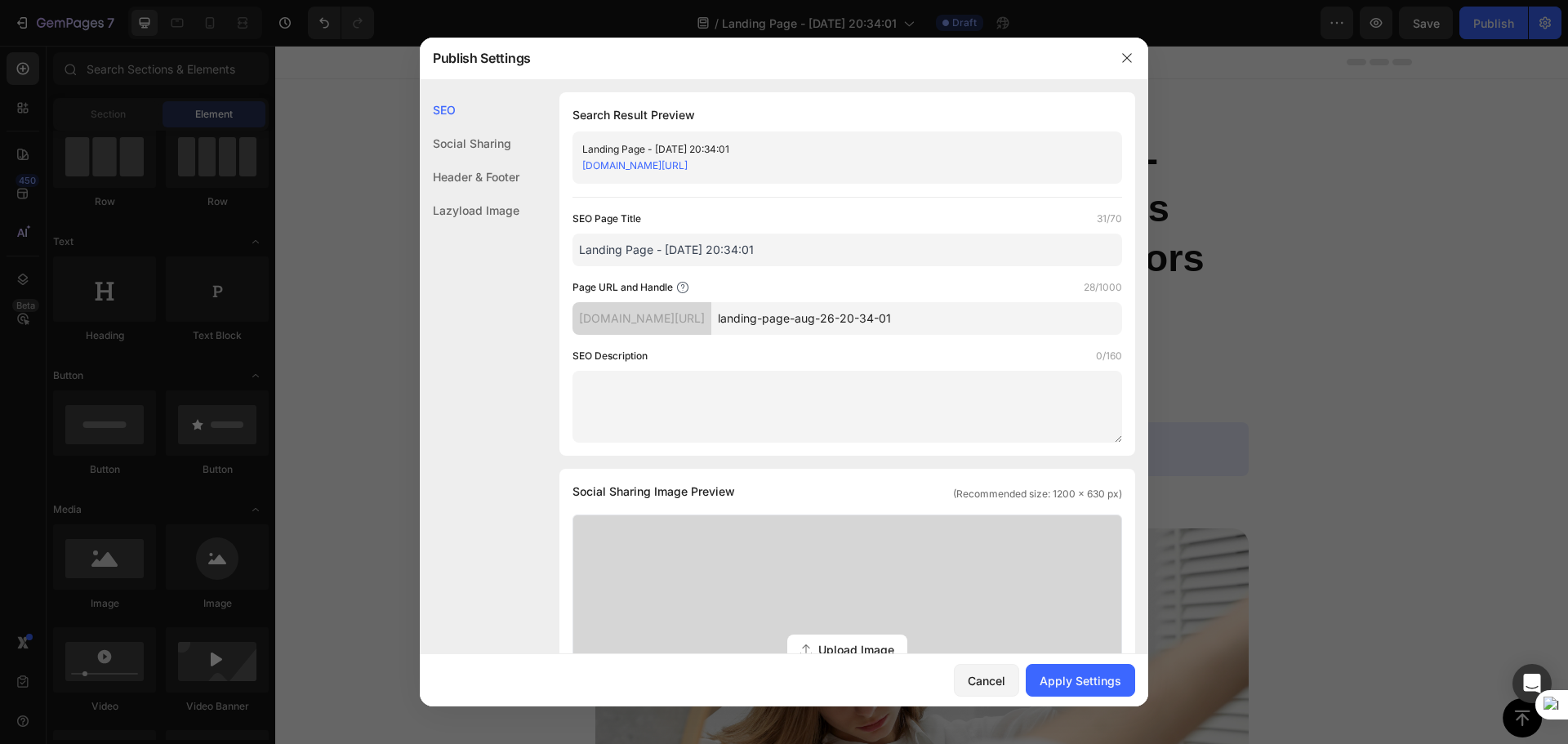
scroll to position [0, 0]
click at [474, 160] on div "Social Sharing" at bounding box center [469, 176] width 100 height 34
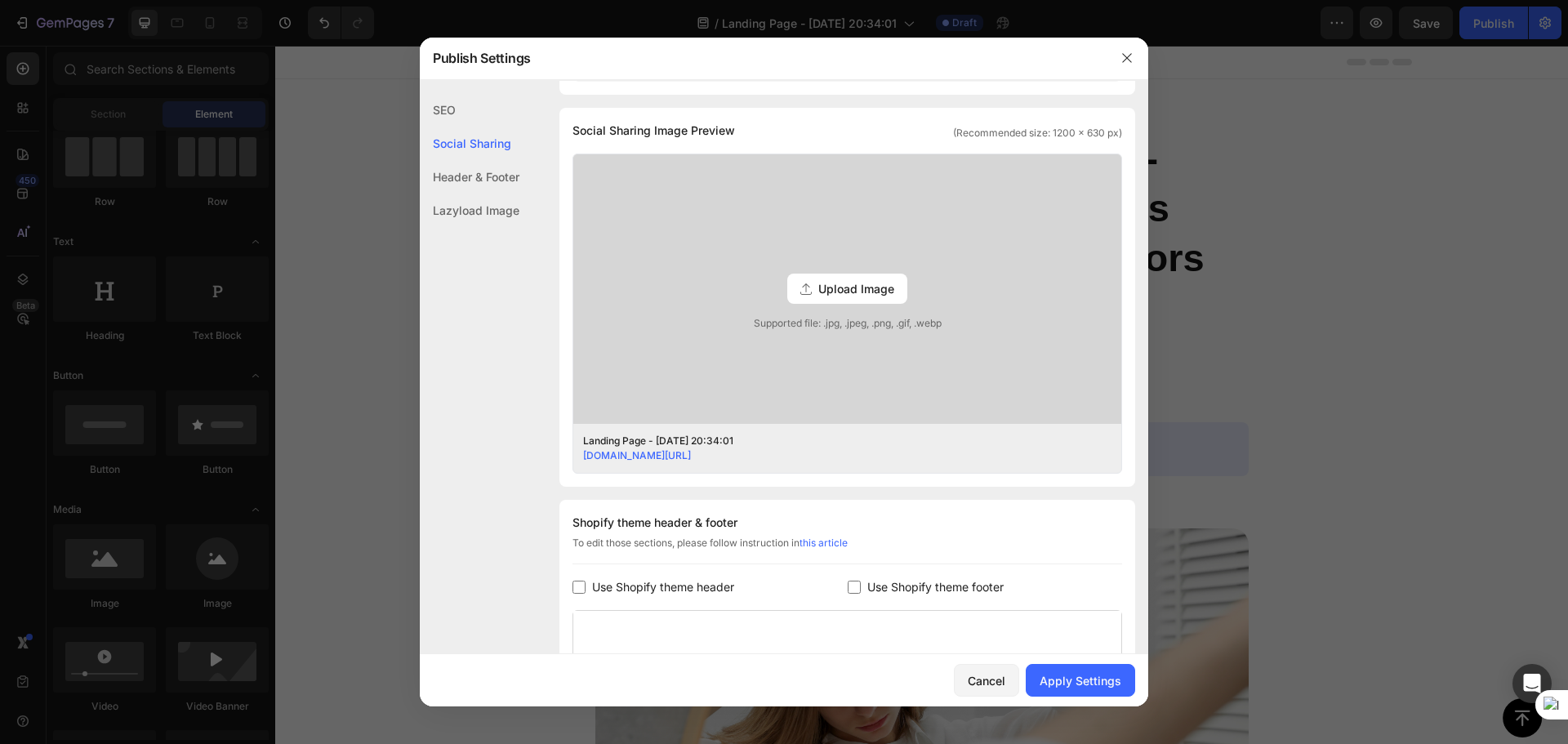
scroll to position [373, 0]
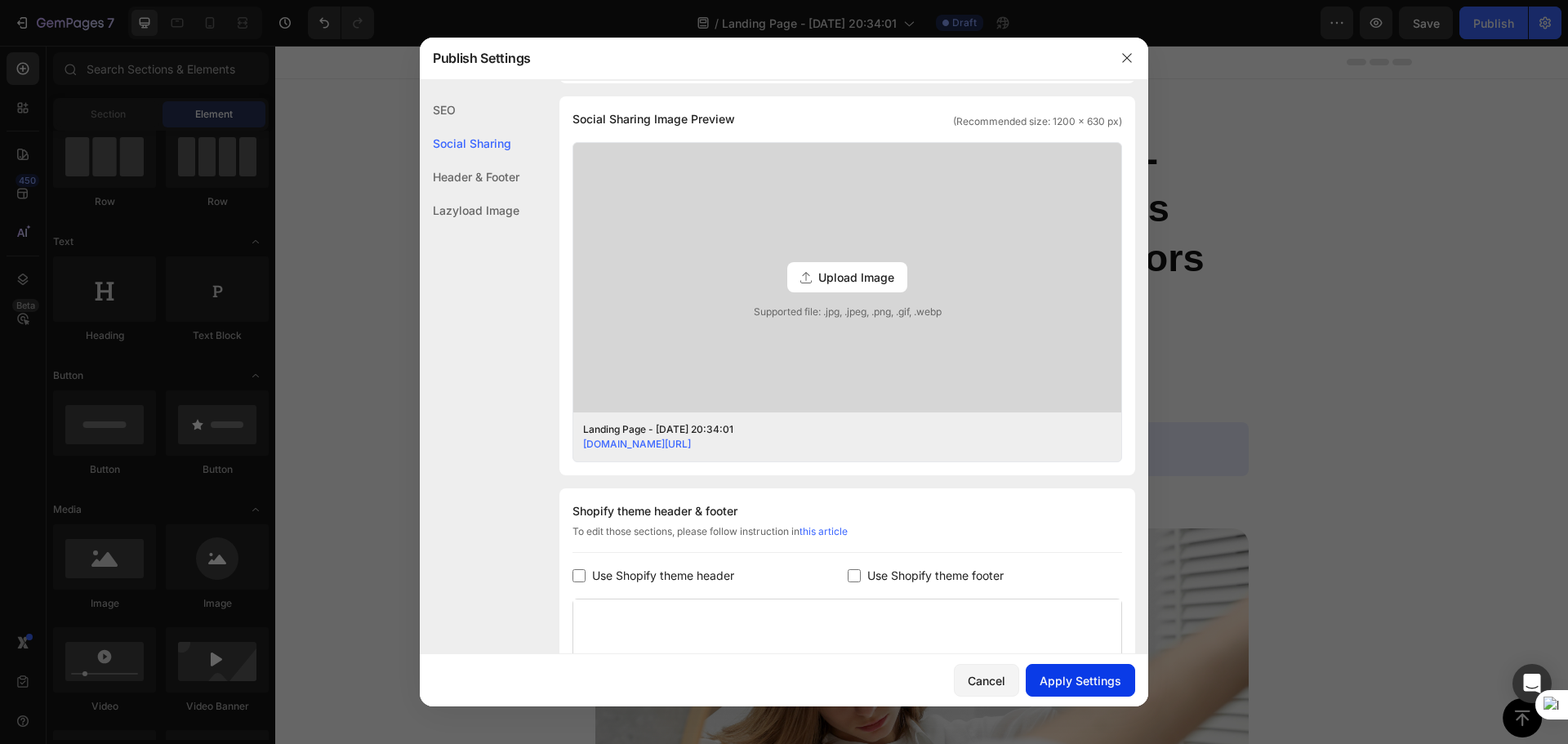
click at [1081, 671] on div "Apply Settings" at bounding box center [1080, 680] width 81 height 17
click at [1128, 54] on icon "button" at bounding box center [1126, 57] width 13 height 13
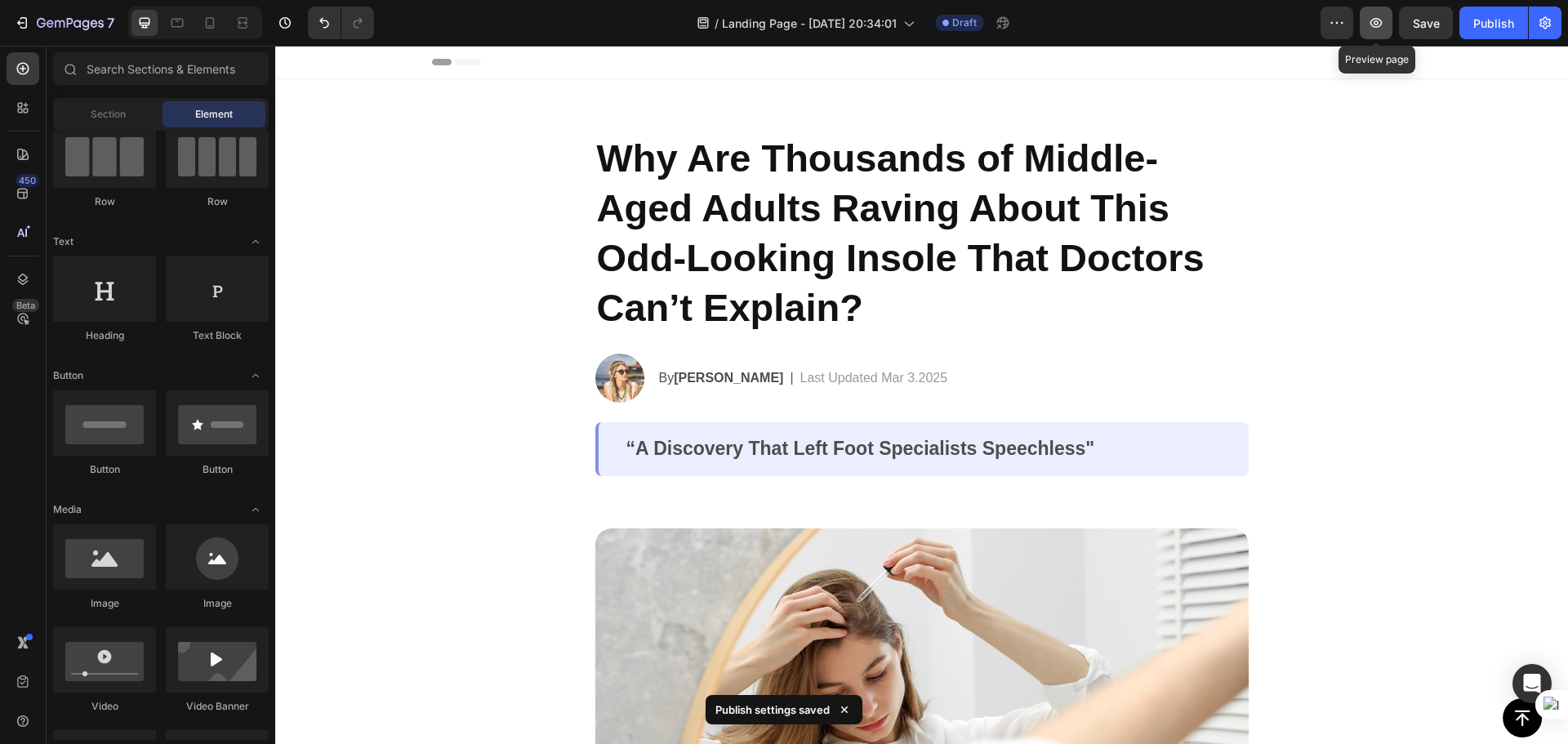
click at [1376, 22] on icon "button" at bounding box center [1375, 22] width 16 height 16
click at [504, 61] on div "Header" at bounding box center [921, 62] width 980 height 33
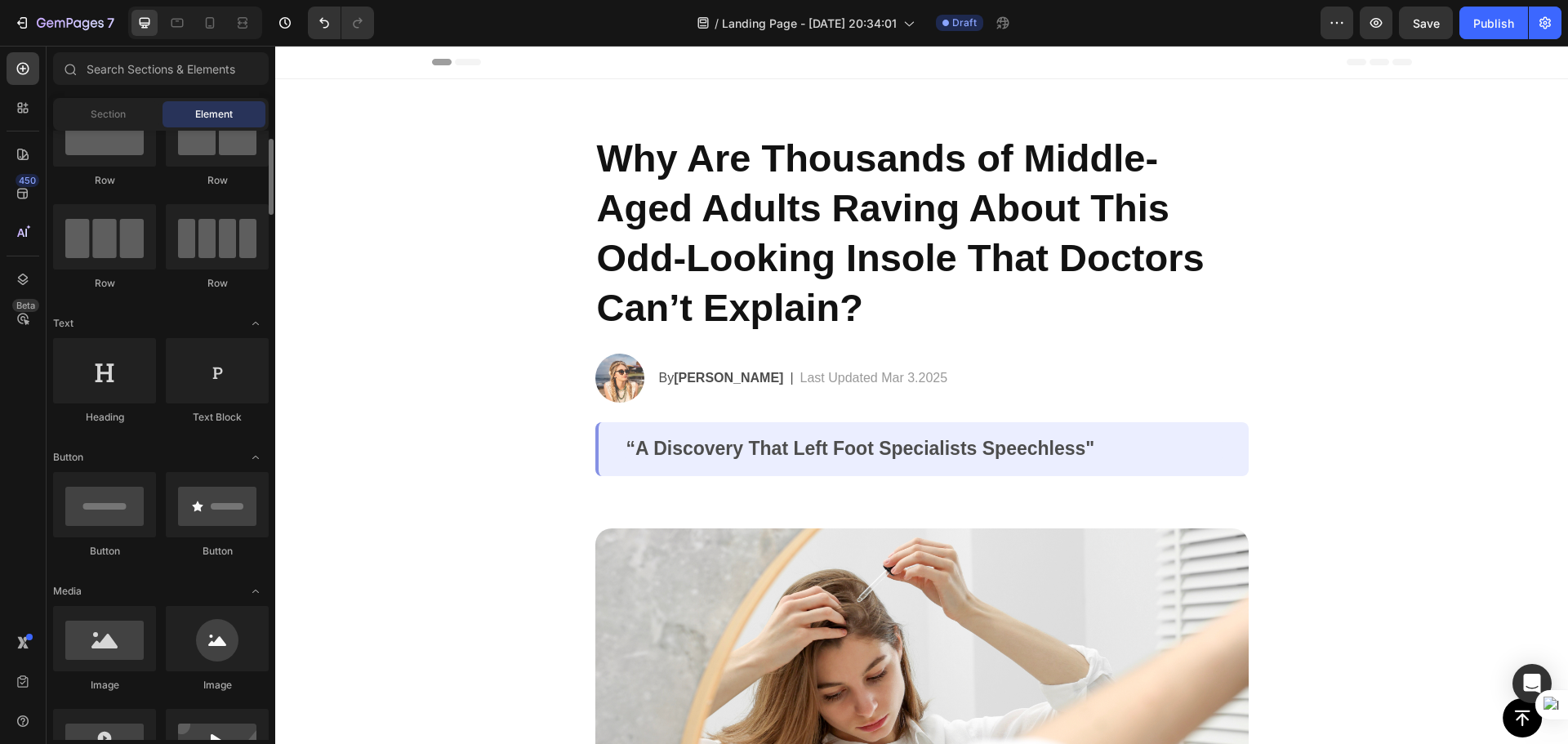
scroll to position [0, 0]
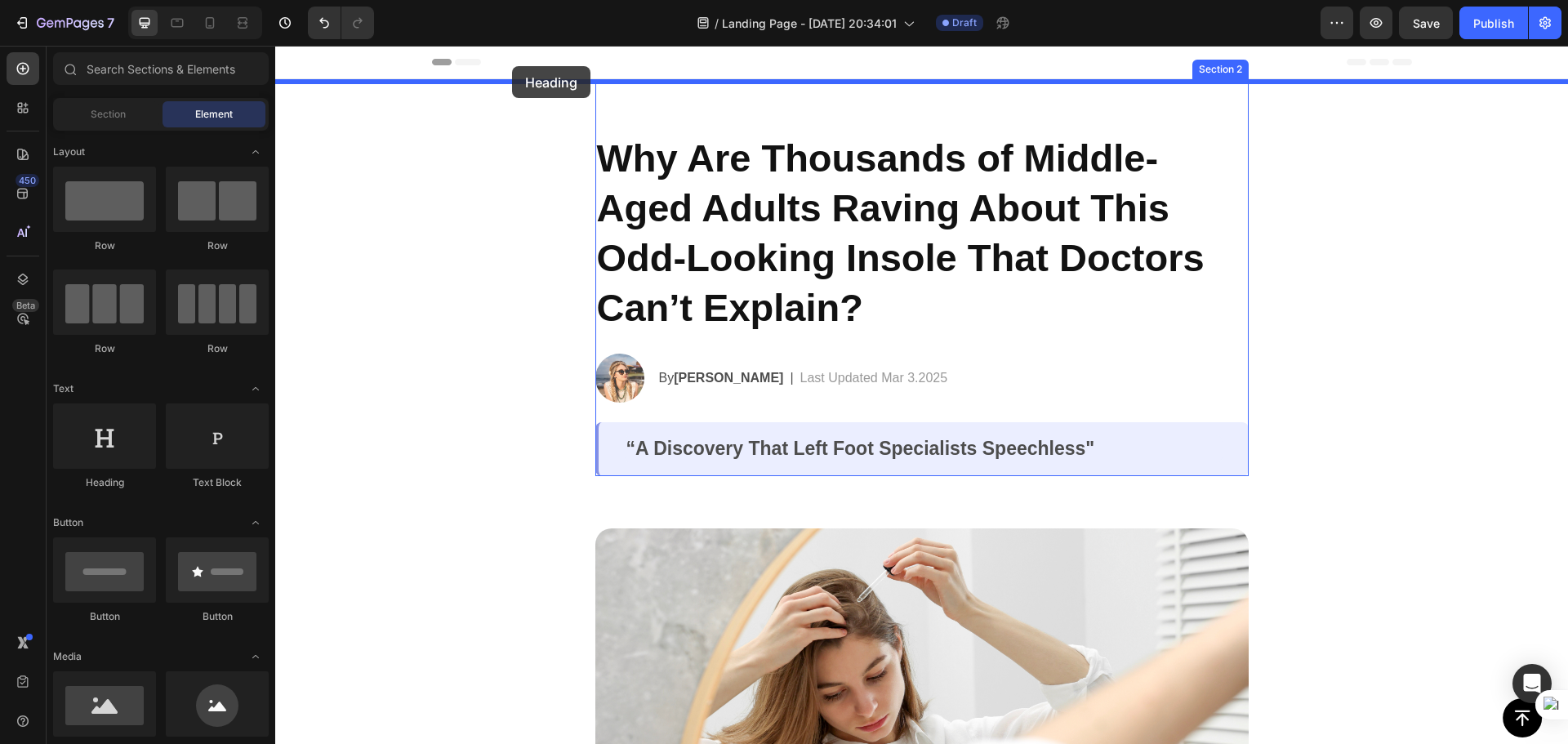
drag, startPoint x: 375, startPoint y: 491, endPoint x: 512, endPoint y: 66, distance: 446.5
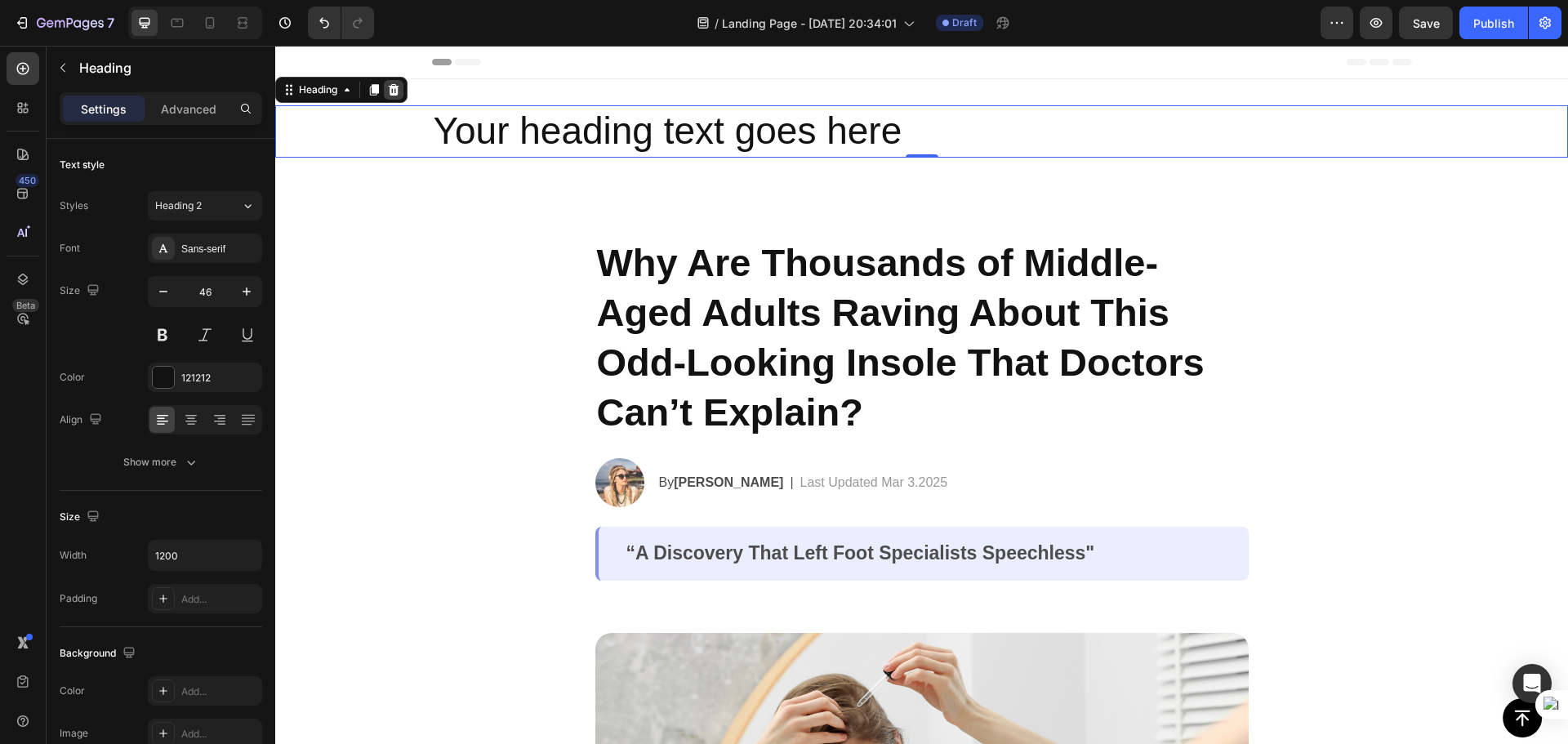
click at [391, 86] on icon at bounding box center [394, 90] width 11 height 12
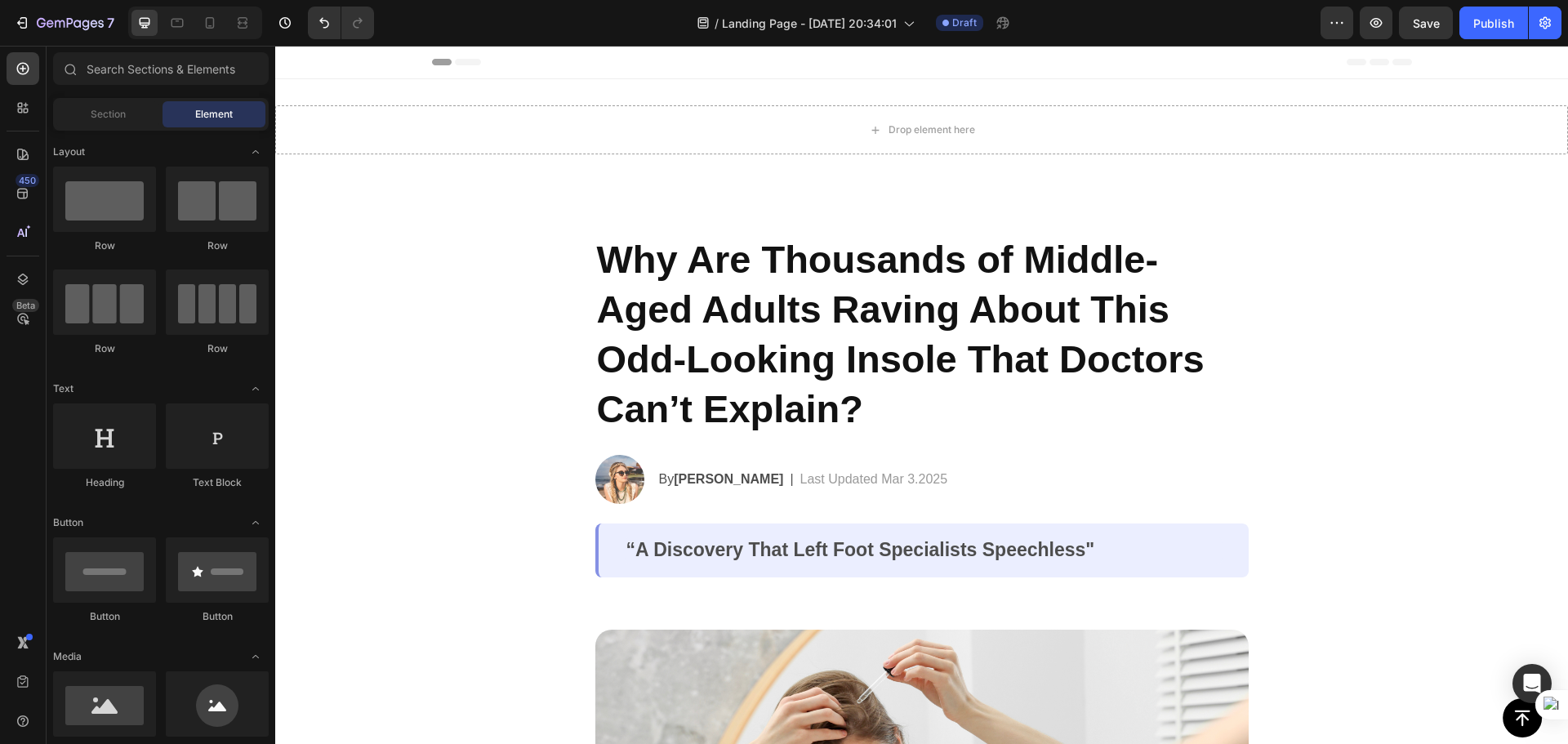
click at [318, 58] on span "Header" at bounding box center [323, 62] width 36 height 16
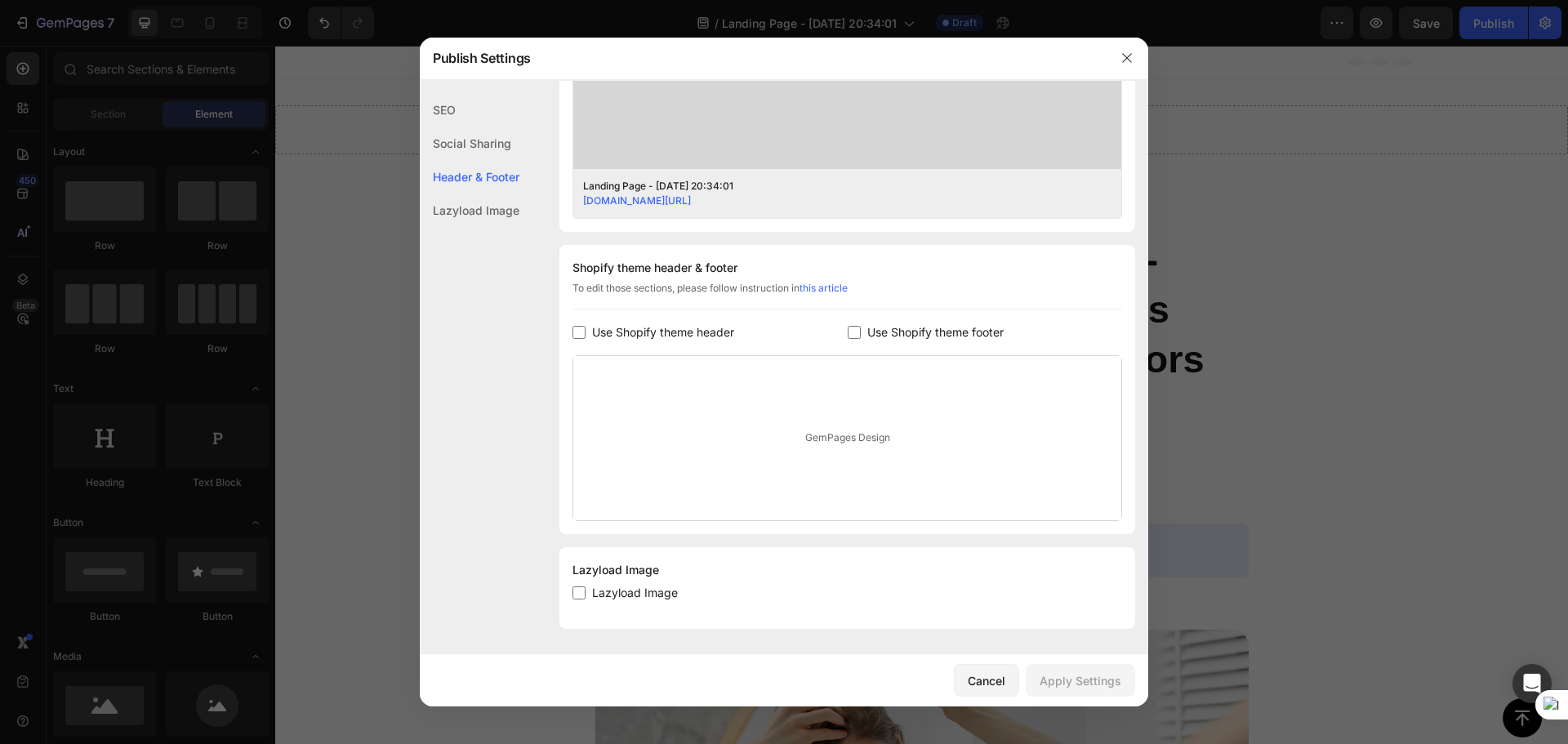
click at [474, 127] on div "SEO" at bounding box center [469, 143] width 100 height 34
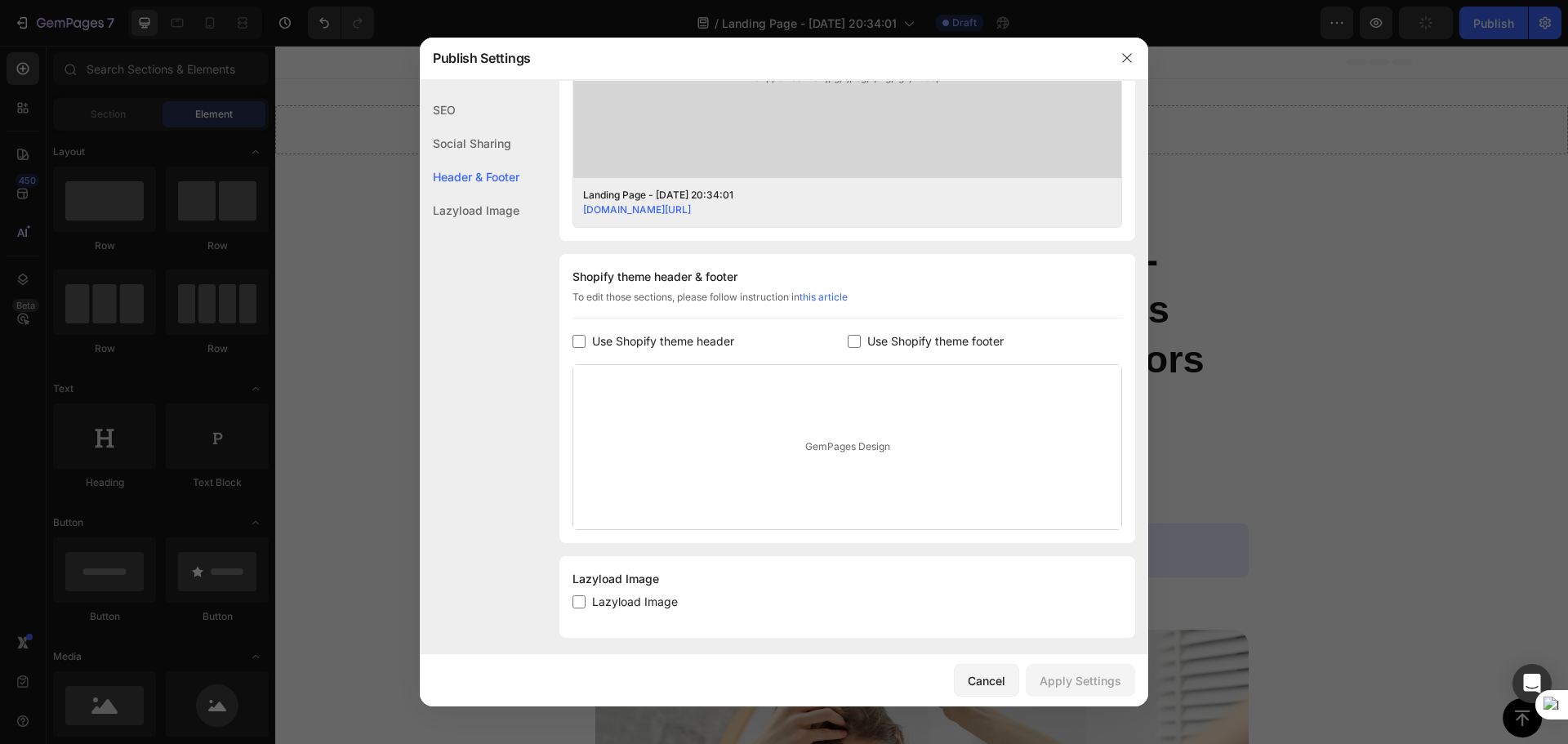
scroll to position [616, 0]
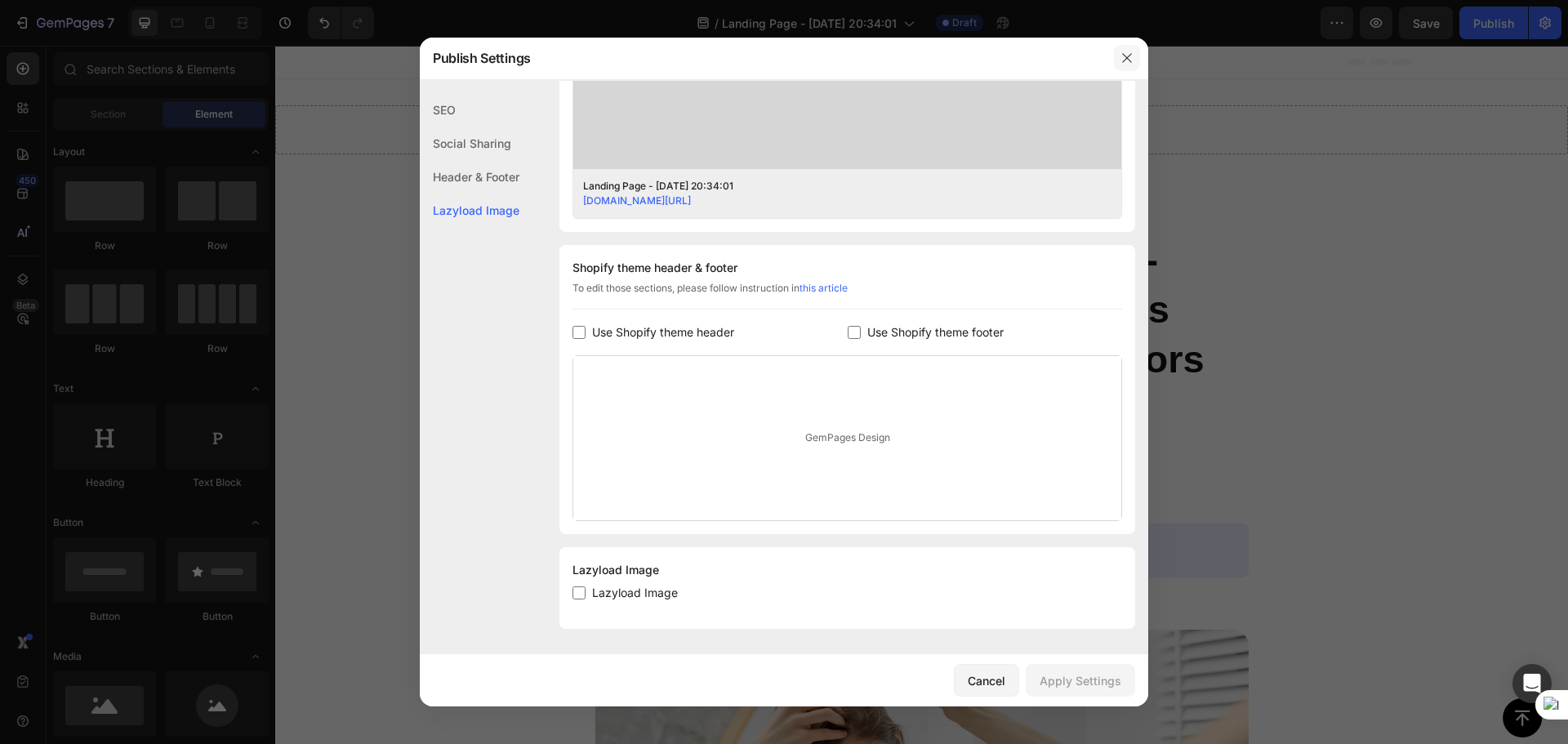
click at [1131, 56] on icon "button" at bounding box center [1126, 57] width 13 height 13
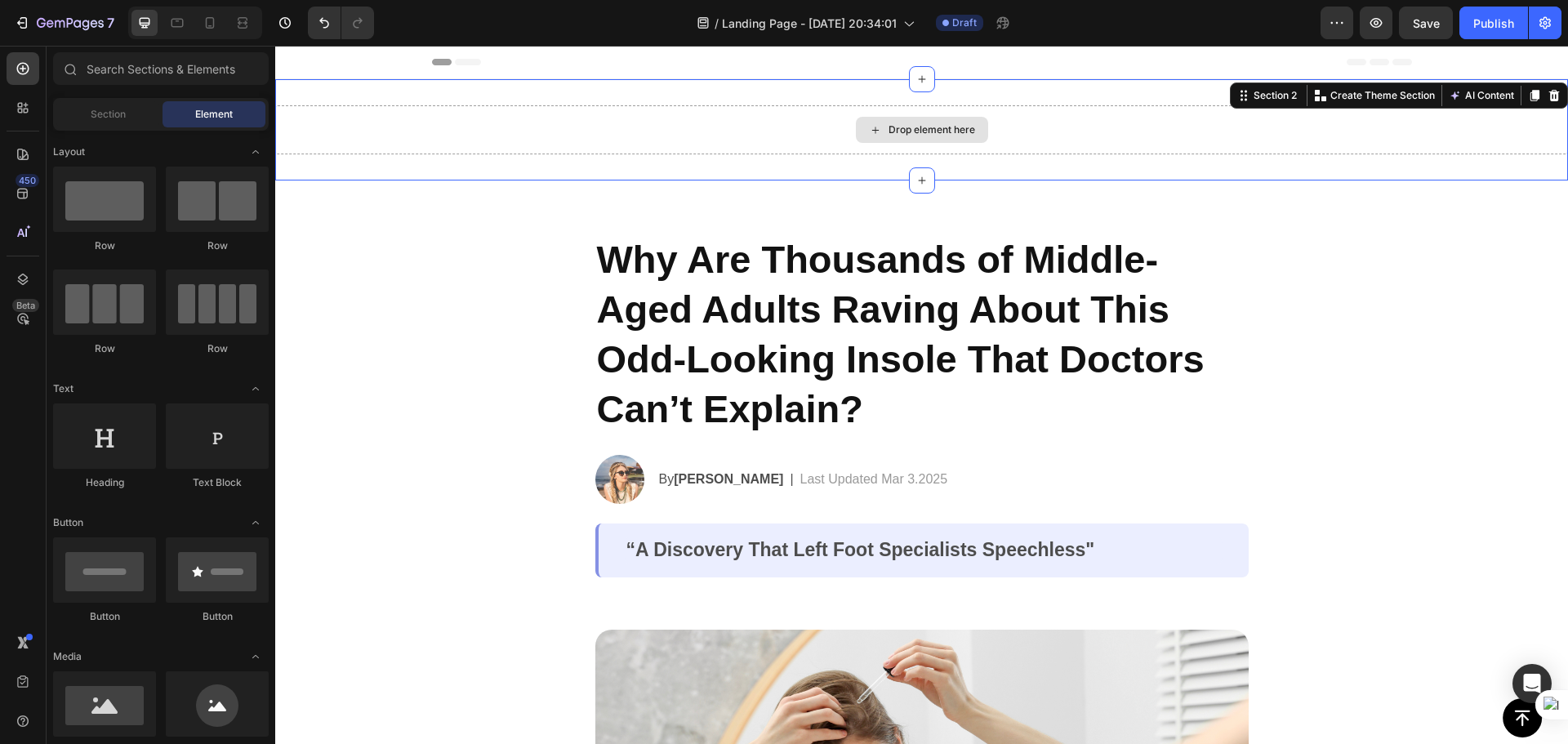
click at [1254, 110] on div "Drop element here" at bounding box center [920, 130] width 1292 height 49
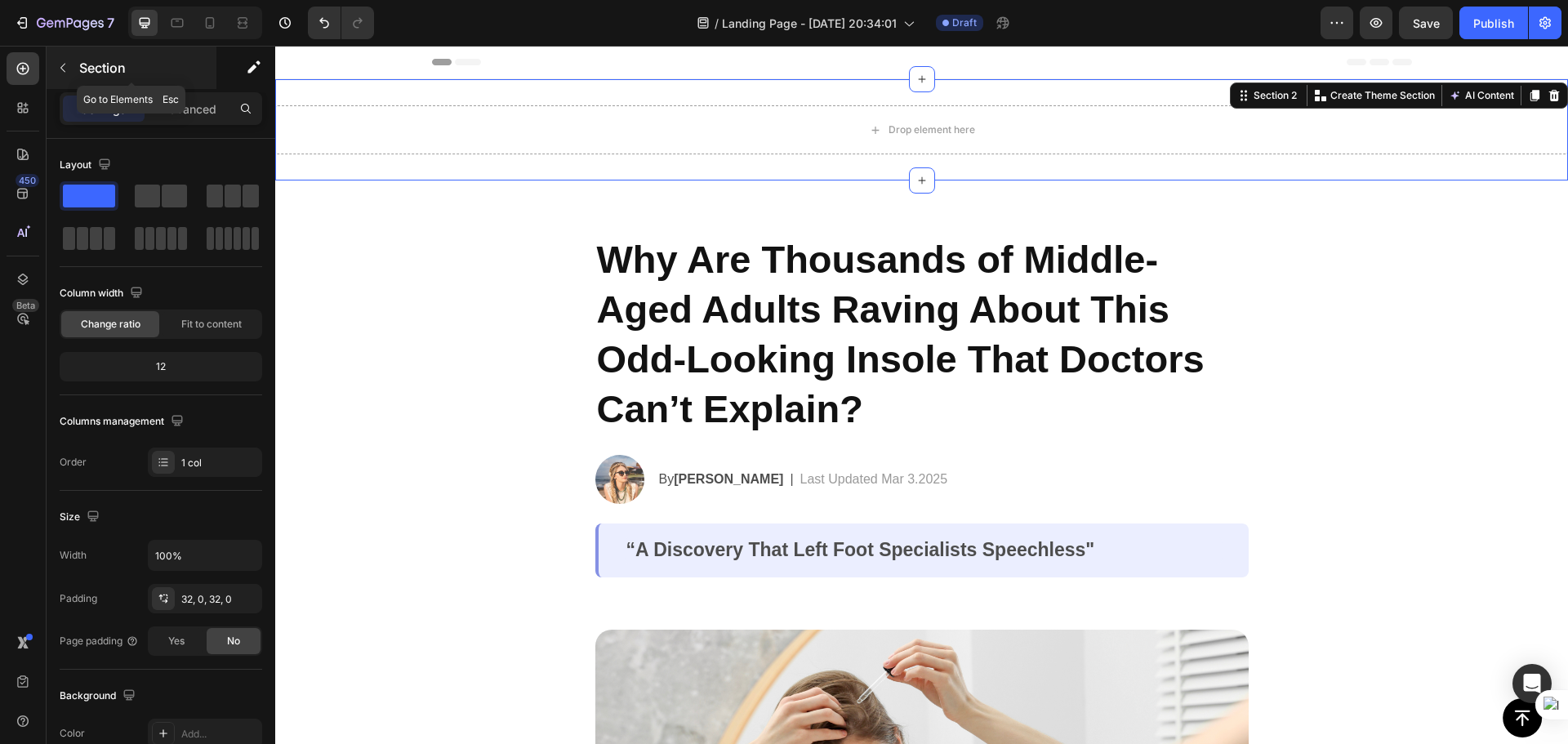
click at [93, 67] on p "Section" at bounding box center [146, 68] width 134 height 19
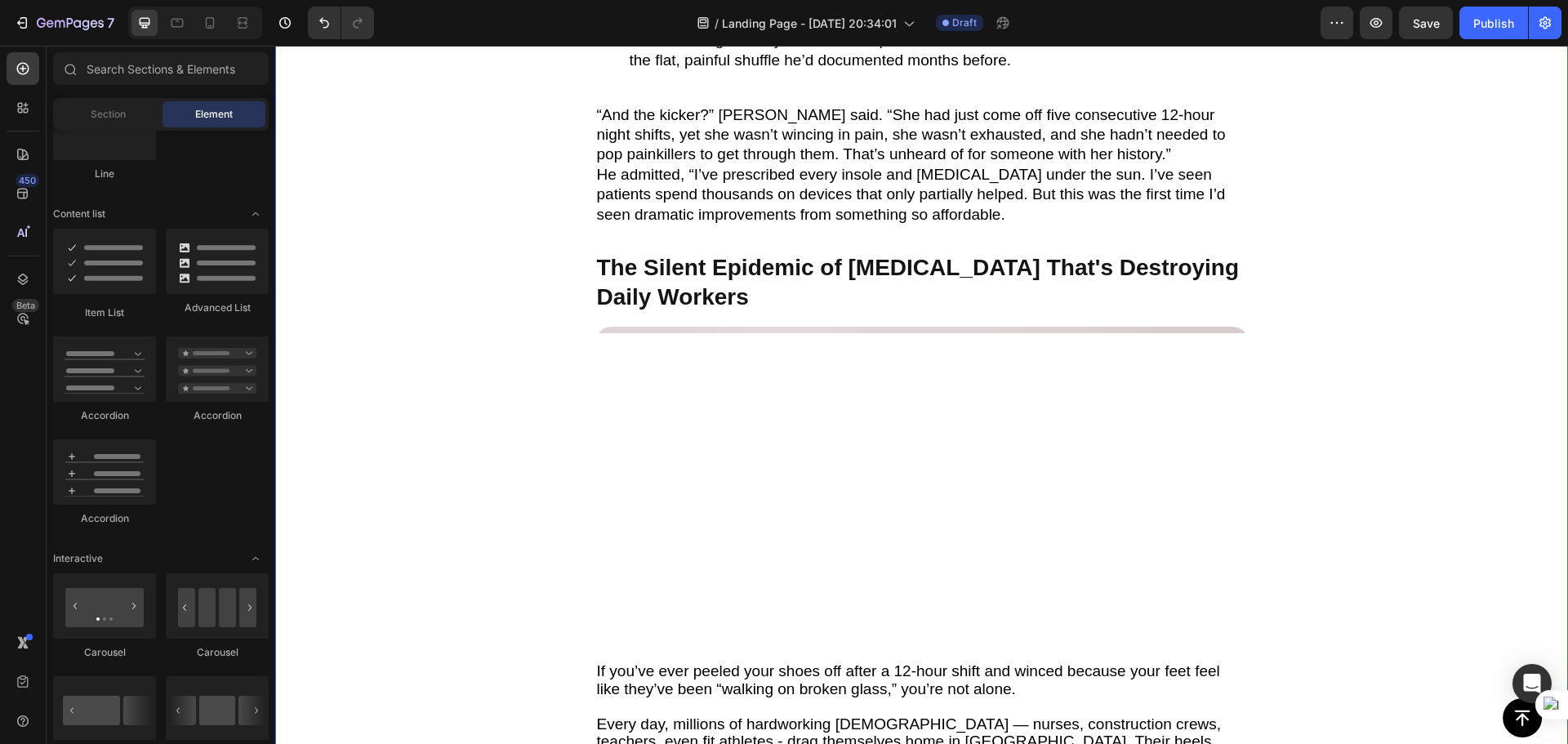
scroll to position [1306, 0]
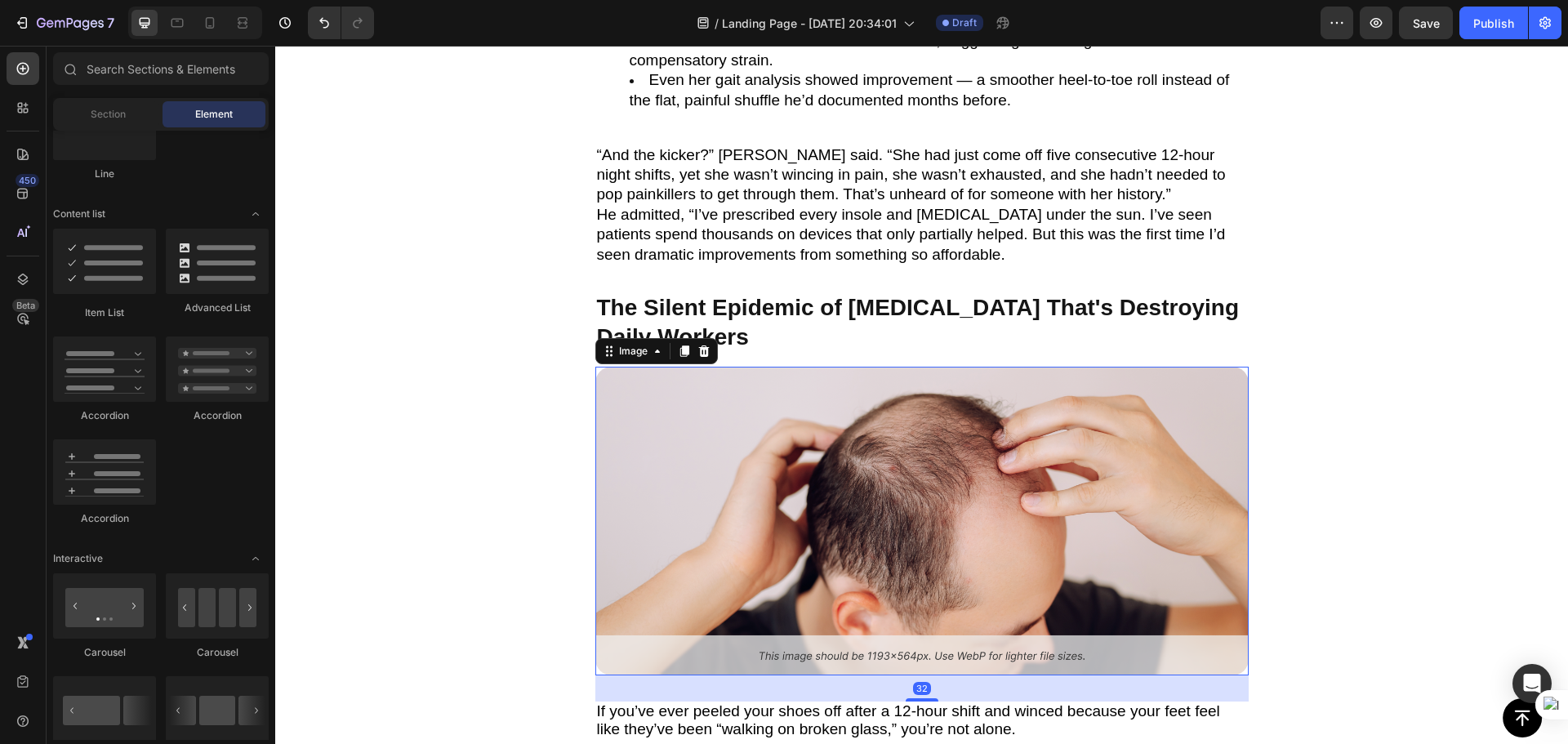
click at [919, 452] on img at bounding box center [921, 521] width 653 height 309
